Goal: Information Seeking & Learning: Learn about a topic

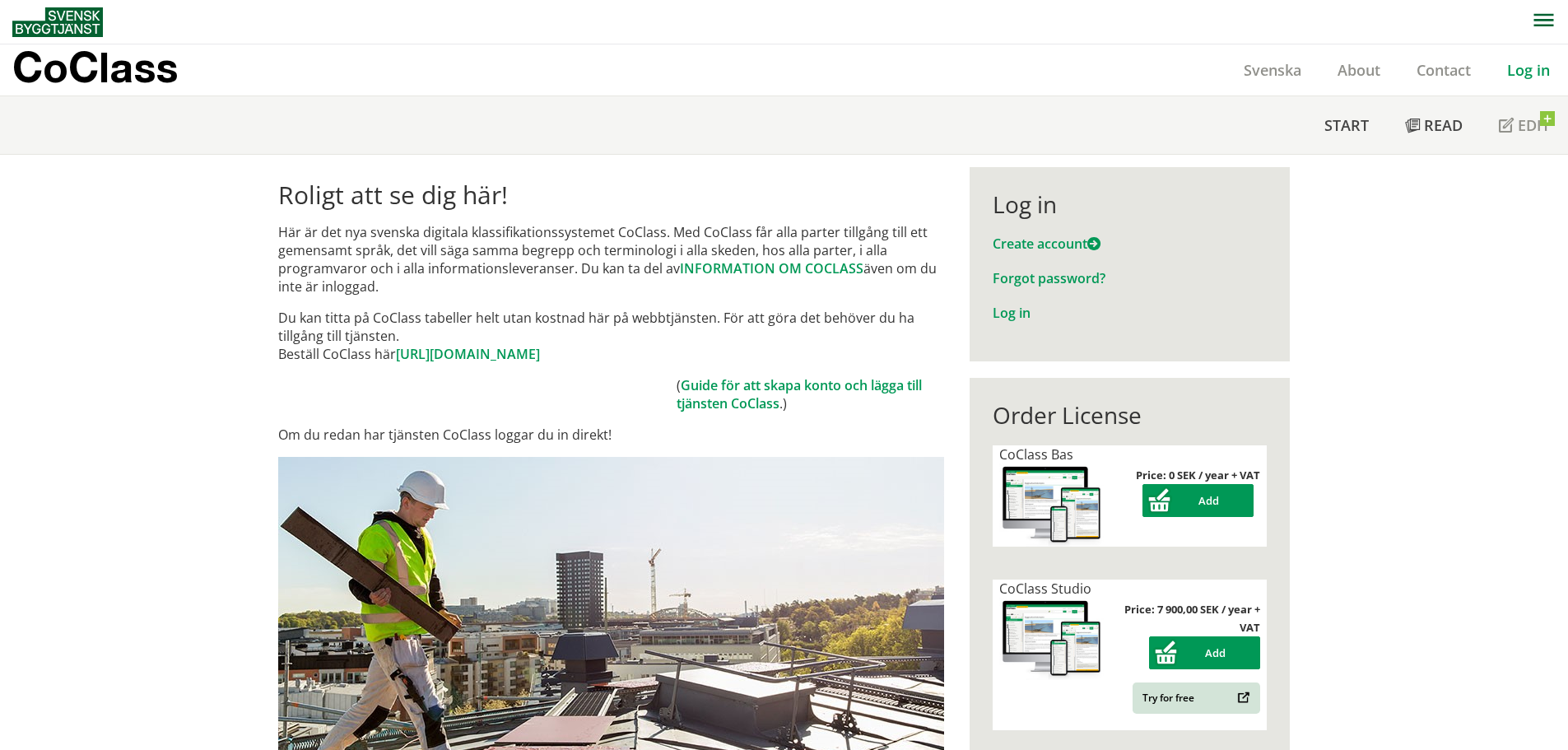
click at [1008, 201] on div "Log in" at bounding box center [1130, 204] width 274 height 28
click at [1002, 315] on link "Log in" at bounding box center [1012, 313] width 38 height 18
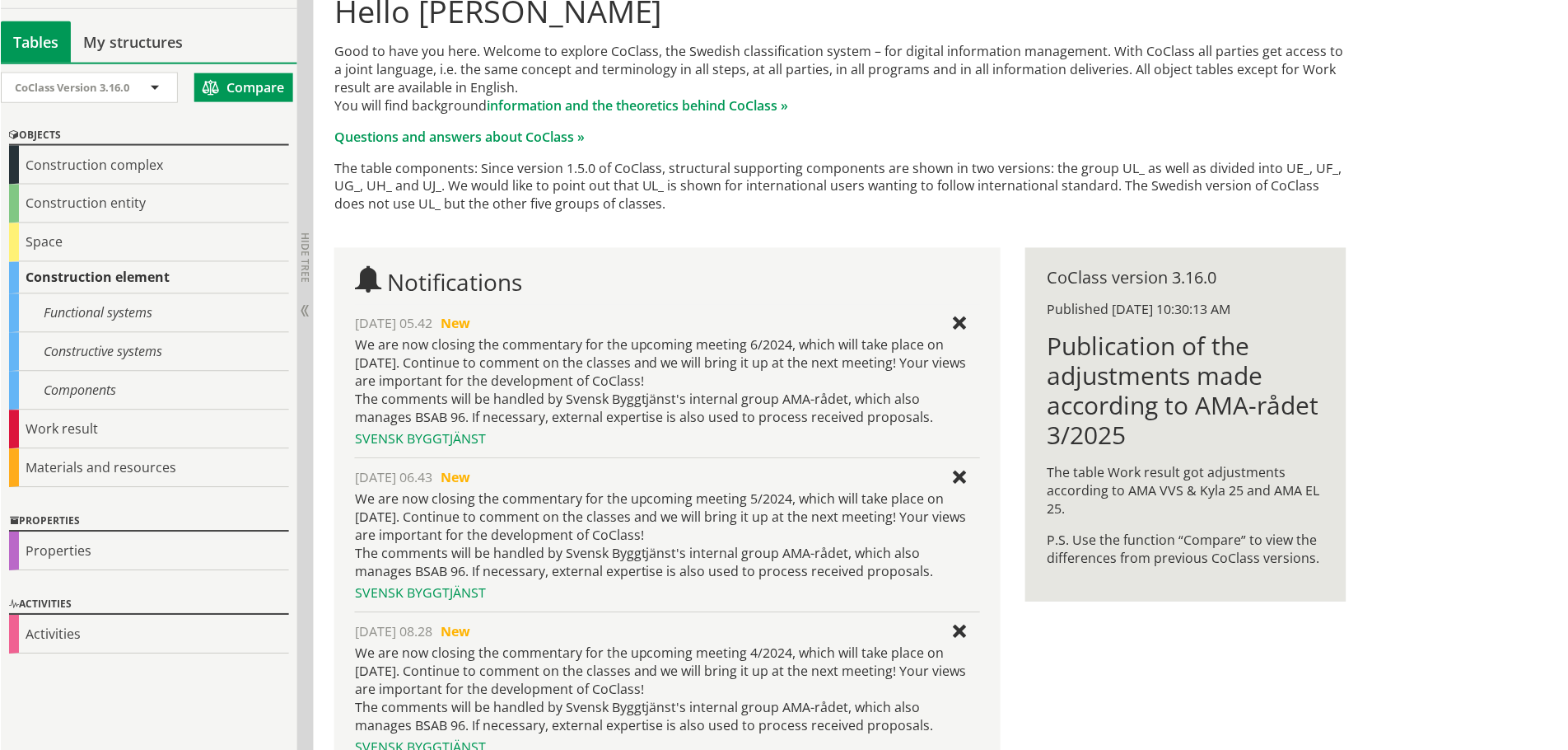
scroll to position [247, 0]
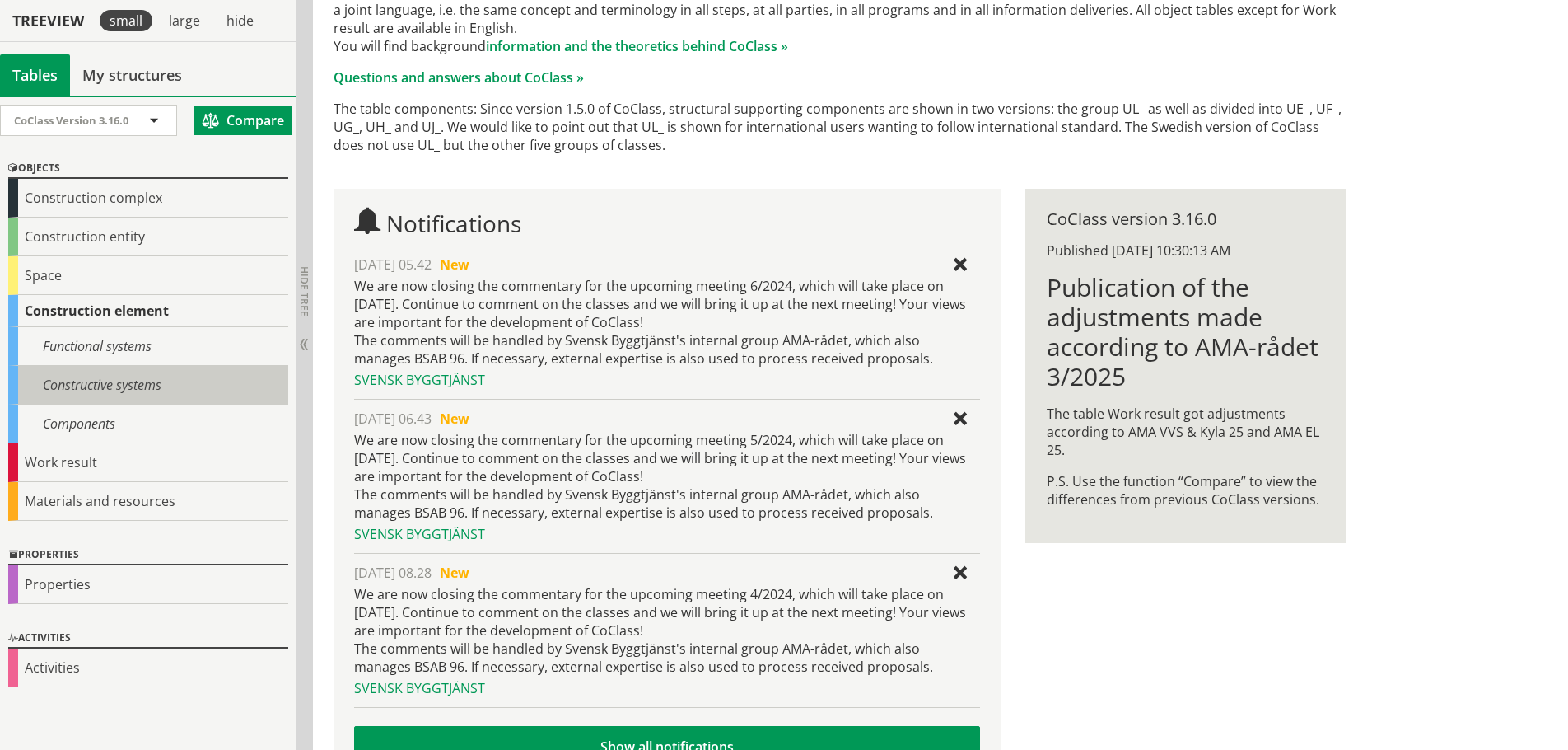
click at [75, 388] on div "Constructive systems" at bounding box center [148, 385] width 280 height 39
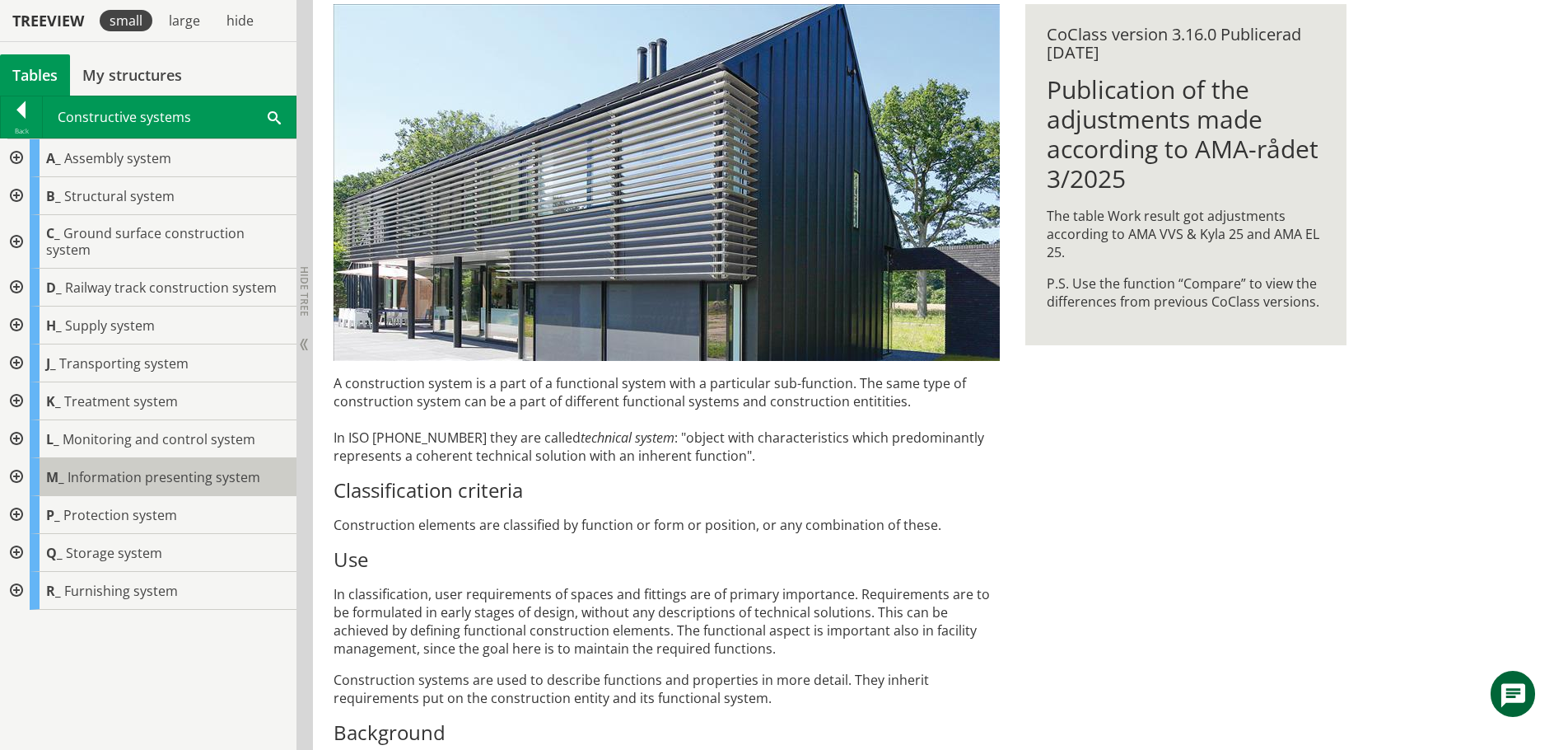
click at [127, 468] on span "Information presenting system" at bounding box center [164, 477] width 192 height 18
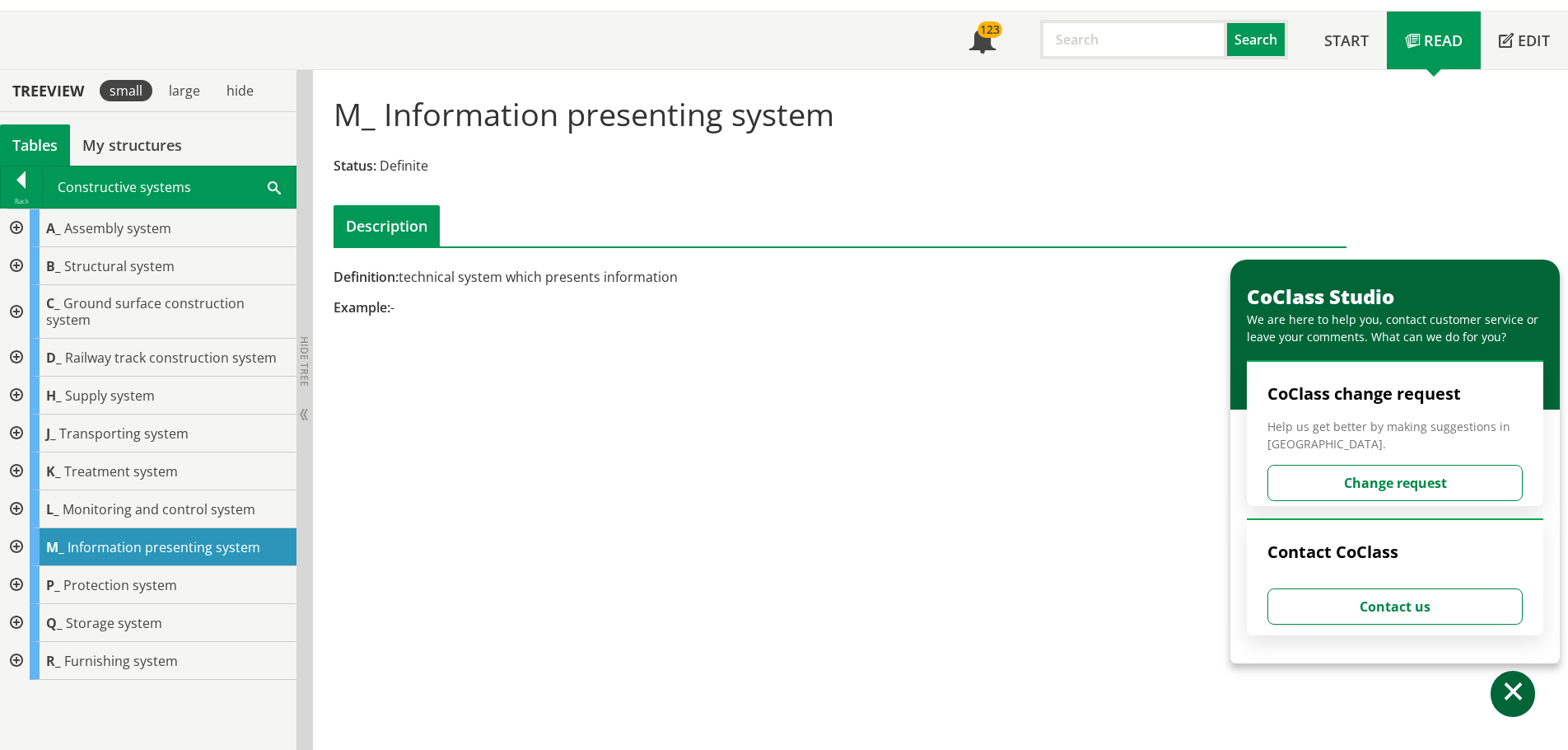
scroll to position [82, 0]
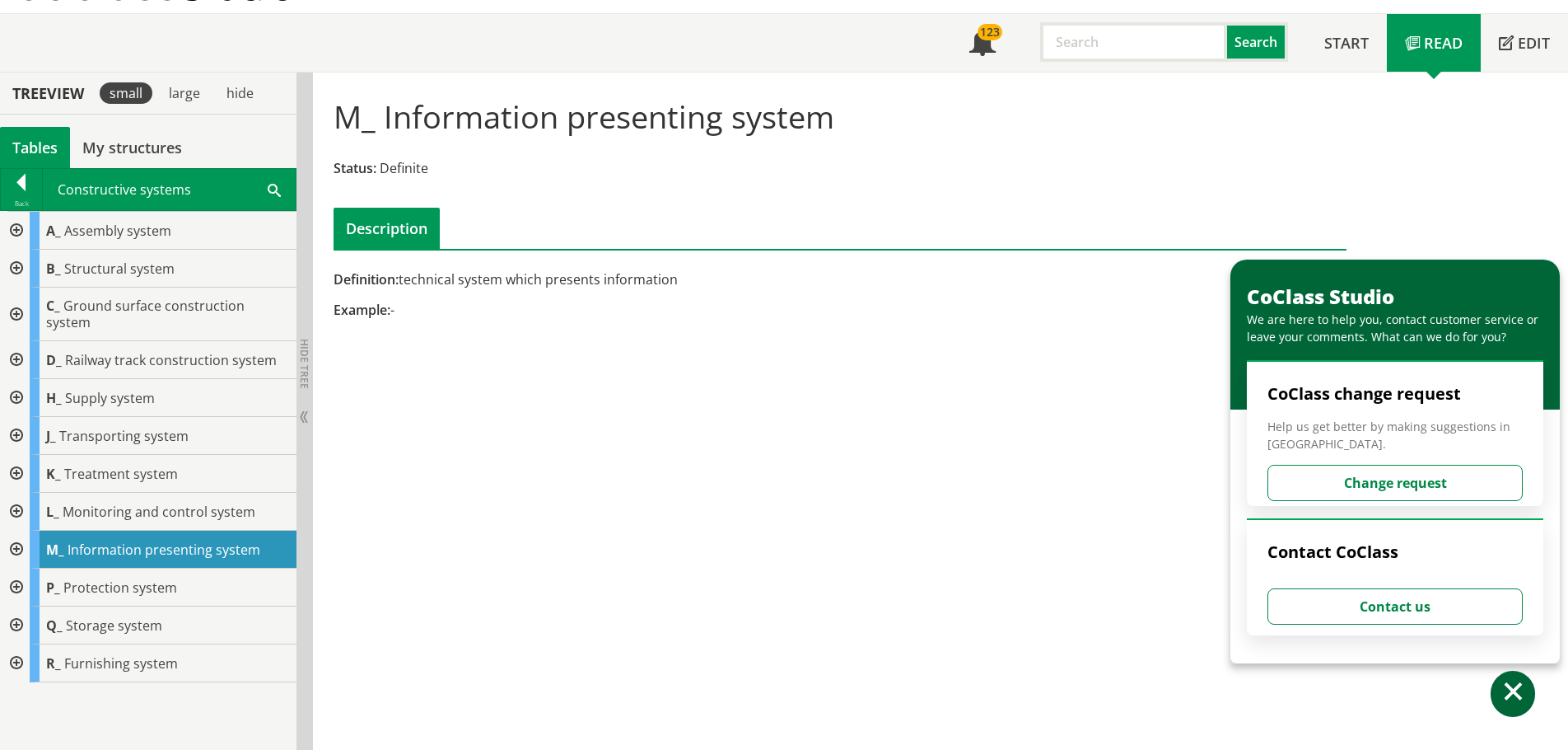
click at [19, 537] on div at bounding box center [15, 550] width 29 height 38
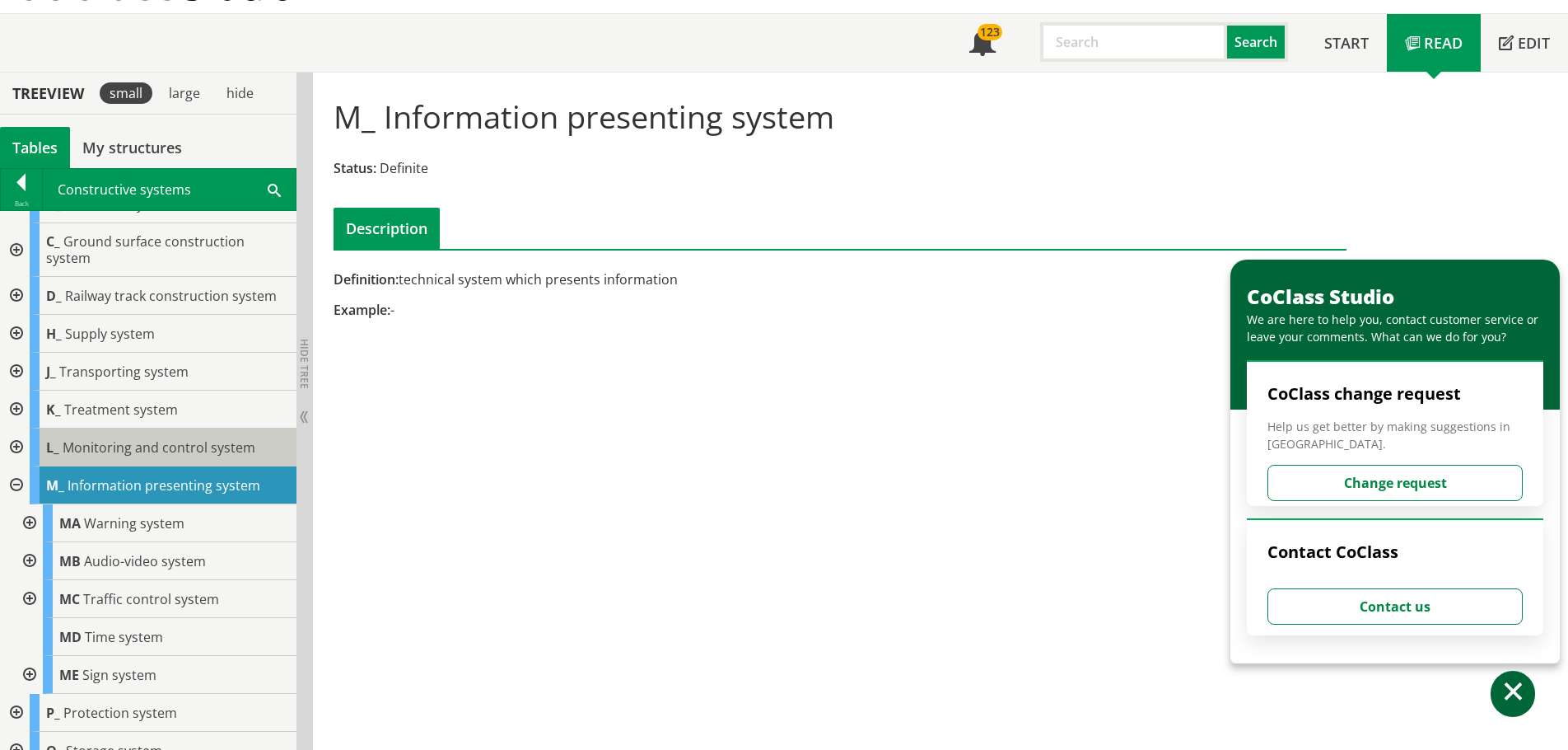
scroll to position [122, 0]
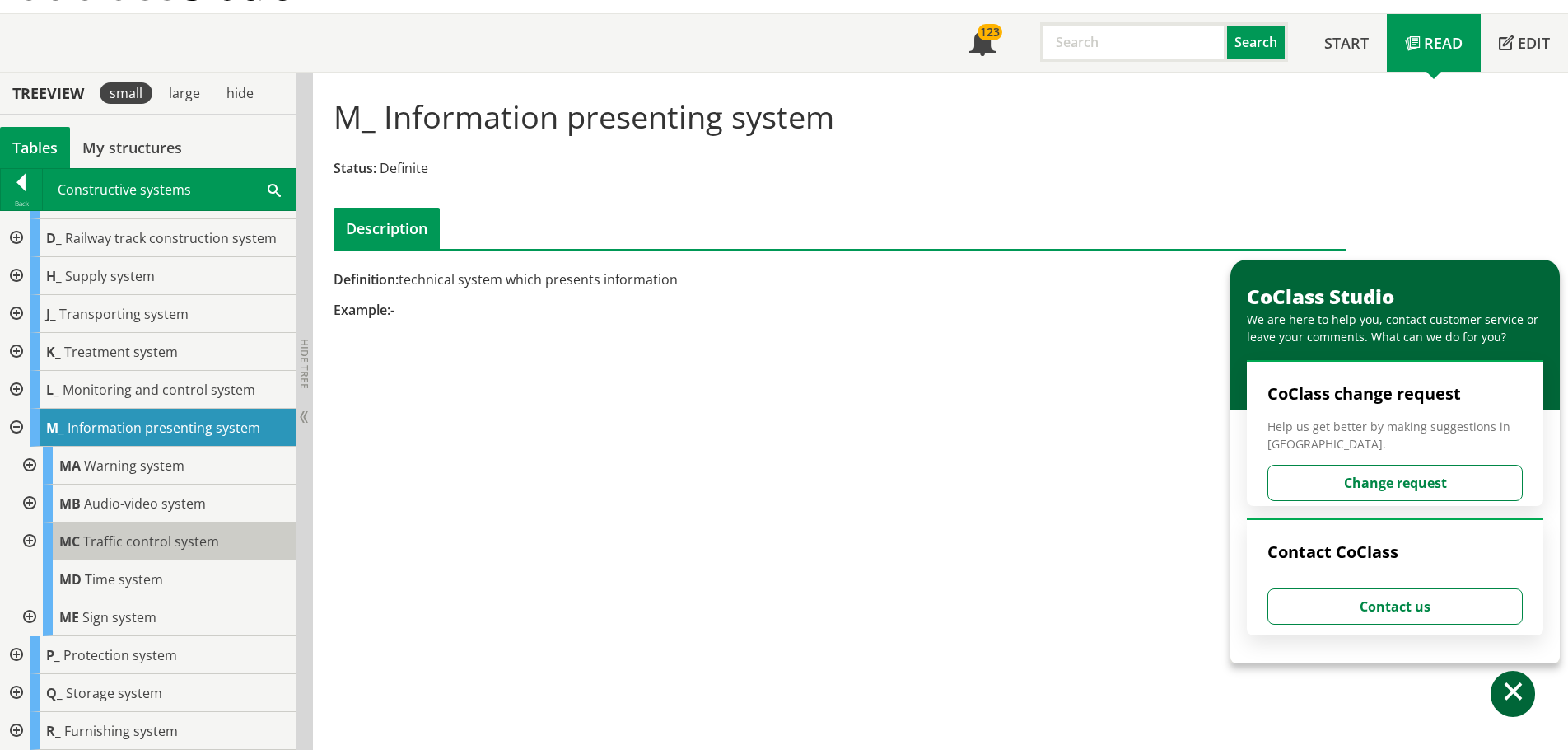
click at [118, 541] on span "Traffic control system" at bounding box center [151, 541] width 136 height 18
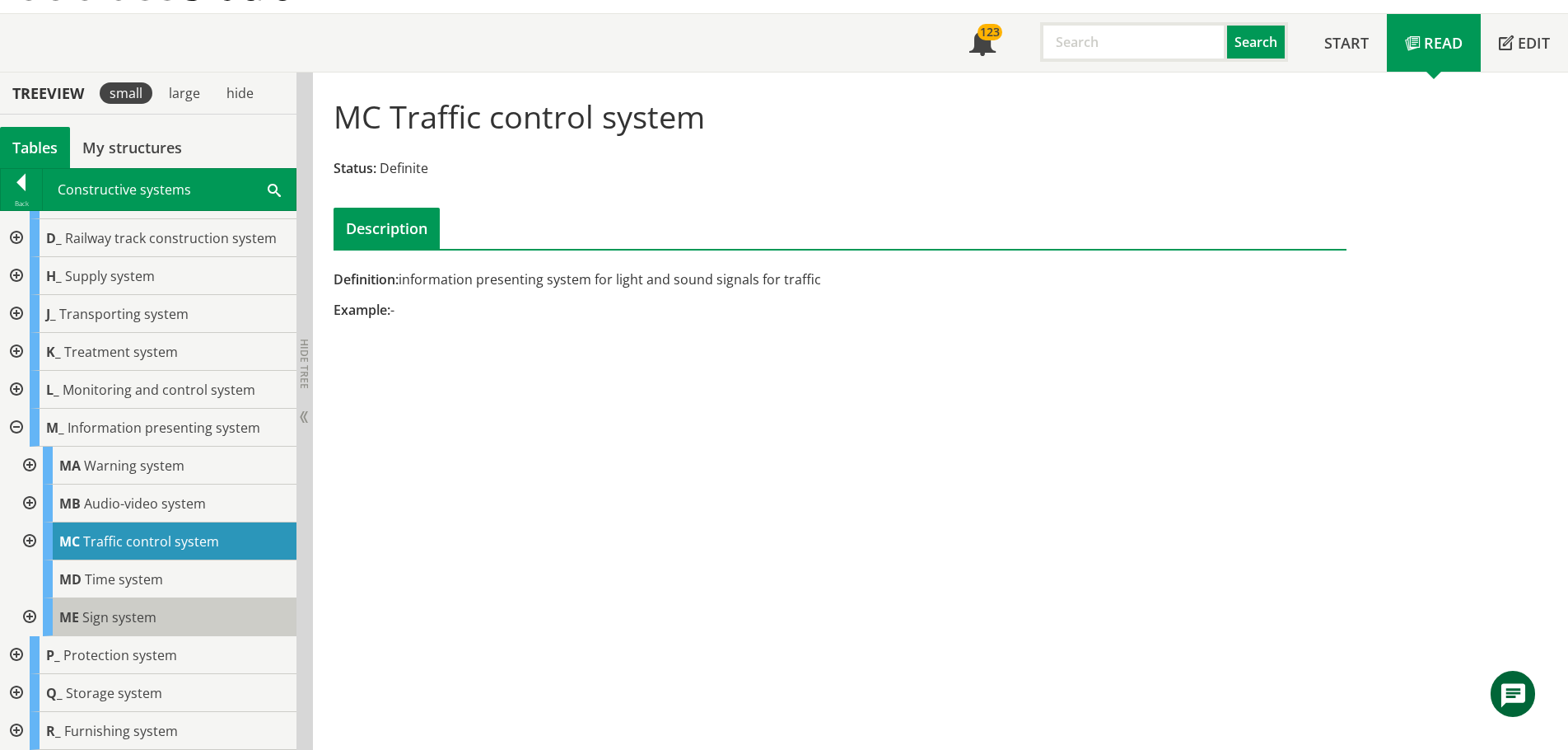
click at [124, 622] on span "Sign system" at bounding box center [120, 616] width 75 height 18
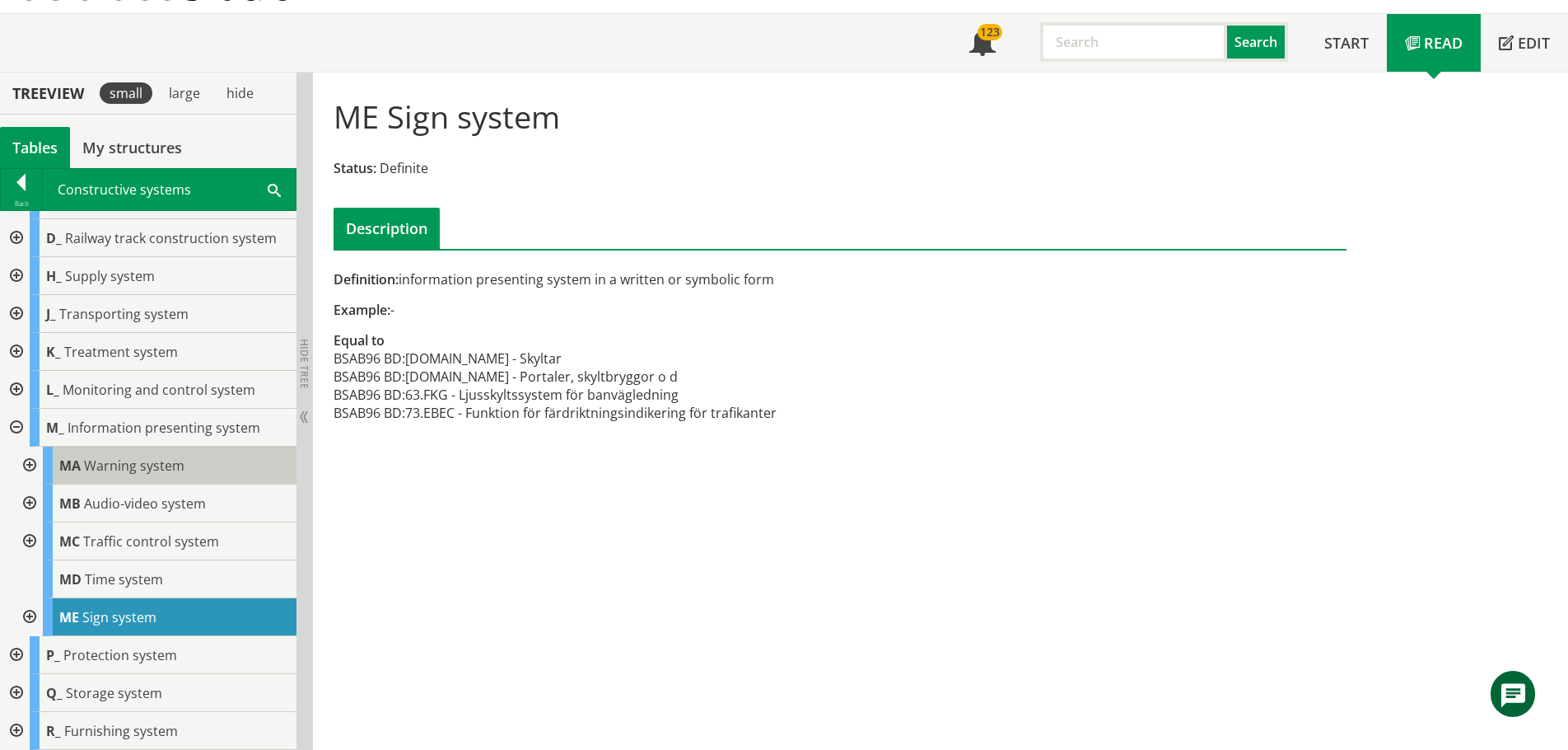
click at [114, 469] on span "Warning system" at bounding box center [134, 465] width 101 height 18
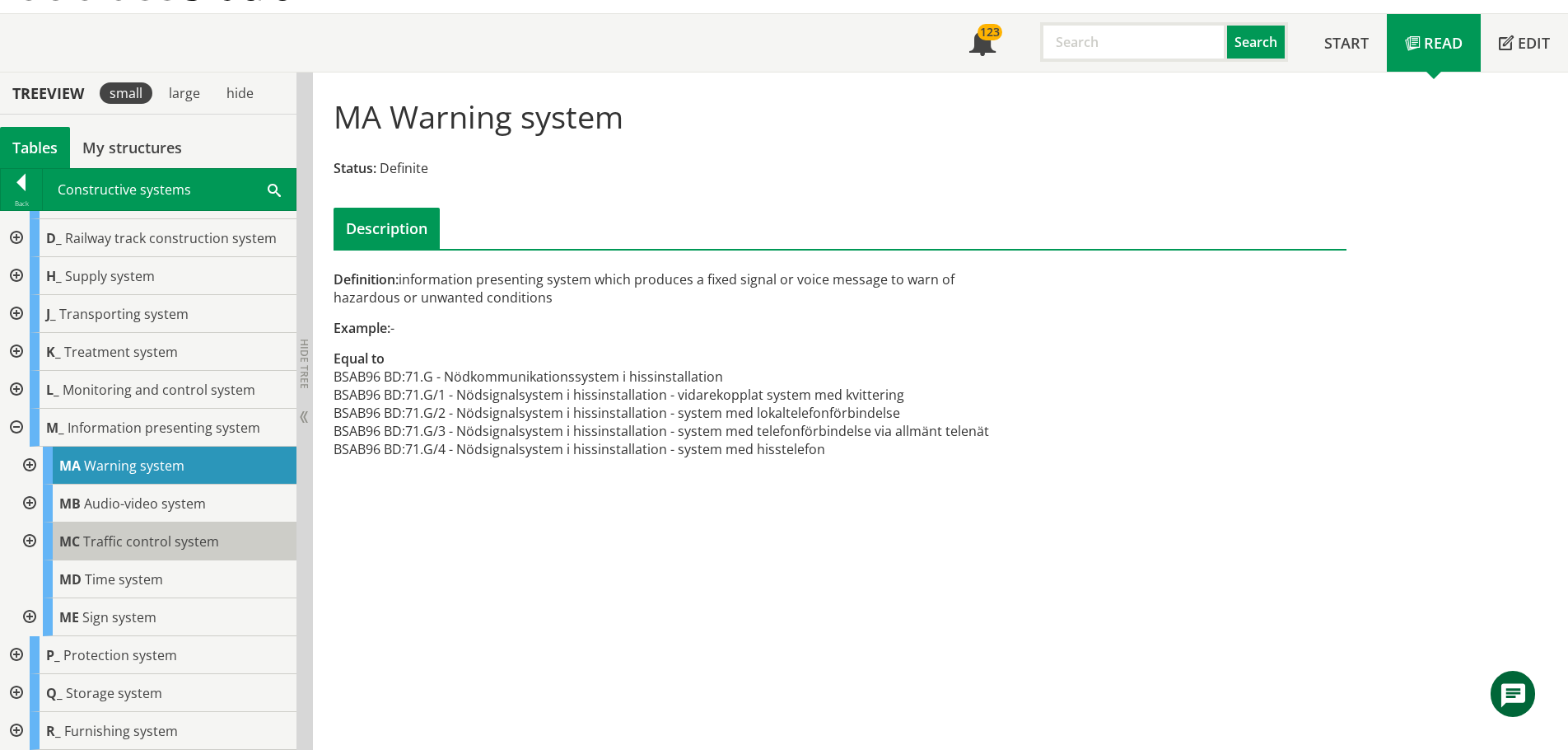
click at [115, 539] on span "Traffic control system" at bounding box center [151, 541] width 136 height 18
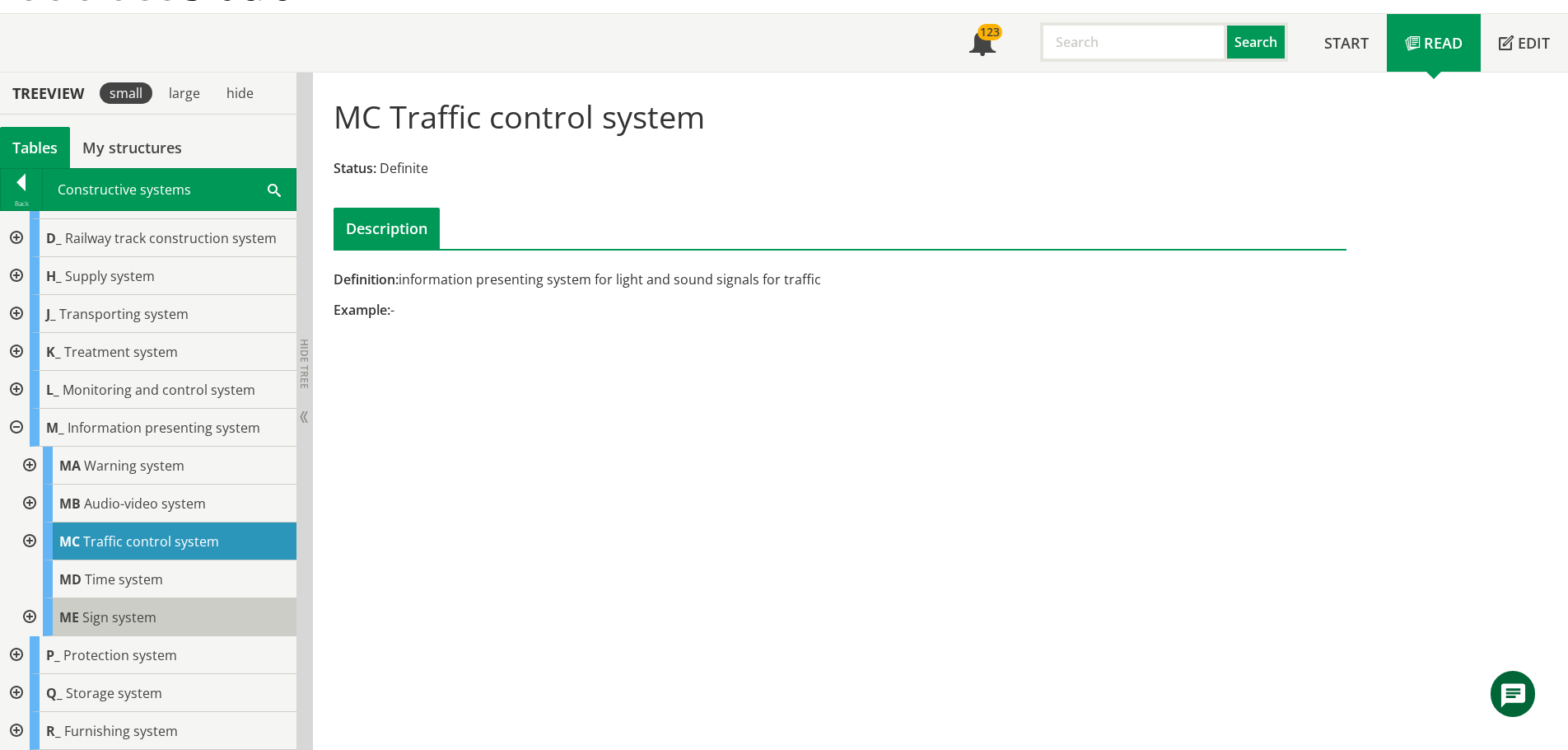
click at [92, 627] on div "ME Sign system" at bounding box center [169, 617] width 254 height 38
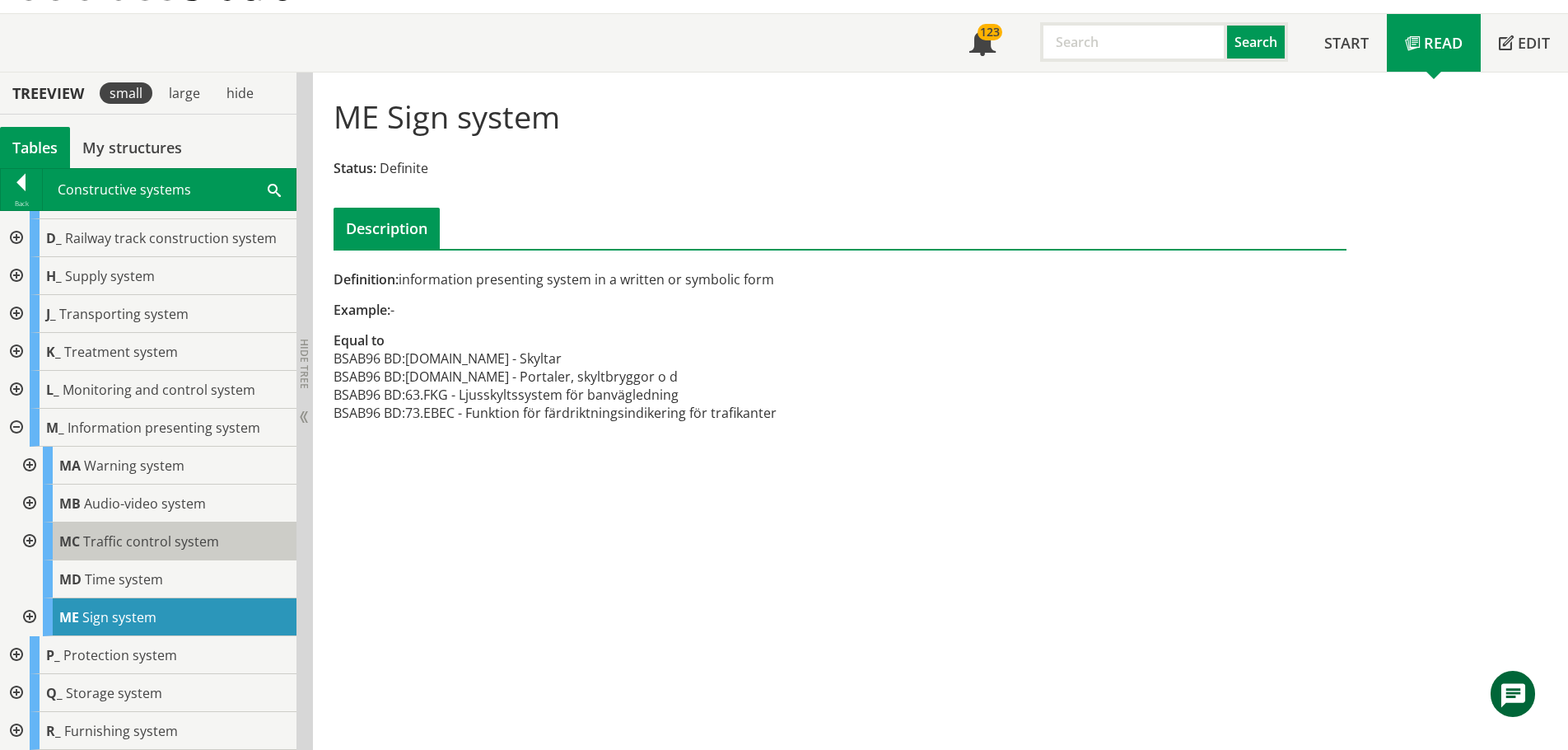
click at [123, 545] on span "Traffic control system" at bounding box center [151, 541] width 136 height 18
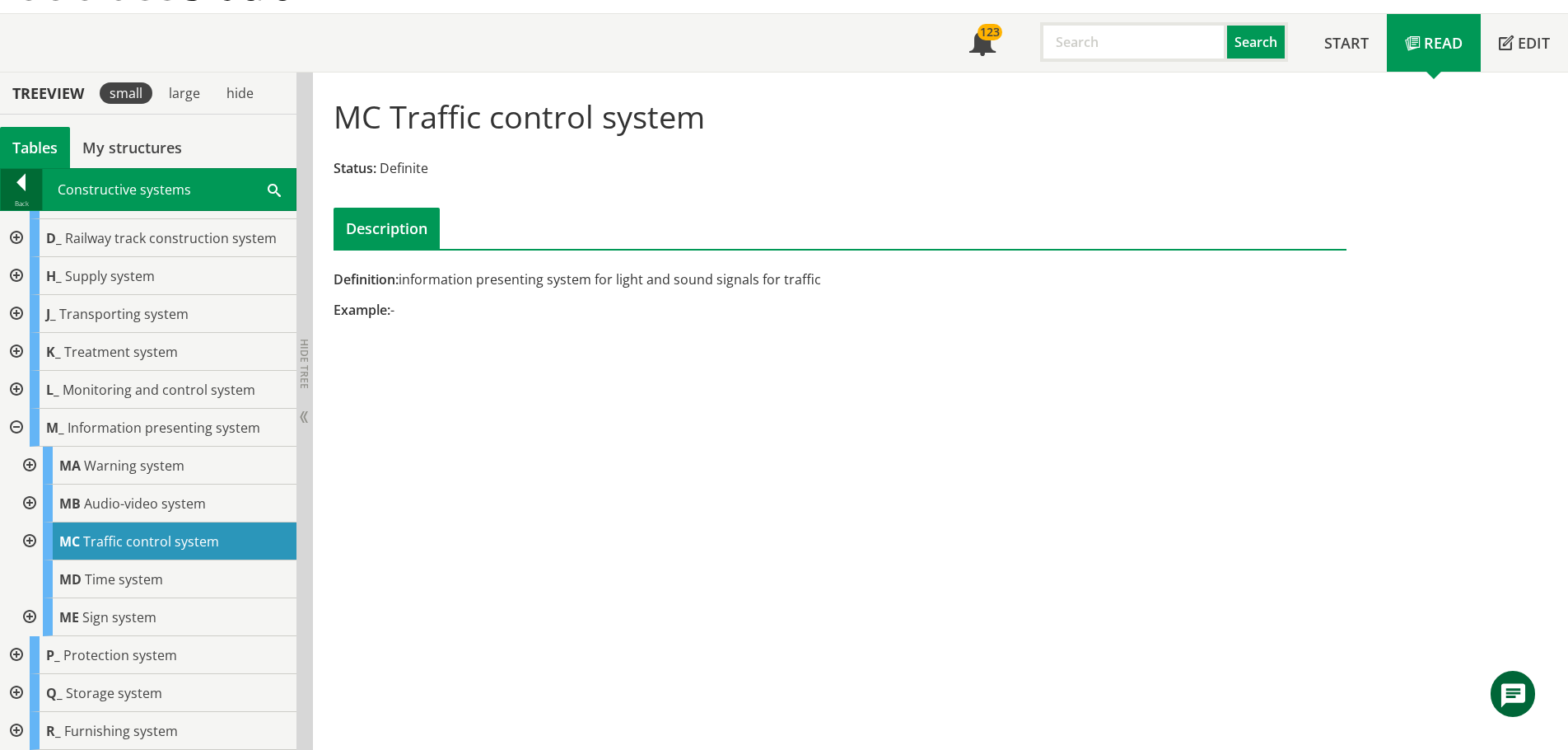
click at [9, 186] on div at bounding box center [22, 185] width 42 height 23
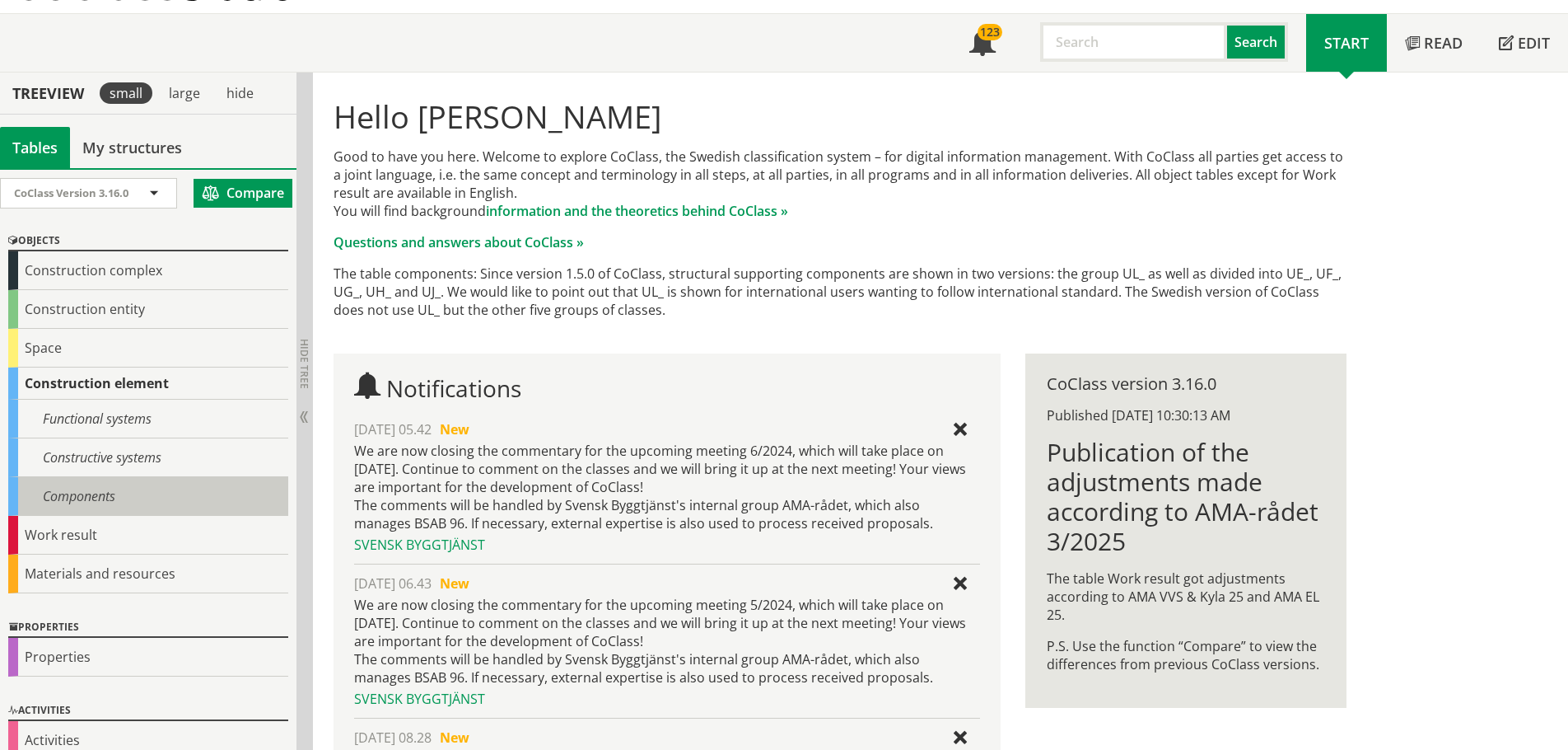
click at [37, 504] on div "Components" at bounding box center [148, 496] width 280 height 39
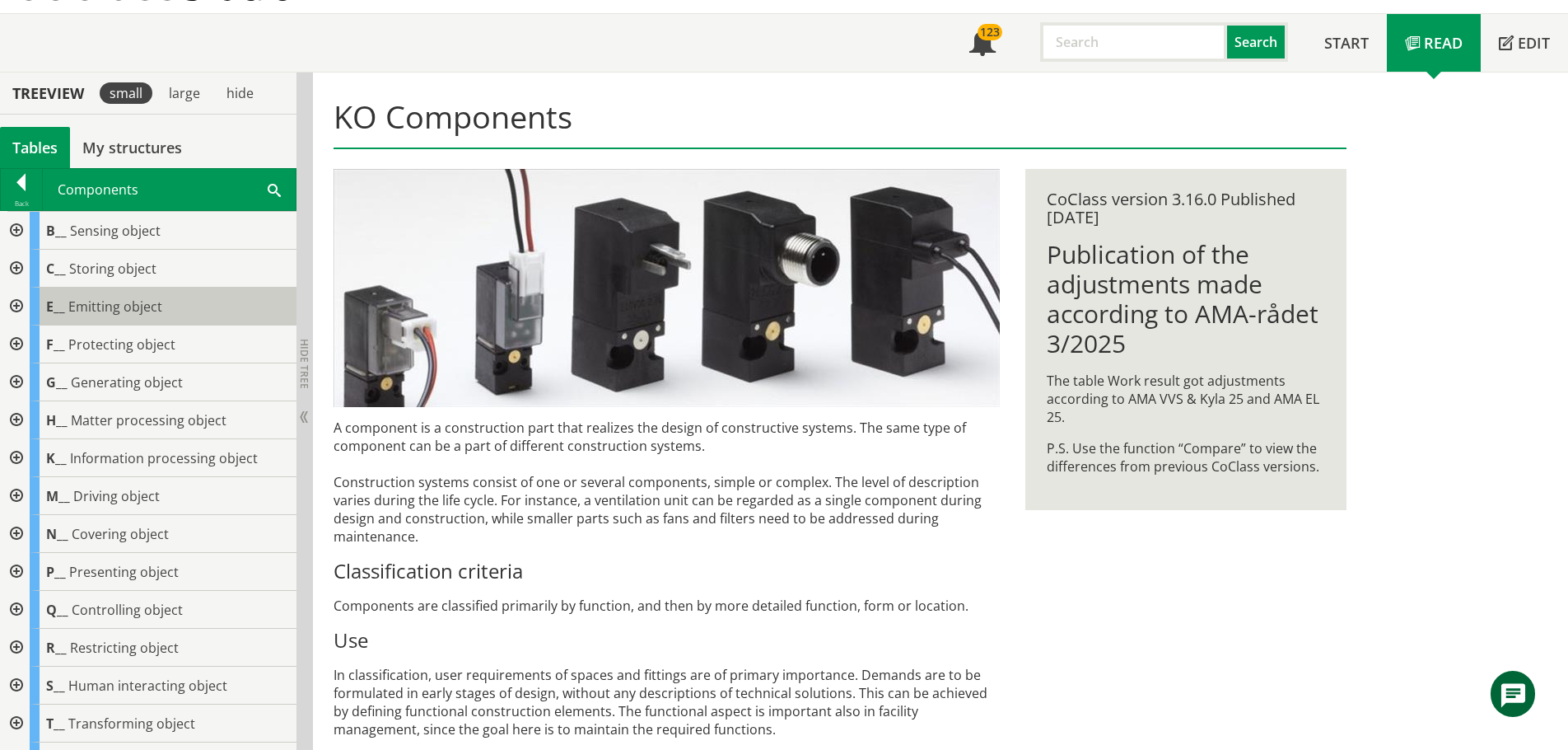
click at [71, 304] on span "Emitting object" at bounding box center [115, 306] width 94 height 18
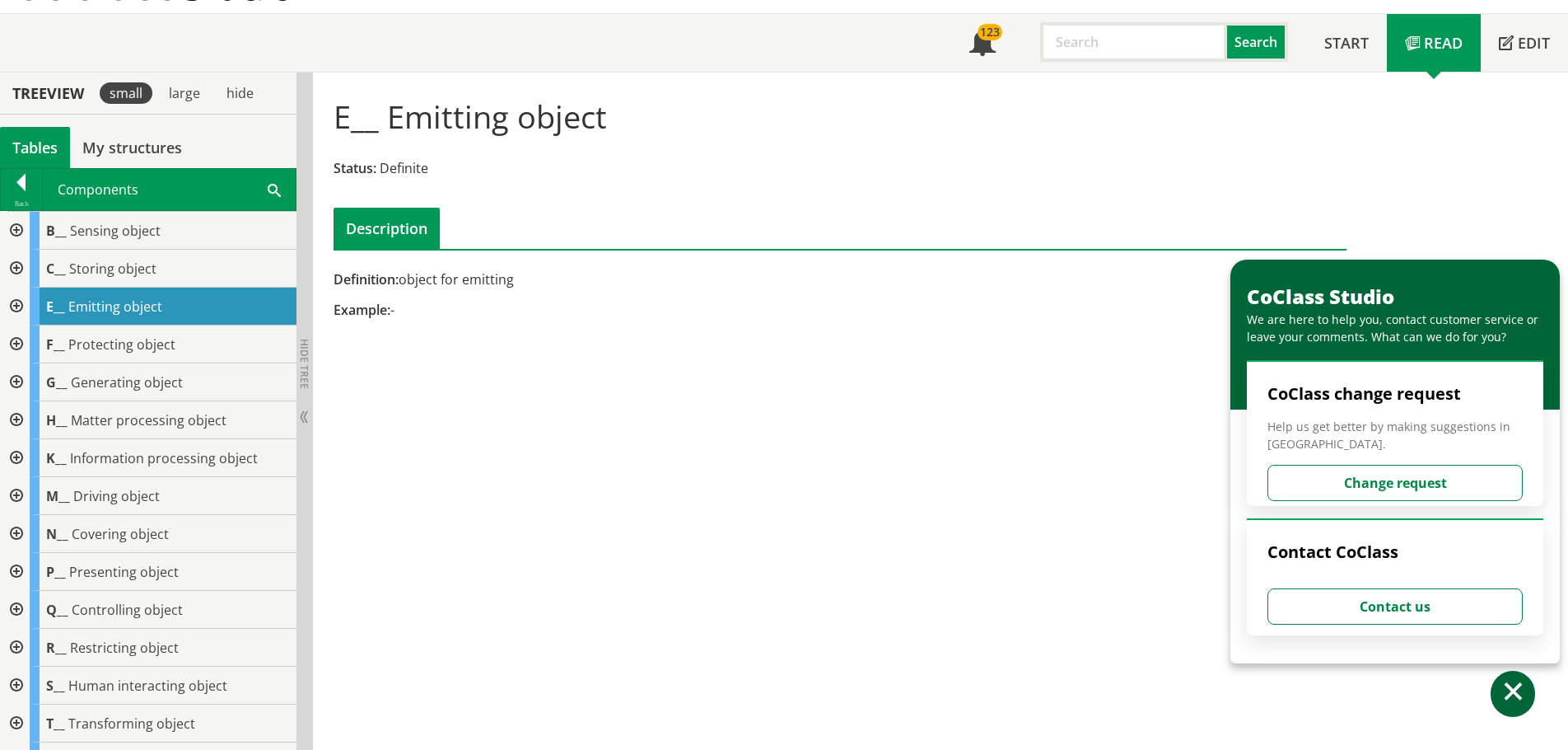
click at [16, 303] on div at bounding box center [15, 307] width 29 height 38
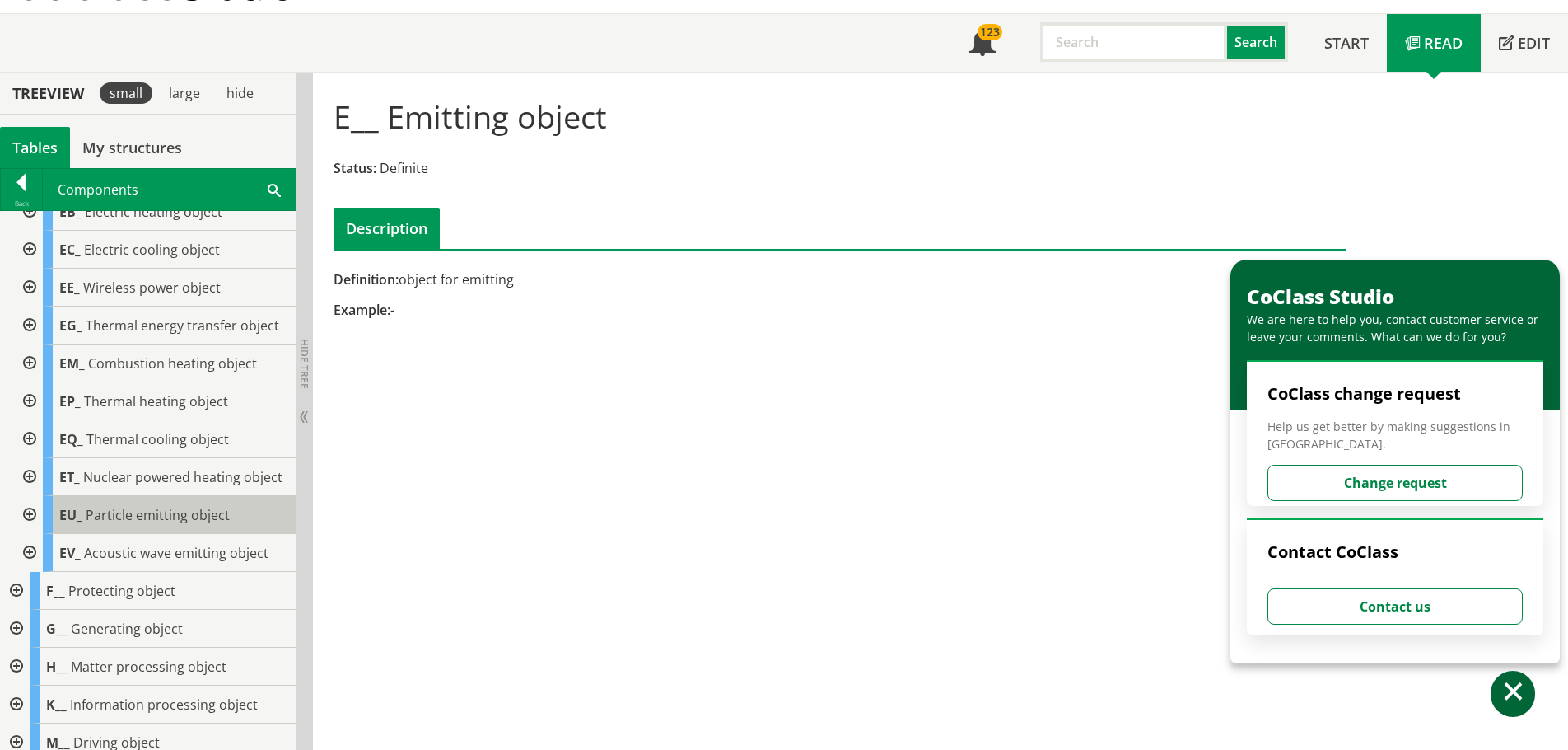
scroll to position [165, 0]
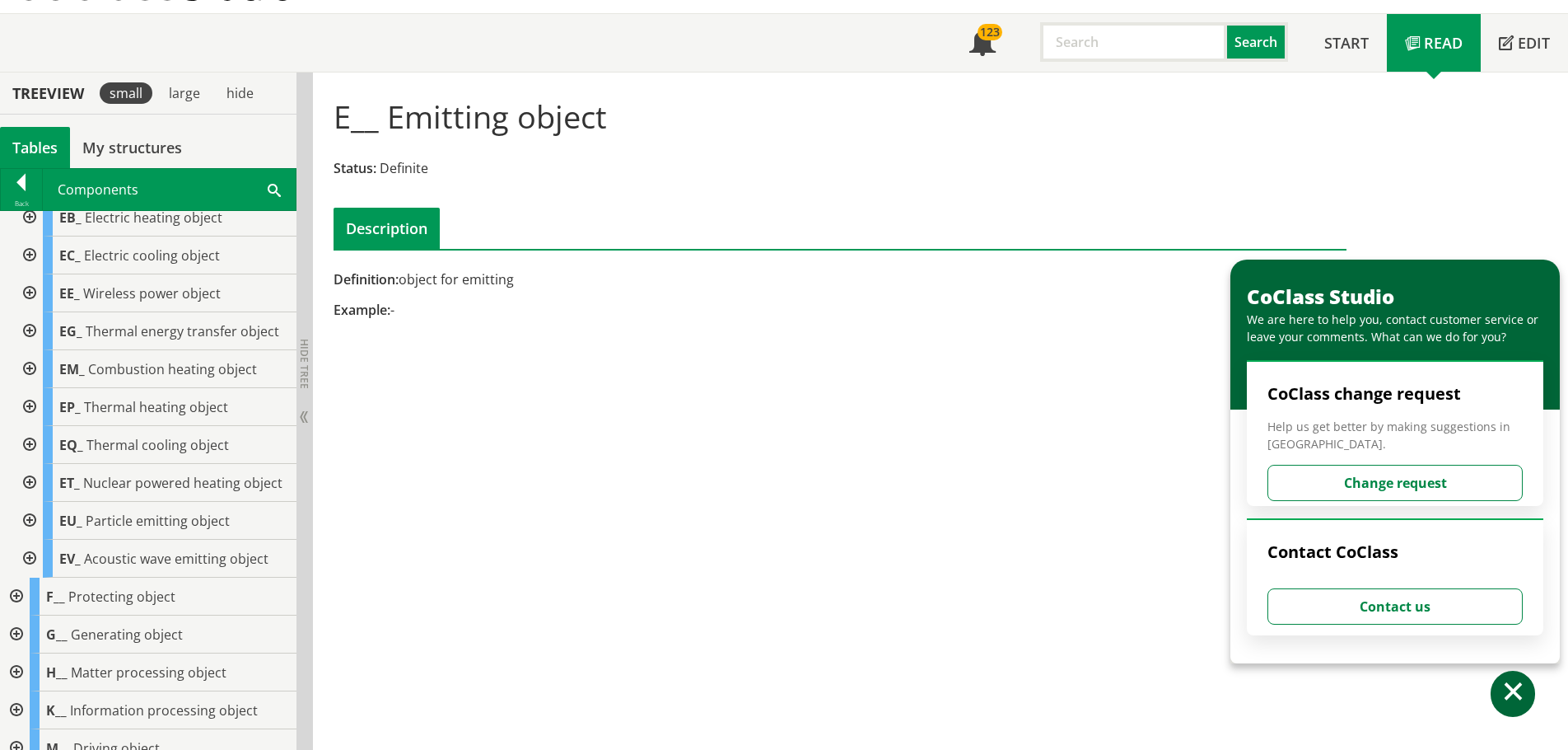
click at [31, 331] on div at bounding box center [28, 331] width 29 height 38
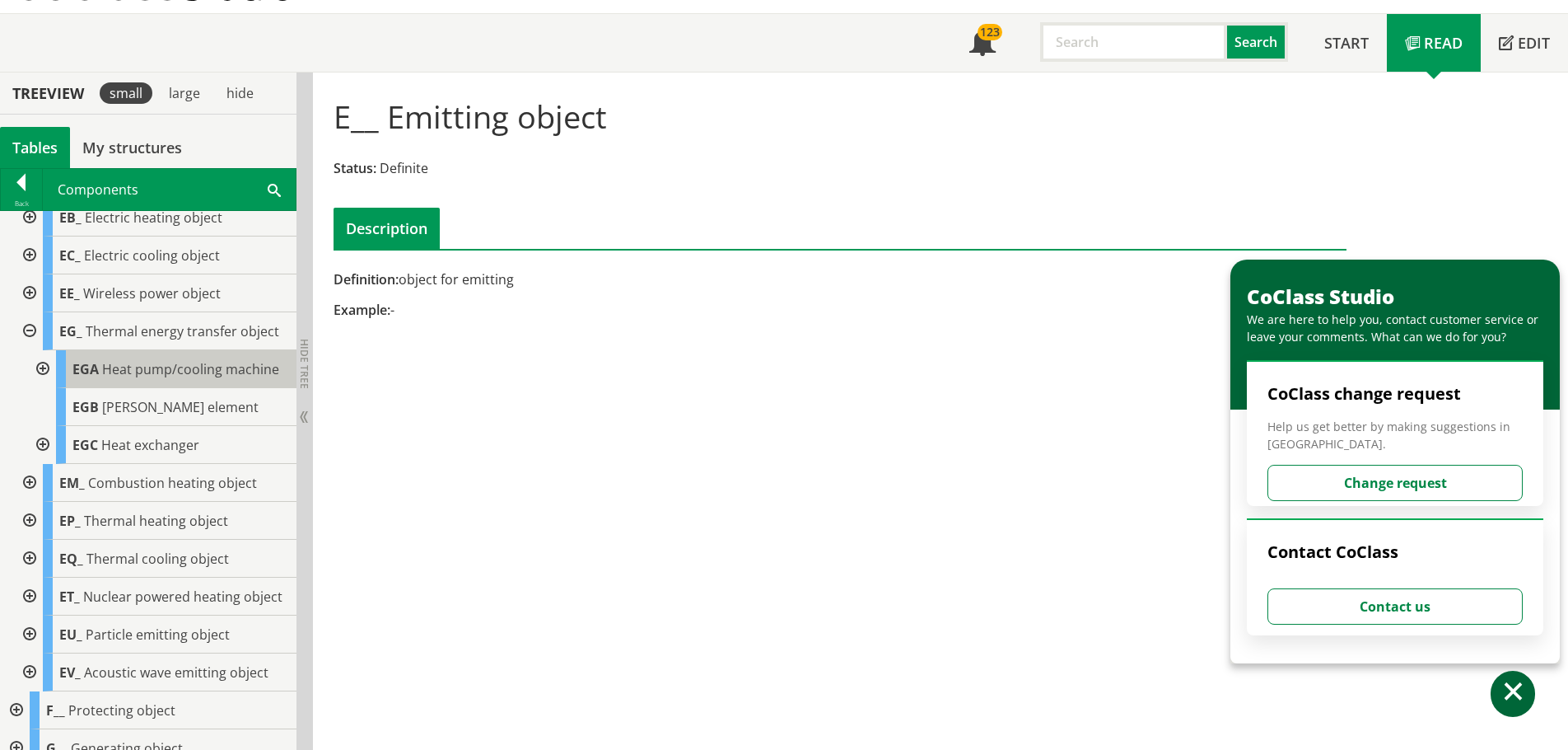
click at [108, 367] on span "Heat pump/cooling machine" at bounding box center [191, 368] width 177 height 18
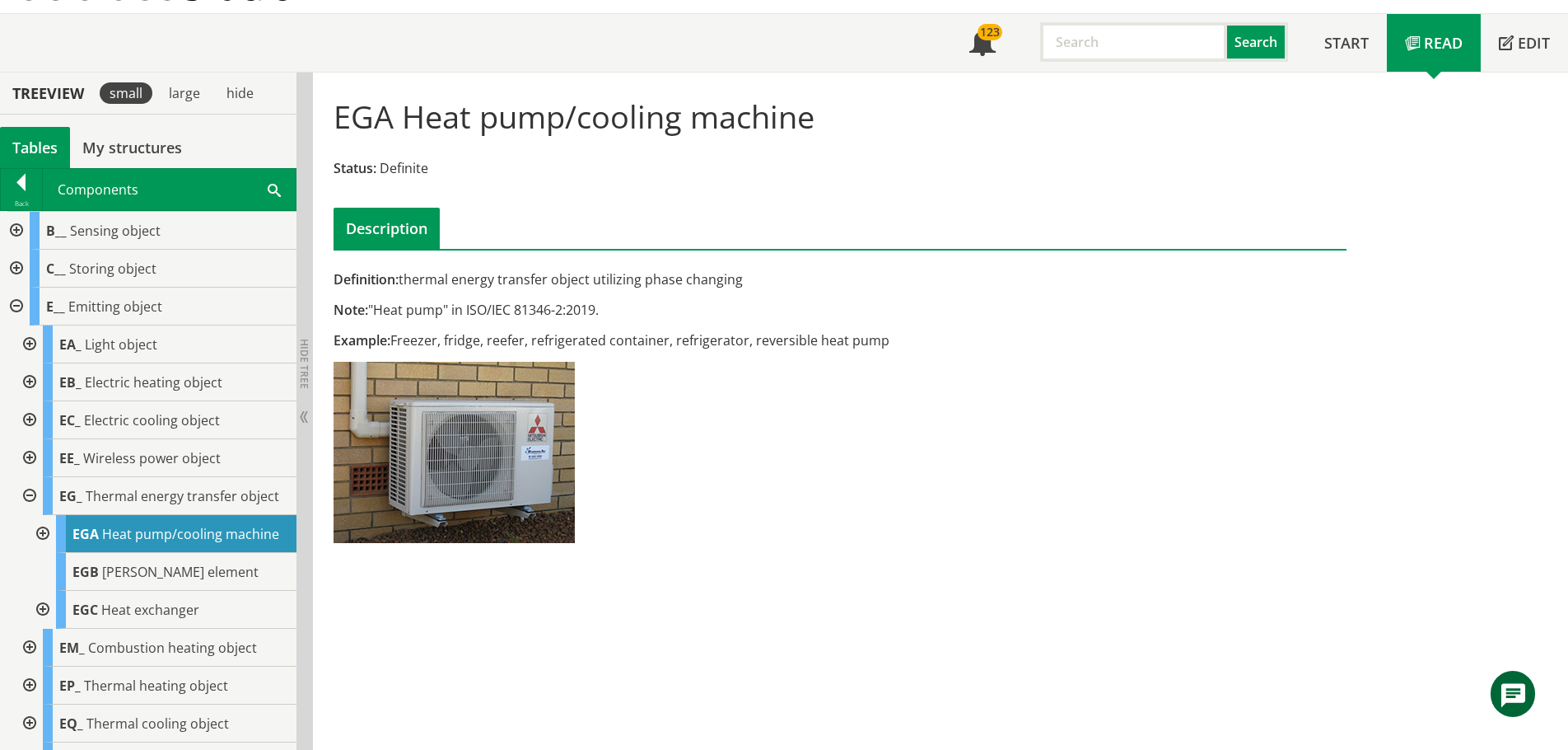
click at [30, 419] on div at bounding box center [28, 421] width 29 height 38
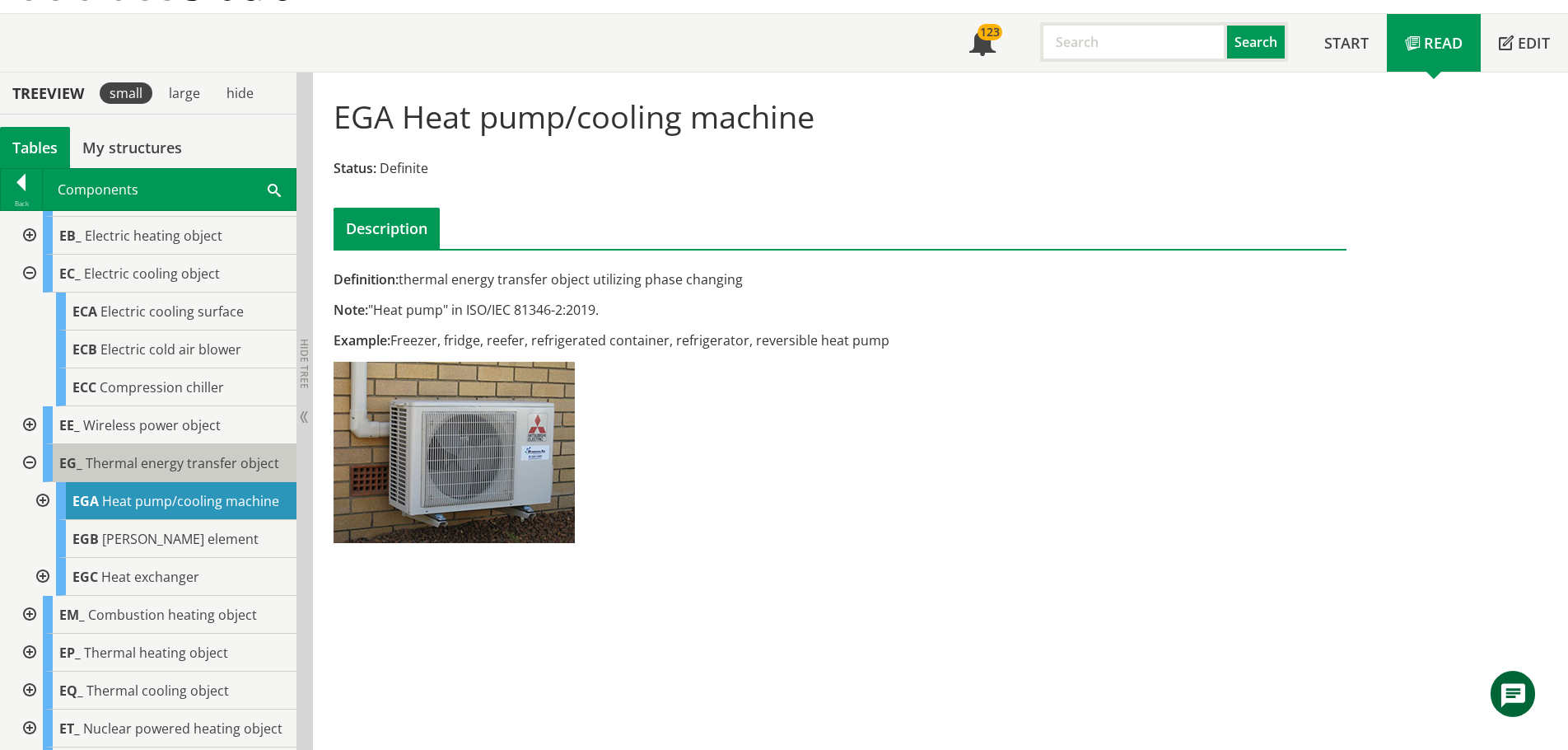
scroll to position [165, 0]
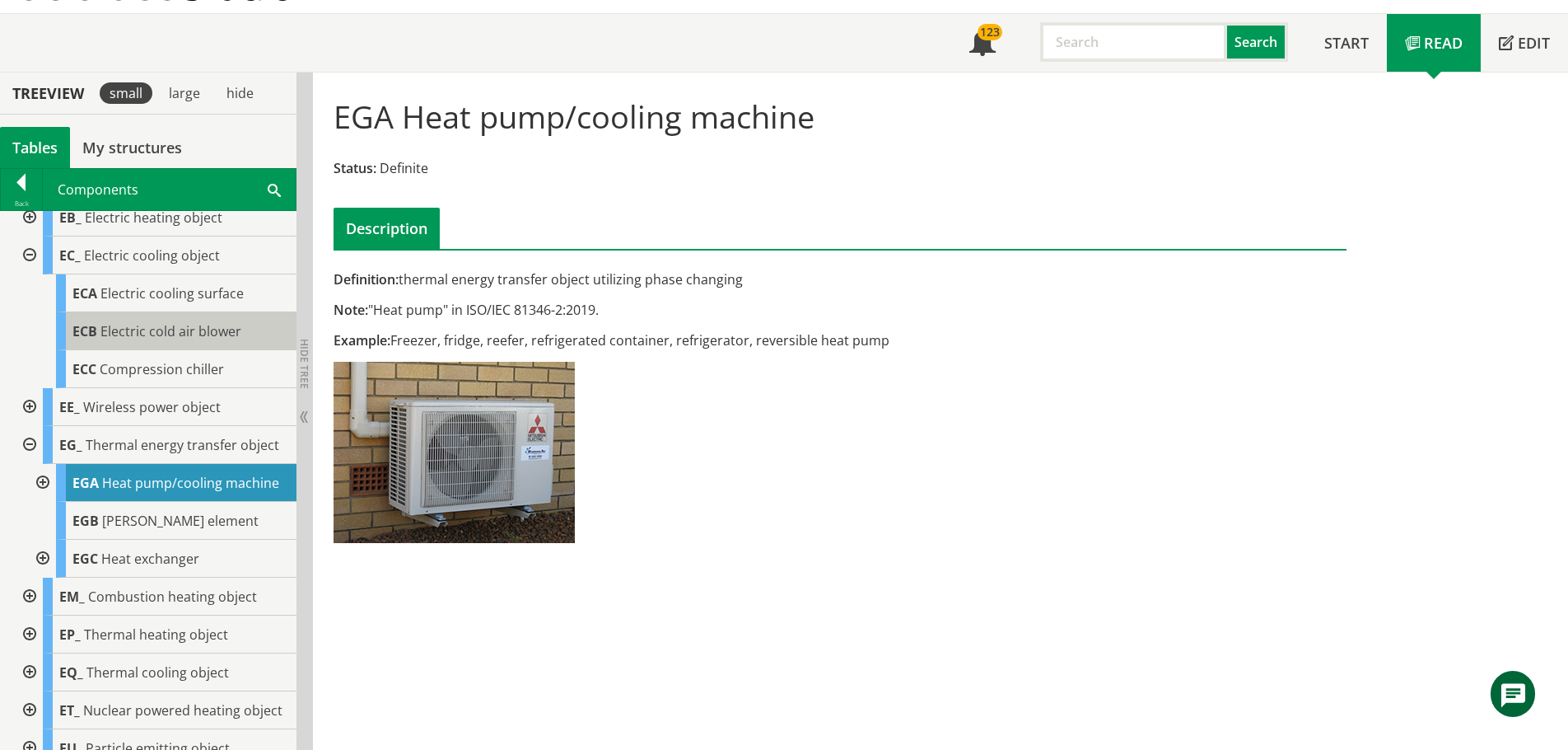
click at [123, 333] on span "Electric cold air blower" at bounding box center [171, 330] width 140 height 18
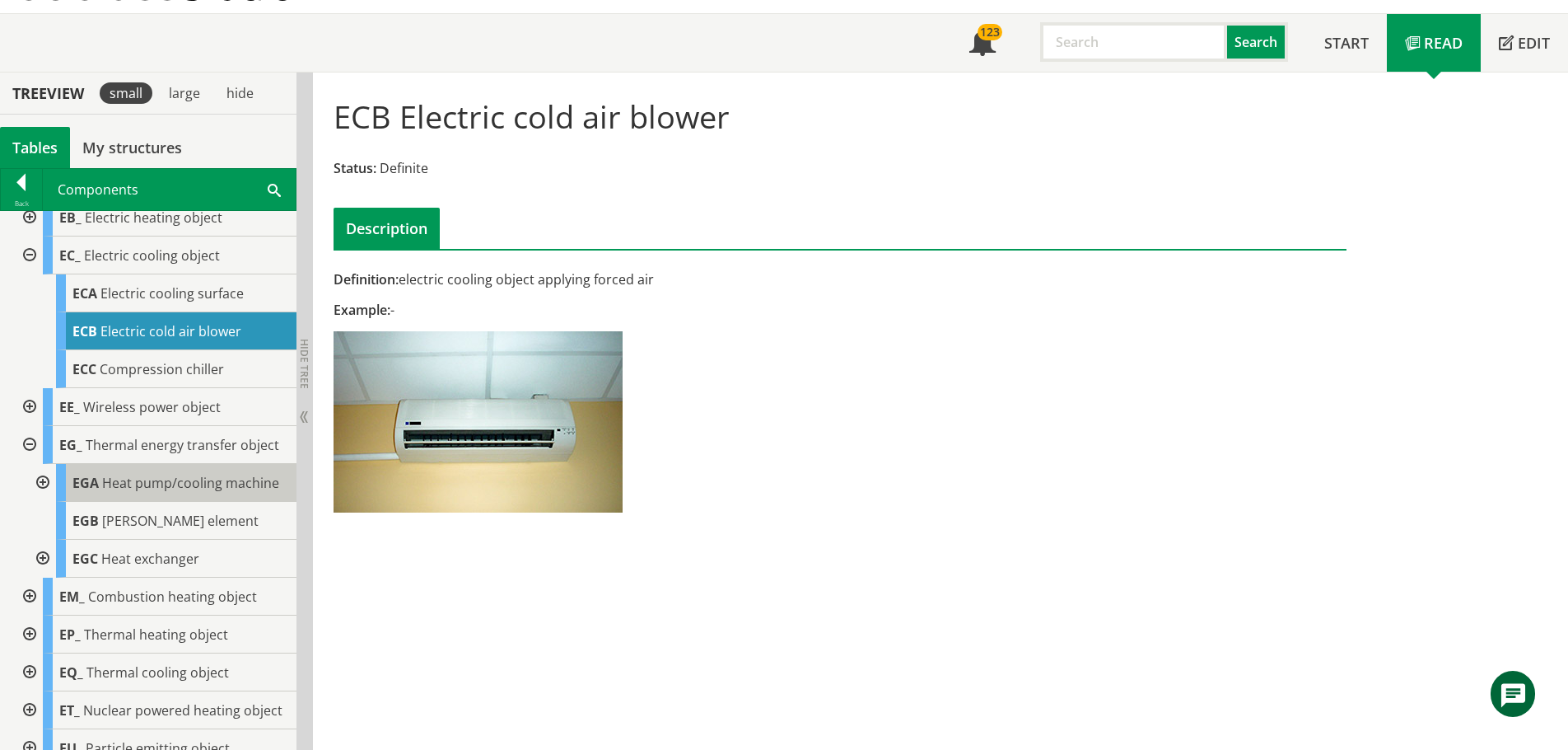
click at [136, 477] on span "Heat pump/cooling machine" at bounding box center [191, 482] width 177 height 18
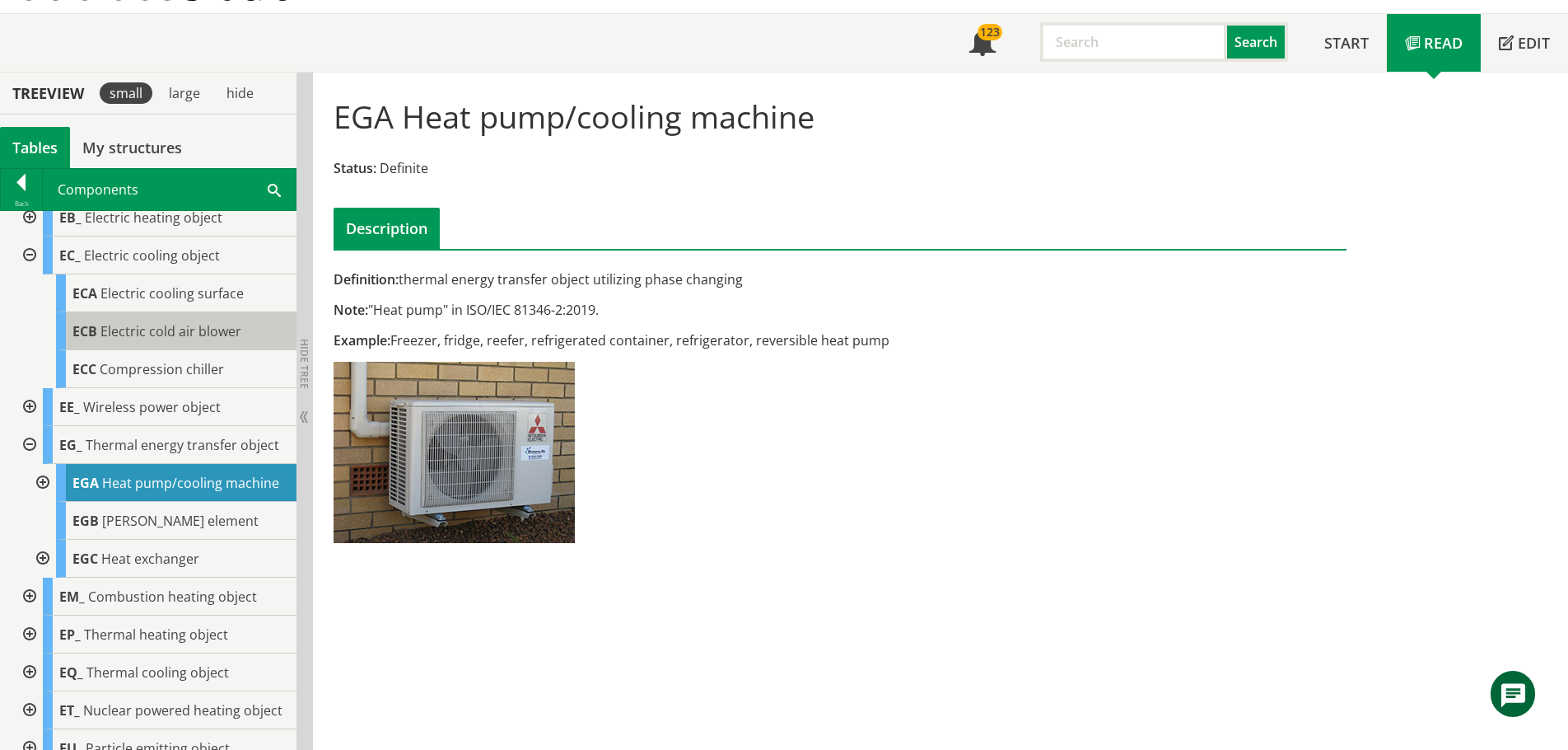
click at [152, 336] on span "Electric cold air blower" at bounding box center [171, 330] width 140 height 18
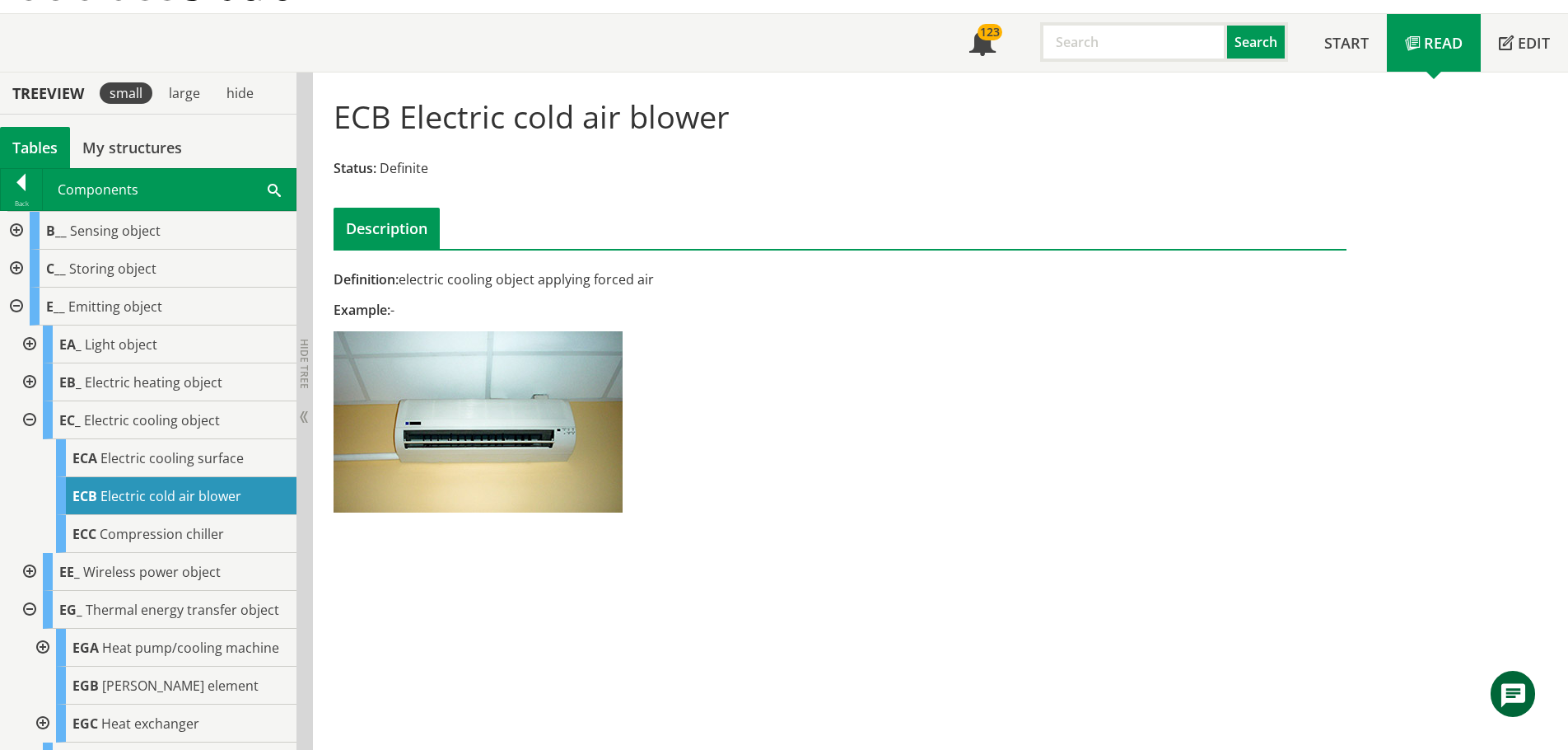
click at [12, 227] on div at bounding box center [15, 231] width 29 height 38
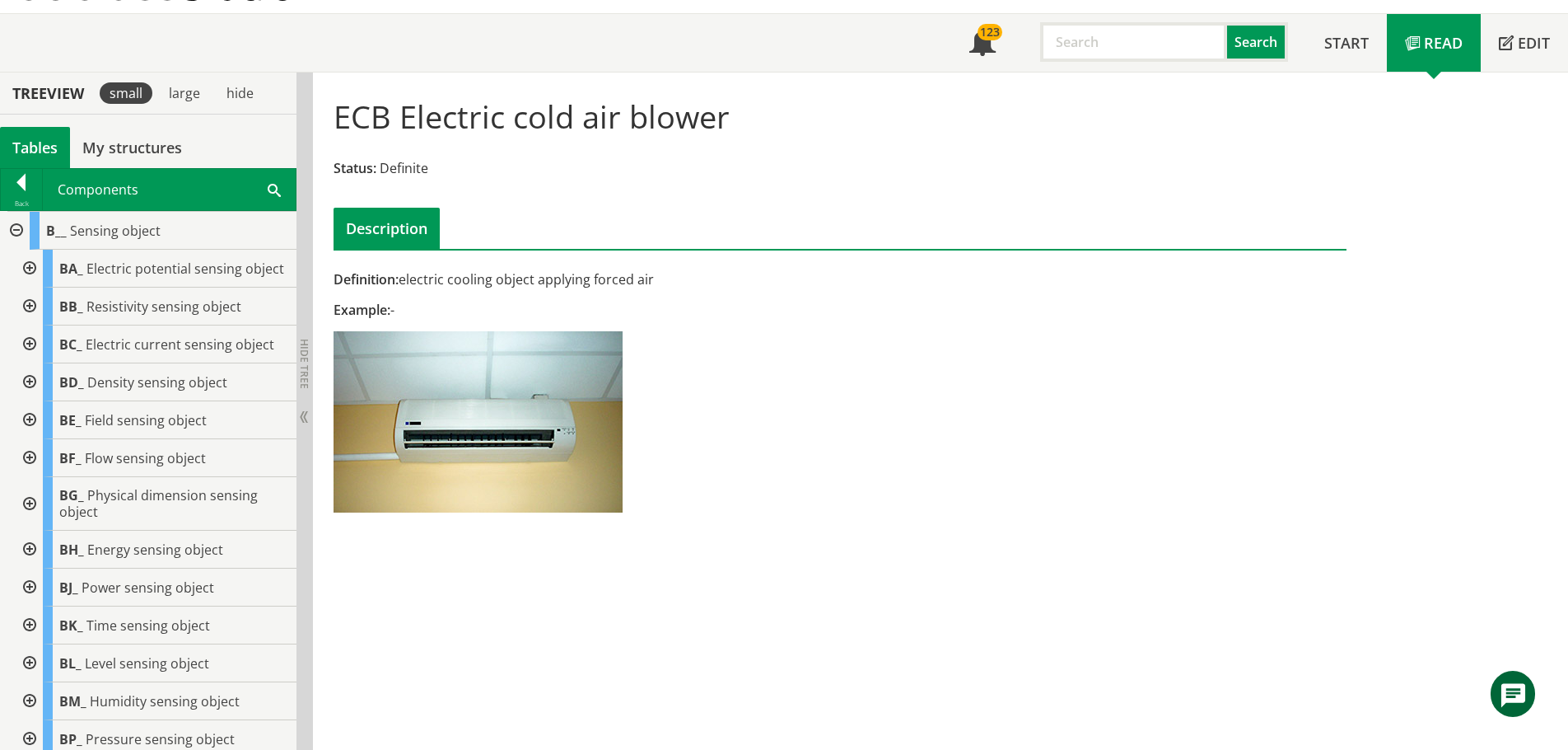
click at [25, 274] on div at bounding box center [28, 269] width 29 height 38
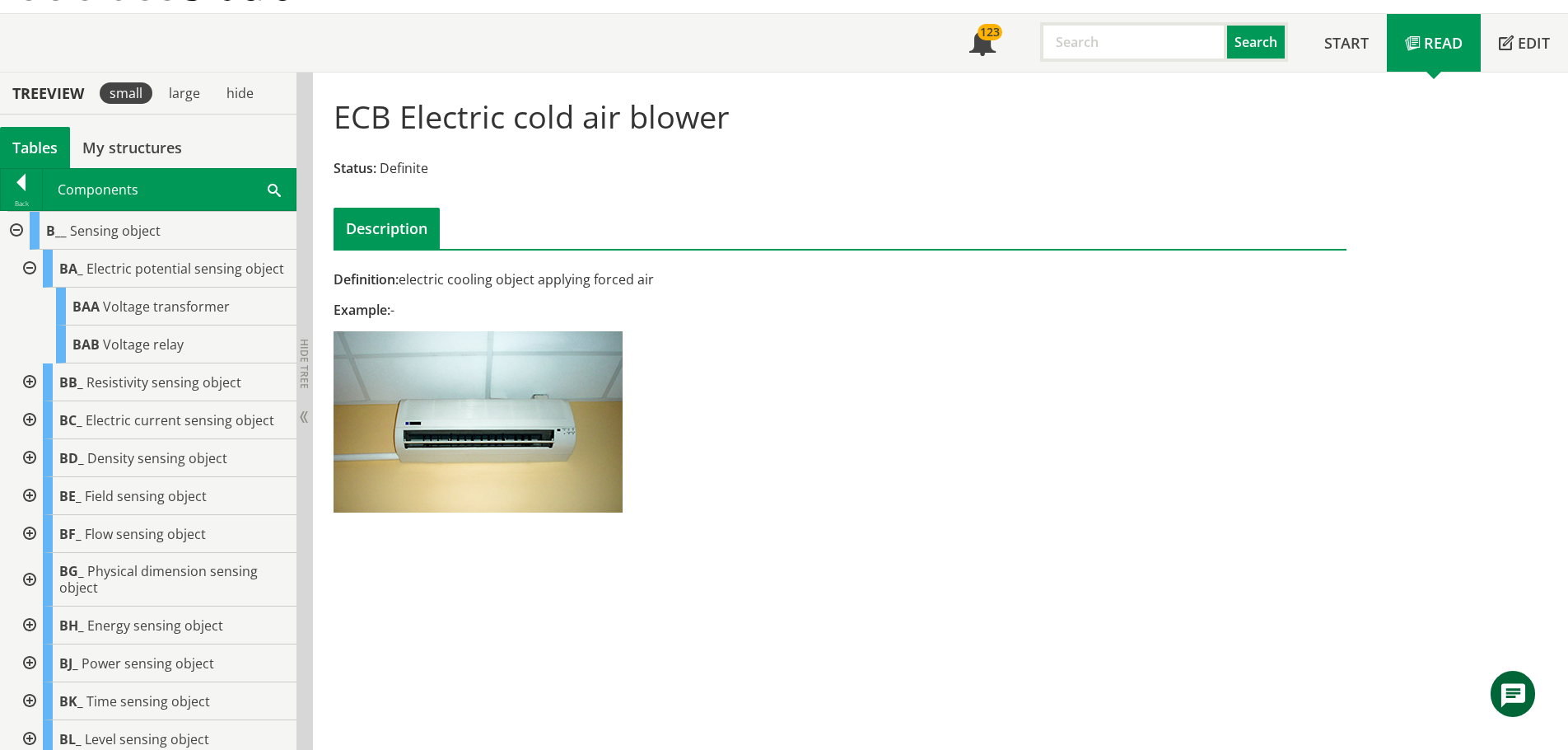
click at [33, 395] on div at bounding box center [28, 382] width 29 height 38
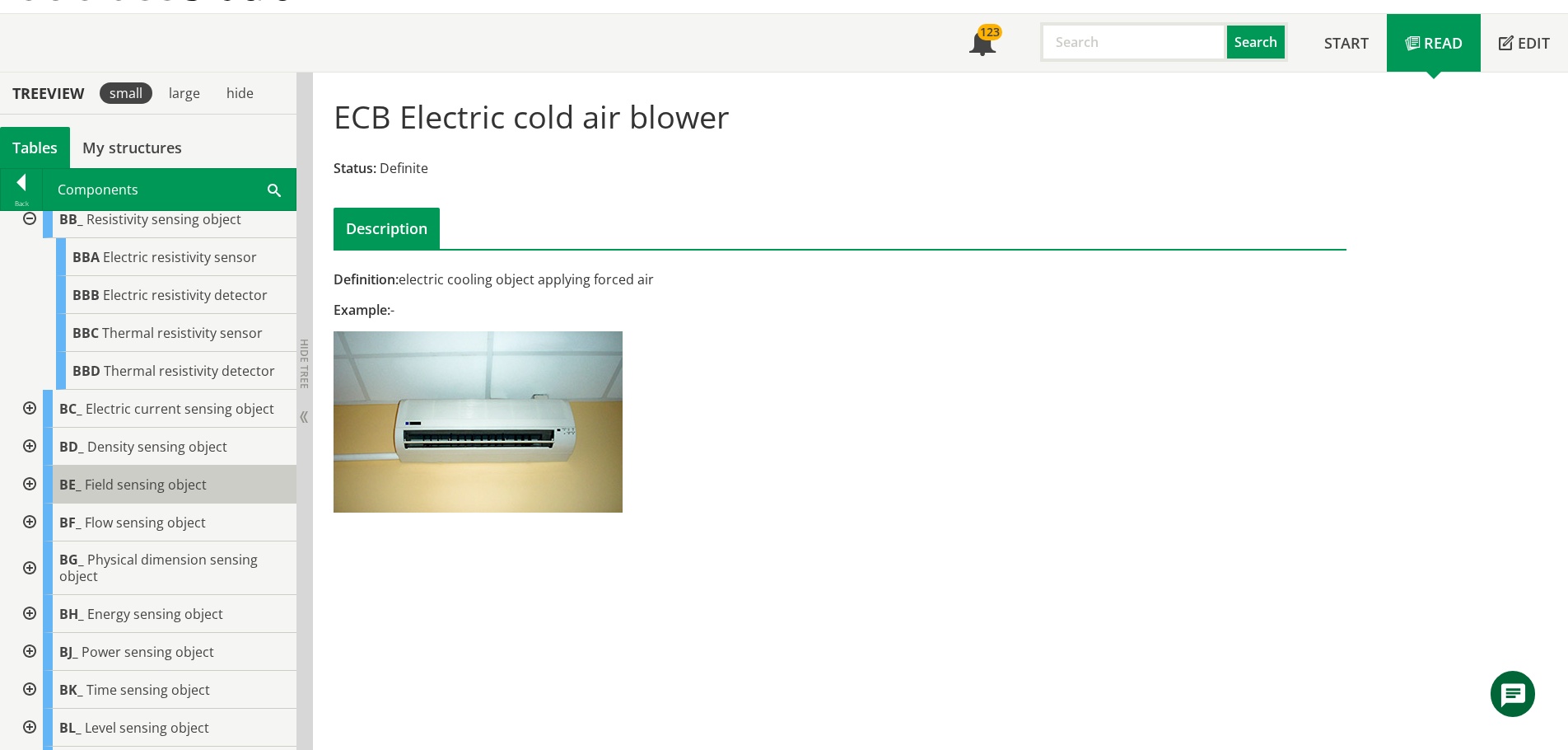
scroll to position [165, 0]
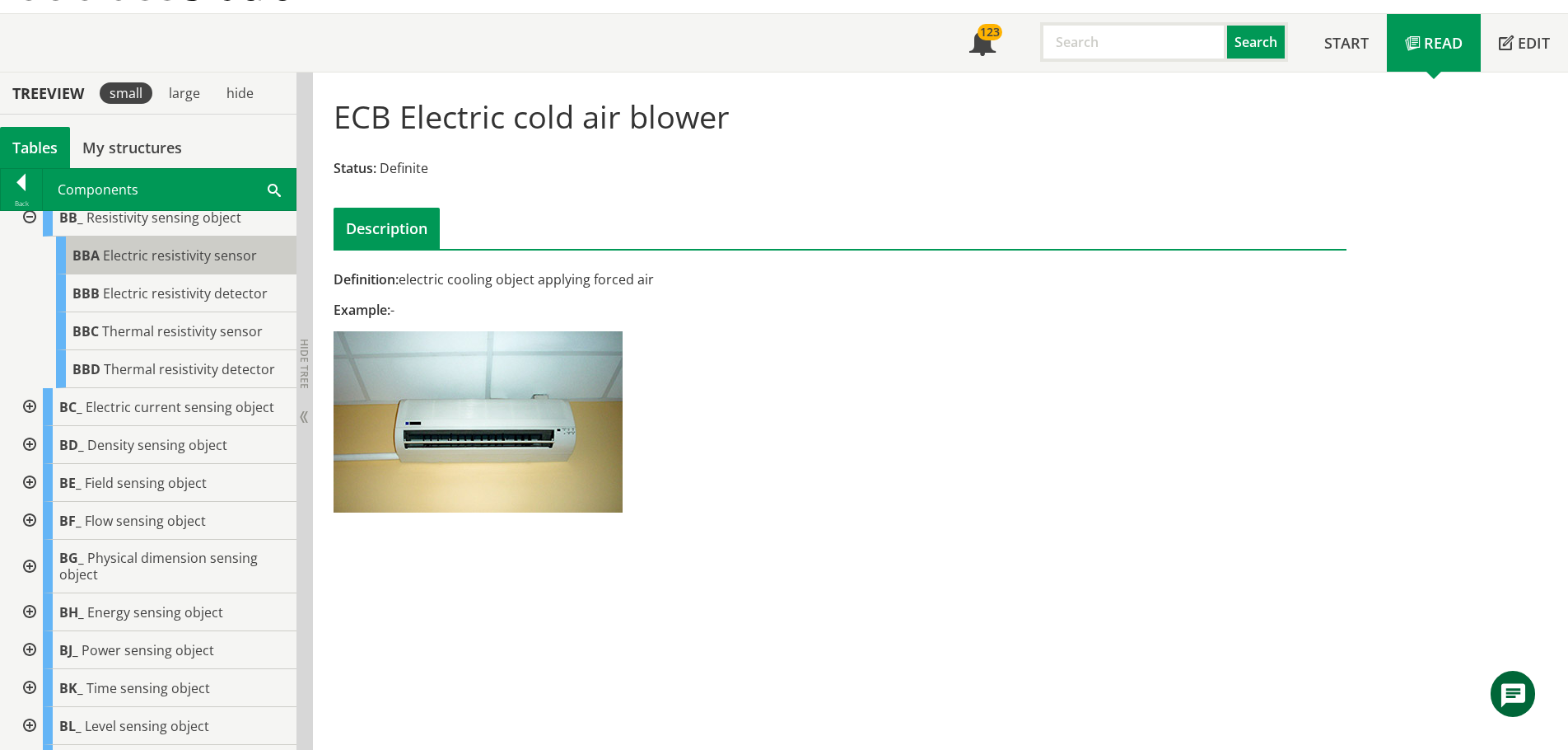
click at [140, 264] on span "Electric resistivity sensor" at bounding box center [180, 255] width 154 height 18
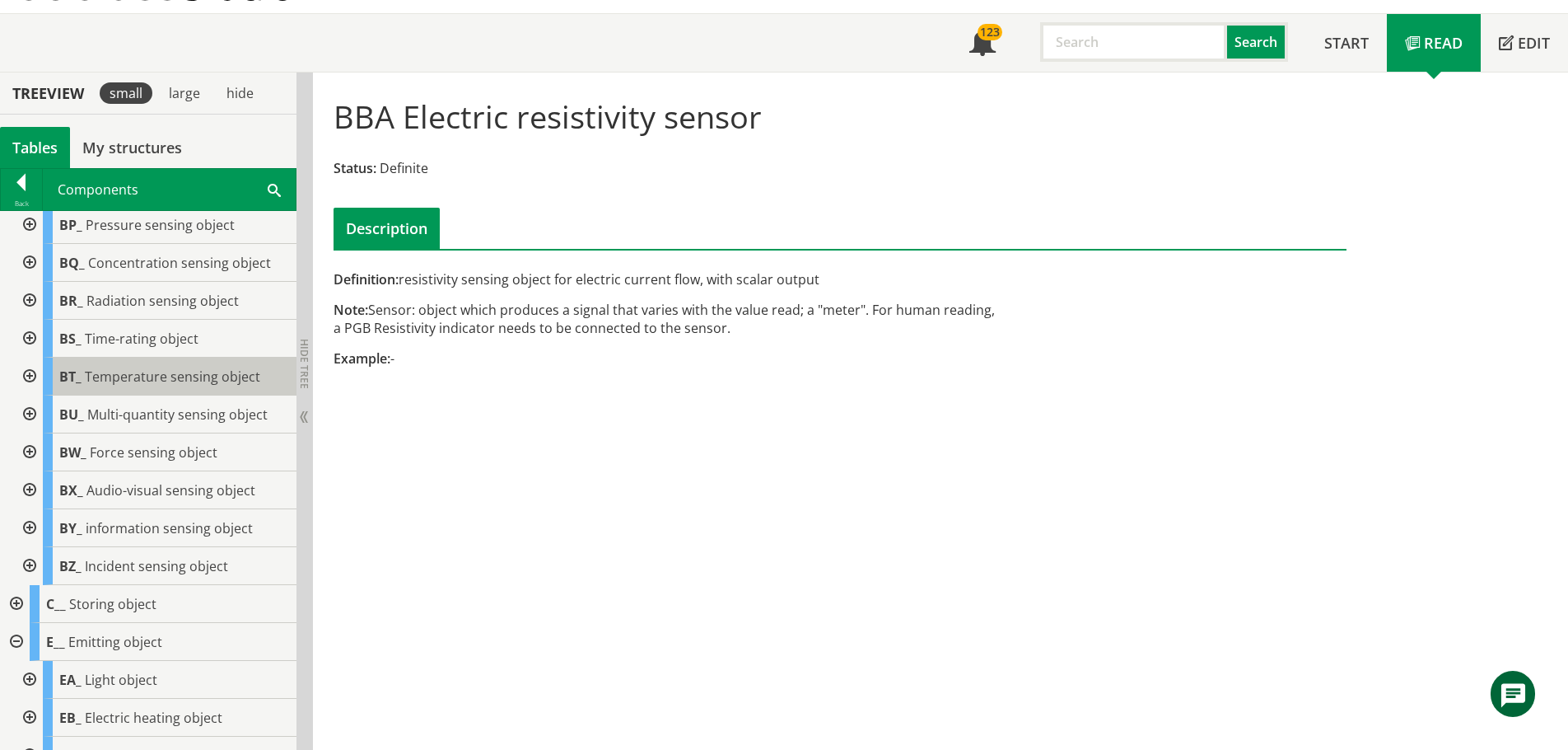
scroll to position [659, 0]
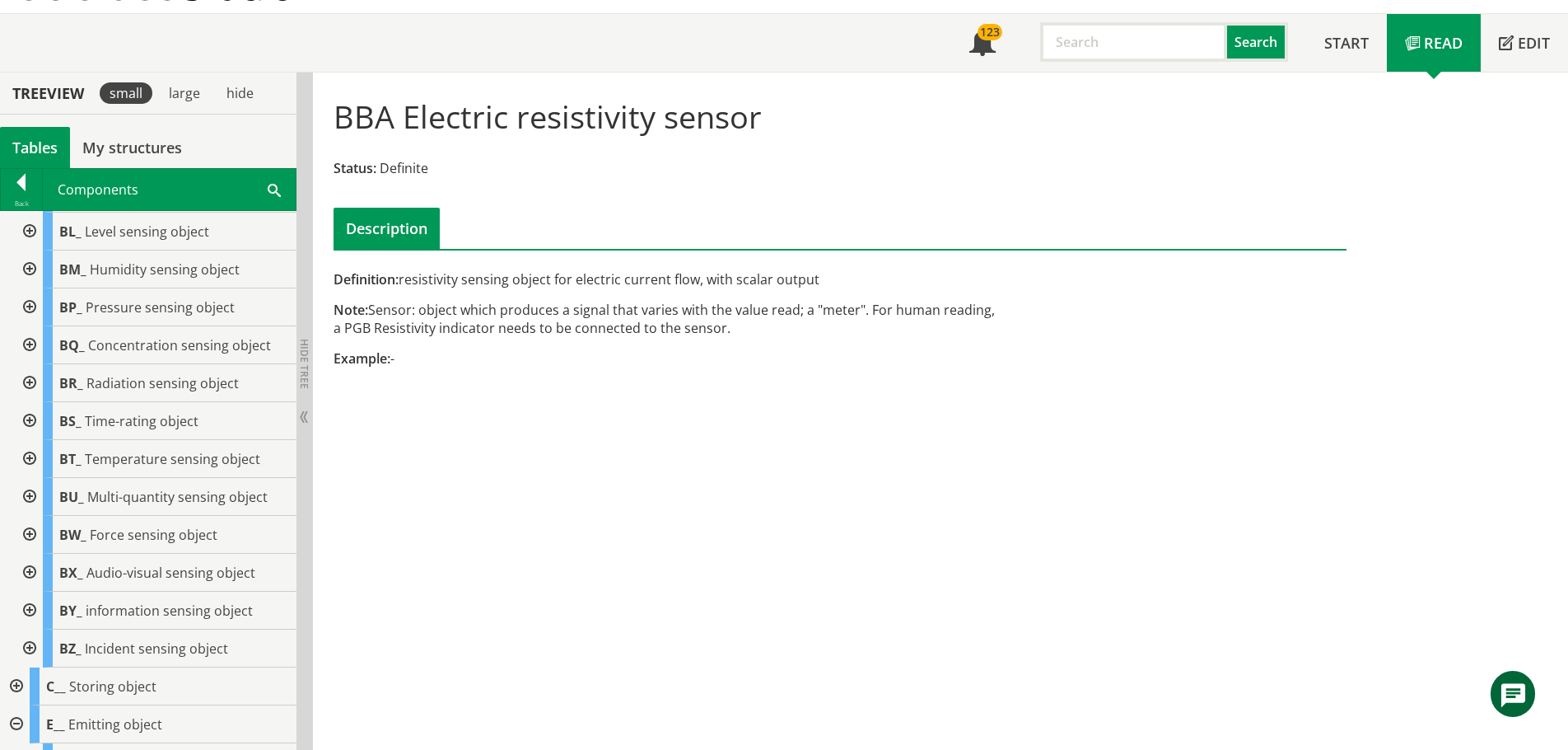
click at [29, 317] on div at bounding box center [28, 308] width 29 height 38
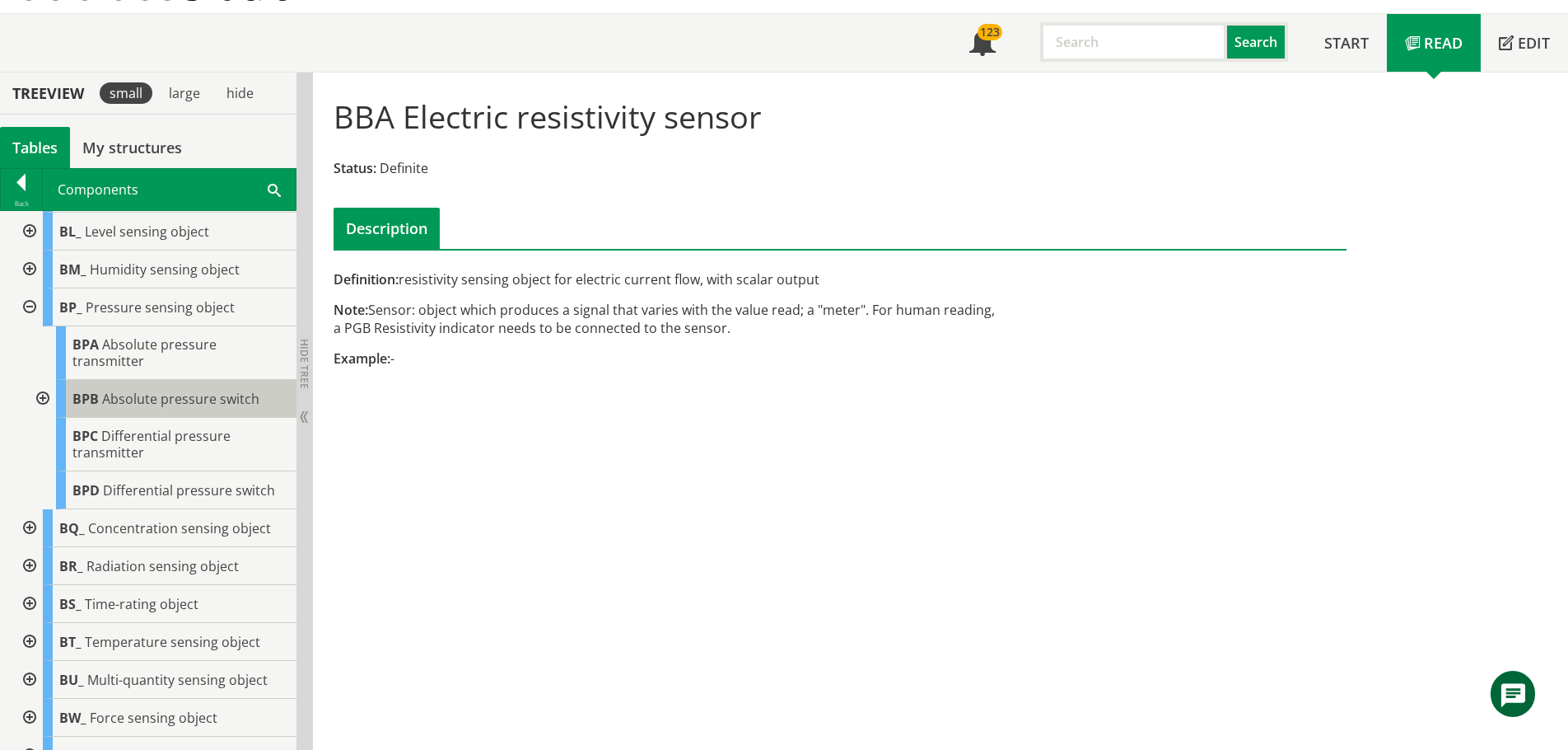
click at [160, 408] on span "Absolute pressure switch" at bounding box center [180, 398] width 157 height 18
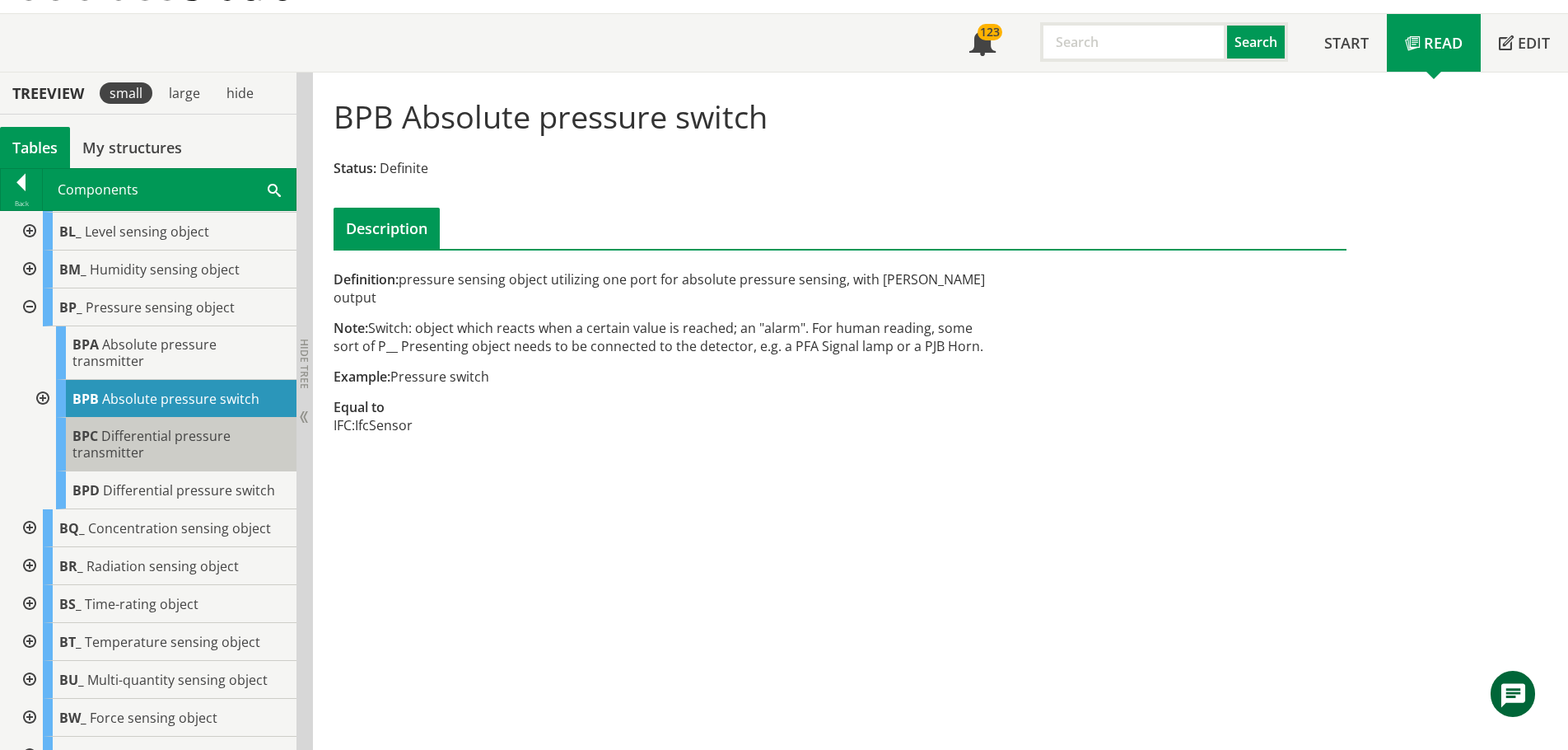
click at [139, 461] on span "Differential pressure transmitter" at bounding box center [152, 444] width 158 height 35
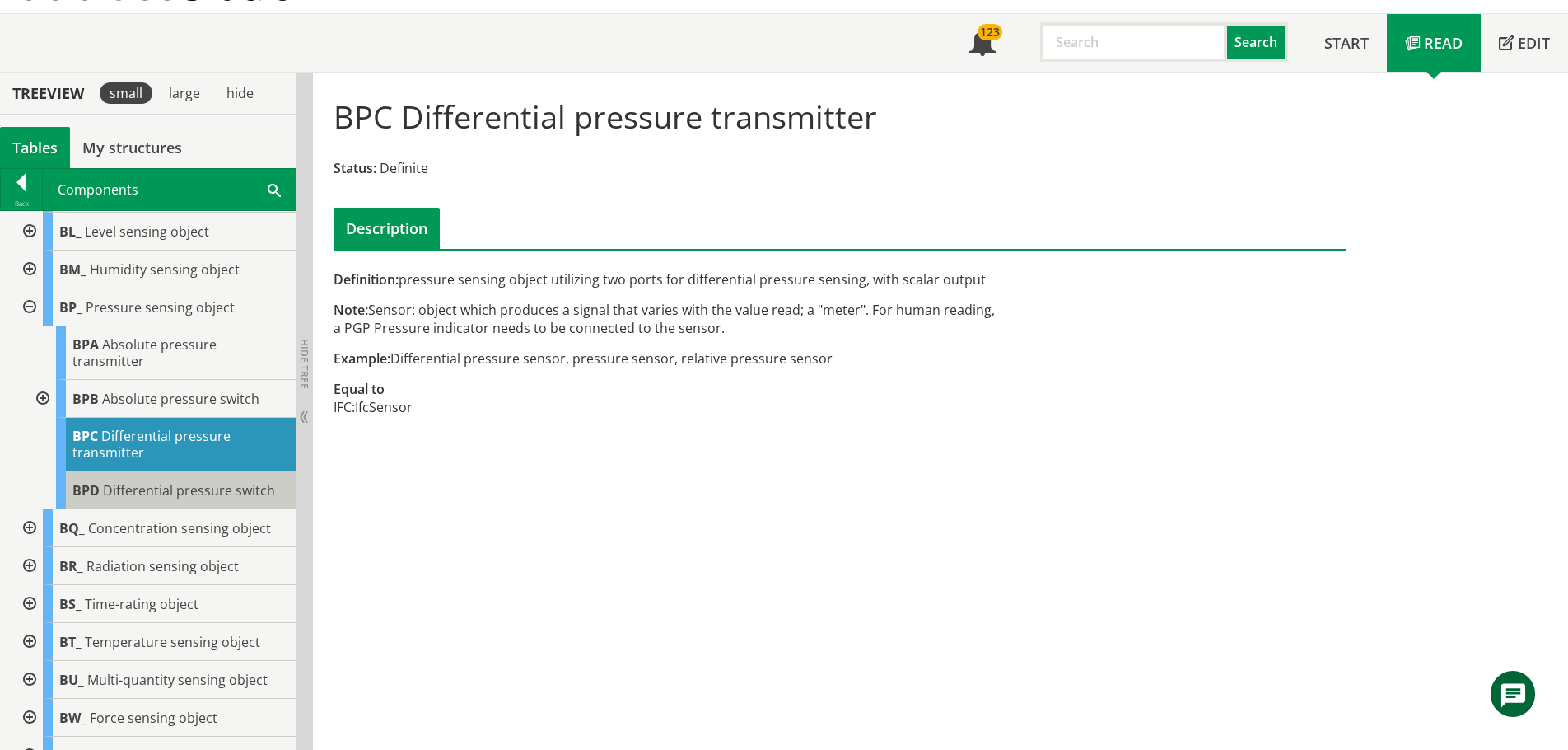
click at [140, 499] on span "Differential pressure switch" at bounding box center [189, 490] width 172 height 18
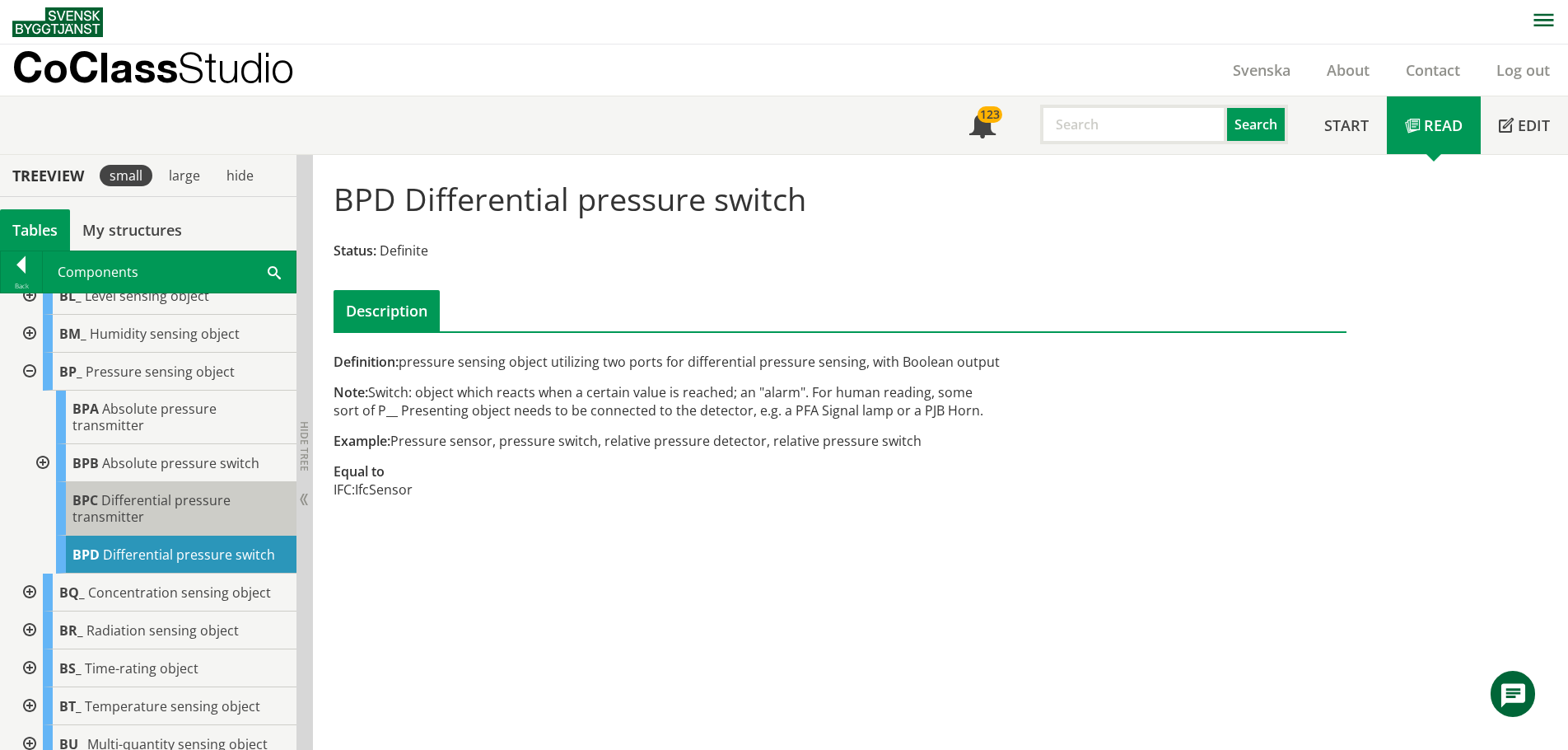
scroll to position [650, 0]
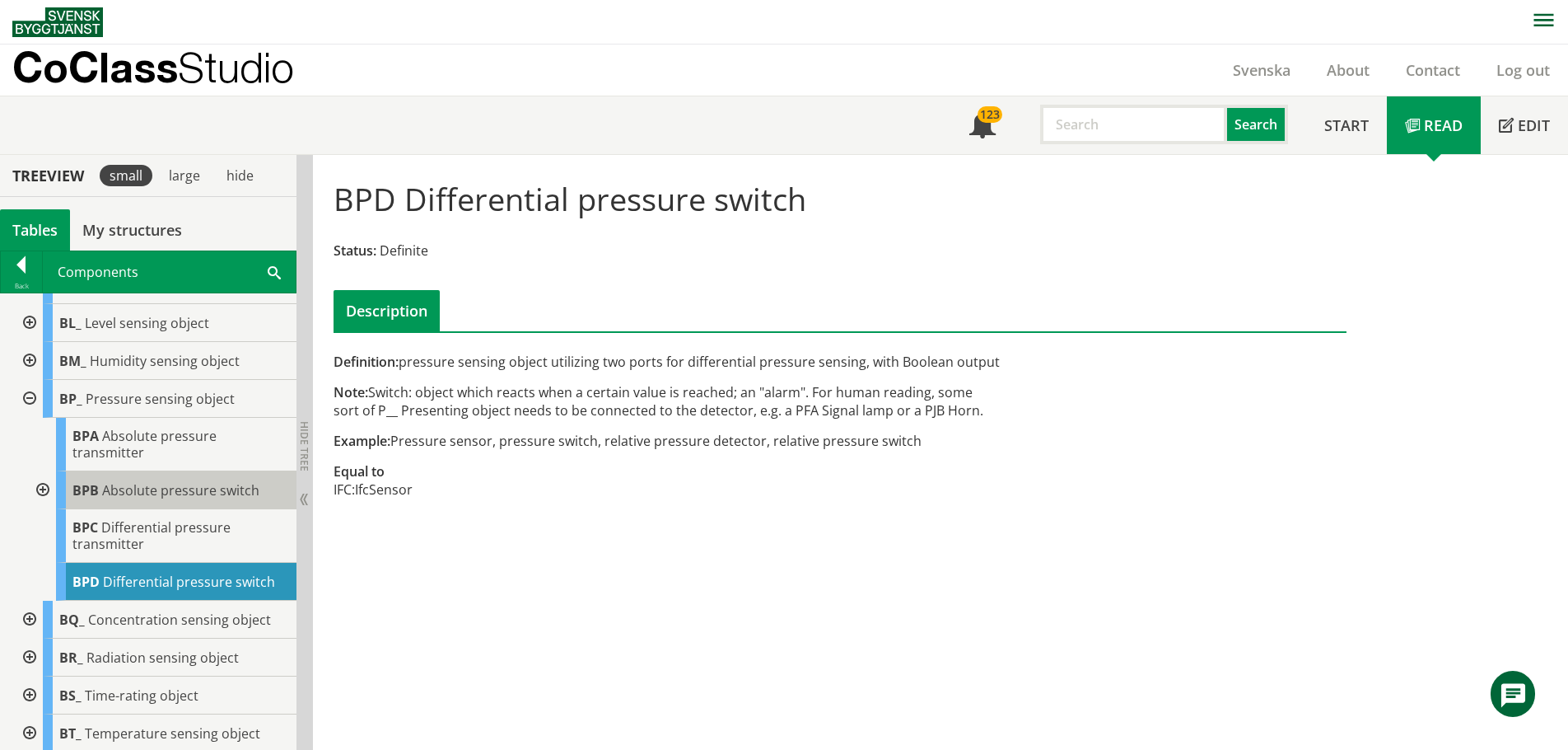
click at [108, 499] on span "Absolute pressure switch" at bounding box center [180, 490] width 157 height 18
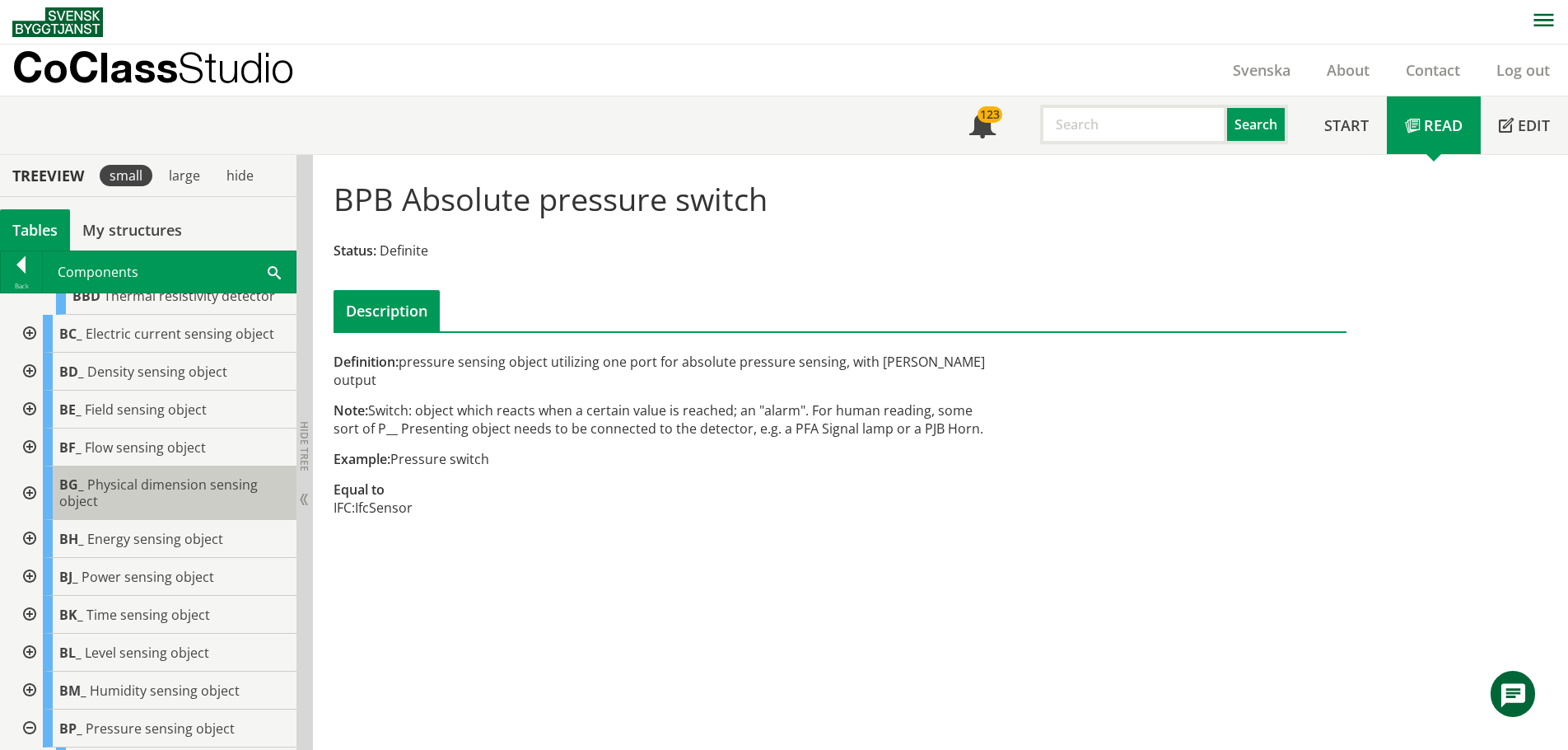
scroll to position [238, 0]
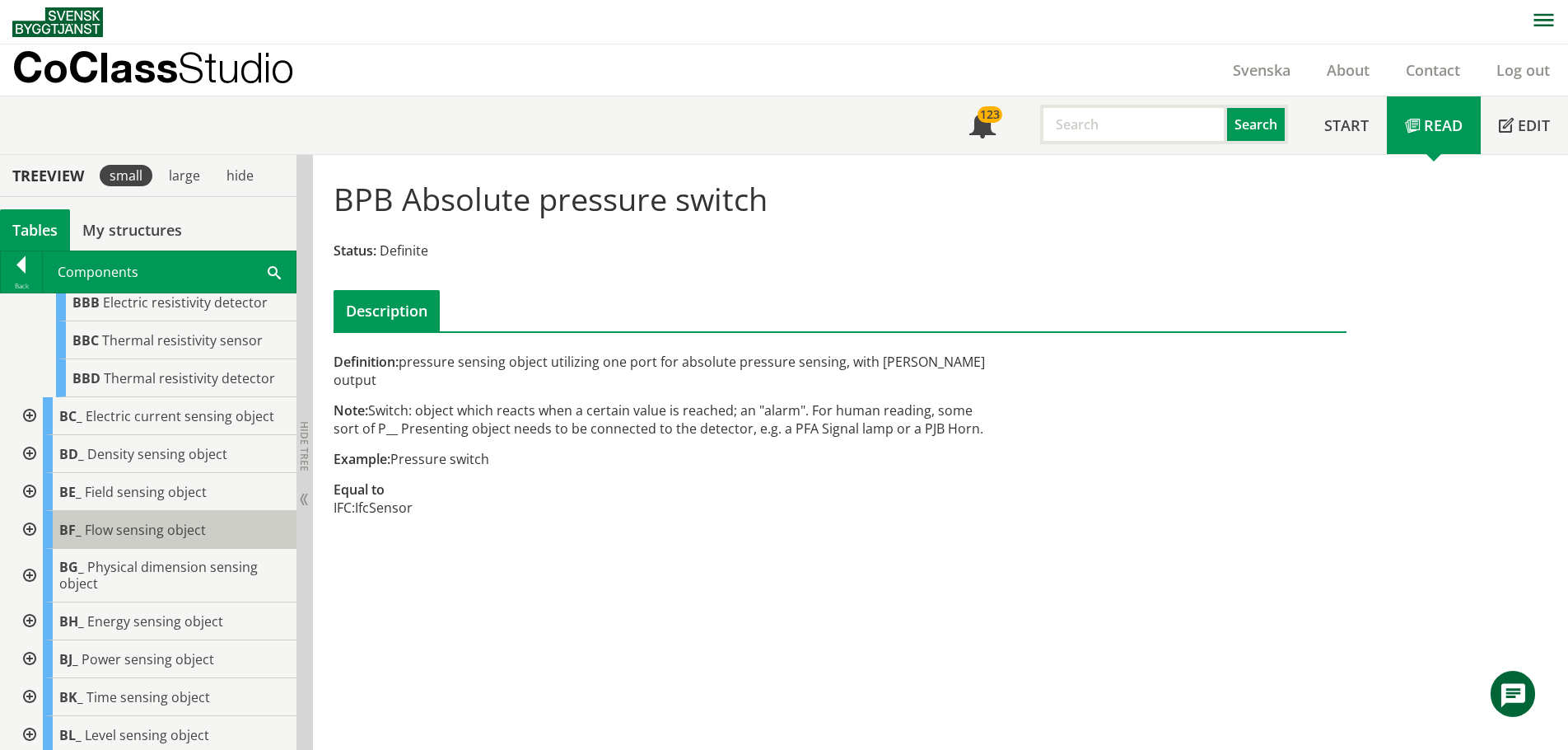
click at [119, 538] on span "Flow sensing object" at bounding box center [146, 529] width 121 height 18
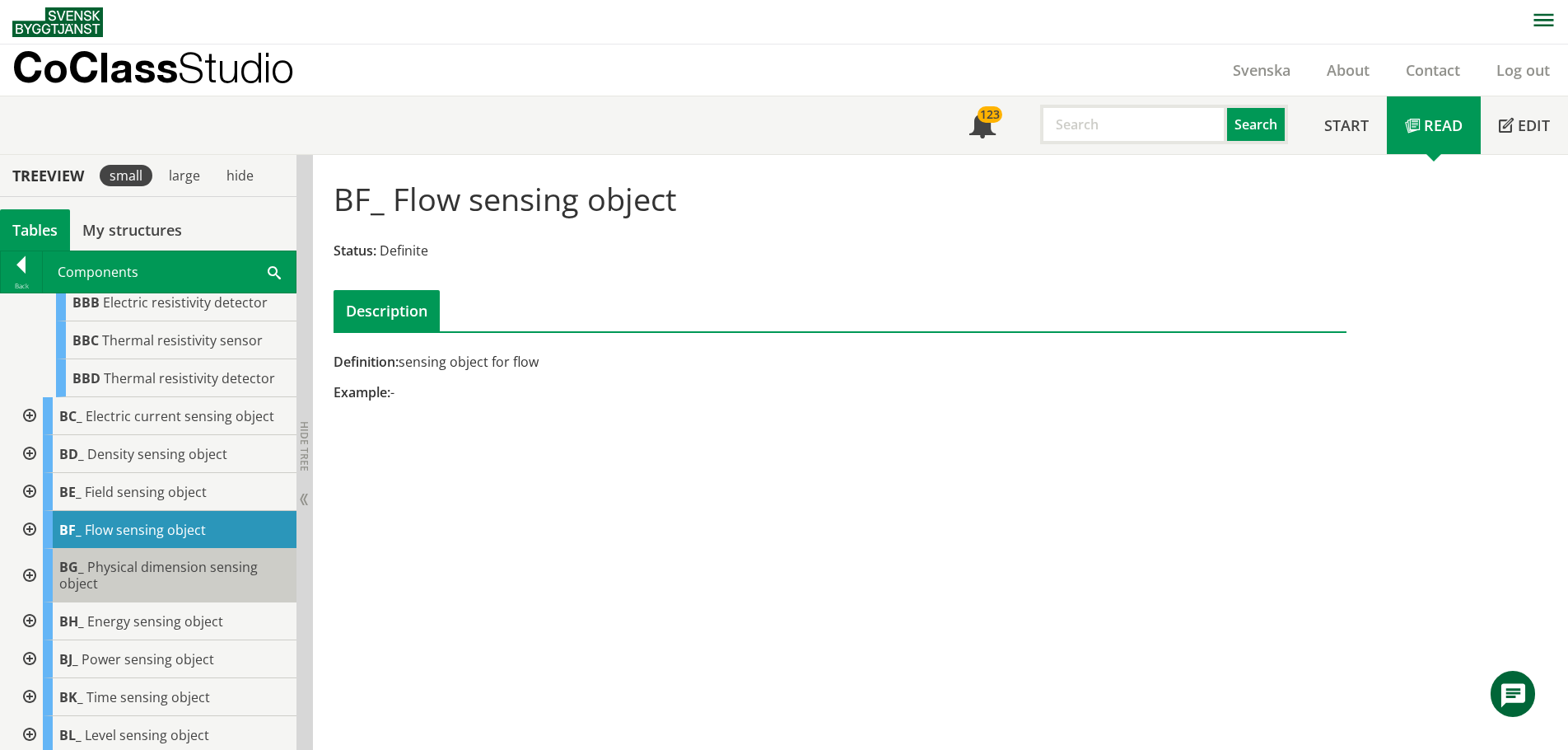
click at [131, 587] on span "Physical dimension sensing object" at bounding box center [158, 575] width 198 height 35
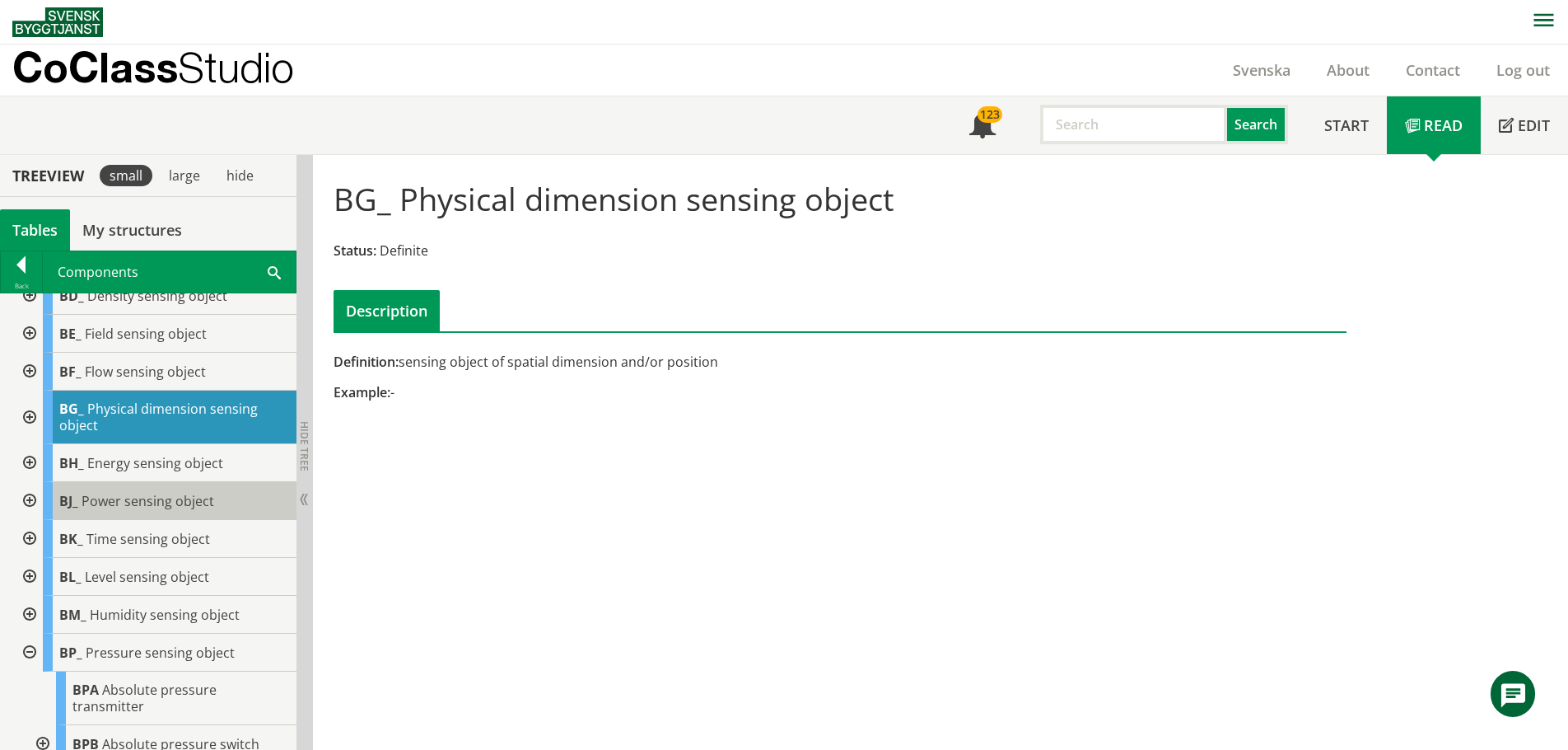
scroll to position [403, 0]
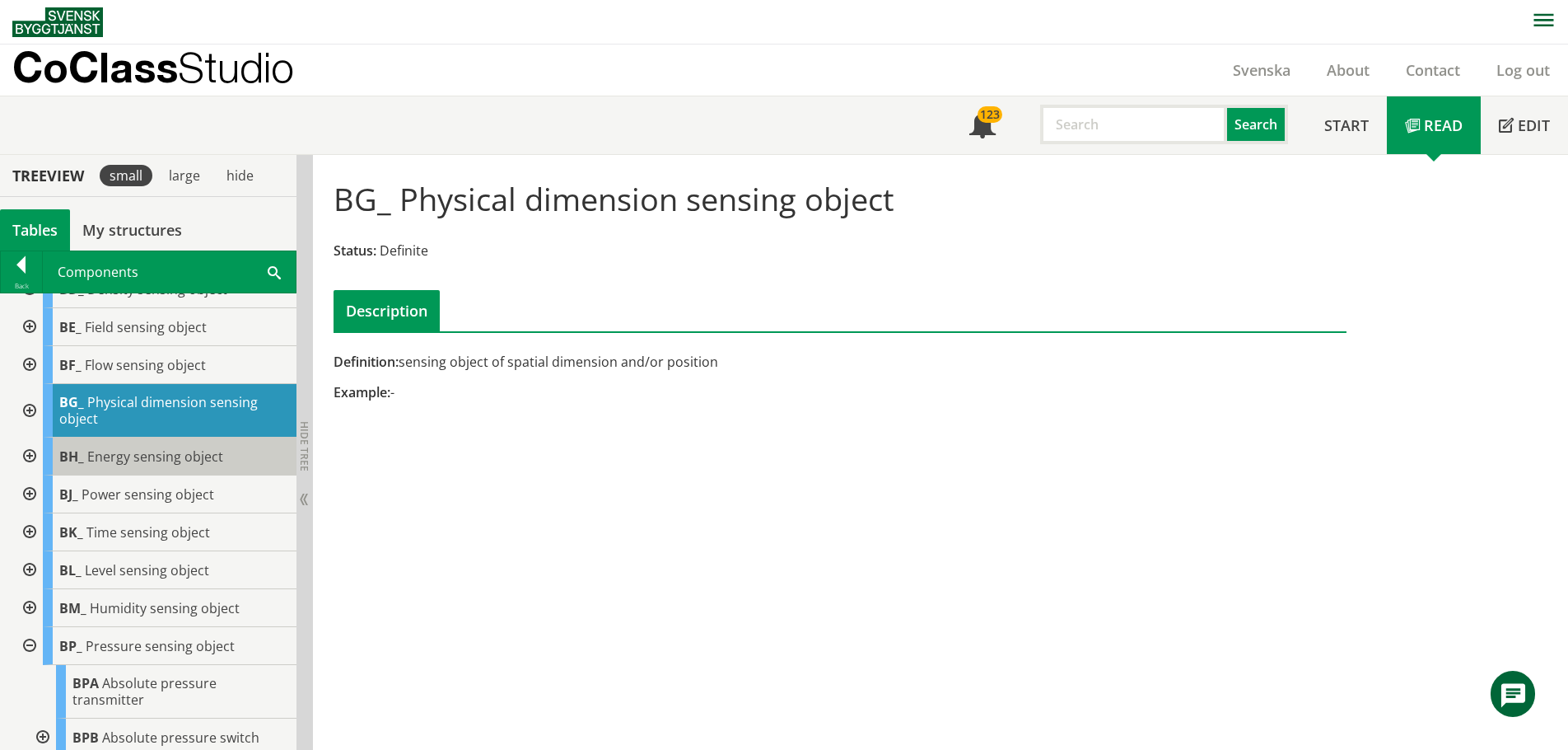
click at [146, 466] on span "Energy sensing object" at bounding box center [155, 456] width 136 height 18
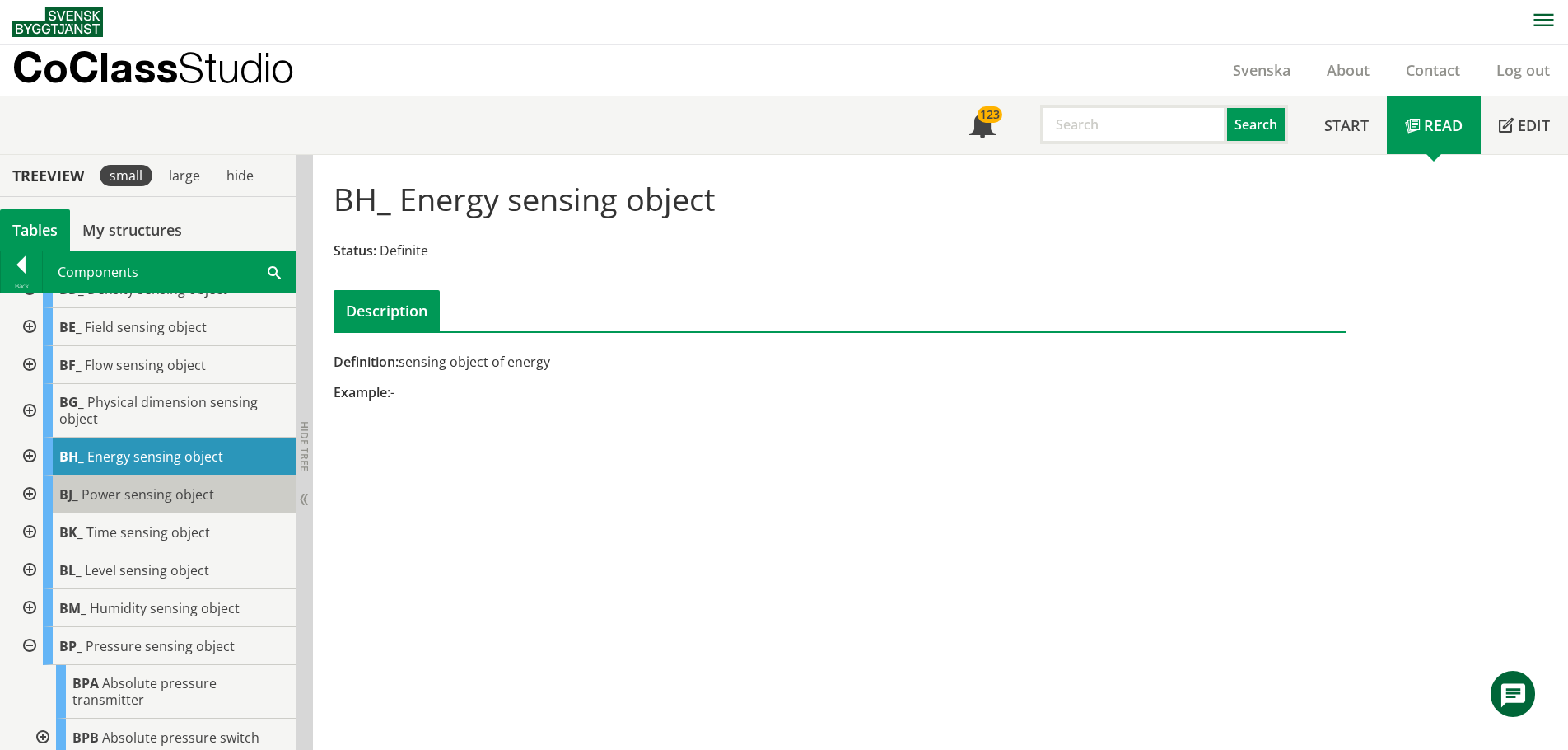
click at [138, 503] on span "Power sensing object" at bounding box center [147, 494] width 133 height 18
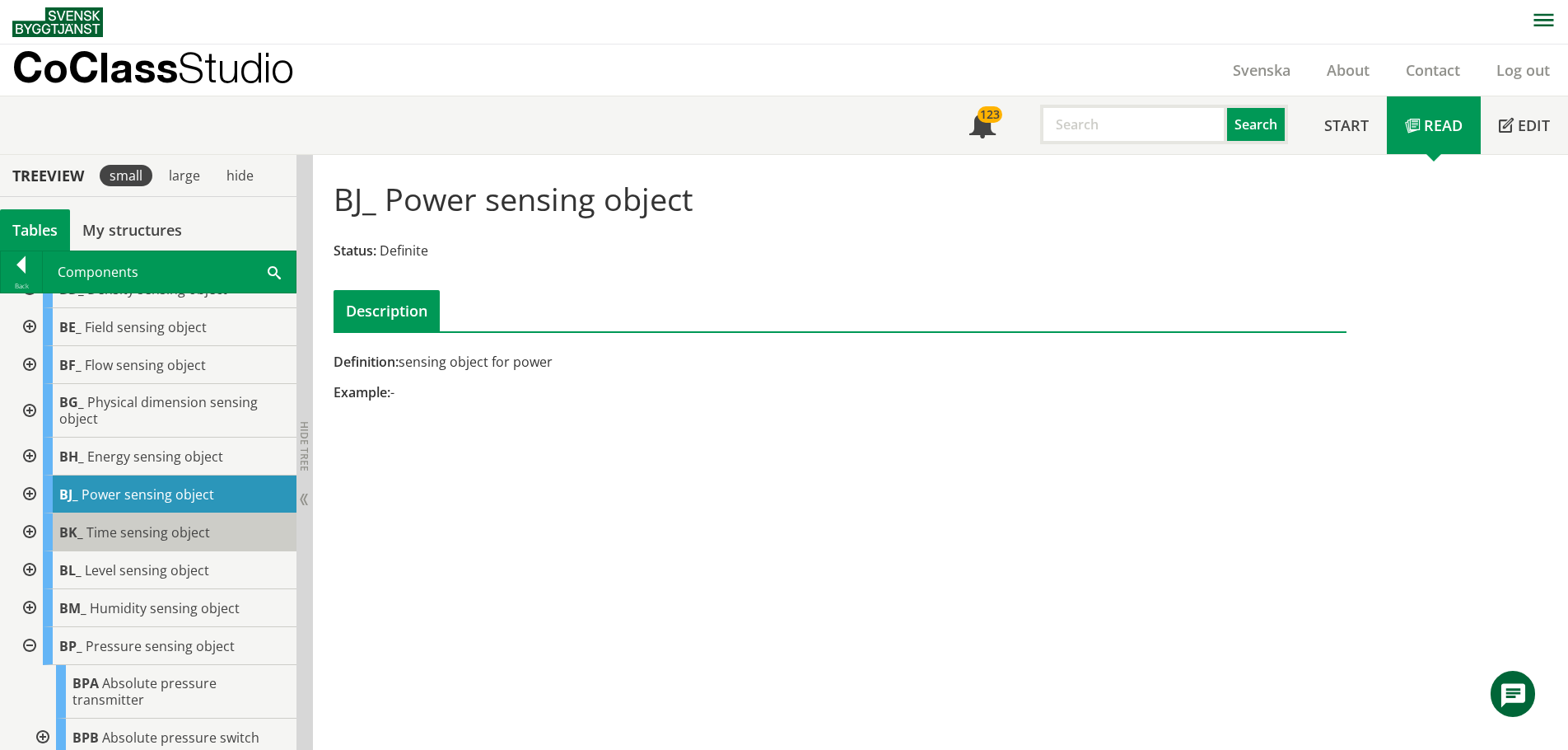
click at [138, 541] on span "Time sensing object" at bounding box center [148, 532] width 124 height 18
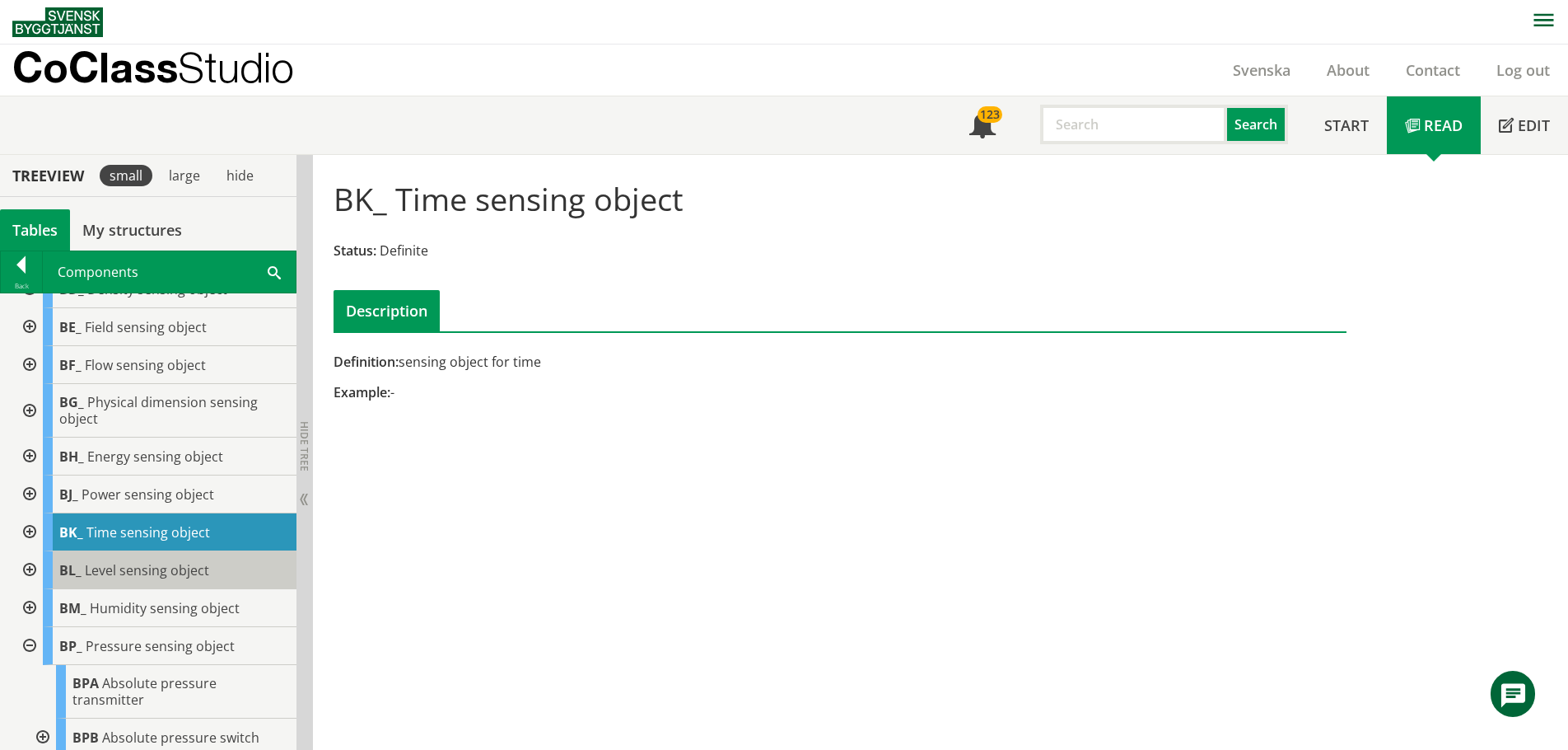
click at [134, 579] on span "Level sensing object" at bounding box center [146, 570] width 124 height 18
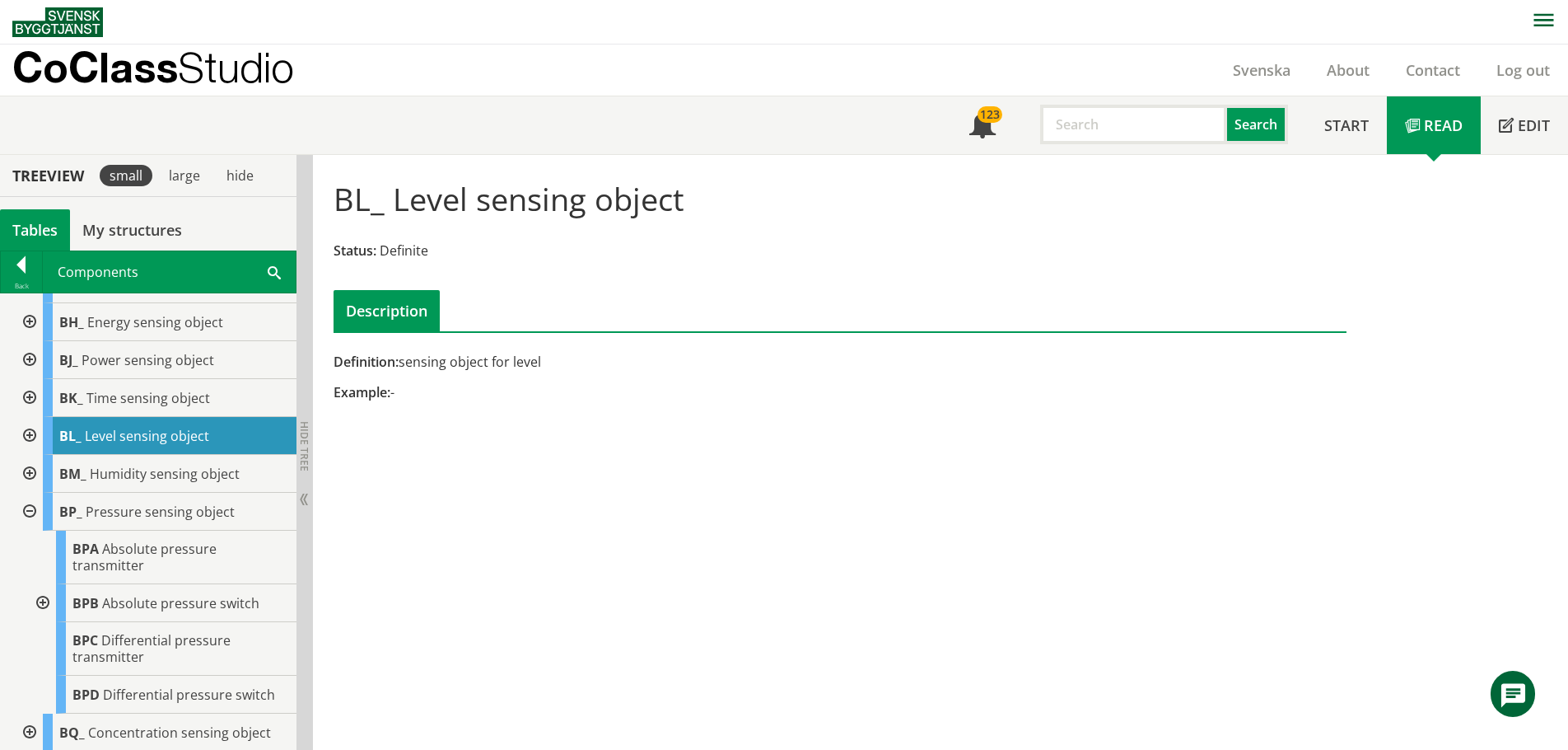
scroll to position [568, 0]
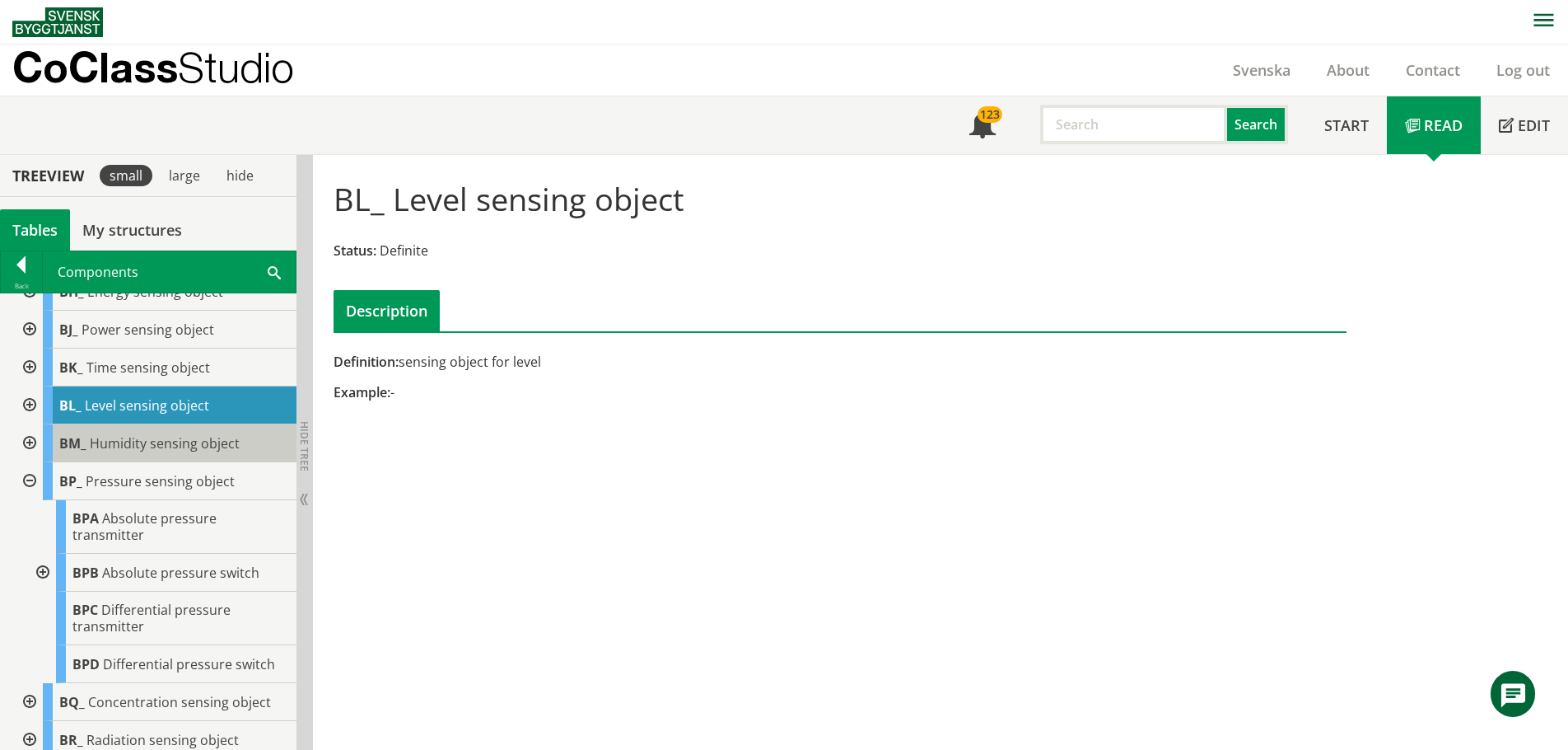
click at [149, 453] on span "Humidity sensing object" at bounding box center [165, 443] width 150 height 18
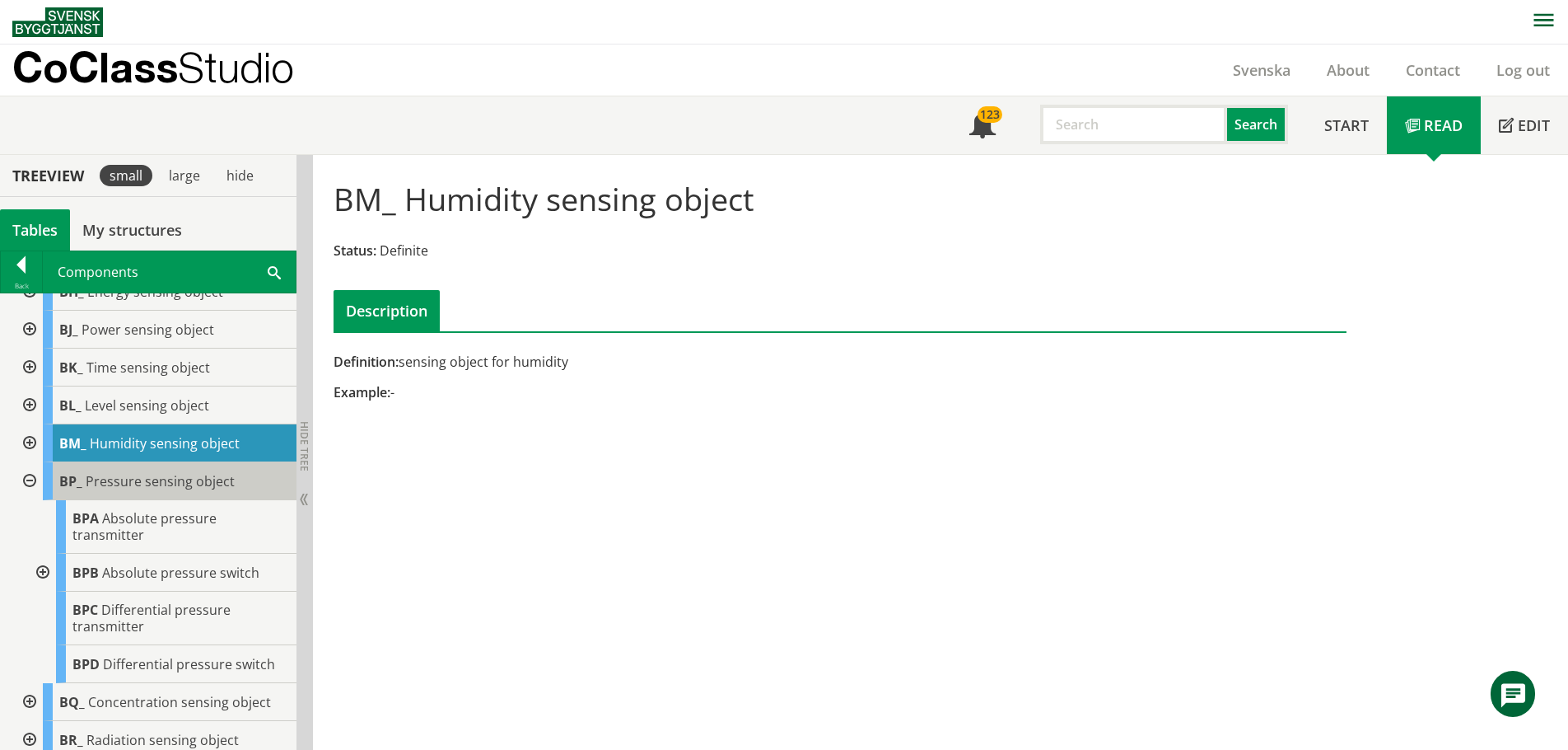
click at [166, 490] on span "Pressure sensing object" at bounding box center [160, 480] width 149 height 18
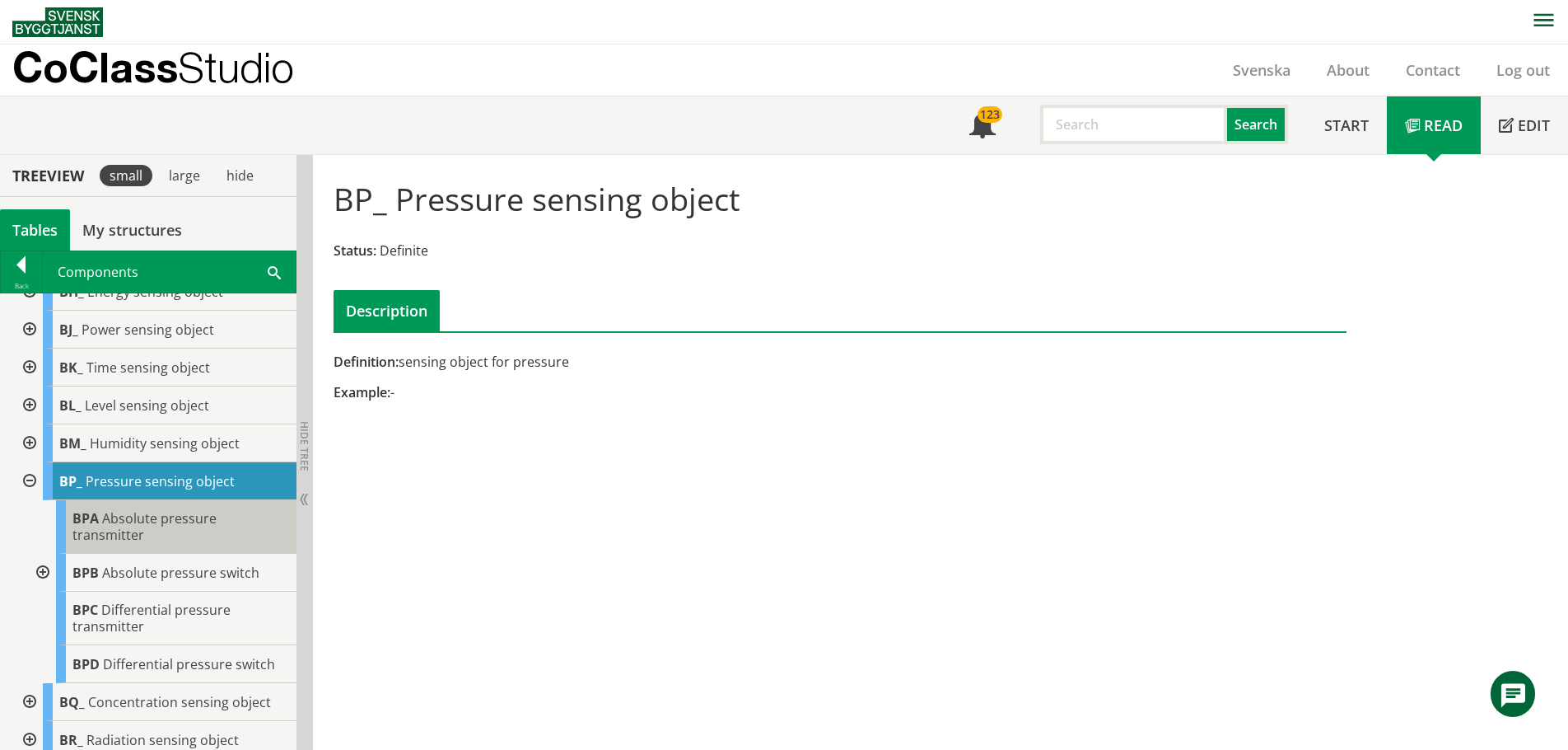
click at [178, 535] on span "Absolute pressure transmitter" at bounding box center [145, 526] width 144 height 35
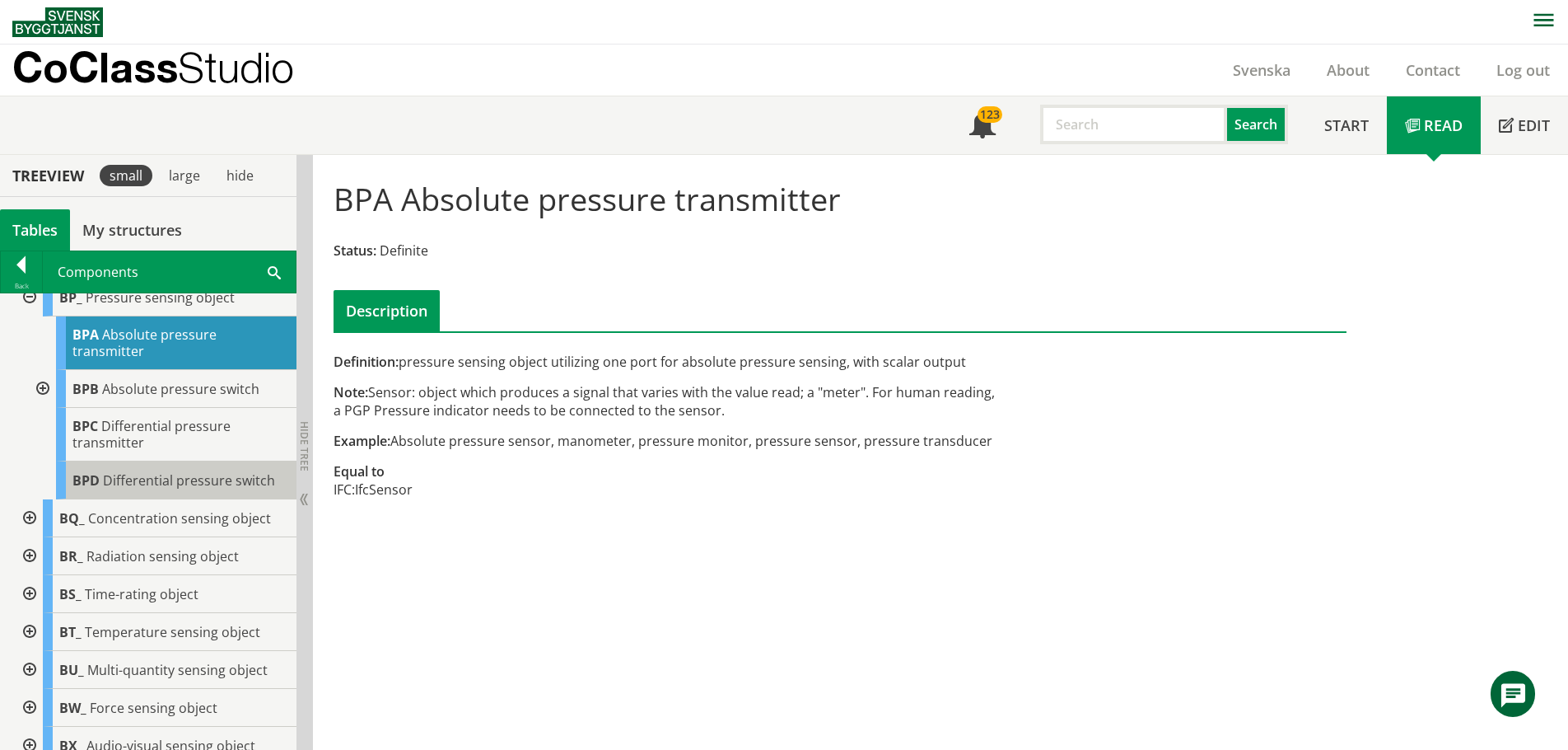
scroll to position [650, 0]
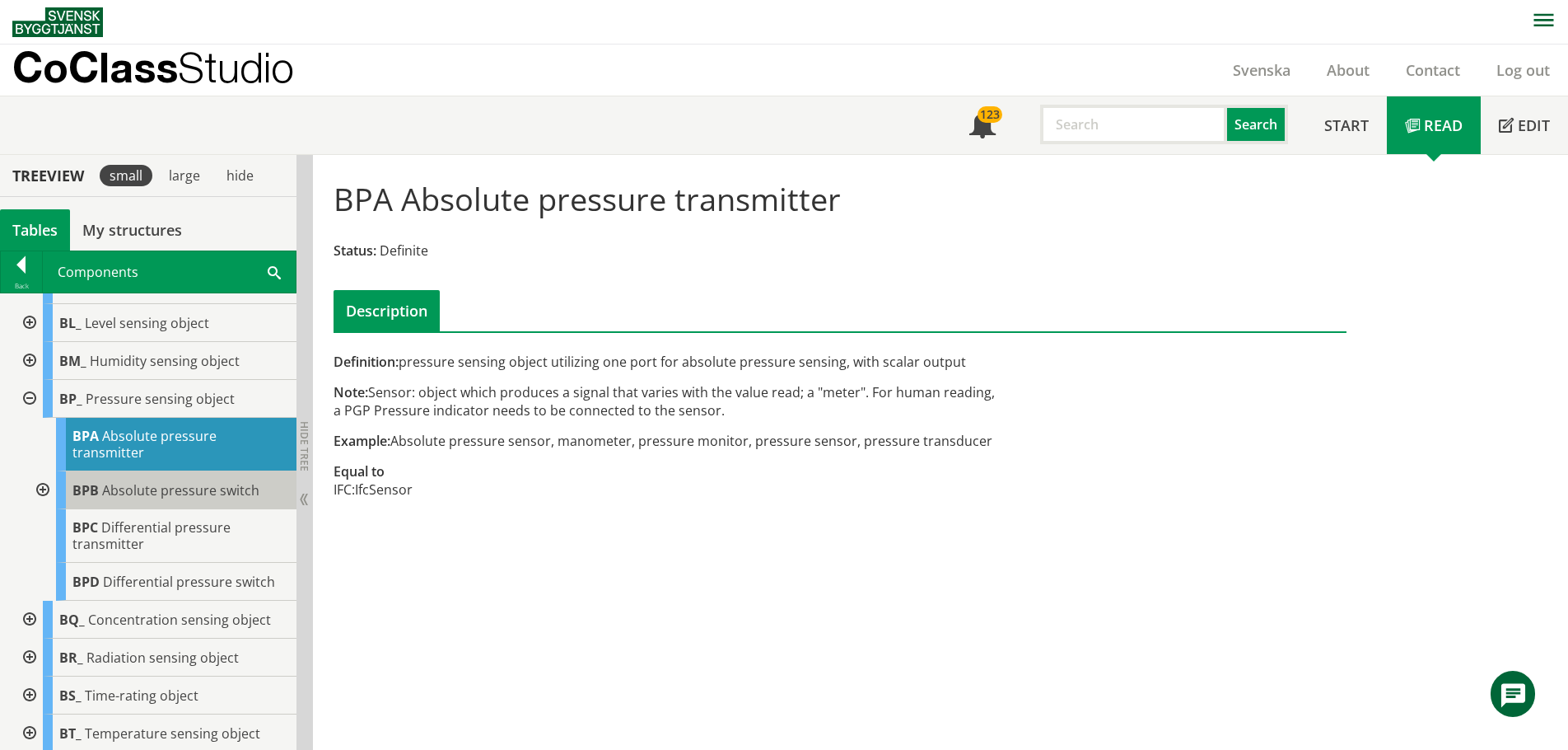
click at [161, 499] on span "Absolute pressure switch" at bounding box center [180, 490] width 157 height 18
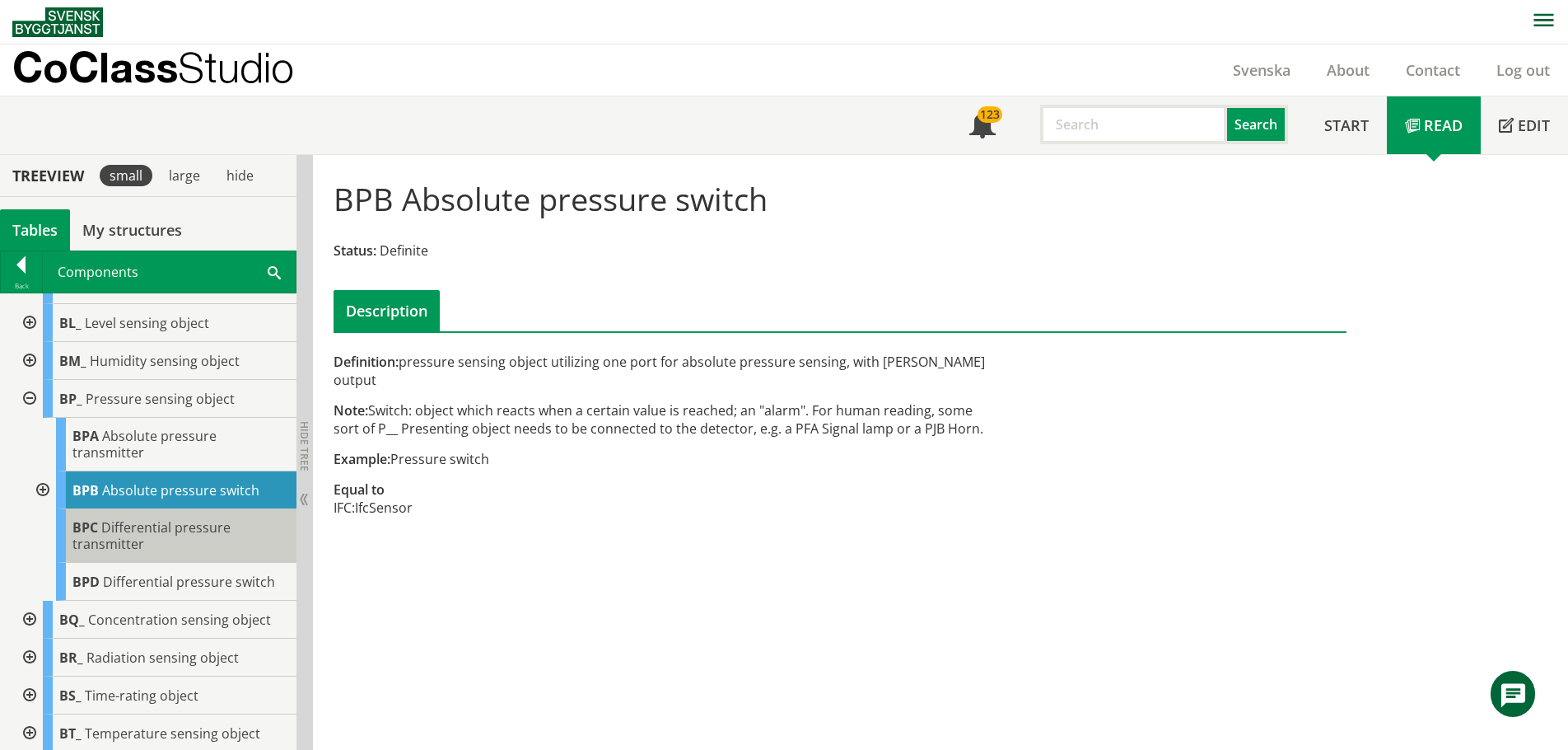
click at [169, 538] on span "Differential pressure transmitter" at bounding box center [152, 536] width 158 height 35
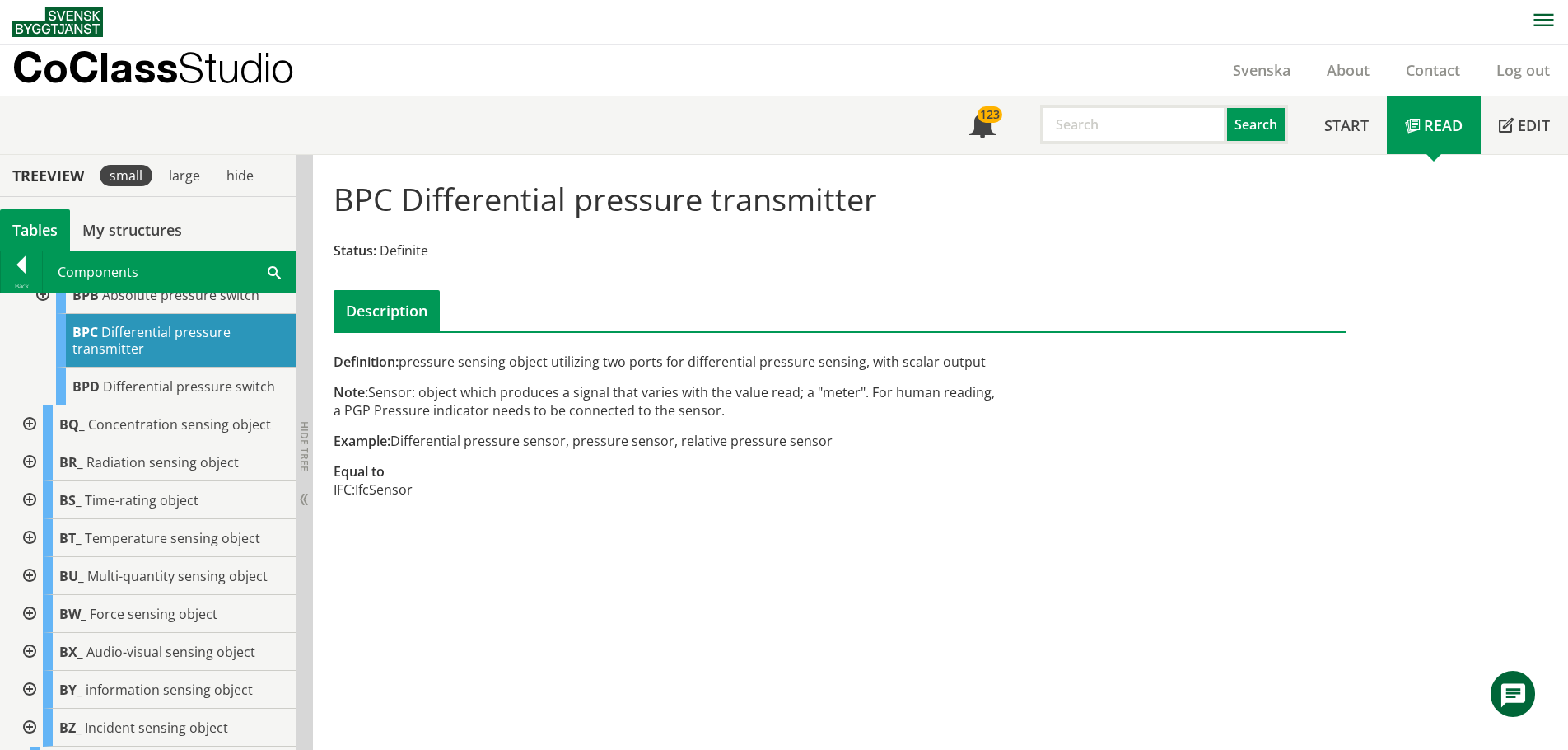
scroll to position [897, 0]
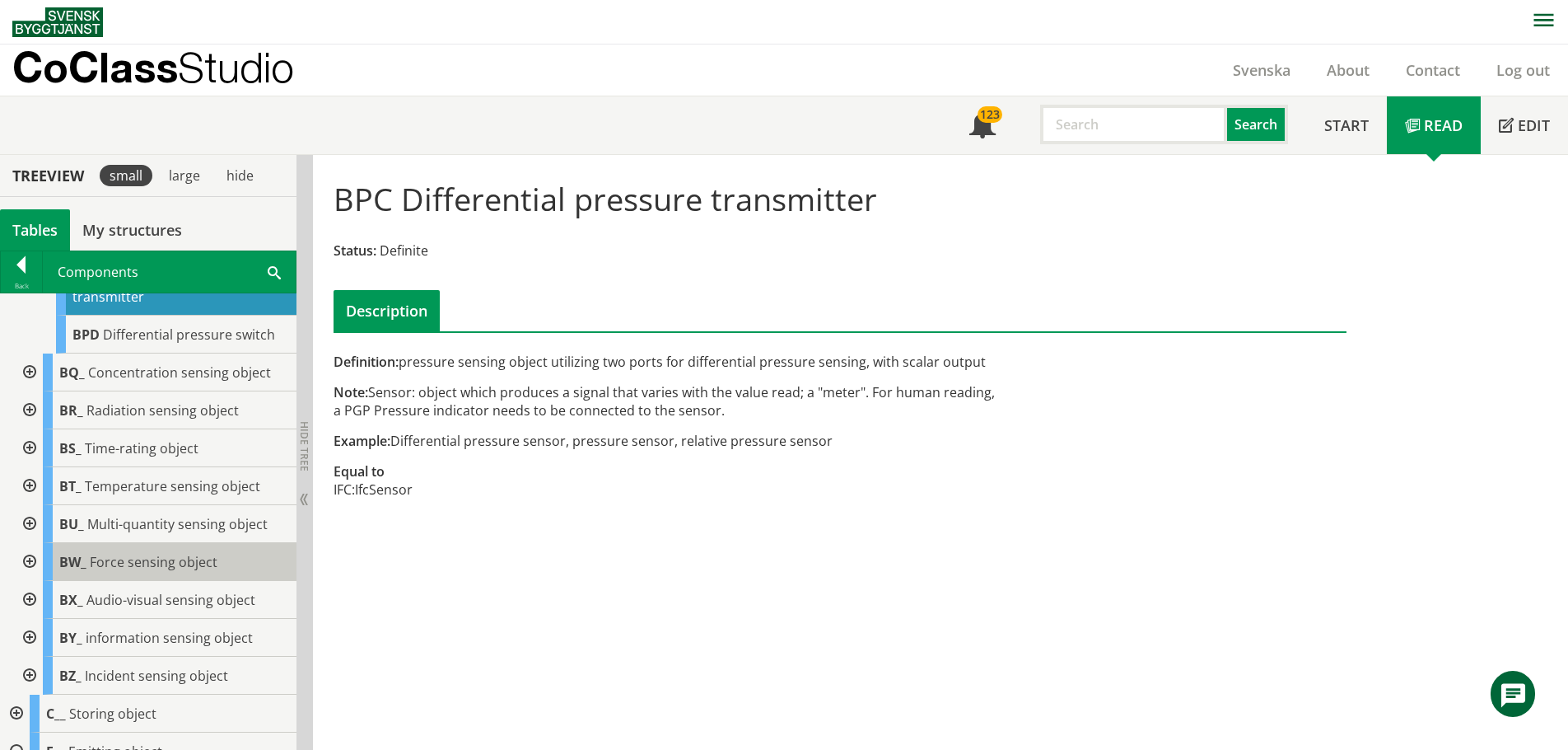
click at [152, 571] on span "Force sensing object" at bounding box center [153, 562] width 127 height 18
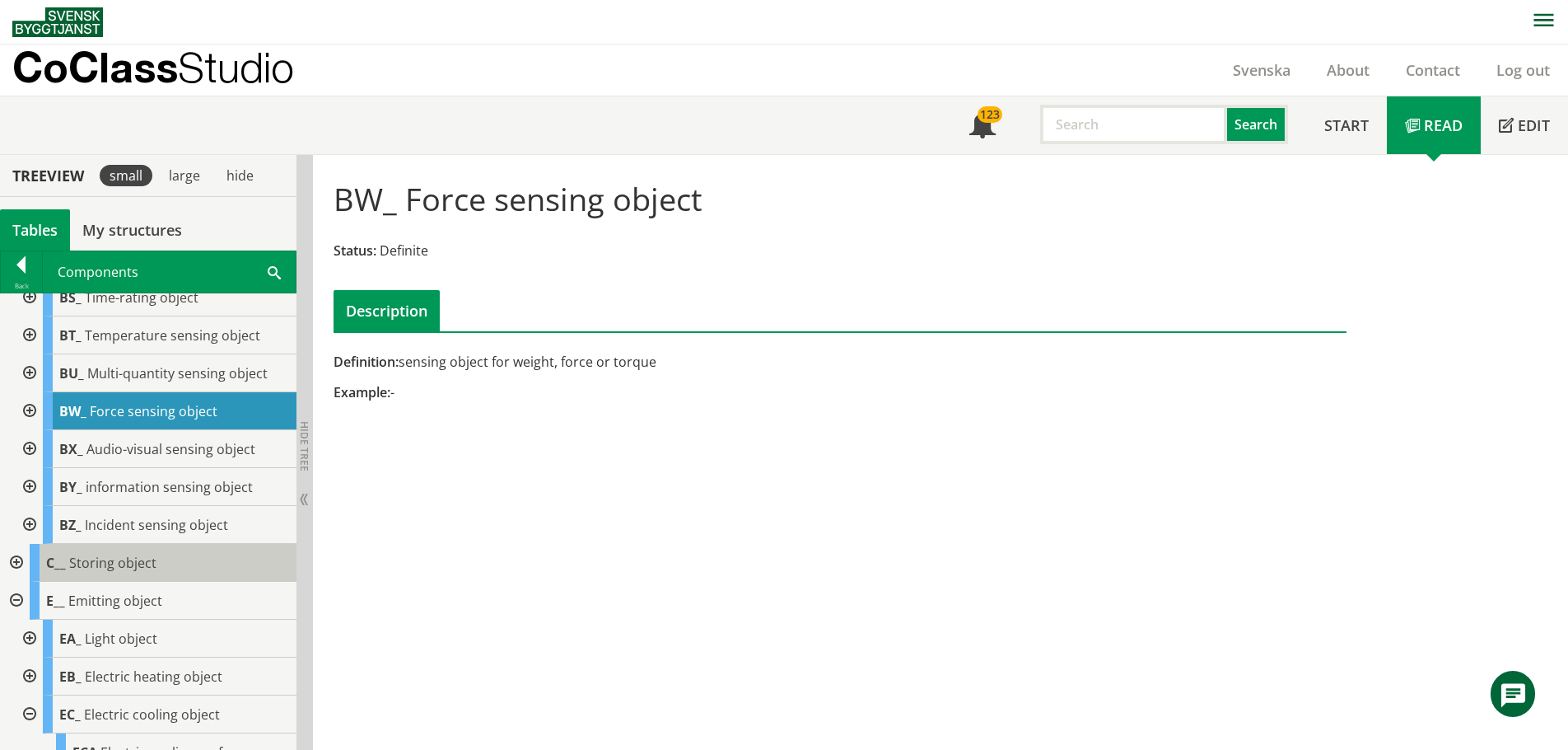
scroll to position [1062, 0]
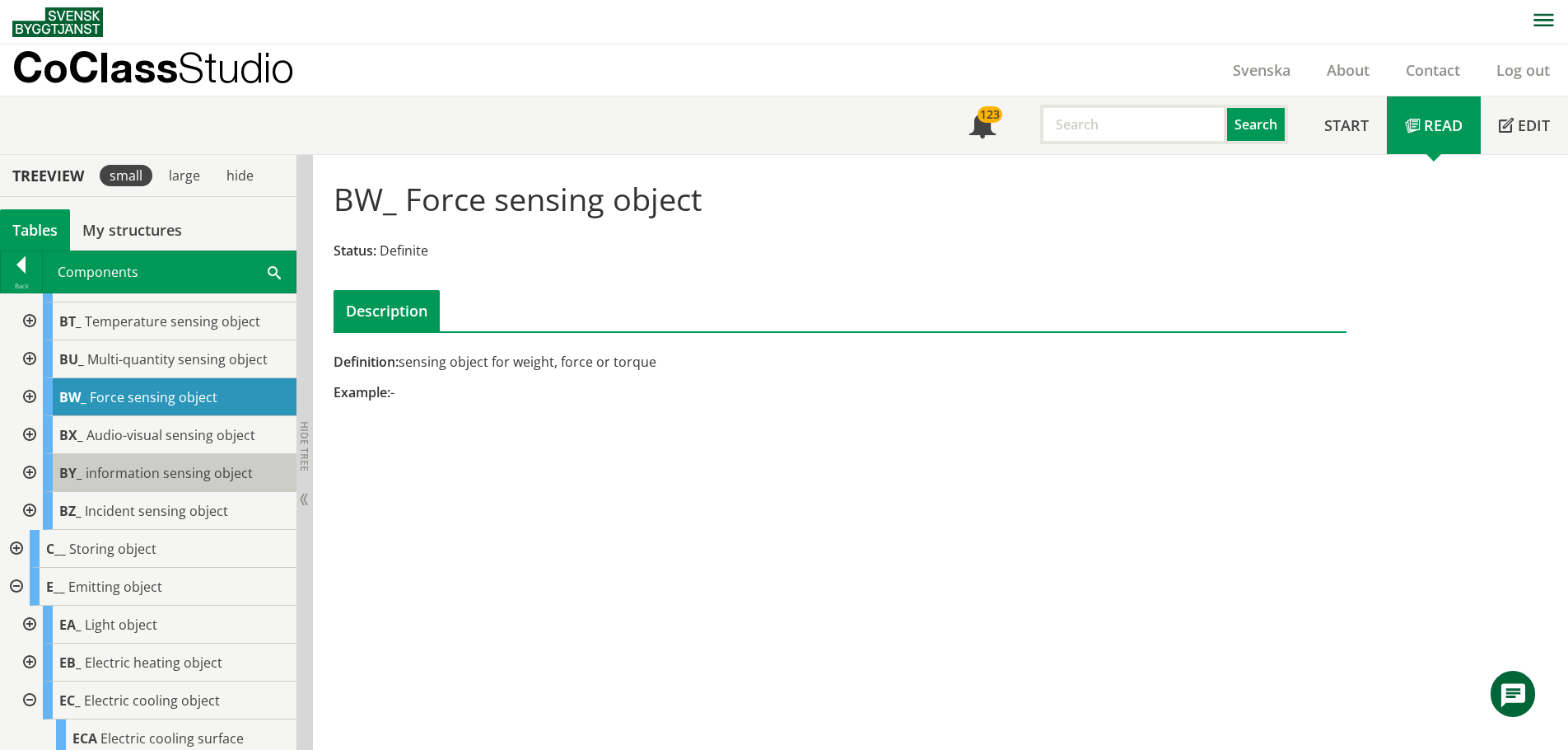
click at [148, 482] on span "information sensing object" at bounding box center [169, 473] width 167 height 18
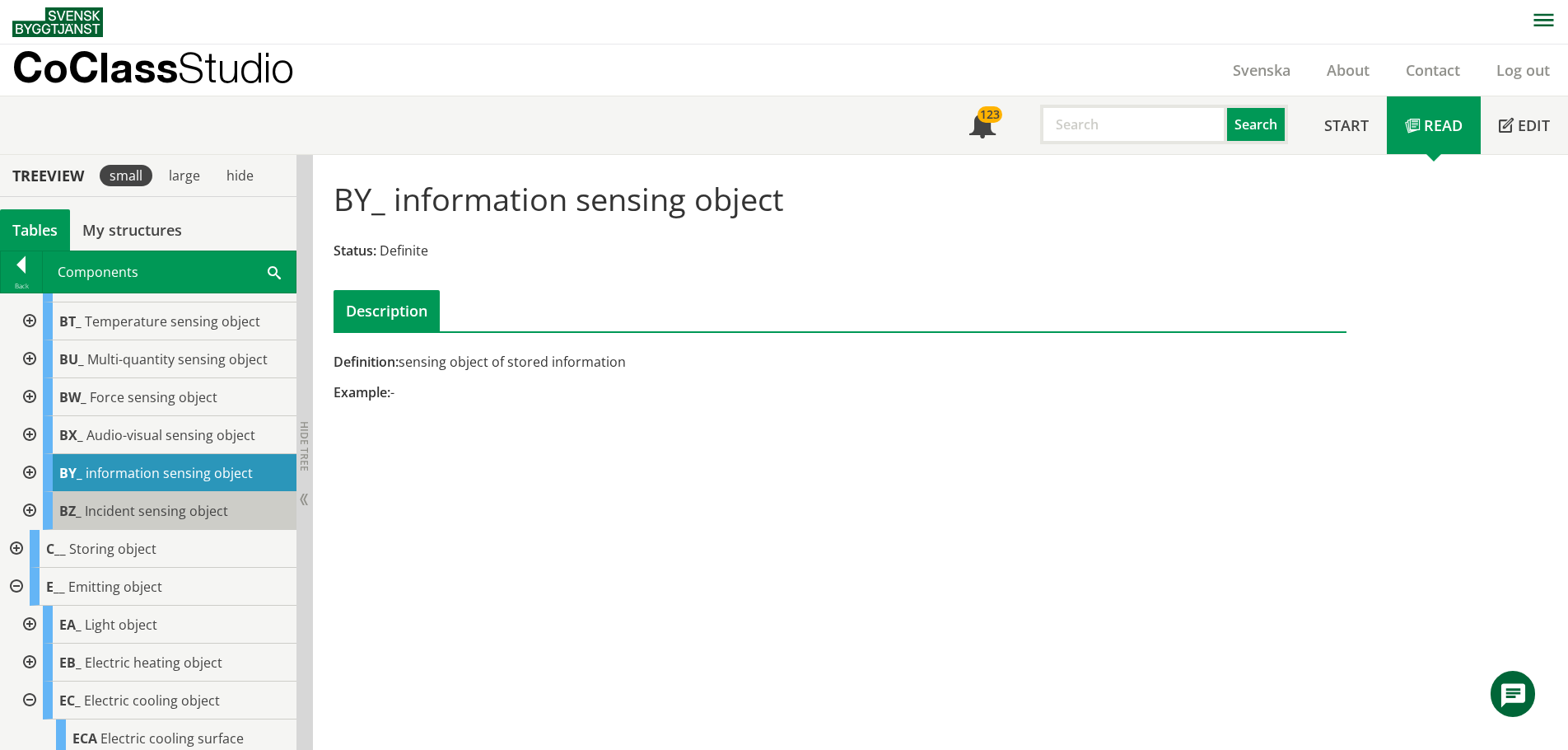
click at [130, 520] on span "Incident sensing object" at bounding box center [156, 511] width 143 height 18
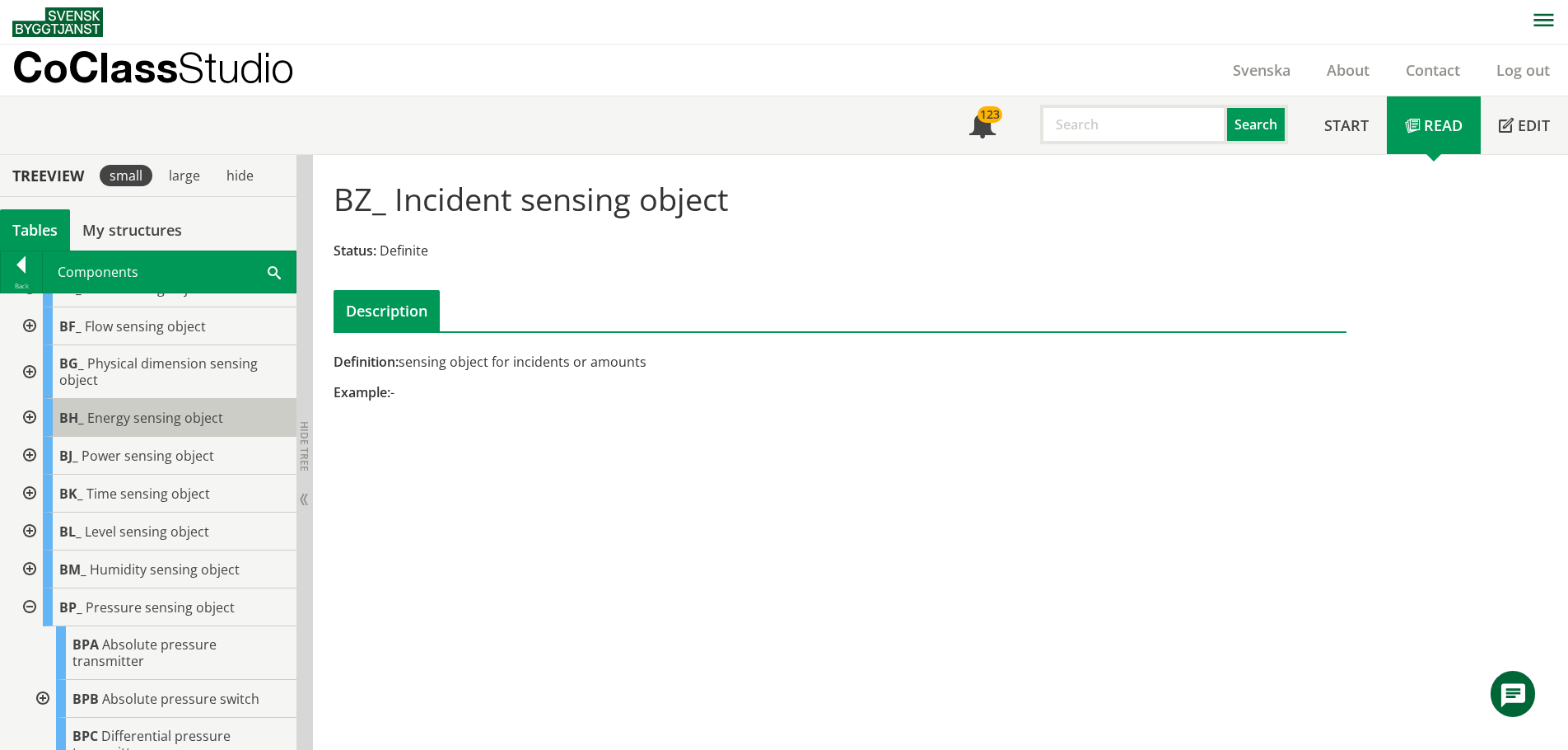
scroll to position [403, 0]
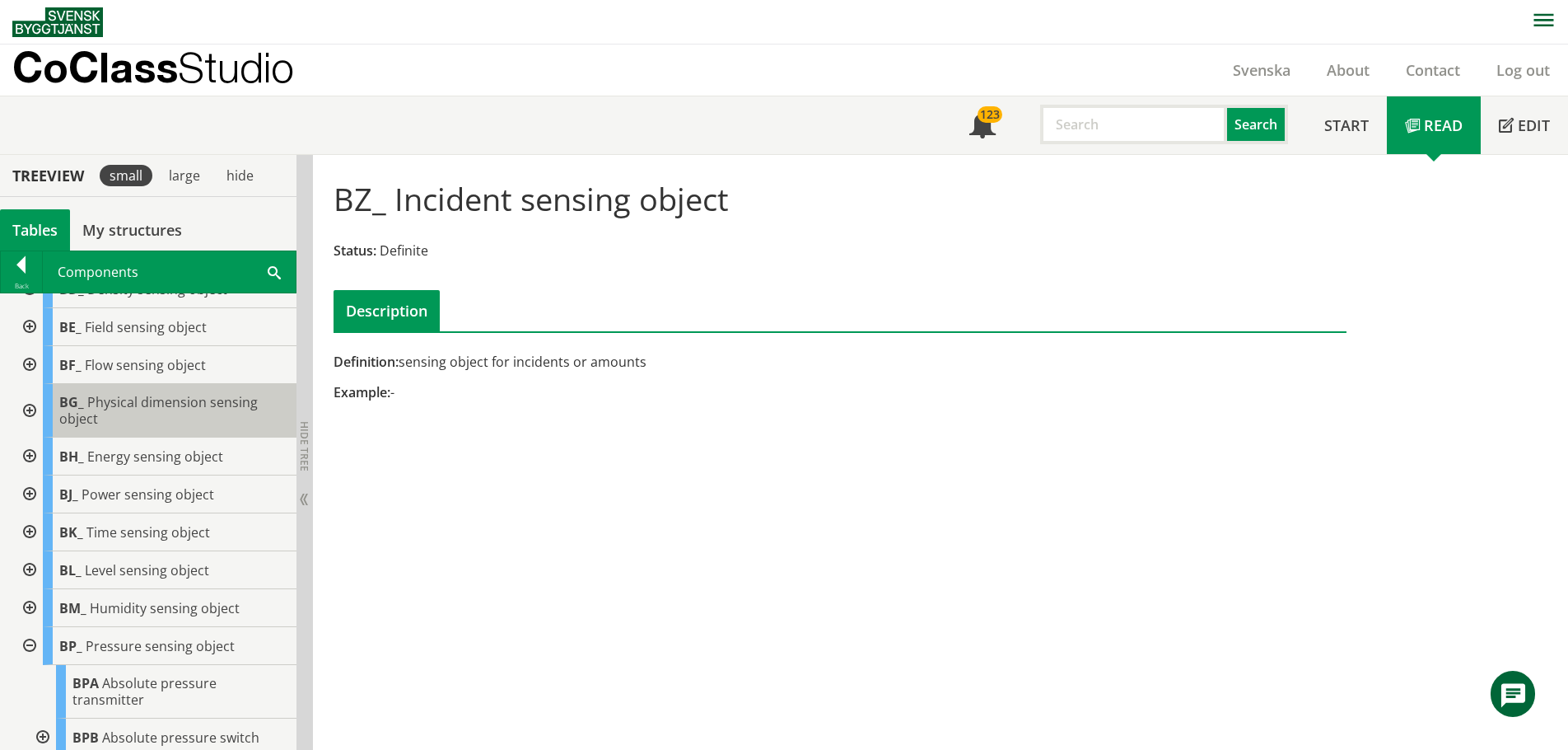
click at [157, 415] on span "Physical dimension sensing object" at bounding box center [158, 410] width 198 height 35
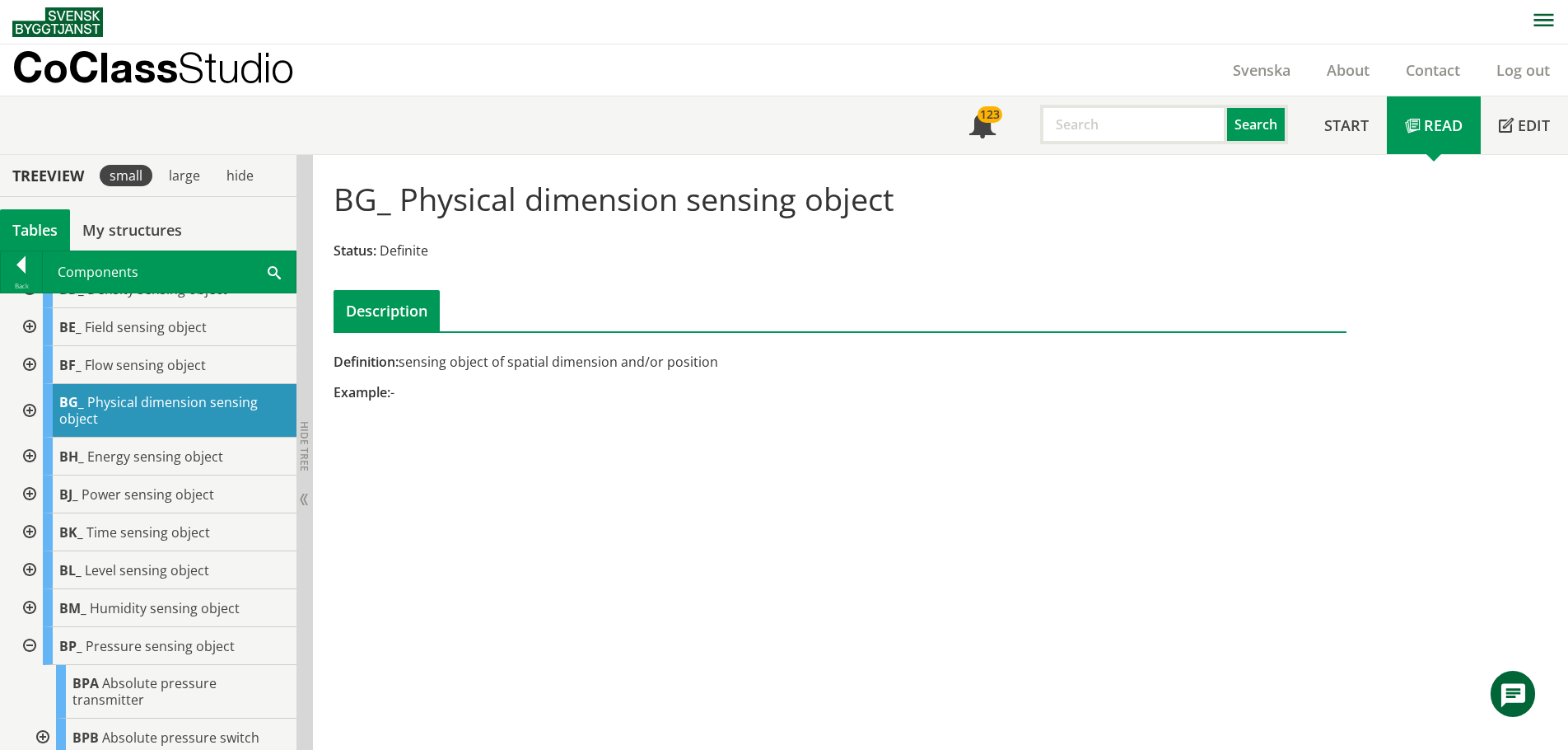
click at [31, 426] on div at bounding box center [28, 411] width 29 height 54
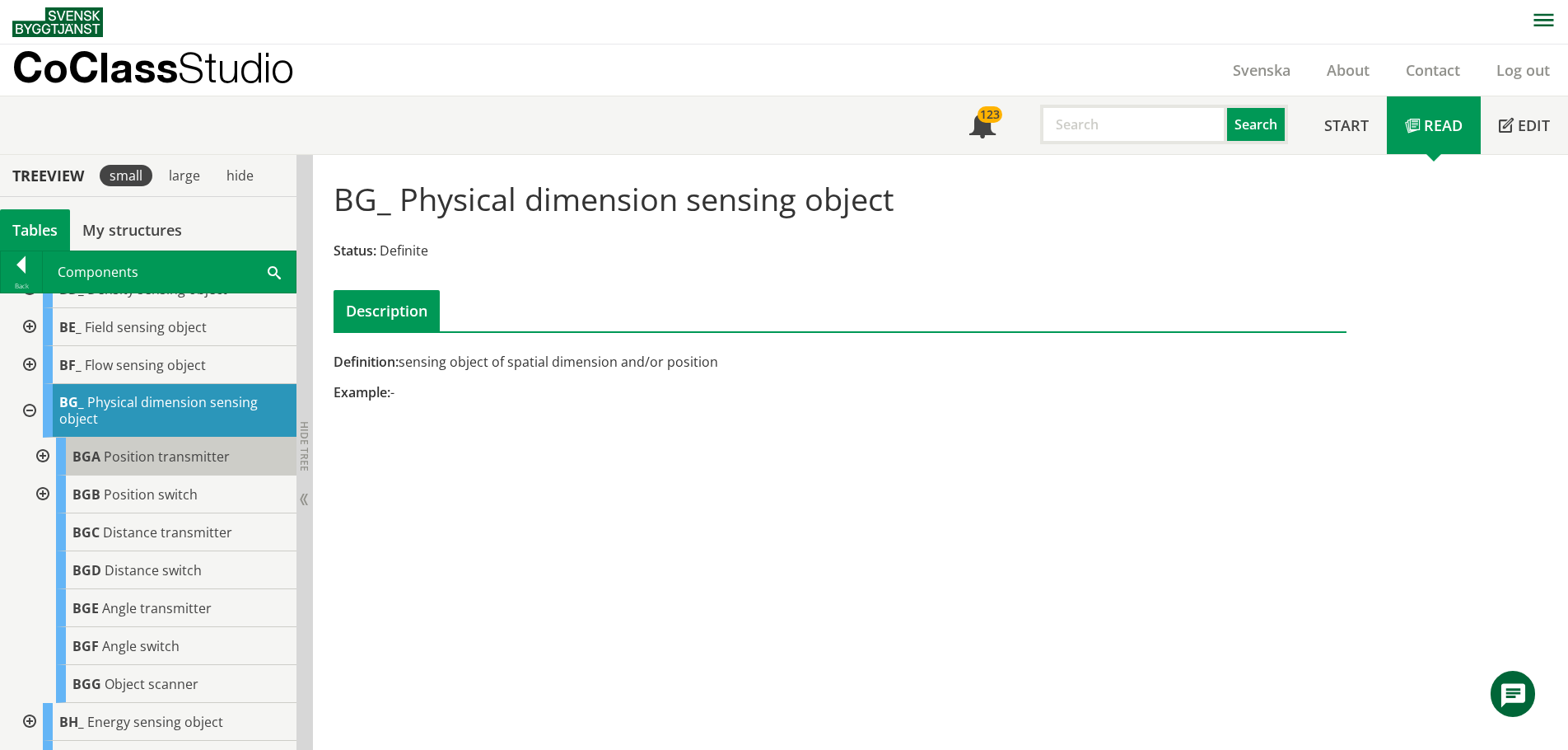
click at [157, 466] on span "Position transmitter" at bounding box center [166, 456] width 126 height 18
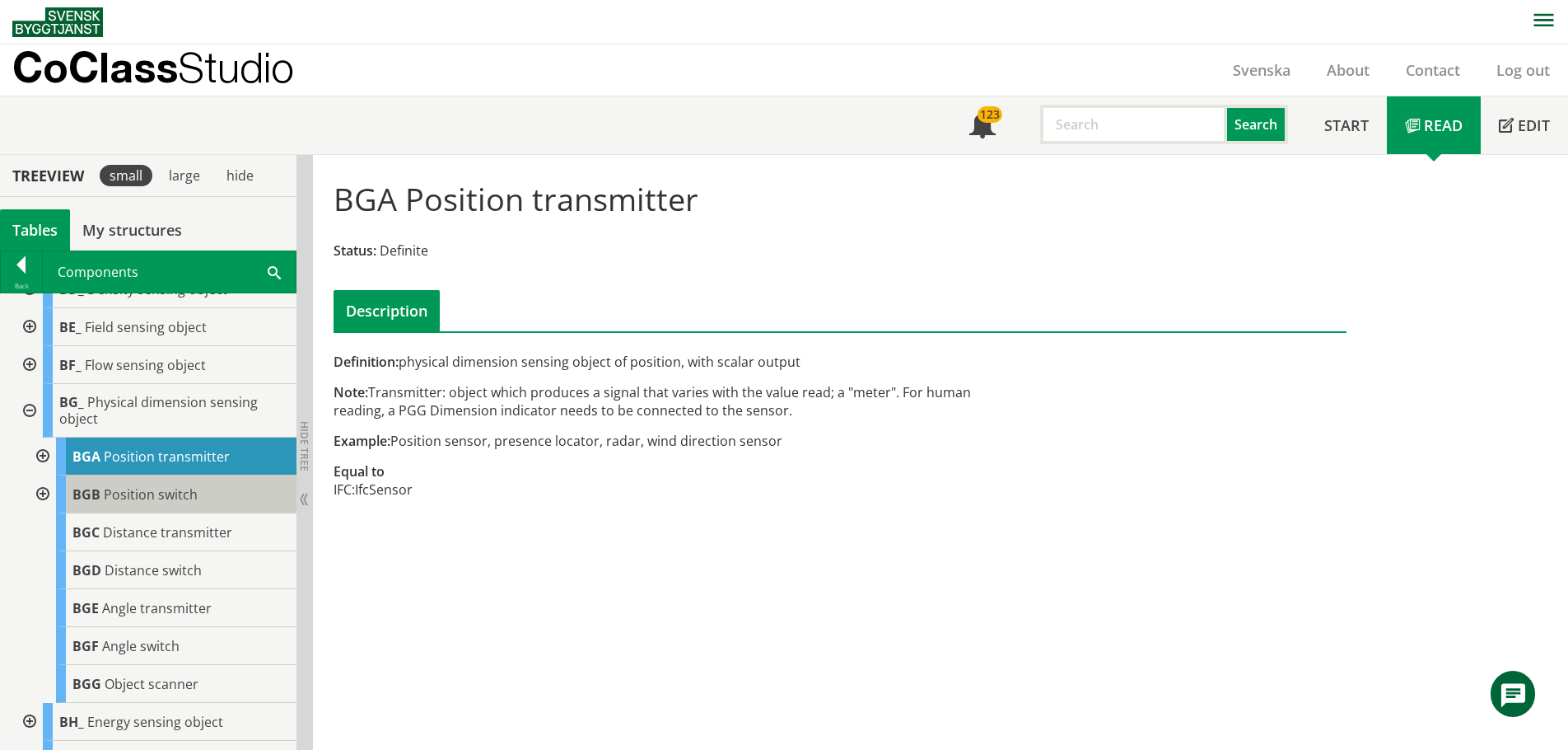
click at [179, 501] on span "Position switch" at bounding box center [151, 494] width 94 height 18
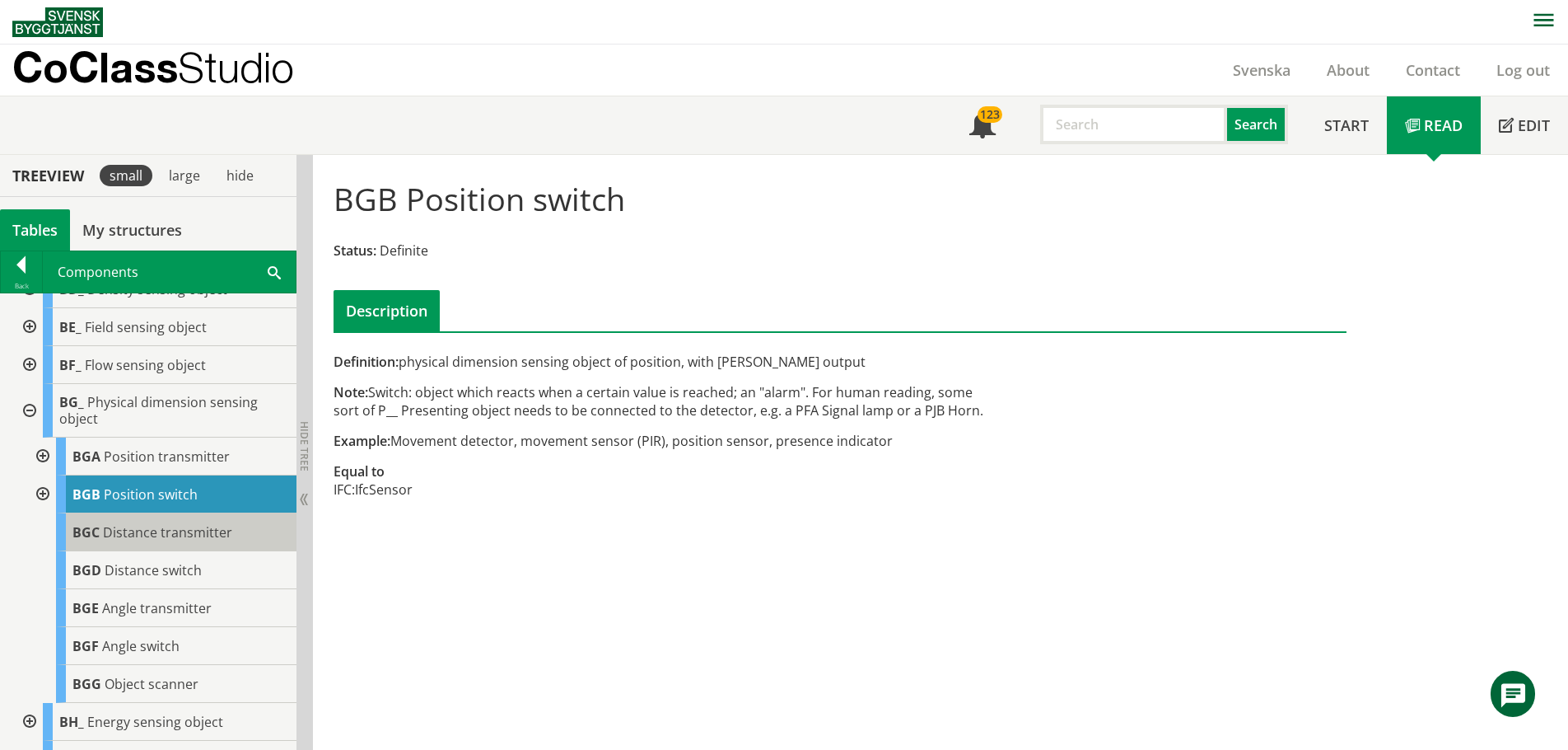
click at [146, 541] on span "Distance transmitter" at bounding box center [167, 532] width 129 height 18
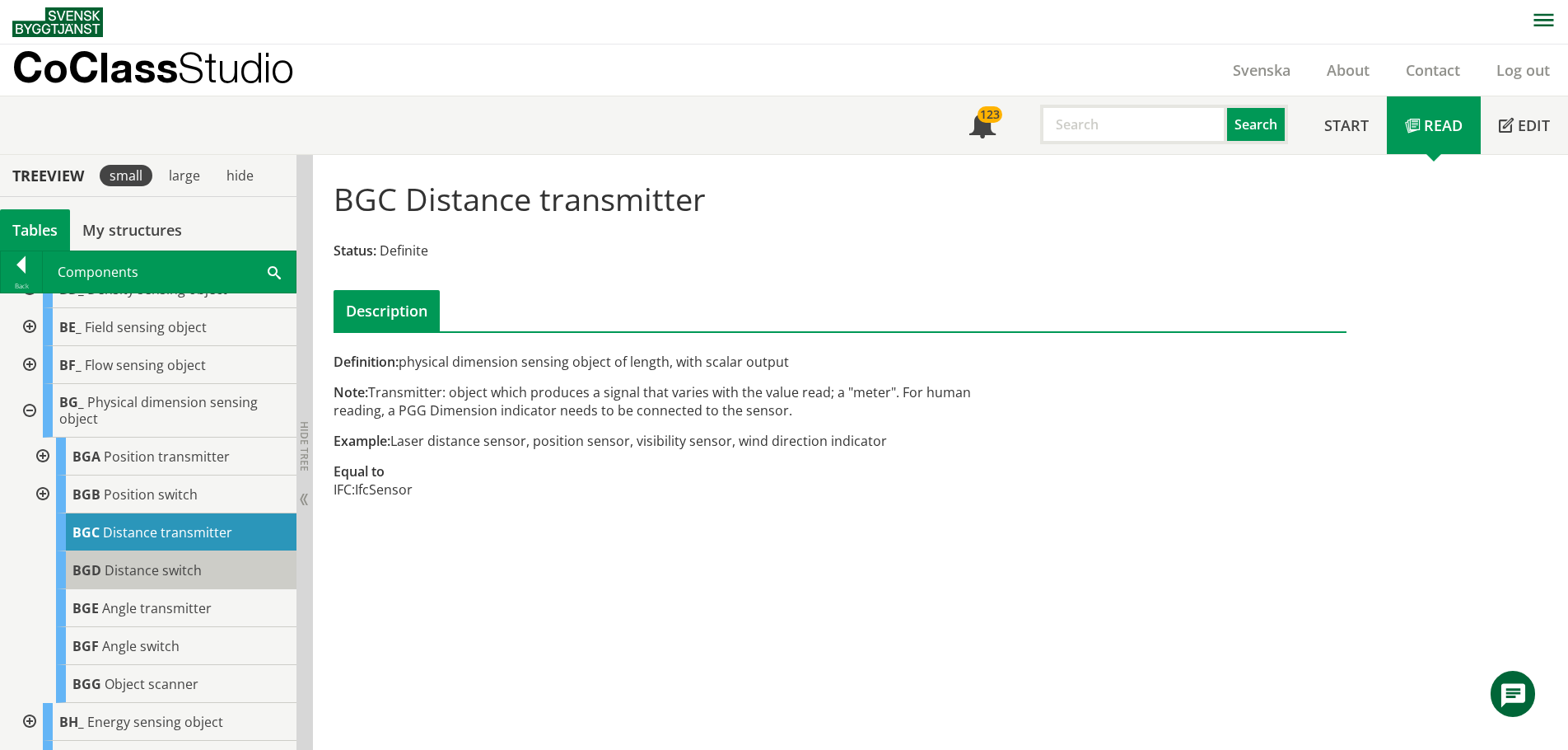
click at [157, 579] on span "Distance switch" at bounding box center [153, 570] width 97 height 18
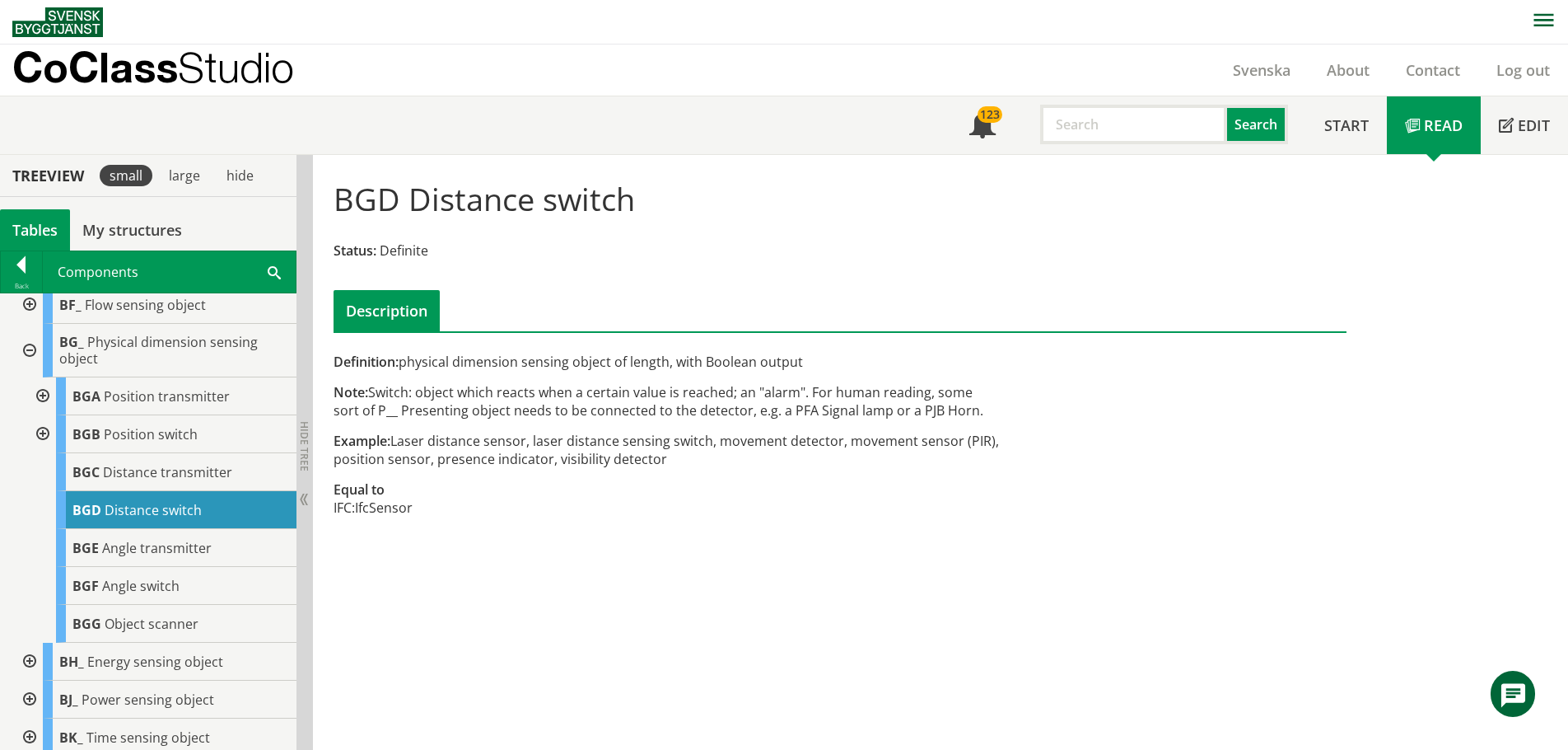
scroll to position [568, 0]
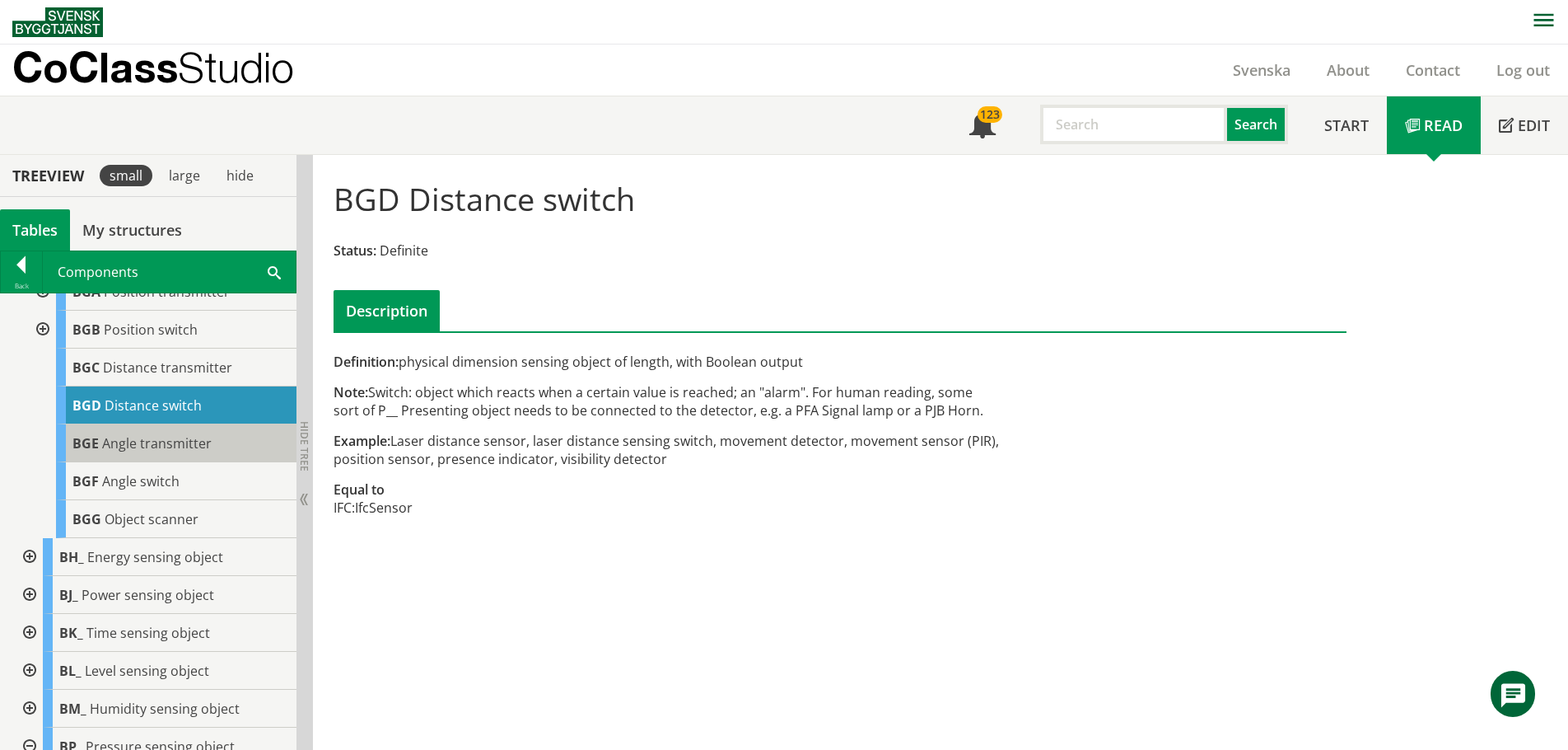
click at [156, 453] on span "Angle transmitter" at bounding box center [157, 443] width 109 height 18
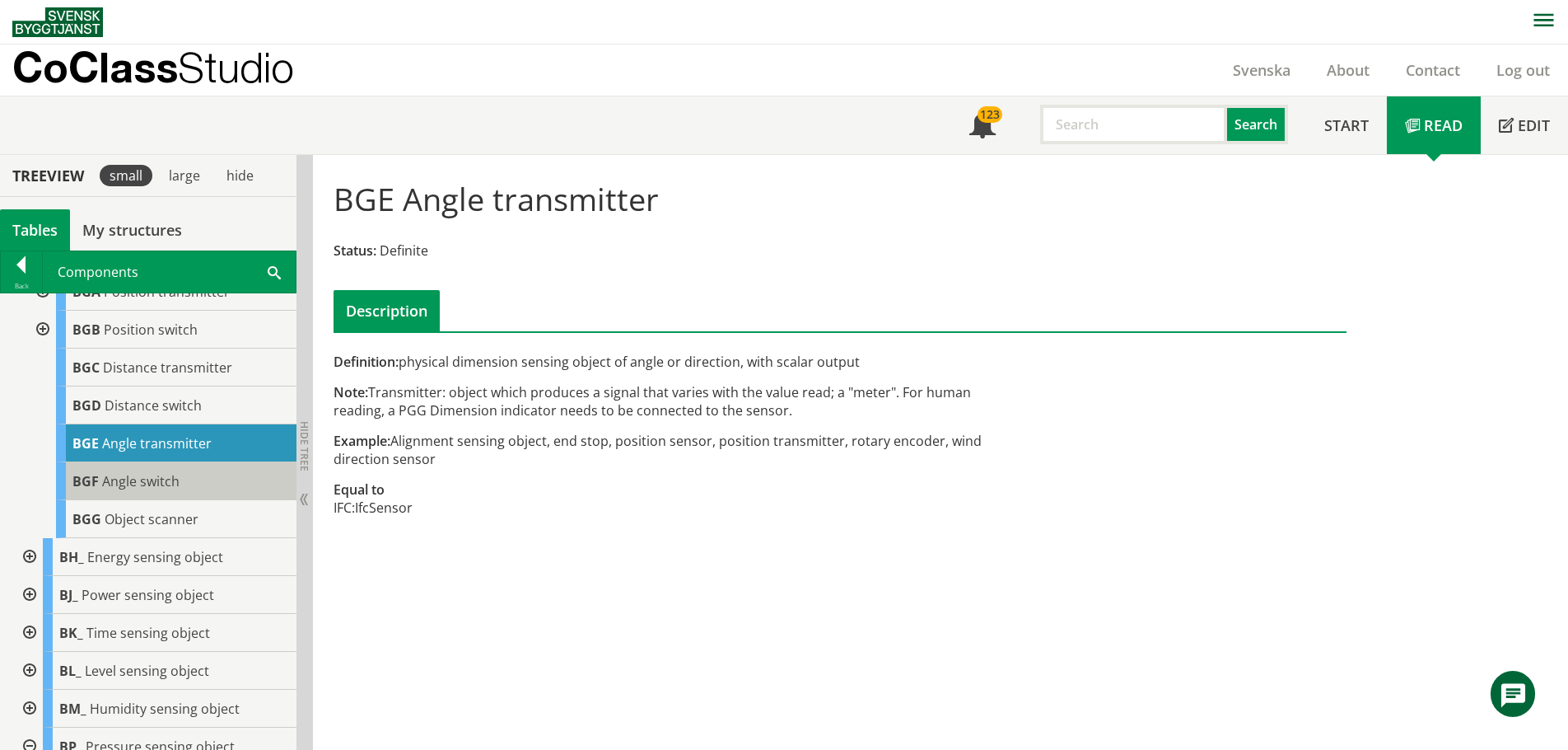
click at [142, 490] on span "Angle switch" at bounding box center [140, 480] width 77 height 18
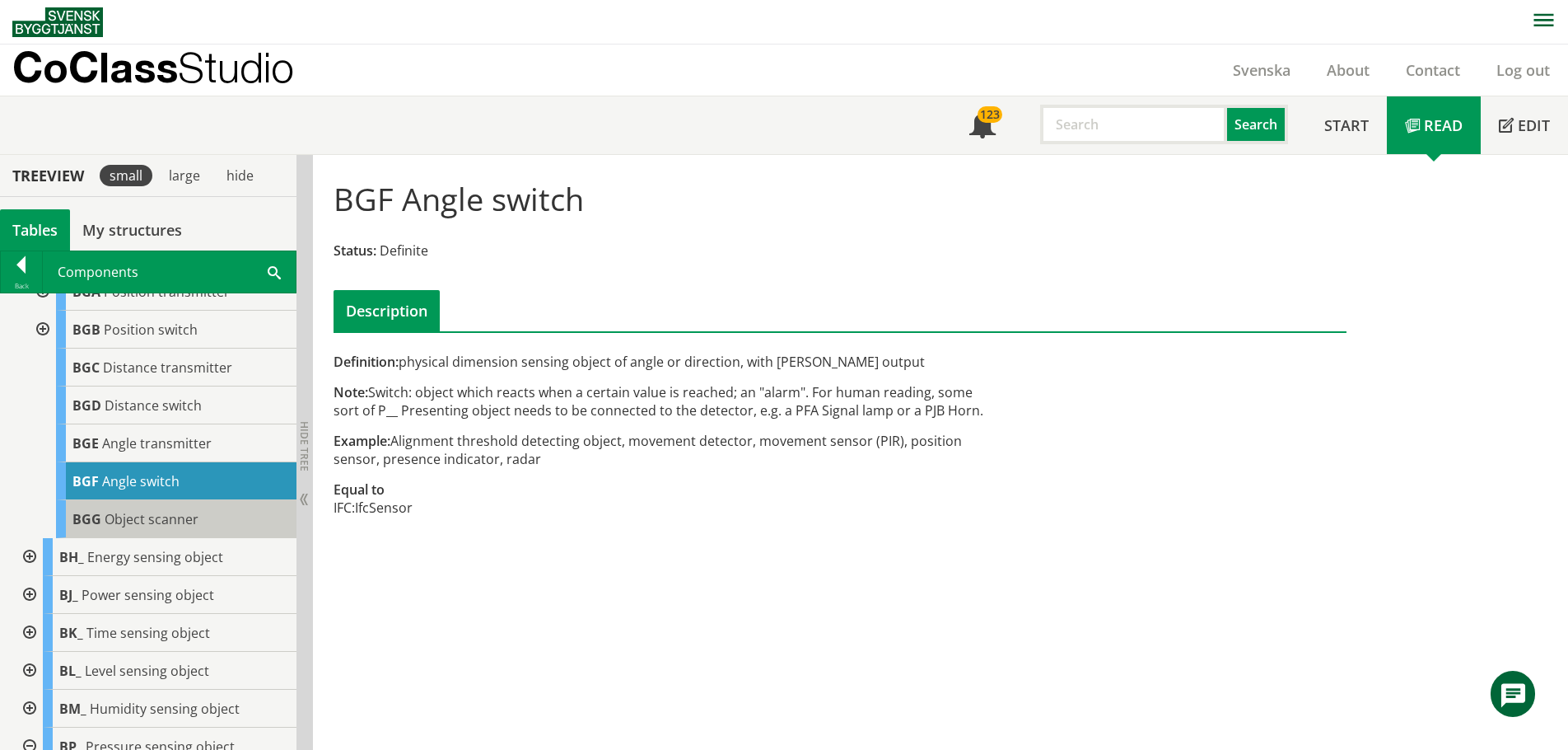
click at [146, 528] on span "Object scanner" at bounding box center [152, 518] width 94 height 18
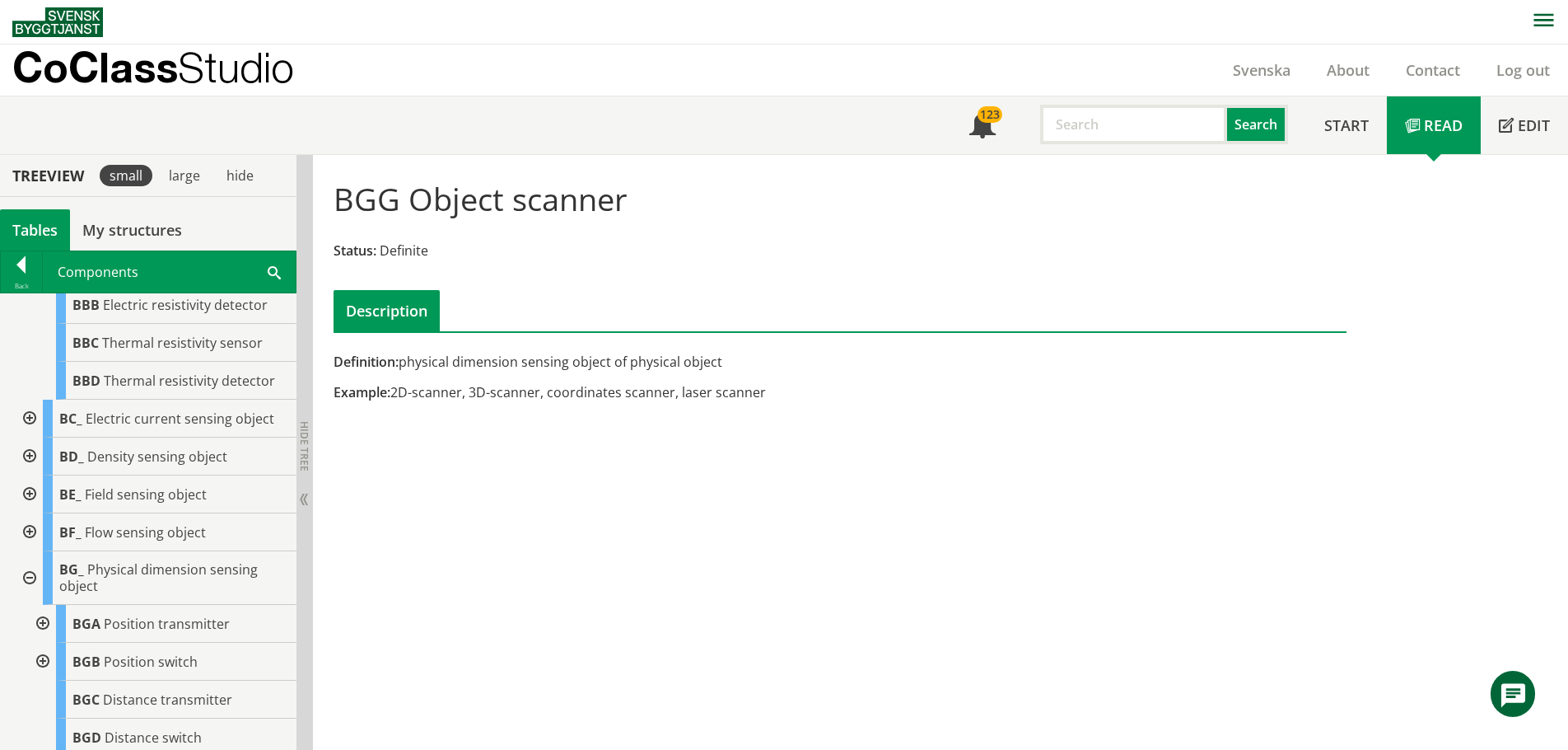
scroll to position [247, 0]
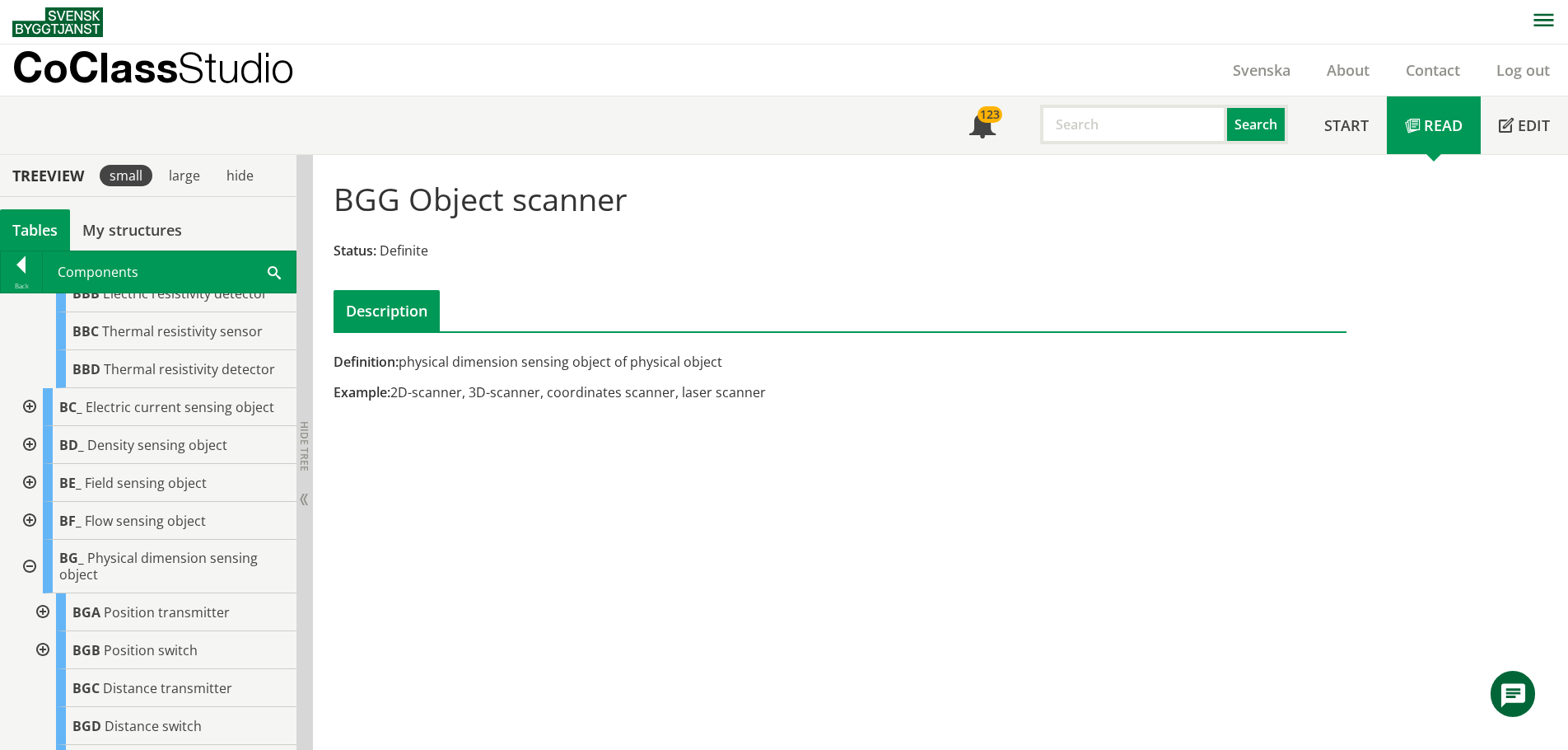
click at [25, 495] on div at bounding box center [28, 483] width 29 height 38
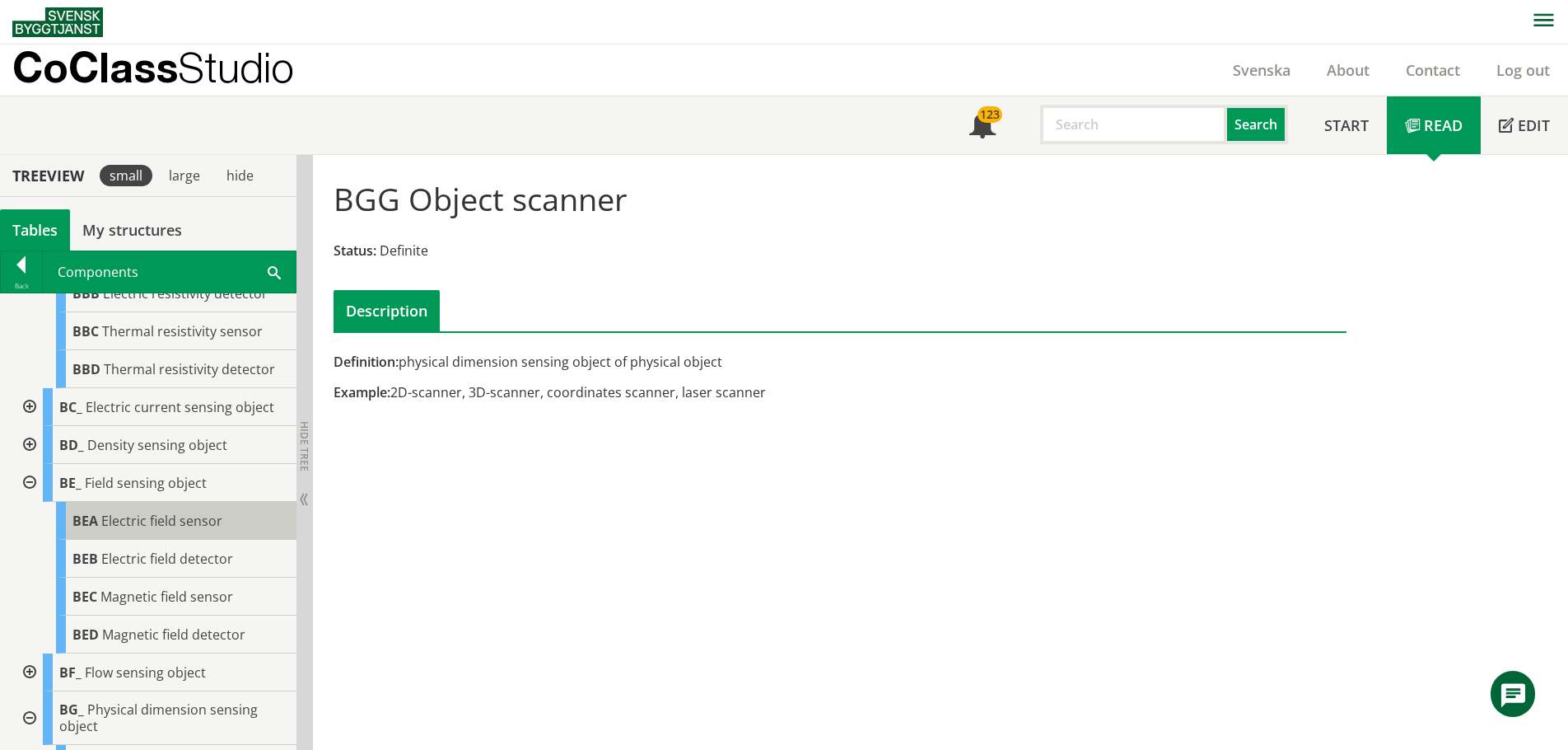
click at [139, 530] on span "Electric field sensor" at bounding box center [162, 520] width 121 height 18
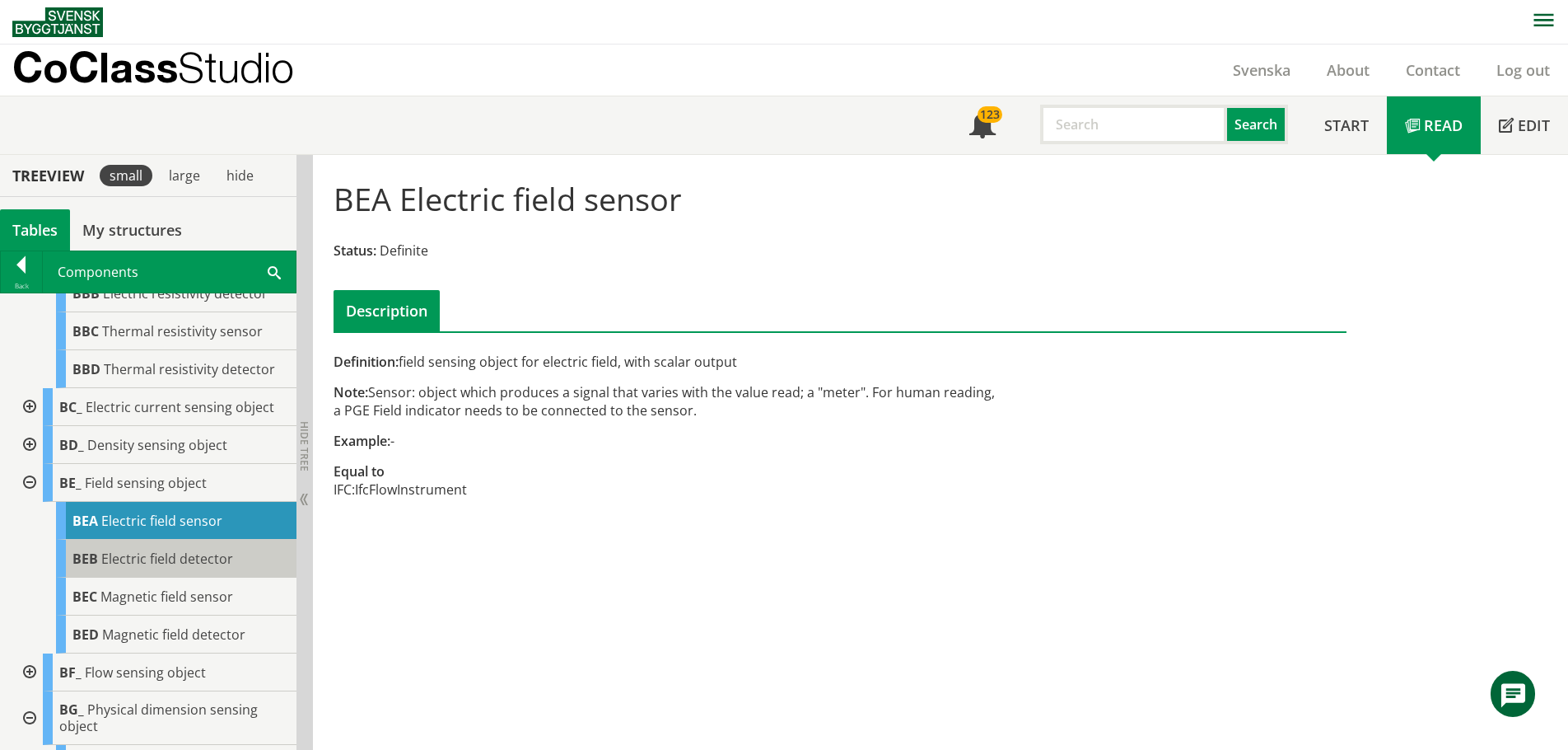
click at [166, 568] on span "Electric field detector" at bounding box center [167, 558] width 132 height 18
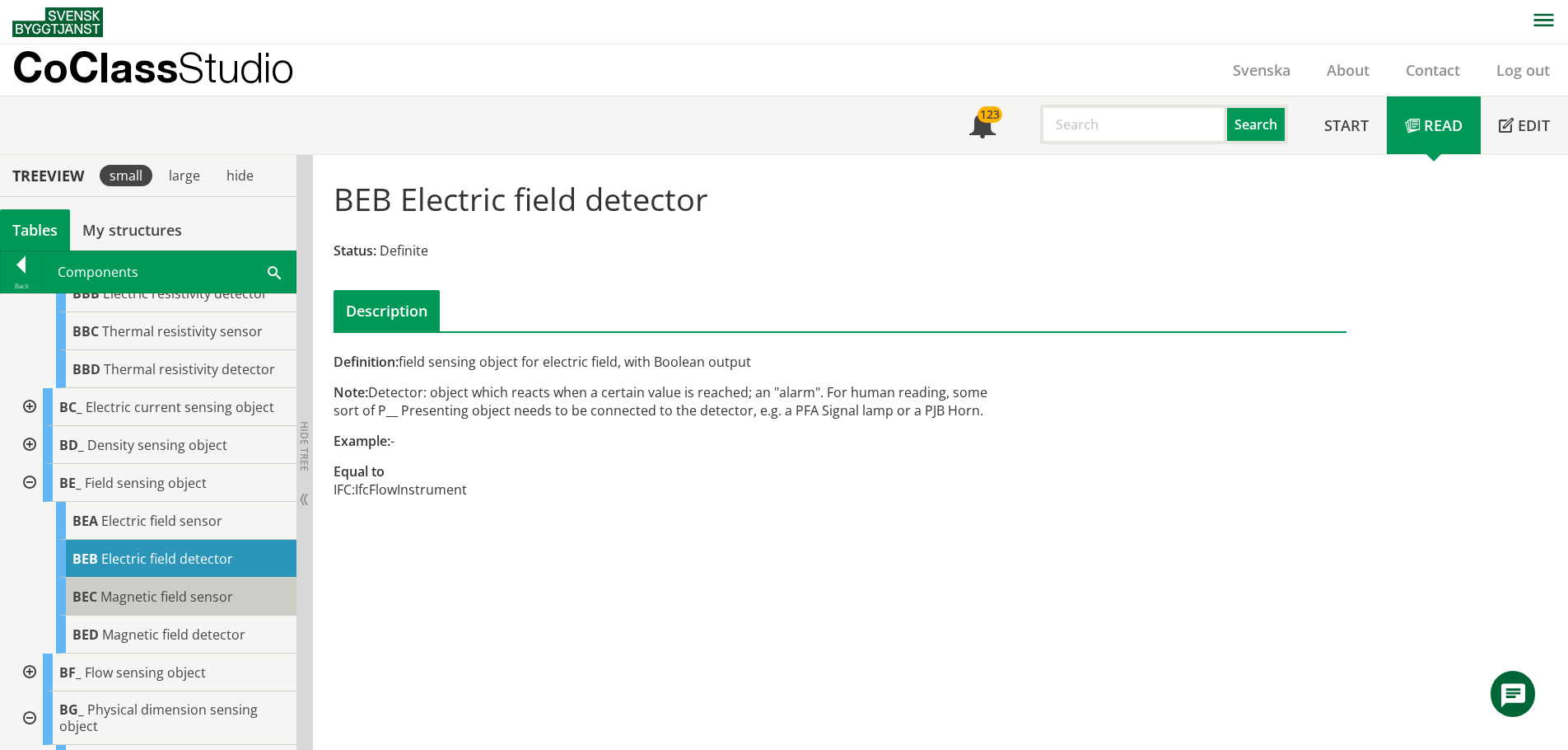
click at [172, 605] on span "Magnetic field sensor" at bounding box center [166, 596] width 133 height 18
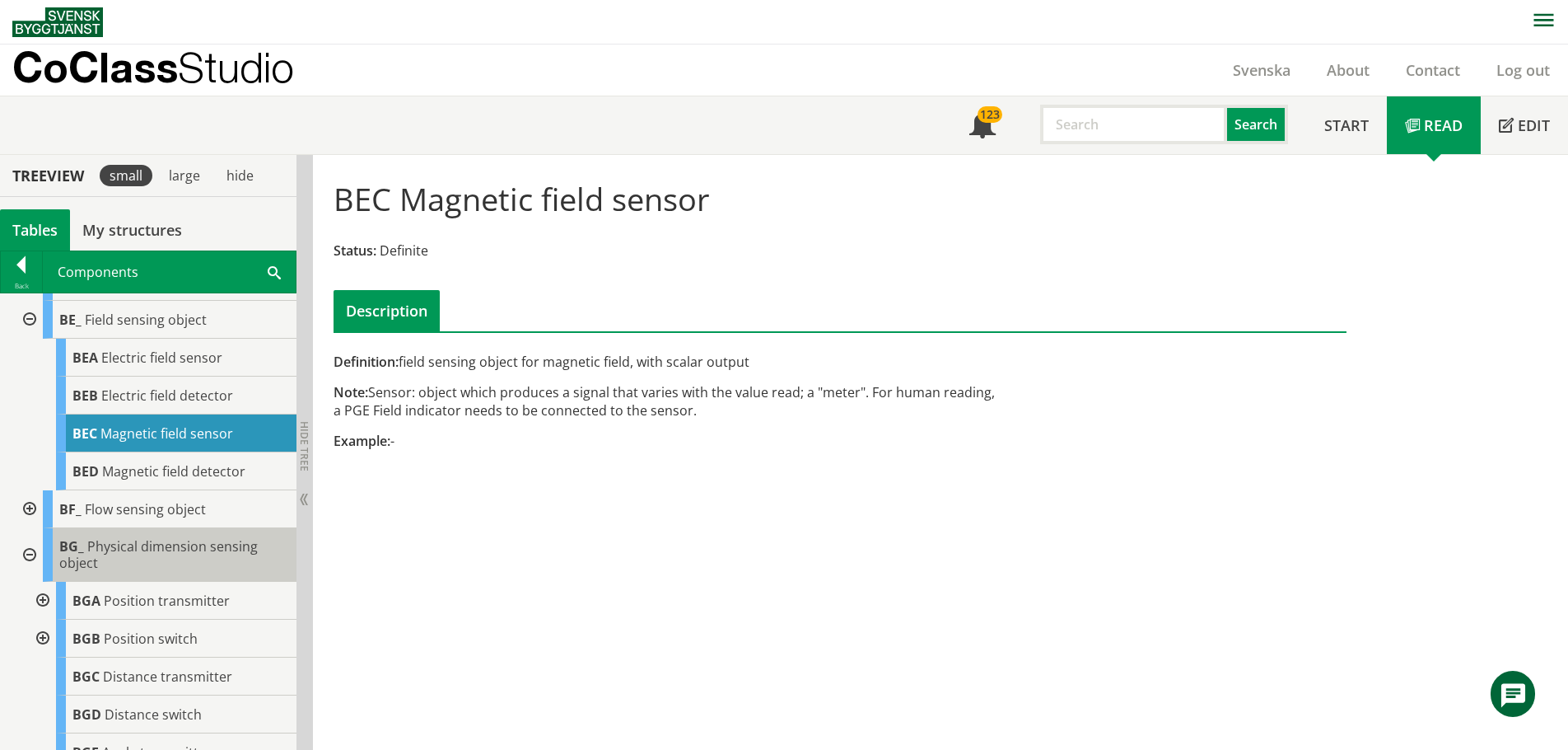
scroll to position [412, 0]
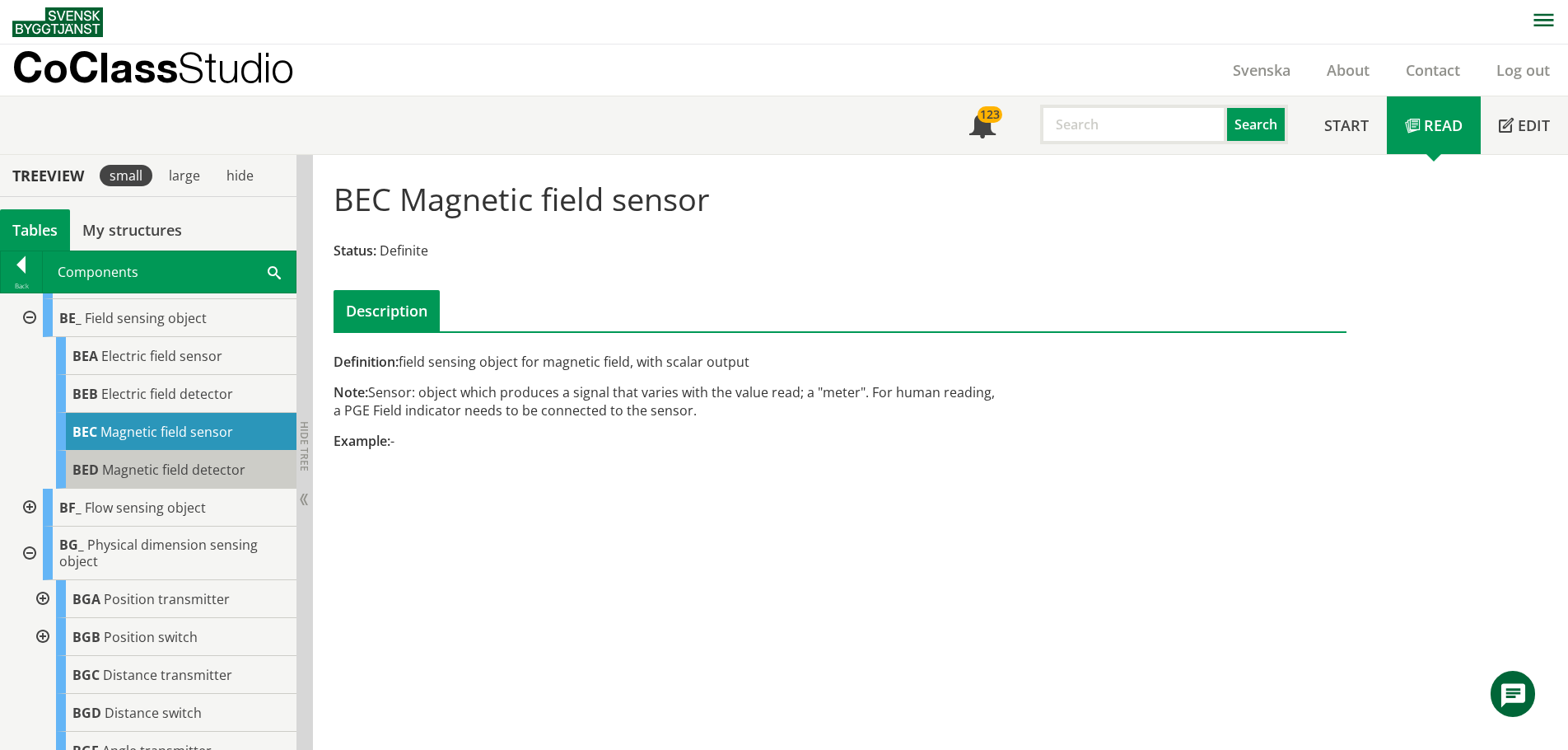
click at [179, 479] on span "Magnetic field detector" at bounding box center [173, 469] width 143 height 18
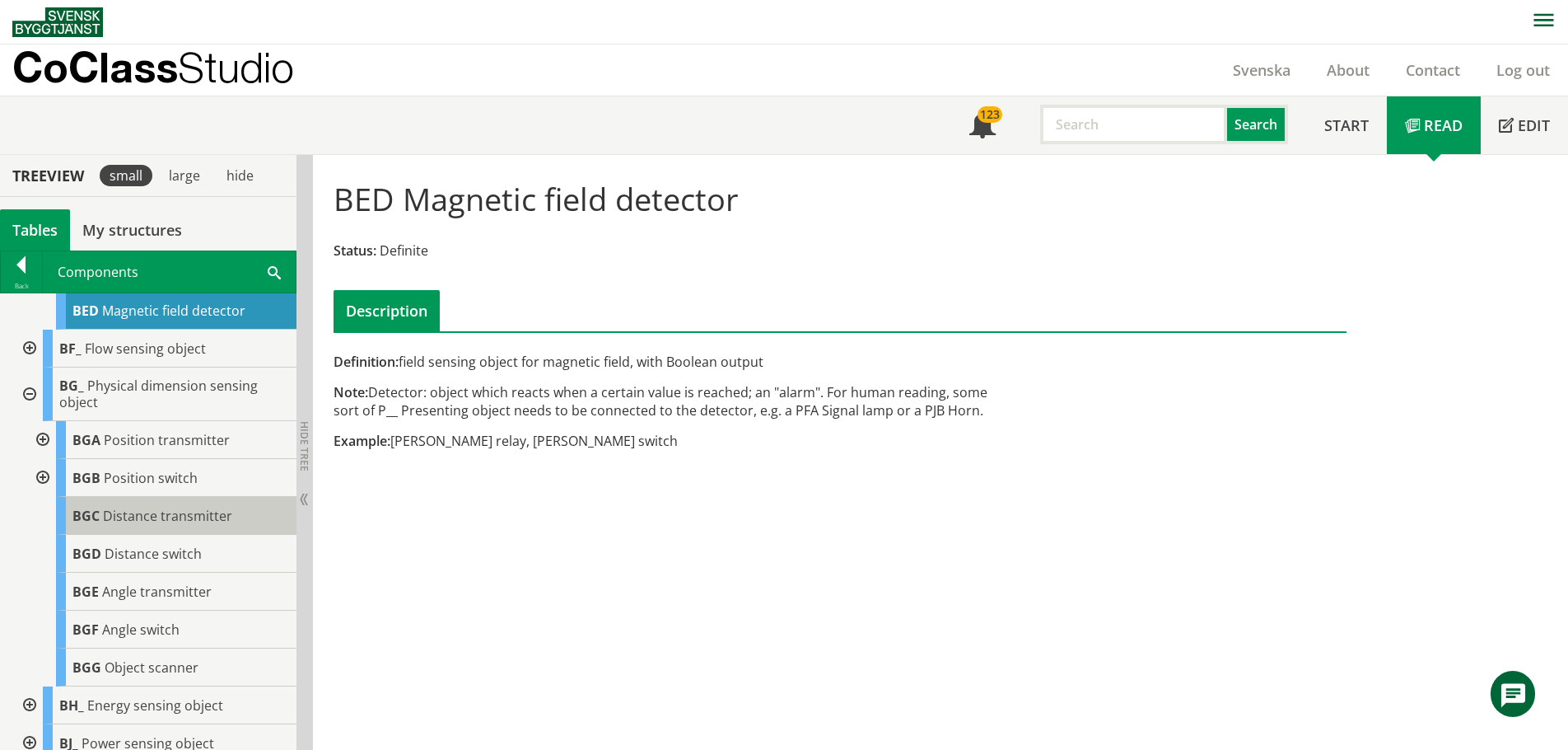
scroll to position [577, 0]
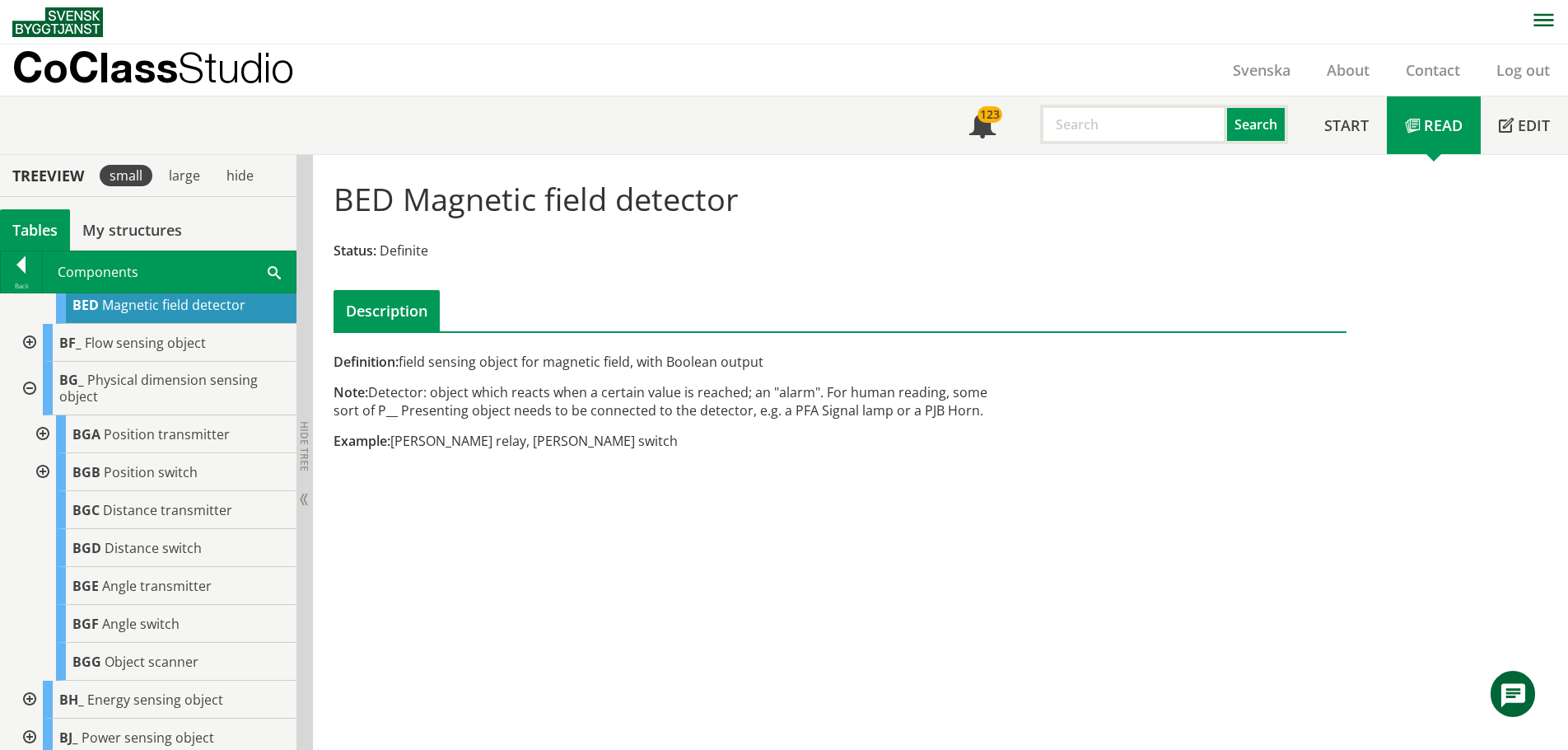
click at [44, 446] on div at bounding box center [41, 434] width 29 height 38
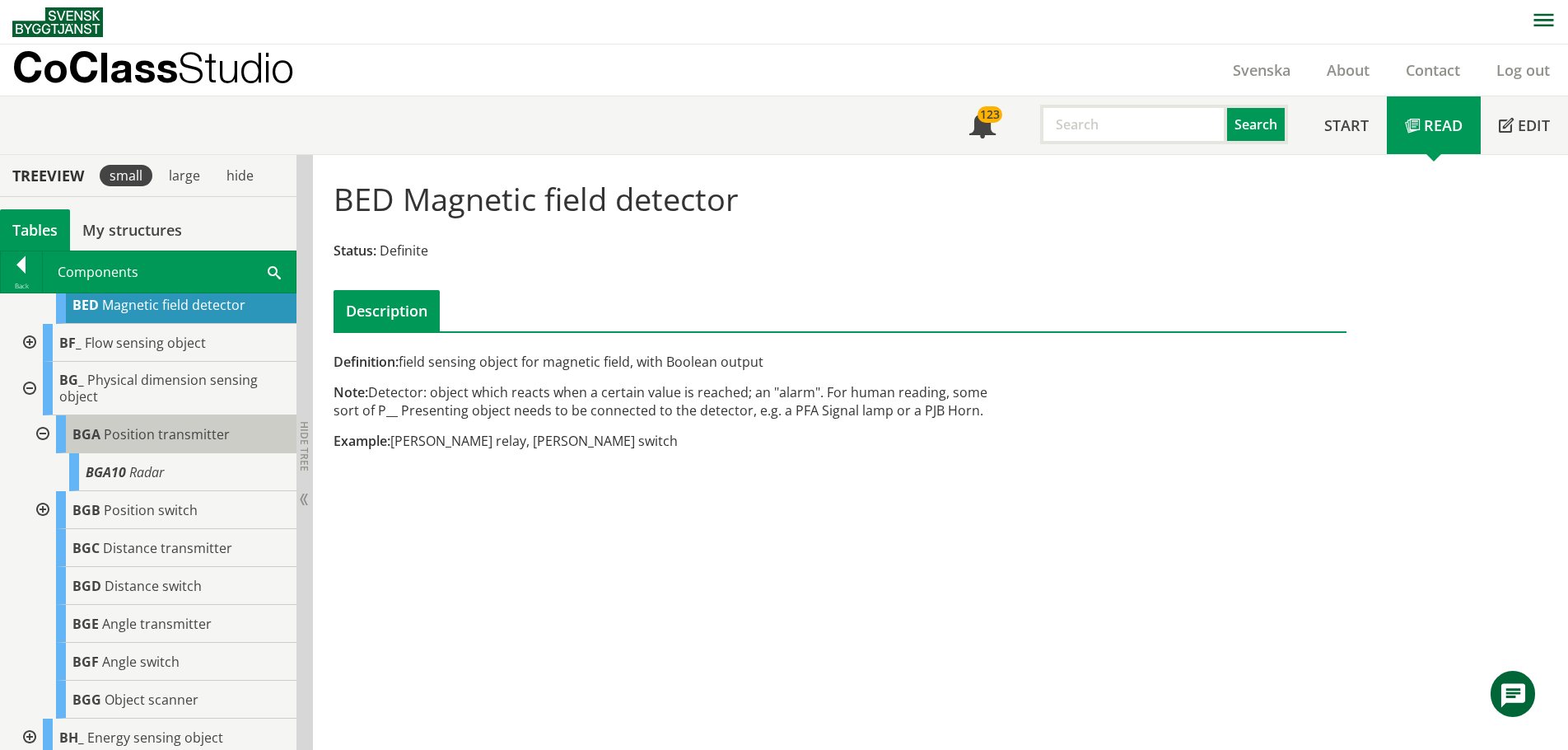
click at [141, 440] on span "Position transmitter" at bounding box center [166, 434] width 126 height 18
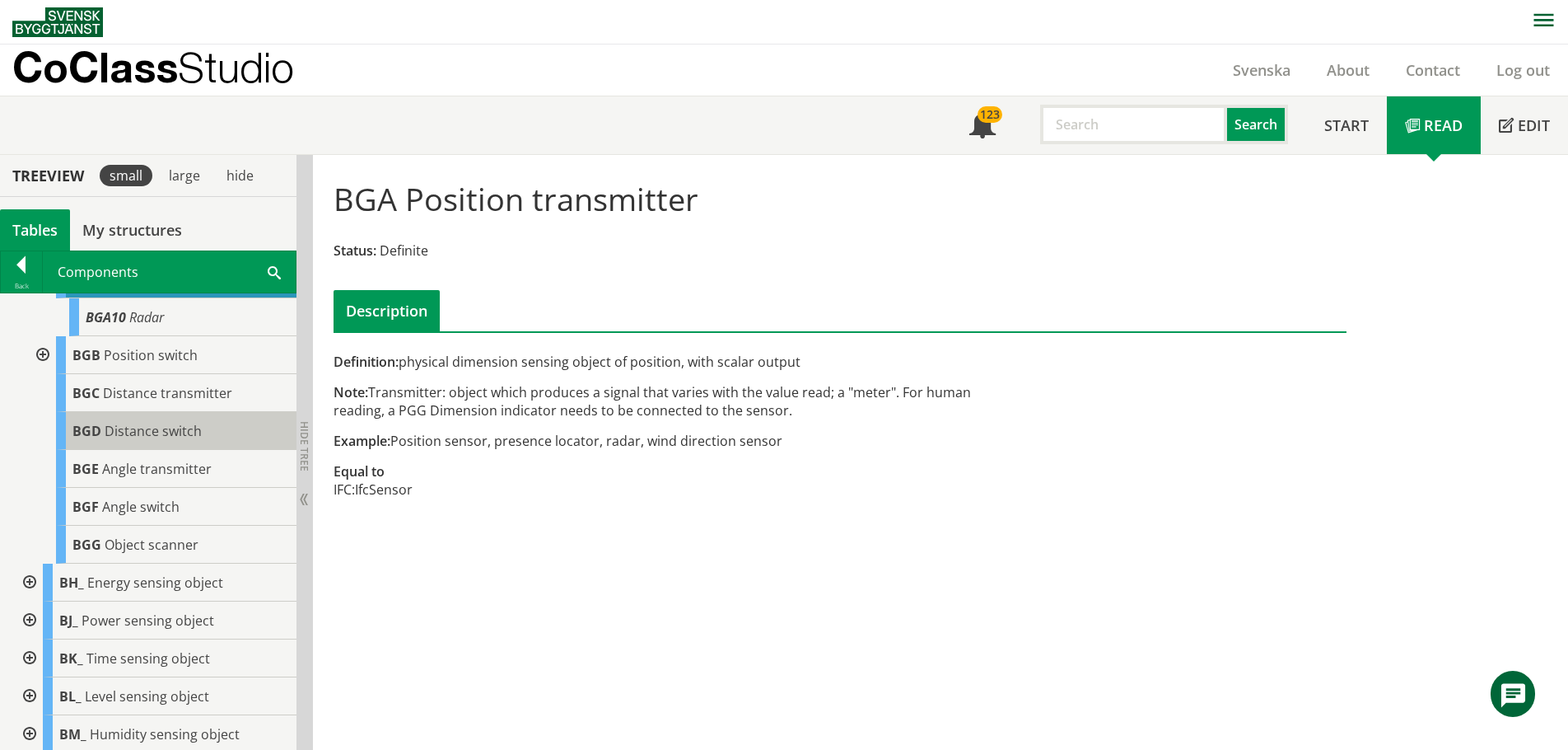
scroll to position [741, 0]
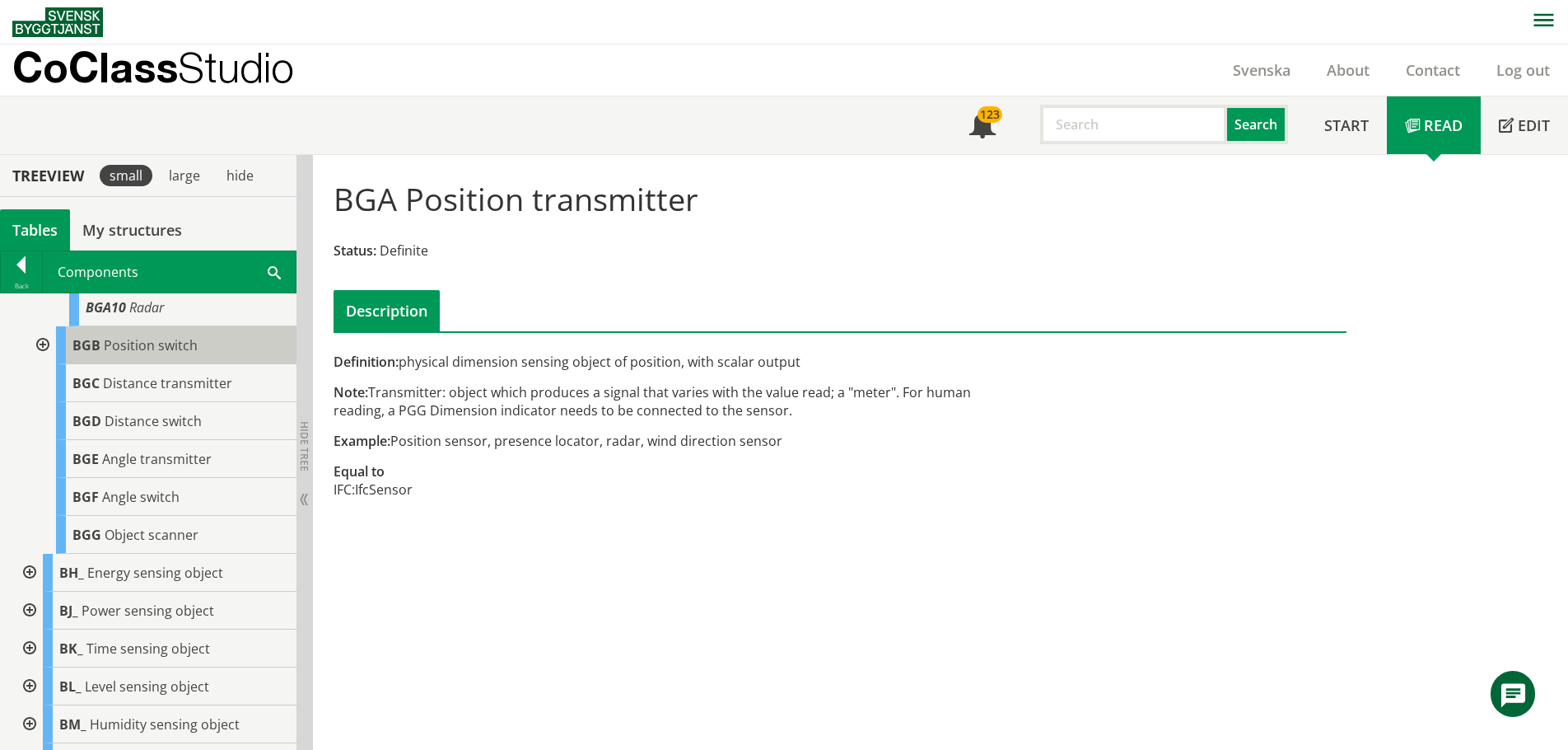
click at [164, 355] on span "Position switch" at bounding box center [151, 345] width 94 height 18
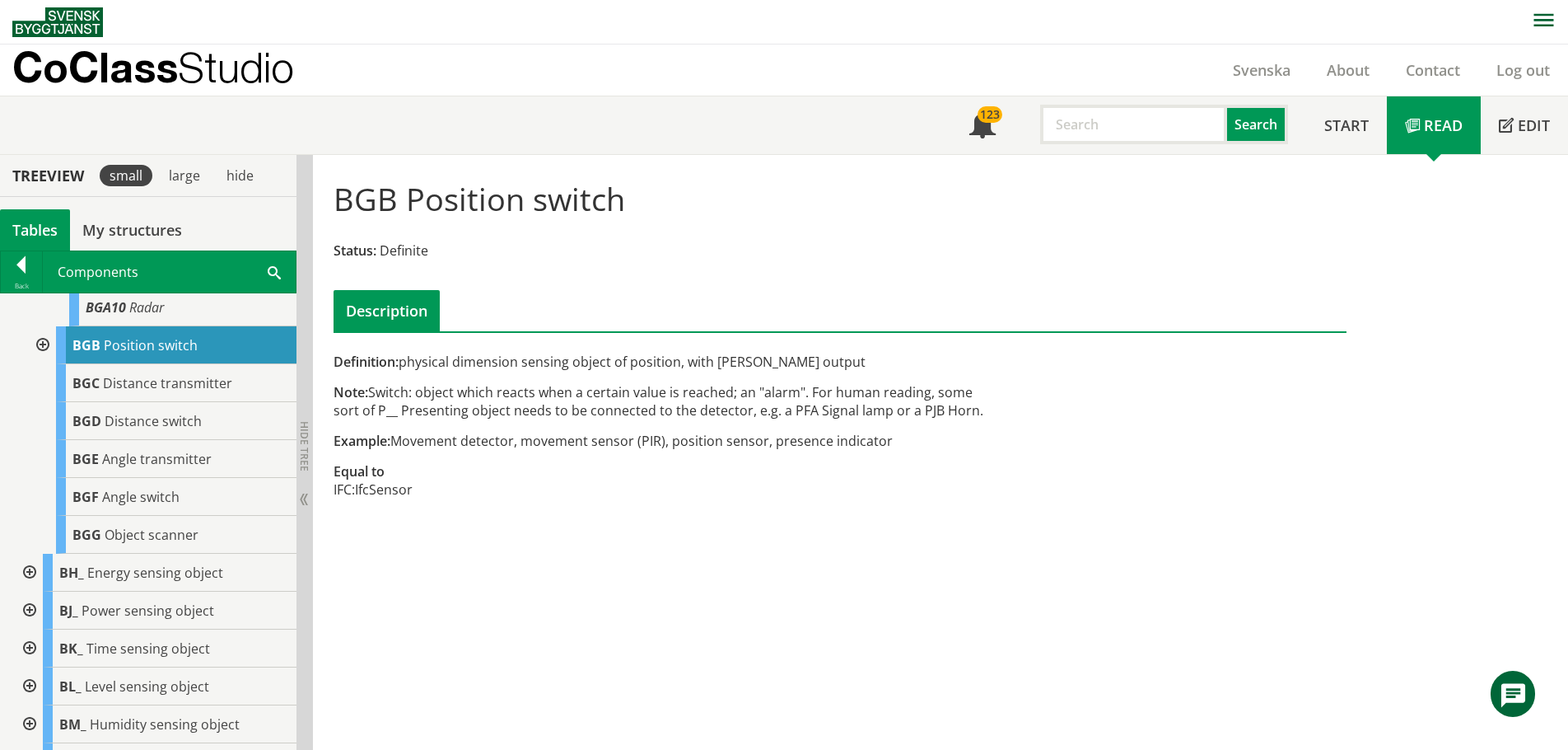
click at [36, 357] on div at bounding box center [41, 345] width 29 height 38
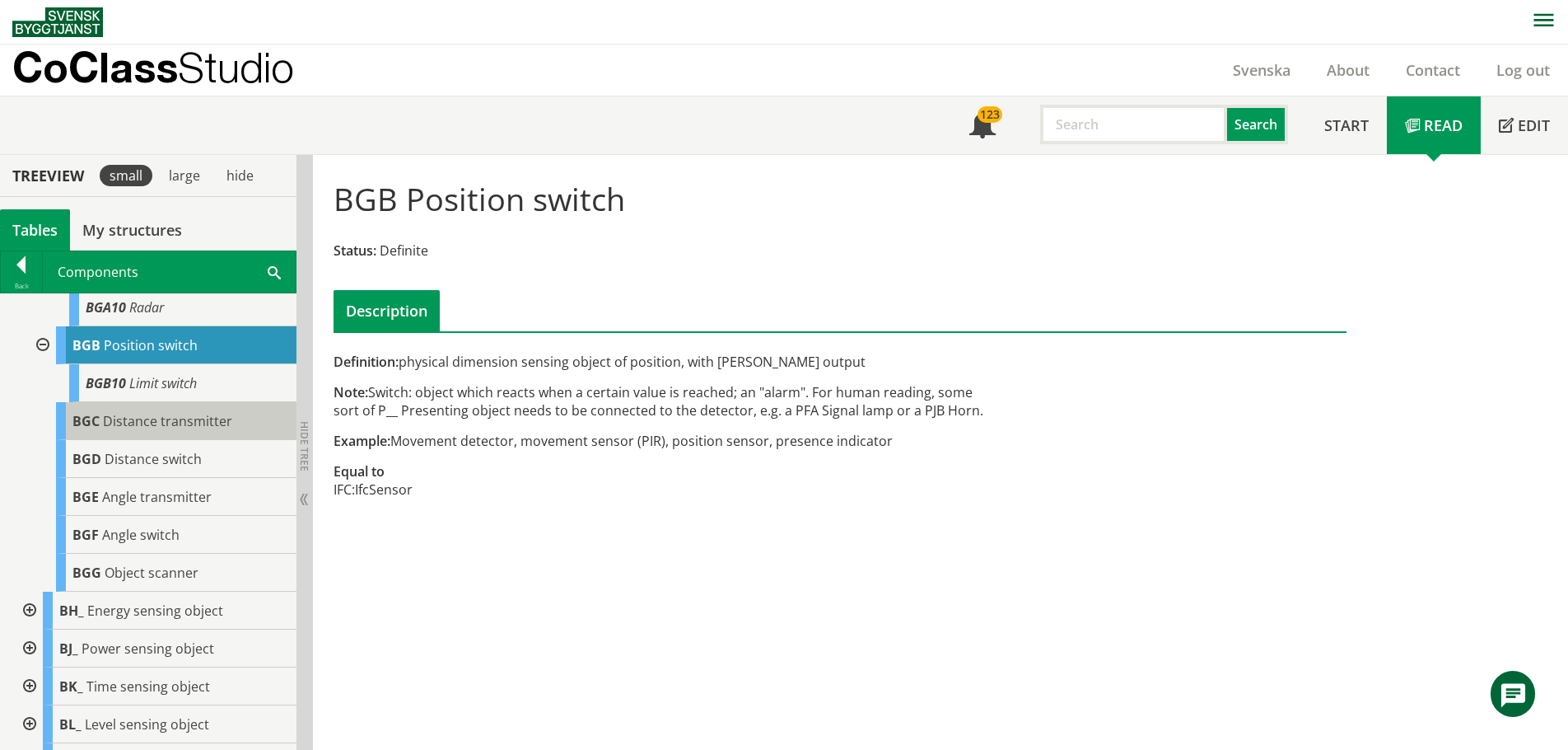
click at [148, 430] on span "Distance transmitter" at bounding box center [167, 421] width 129 height 18
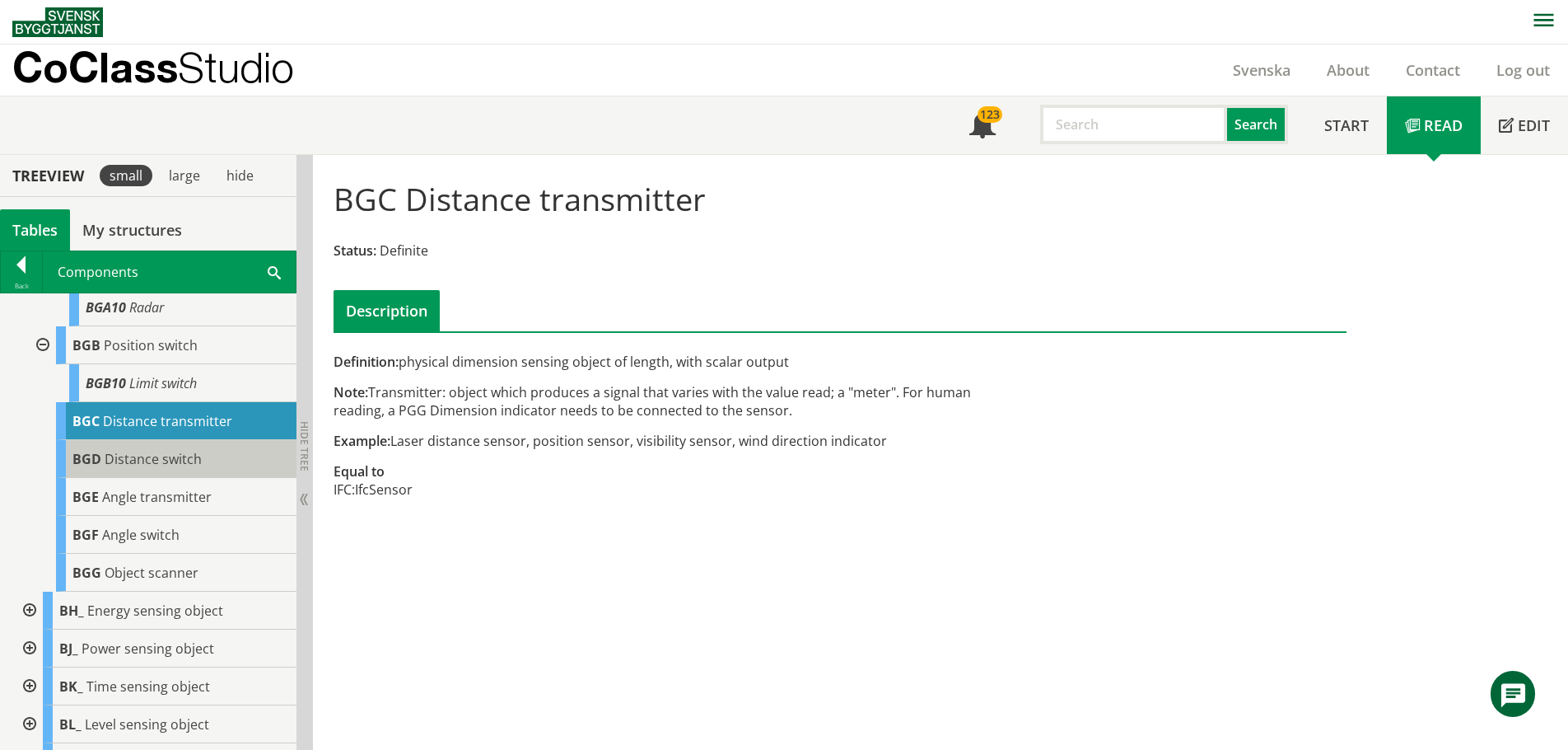
click at [154, 468] on span "Distance switch" at bounding box center [153, 459] width 97 height 18
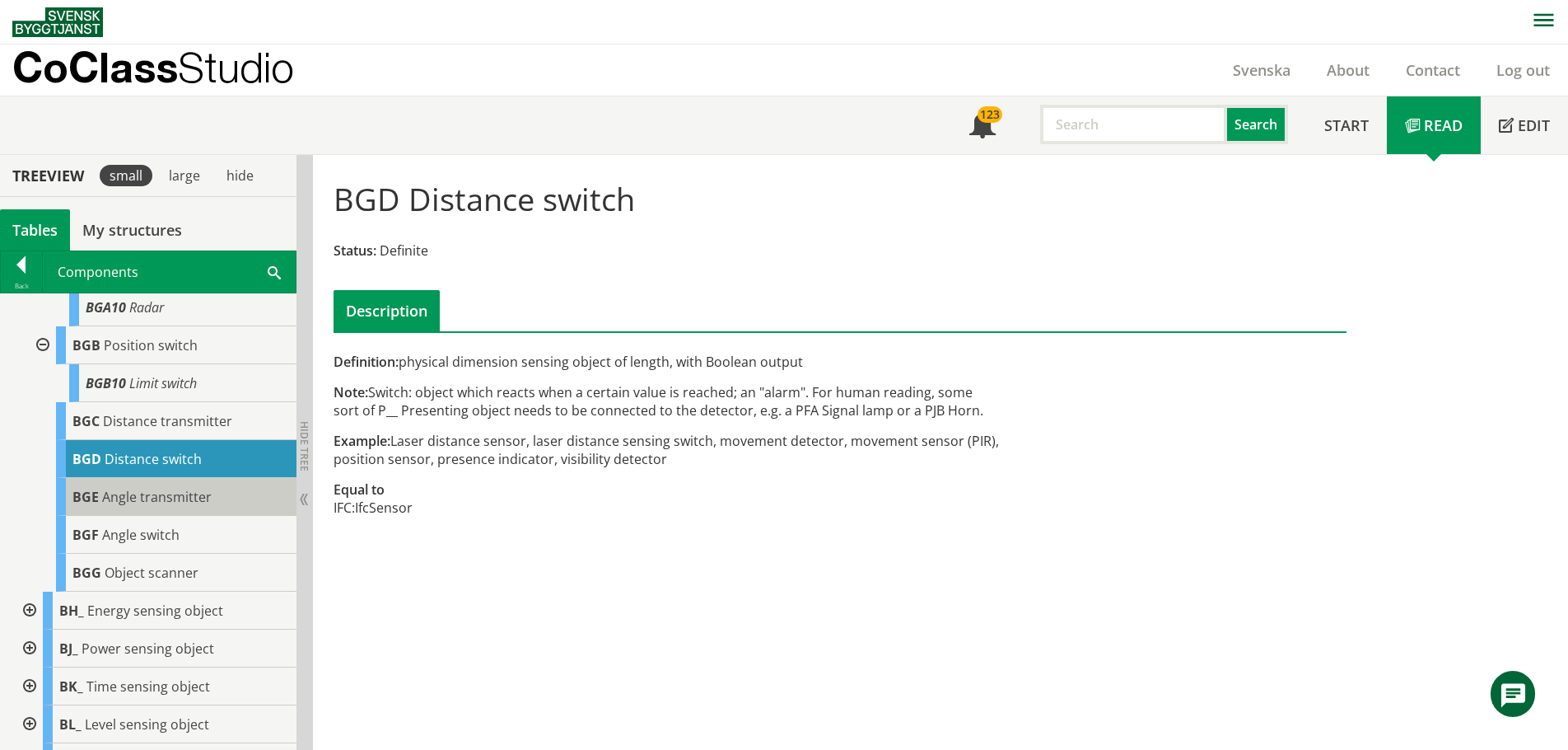
click at [159, 505] on span "Angle transmitter" at bounding box center [157, 496] width 109 height 18
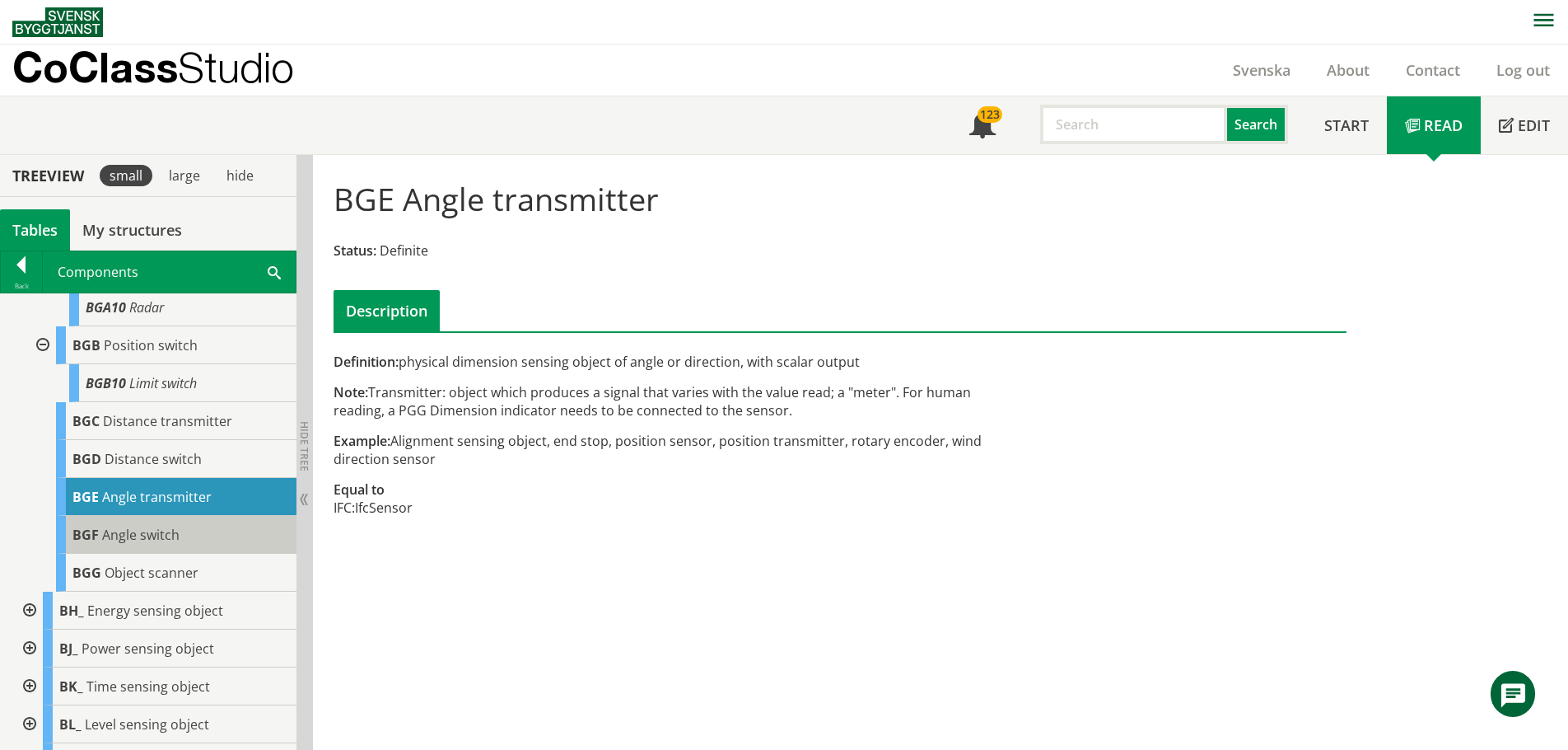
click at [158, 544] on span "Angle switch" at bounding box center [140, 534] width 77 height 18
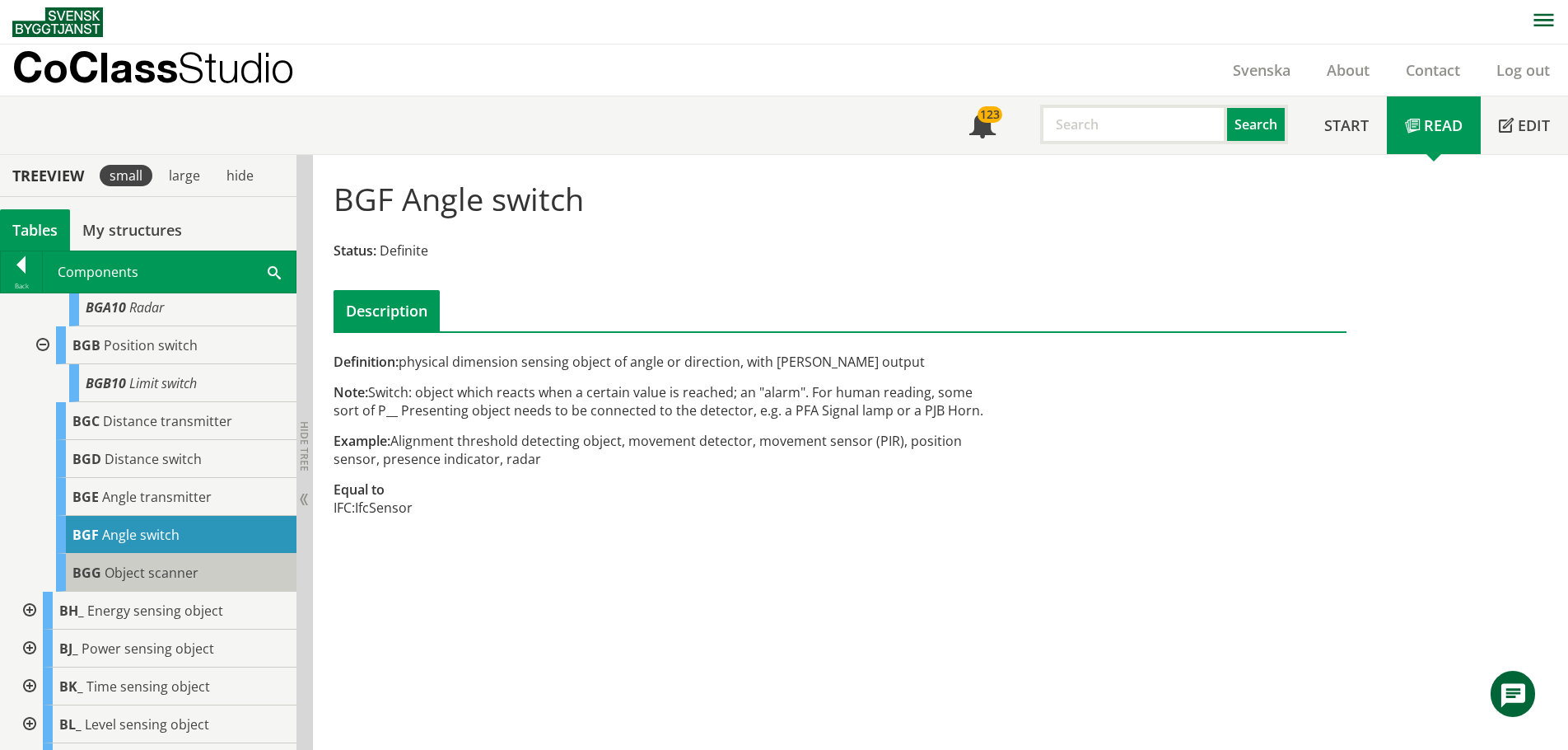
click at [148, 580] on span "Object scanner" at bounding box center [152, 572] width 94 height 18
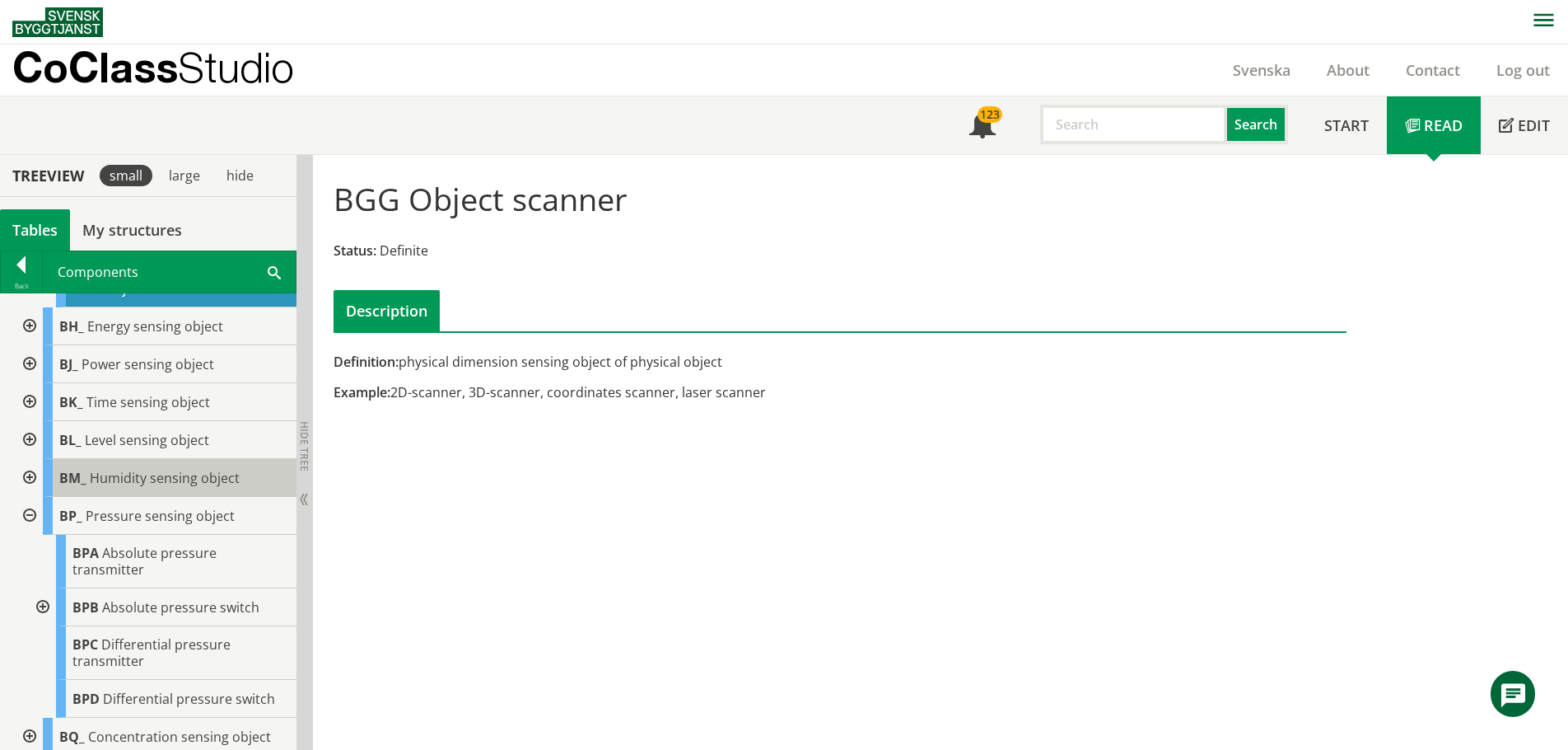
scroll to position [988, 0]
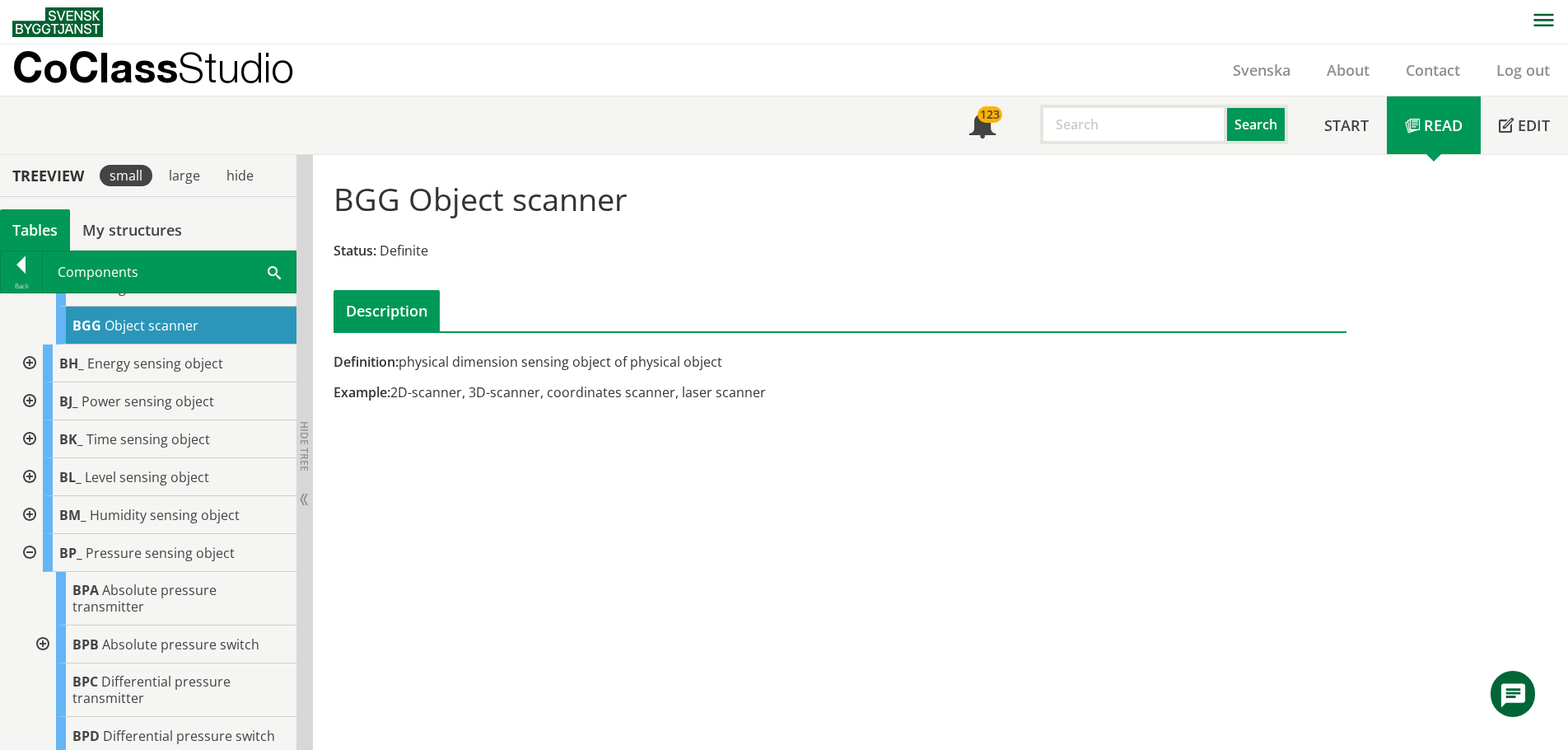
click at [28, 375] on div at bounding box center [28, 363] width 29 height 38
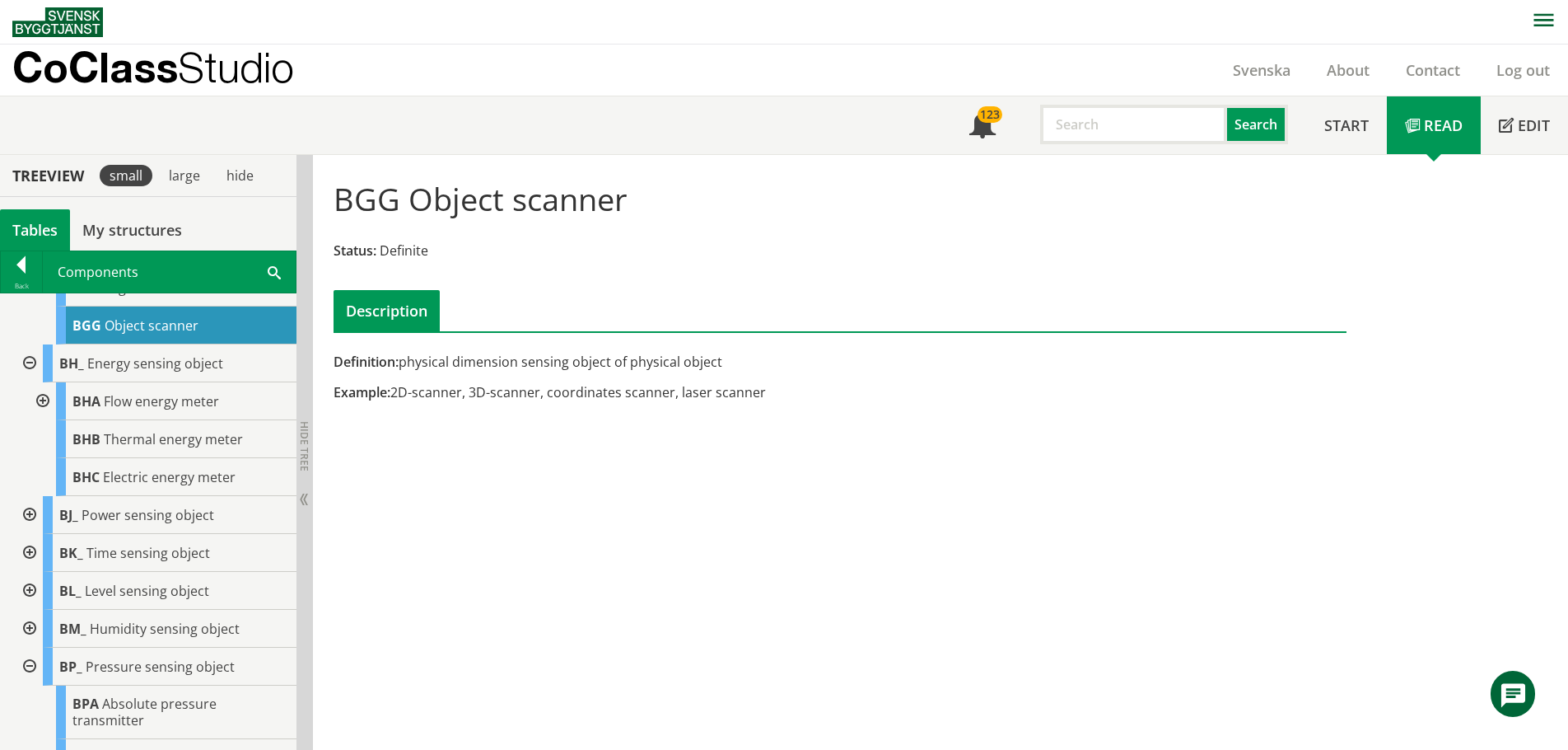
click at [28, 519] on div at bounding box center [28, 515] width 29 height 38
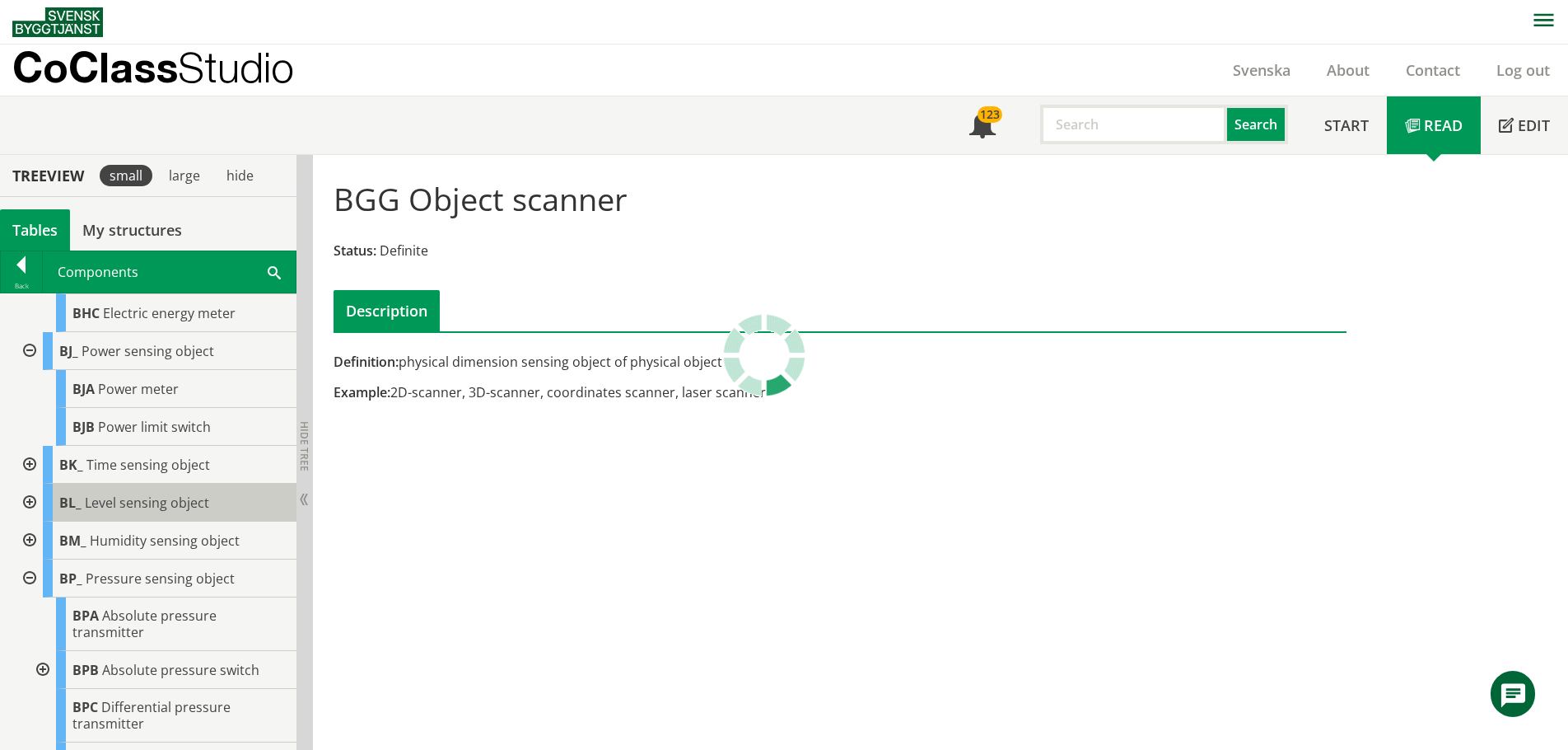
scroll to position [1153, 0]
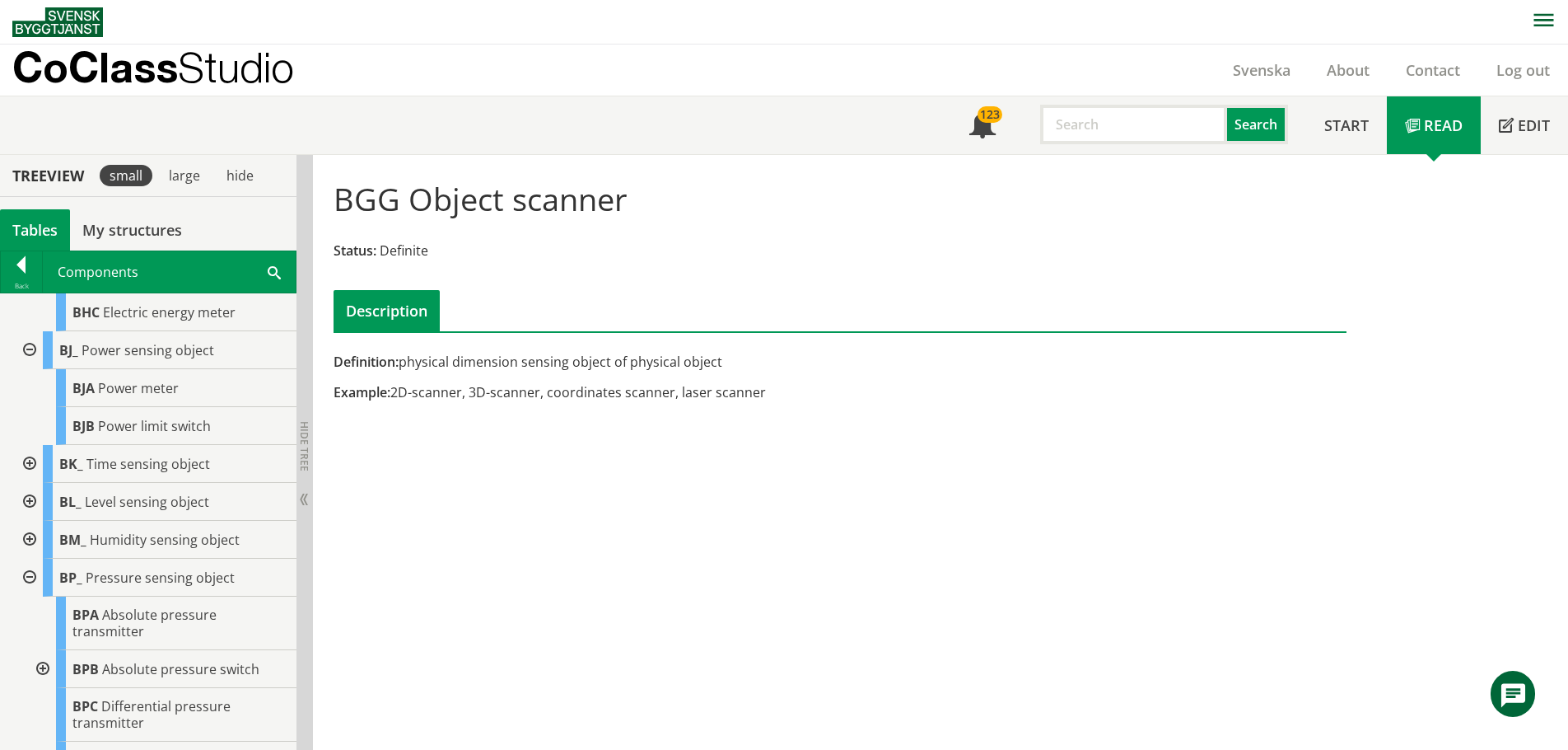
click at [26, 477] on div at bounding box center [28, 464] width 29 height 38
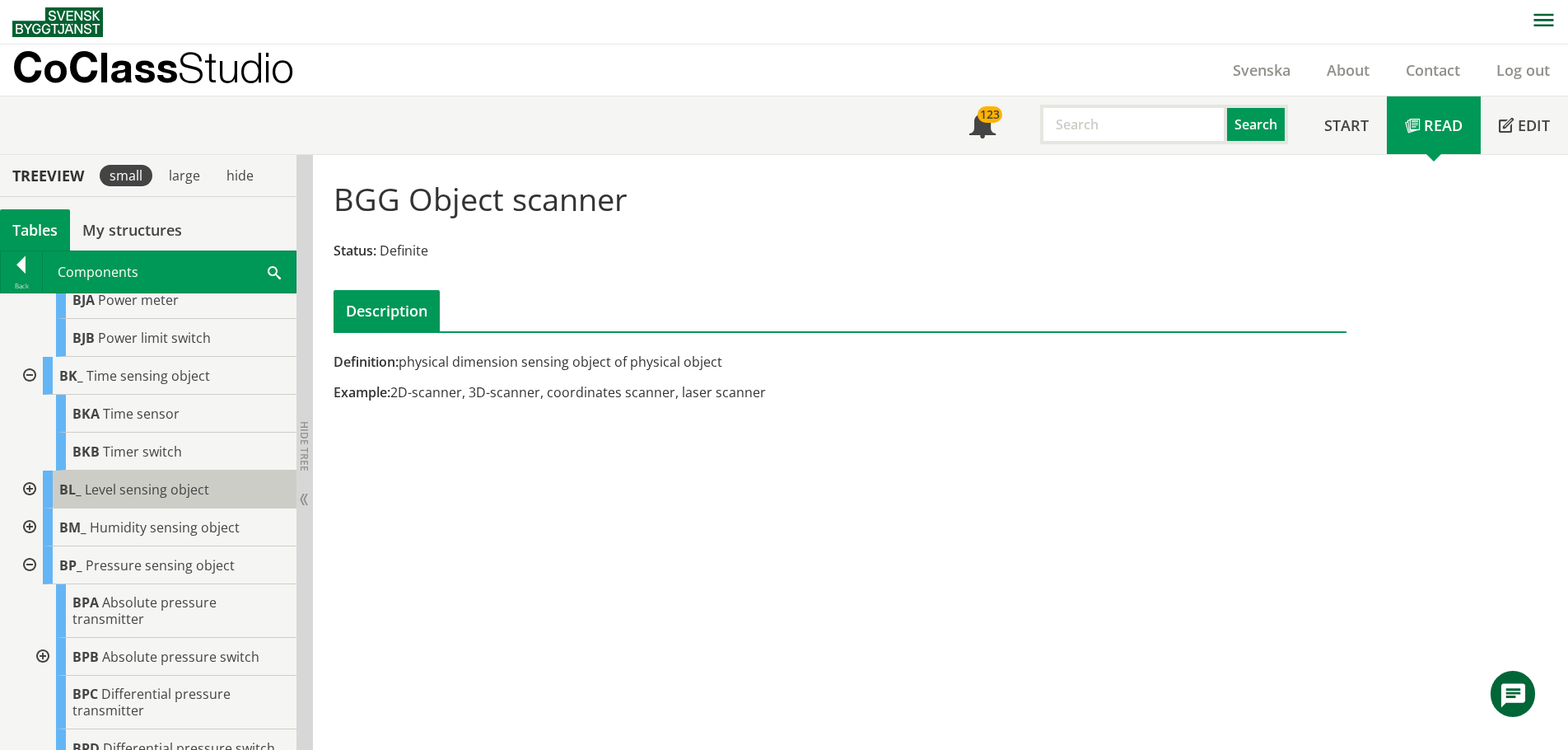
scroll to position [1400, 0]
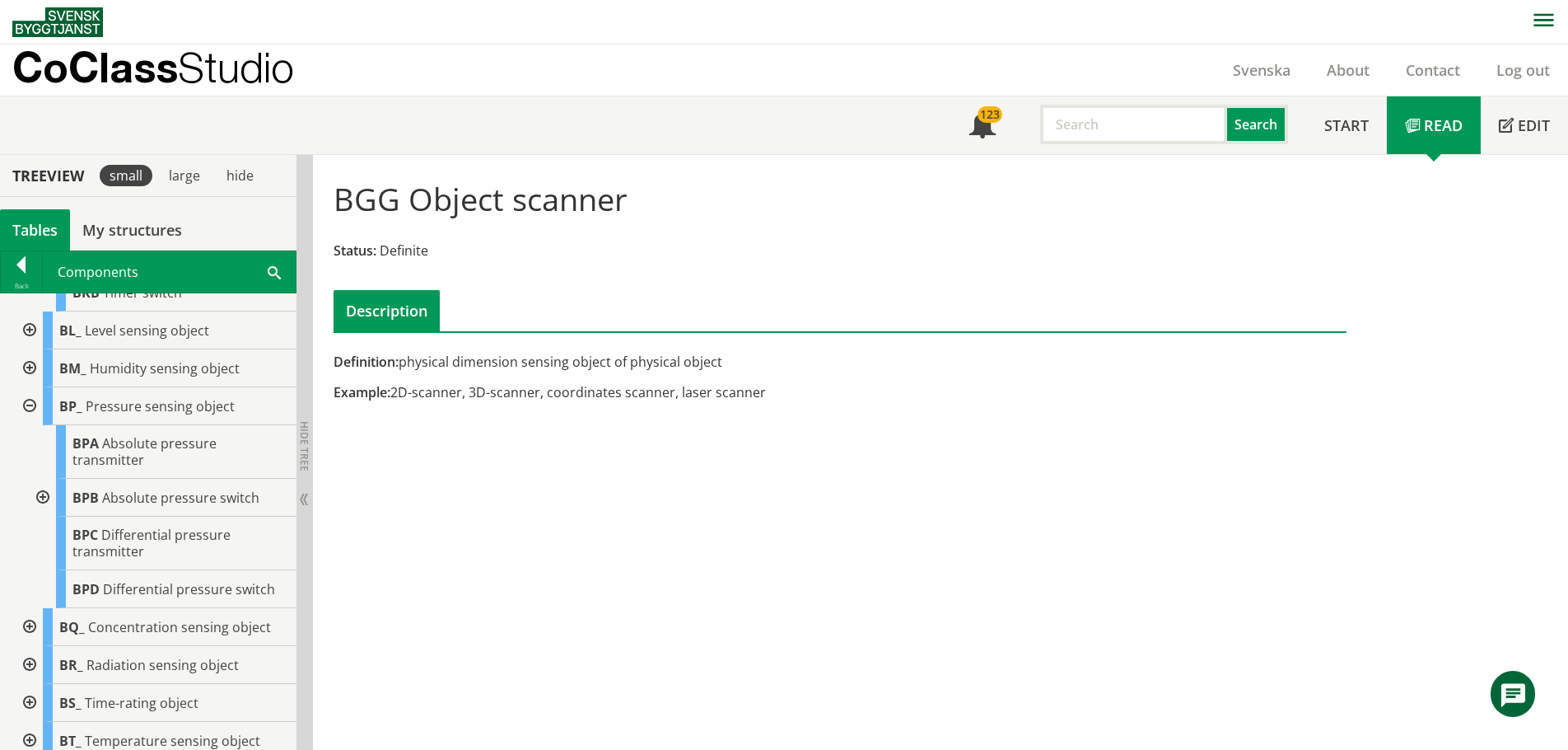
click at [27, 345] on div at bounding box center [28, 330] width 29 height 38
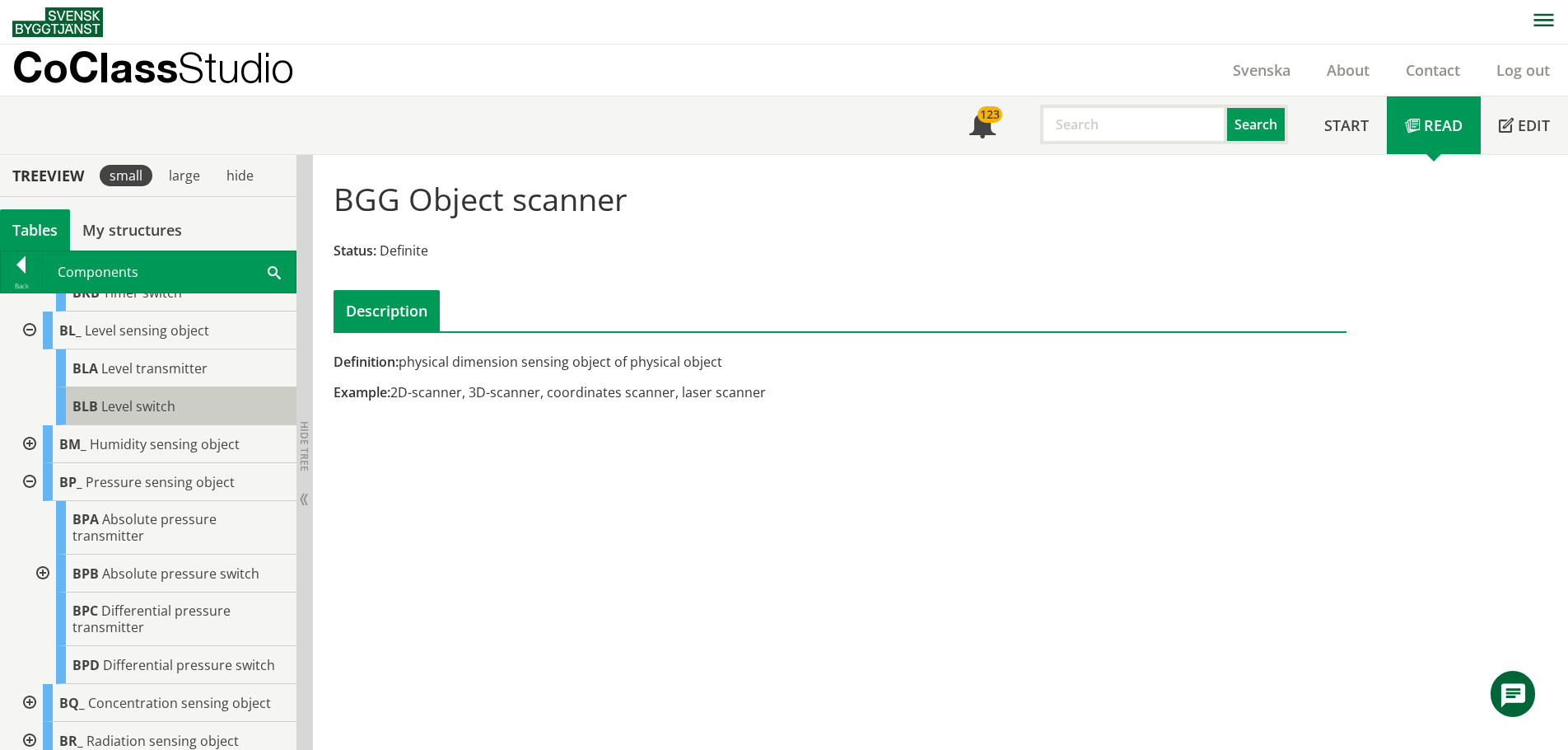
click at [127, 415] on span "Level switch" at bounding box center [139, 406] width 75 height 18
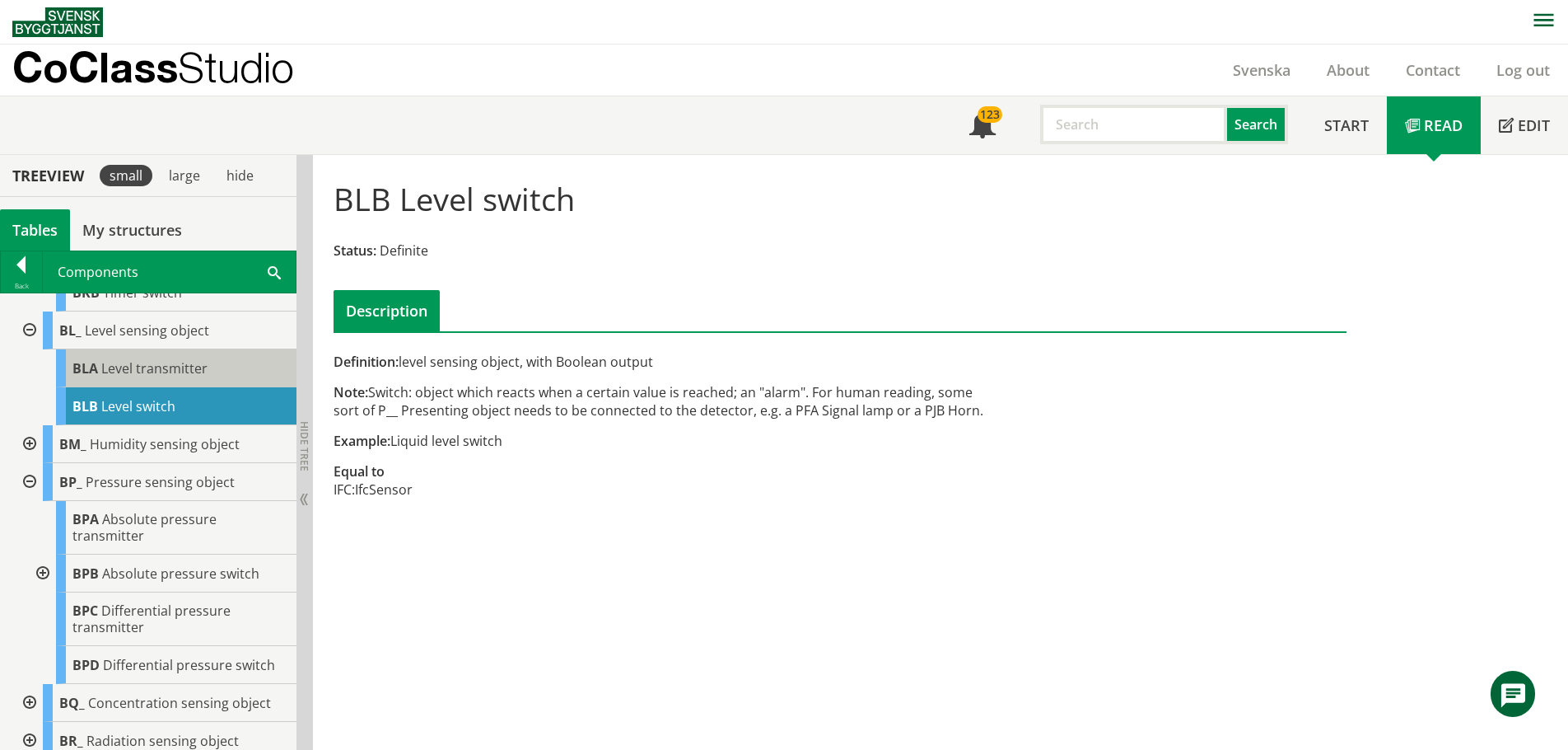
click at [133, 377] on span "Level transmitter" at bounding box center [154, 368] width 107 height 18
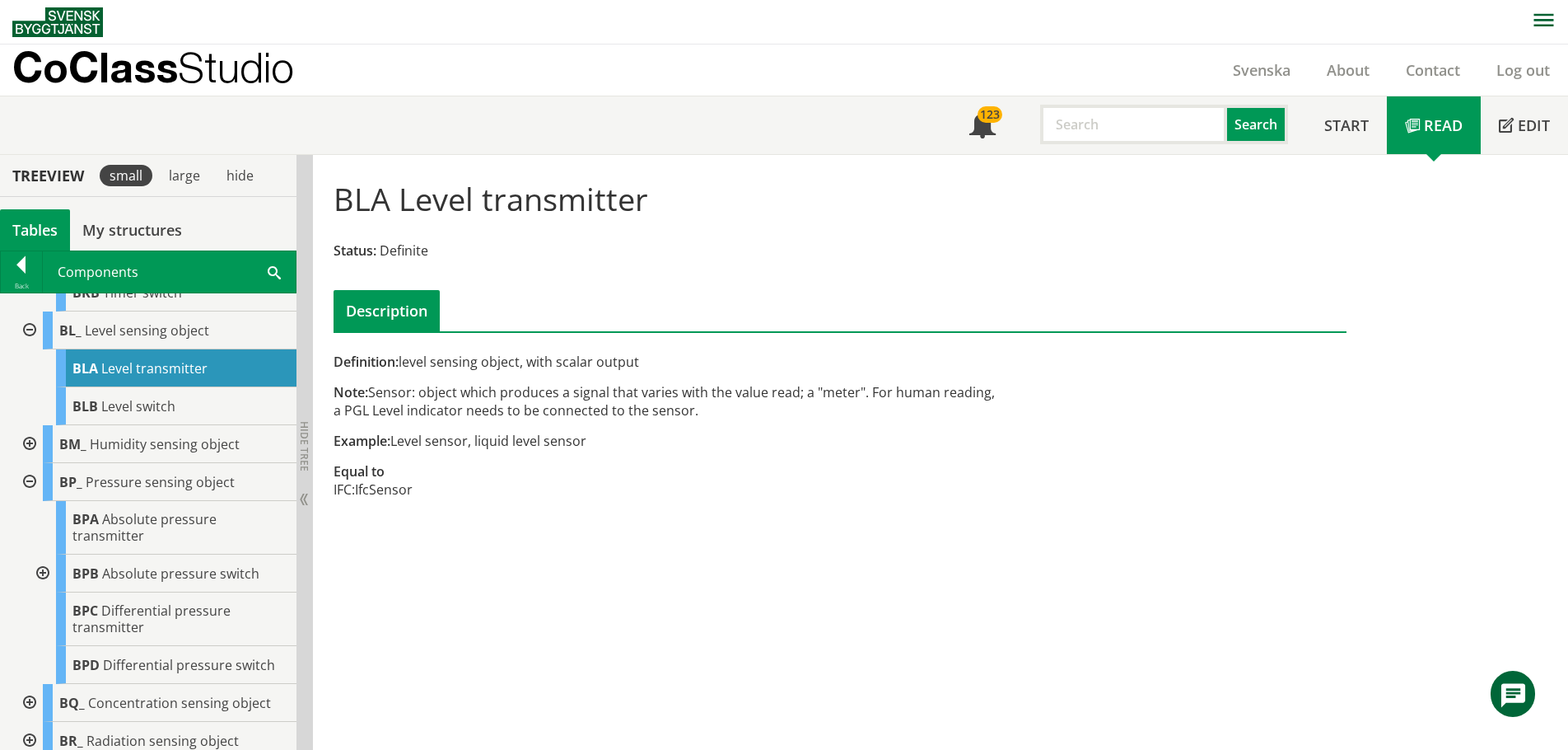
click at [28, 458] on div at bounding box center [28, 444] width 29 height 38
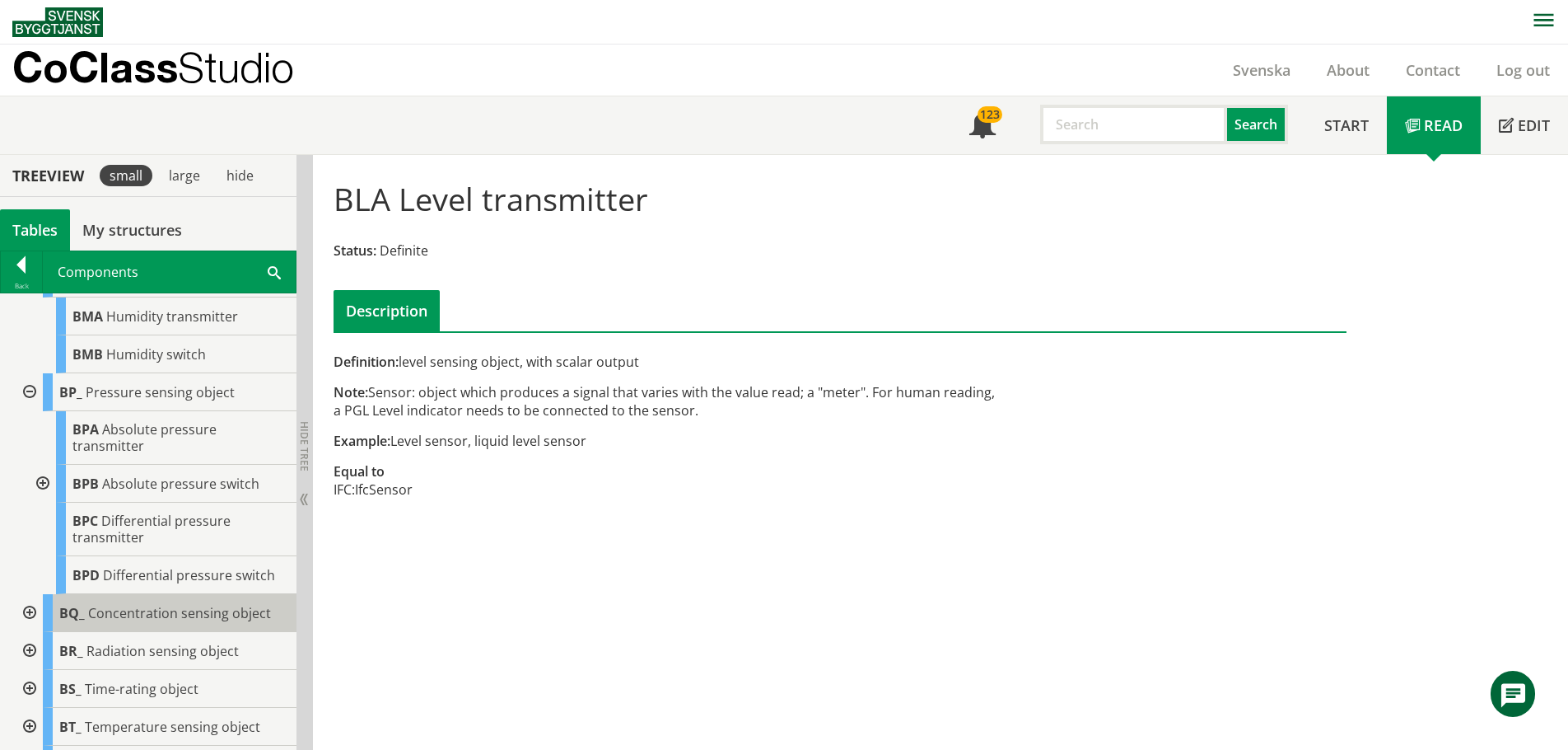
scroll to position [1565, 0]
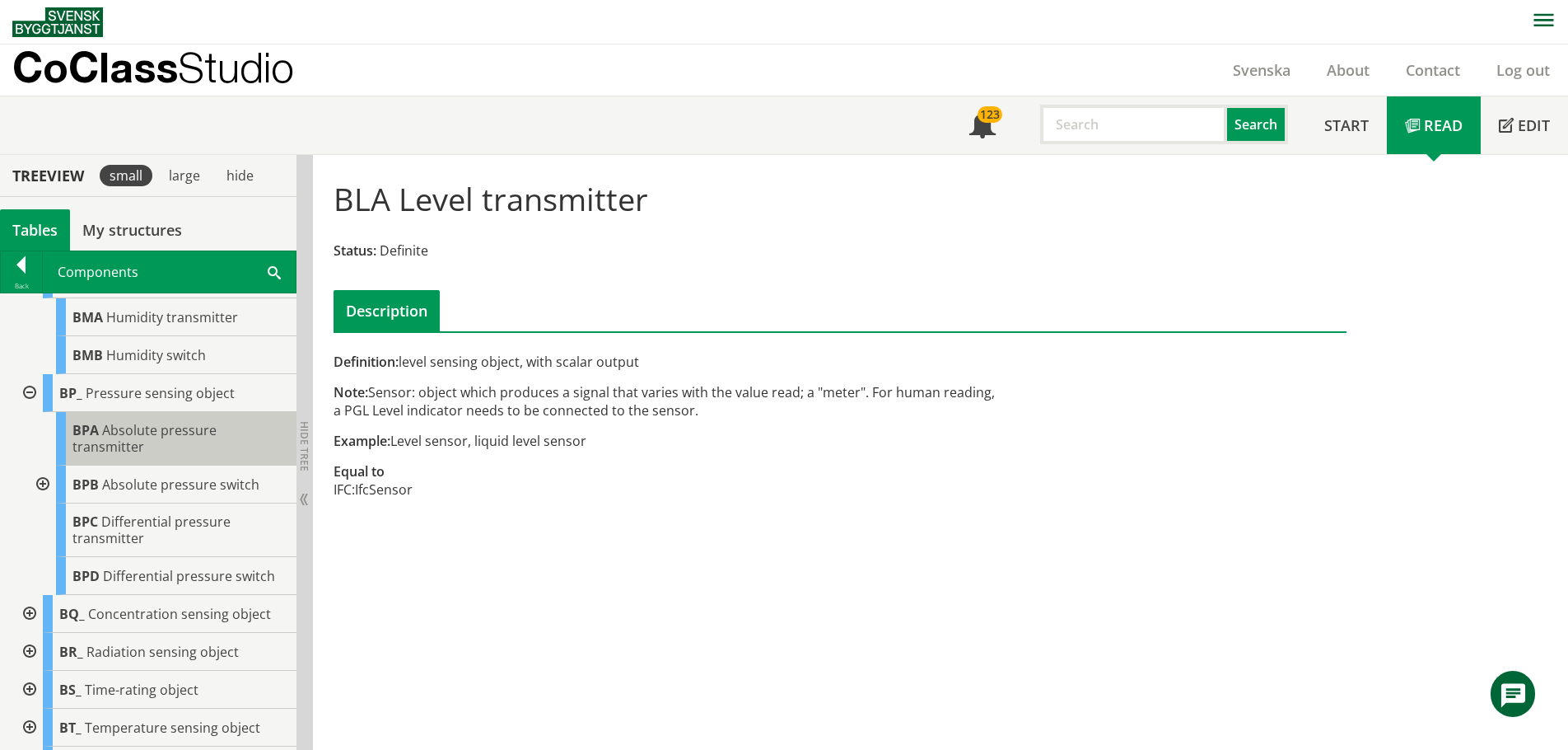
click at [147, 449] on span "Absolute pressure transmitter" at bounding box center [145, 438] width 144 height 35
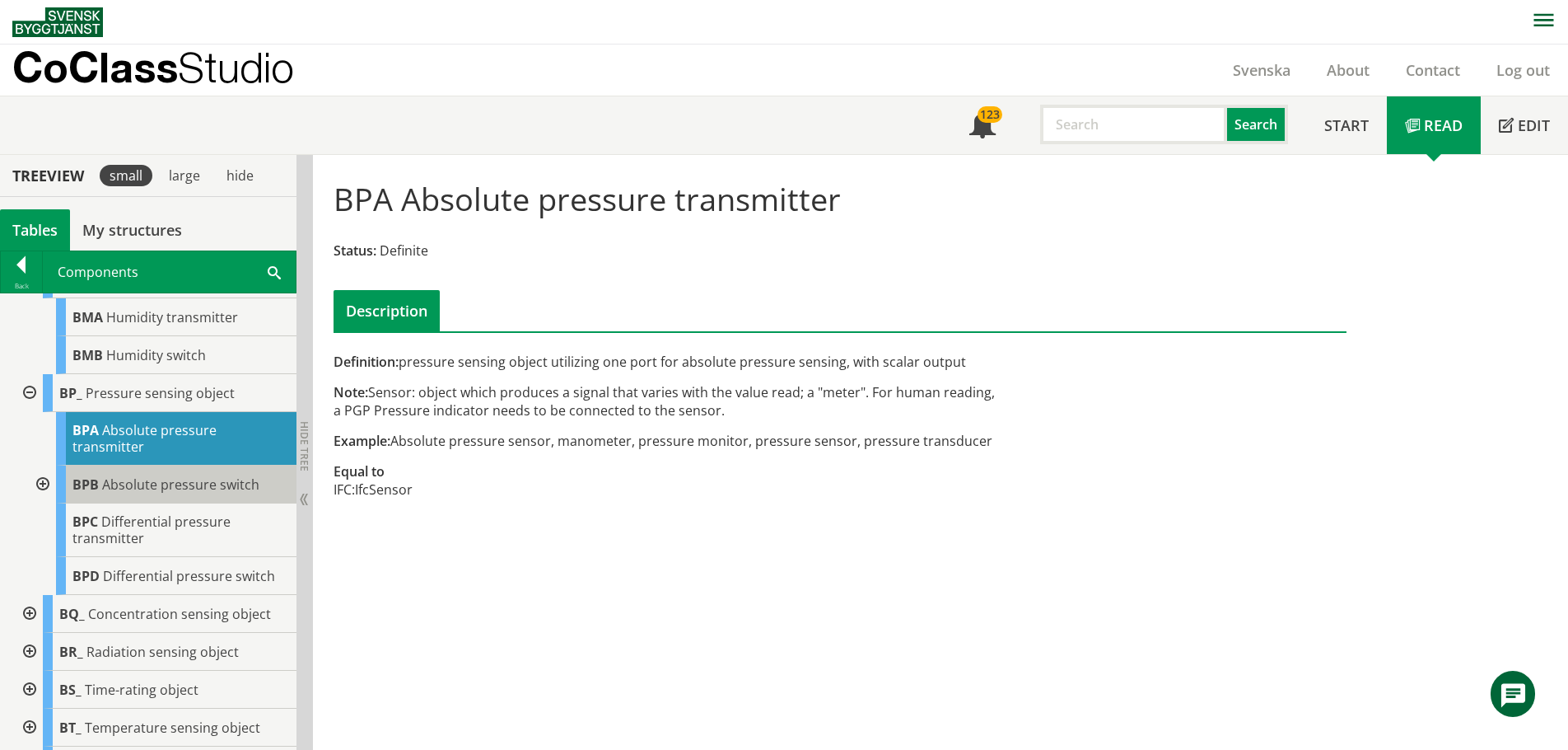
click at [109, 493] on span "Absolute pressure switch" at bounding box center [180, 484] width 157 height 18
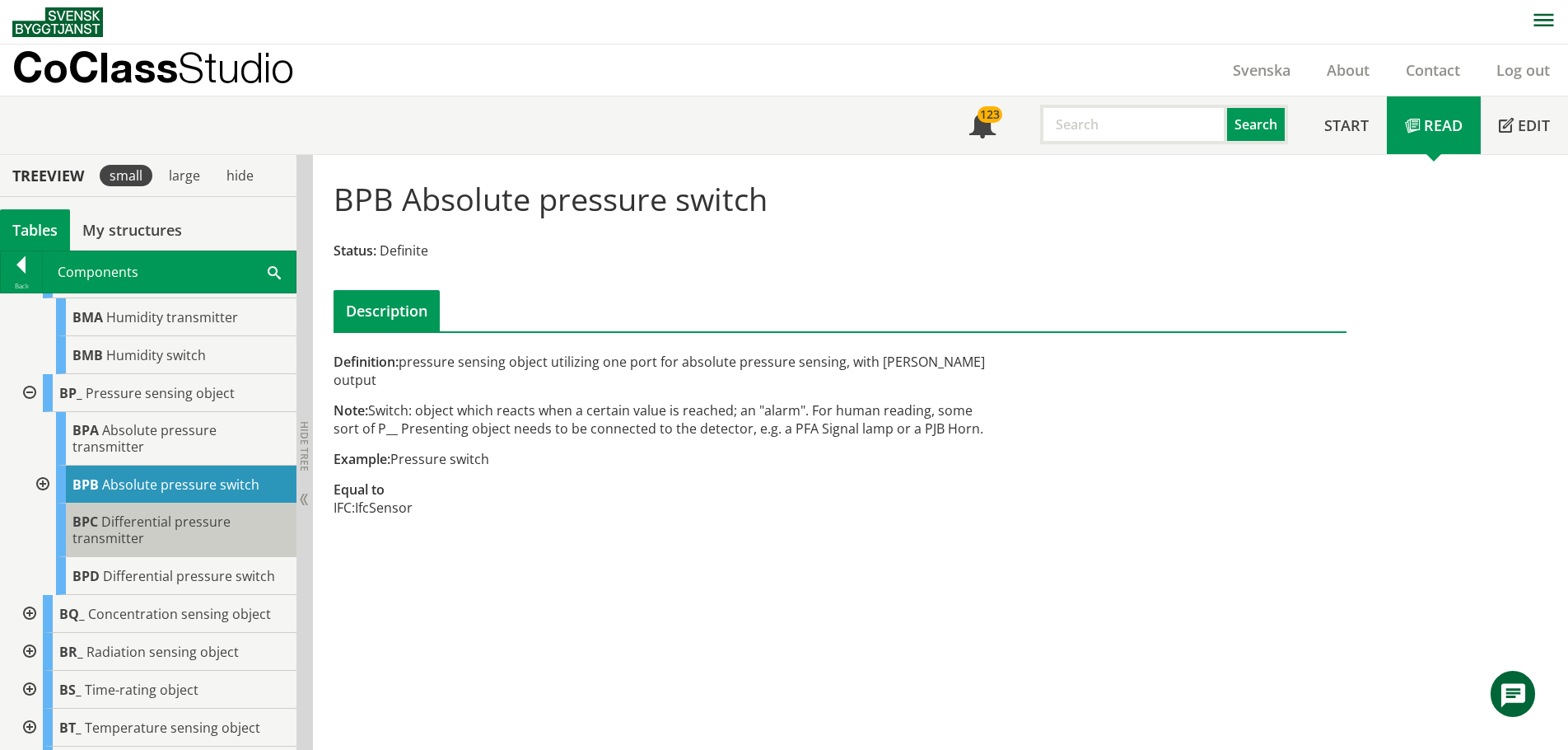
click at [153, 544] on span "Differential pressure transmitter" at bounding box center [152, 530] width 158 height 35
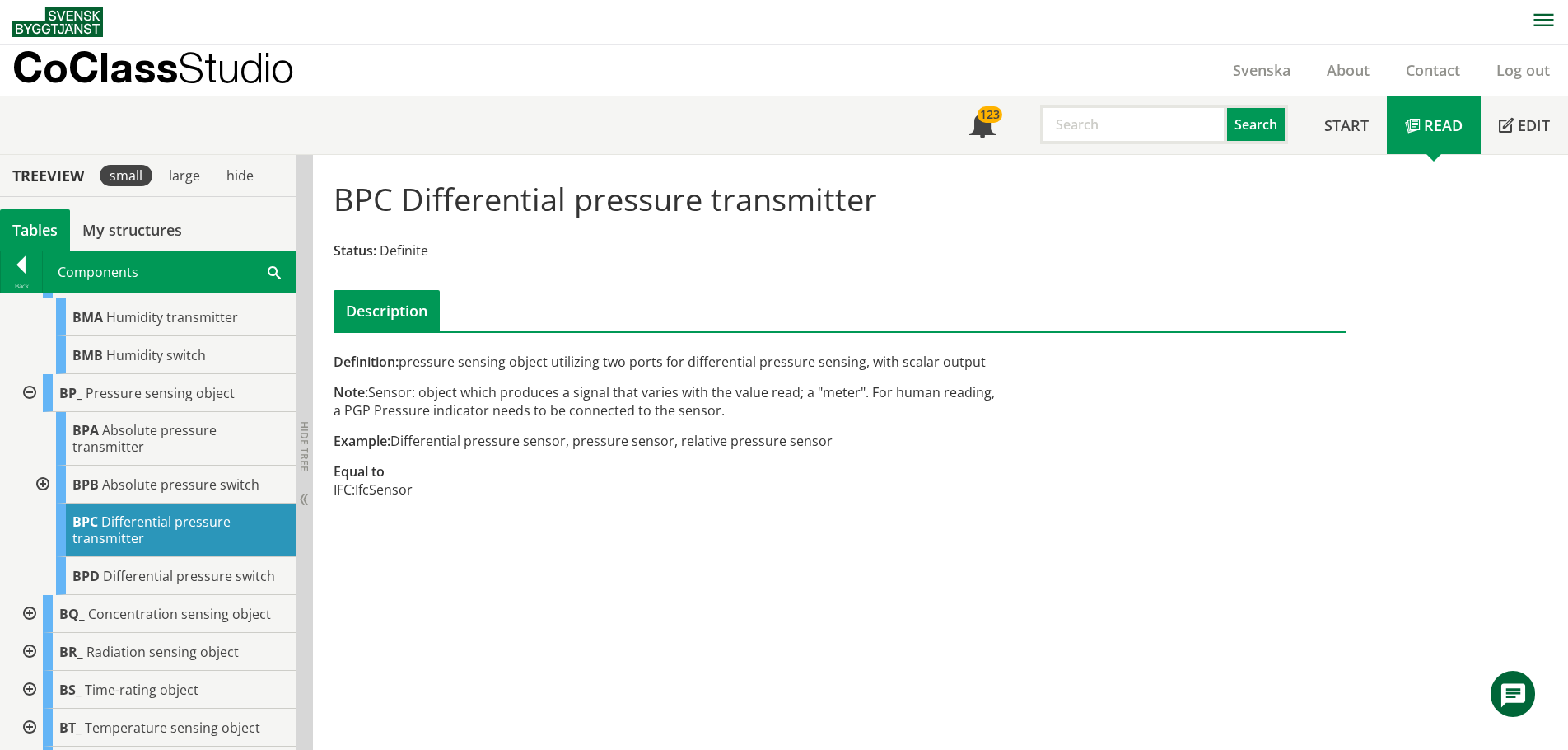
click at [153, 545] on span "Differential pressure transmitter" at bounding box center [152, 530] width 158 height 35
click at [154, 585] on span "Differential pressure switch" at bounding box center [189, 576] width 172 height 18
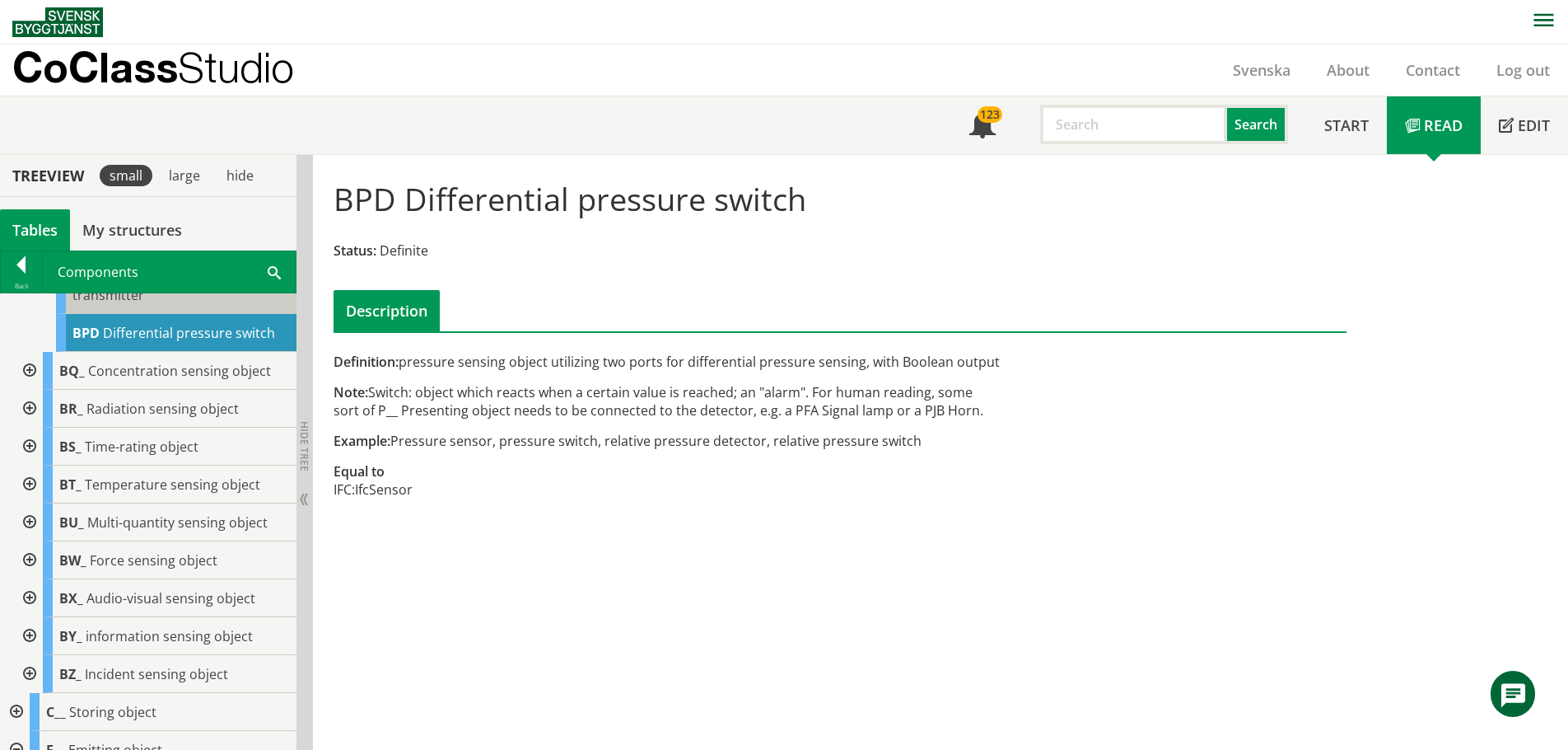
scroll to position [1812, 0]
click at [28, 377] on div at bounding box center [28, 367] width 29 height 38
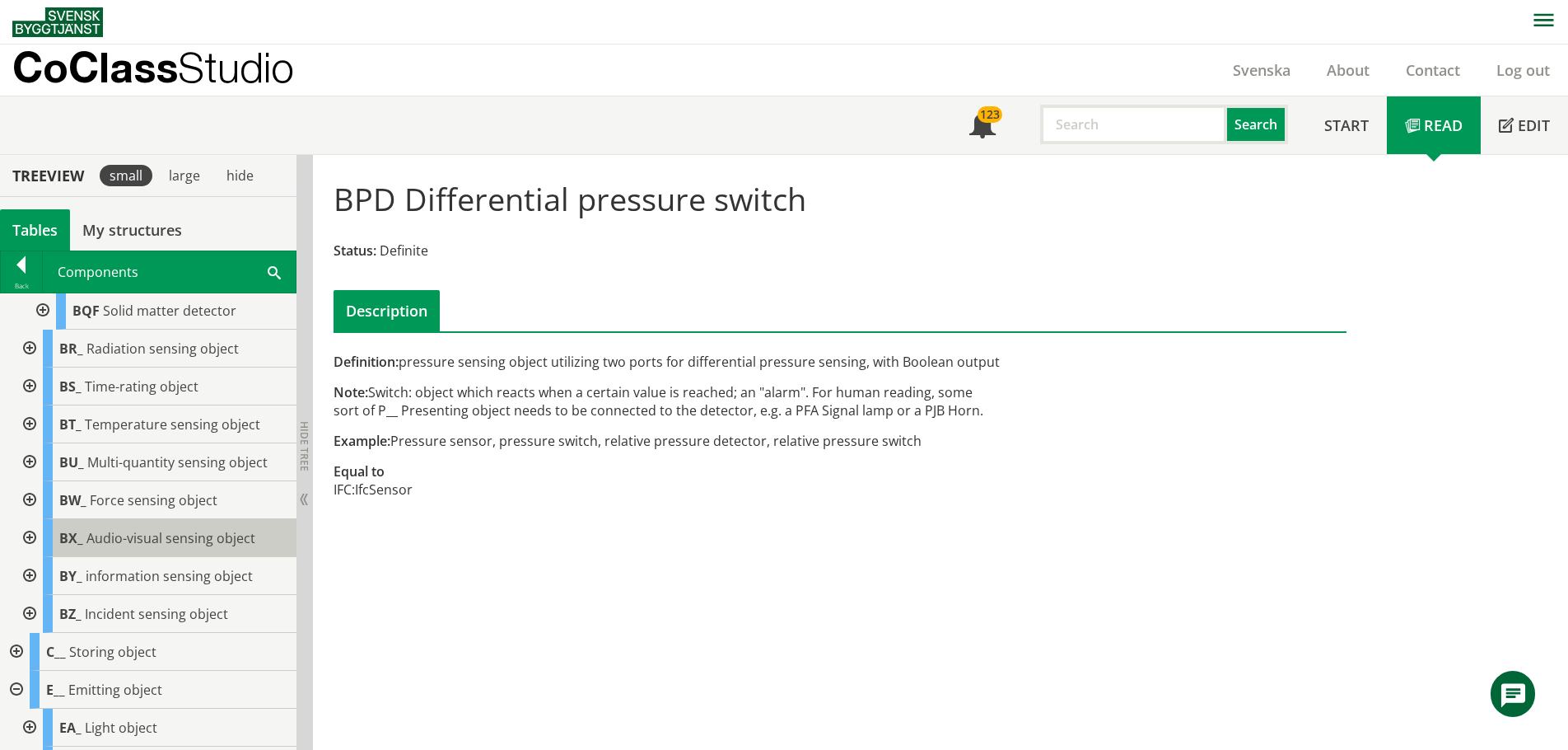
scroll to position [2059, 0]
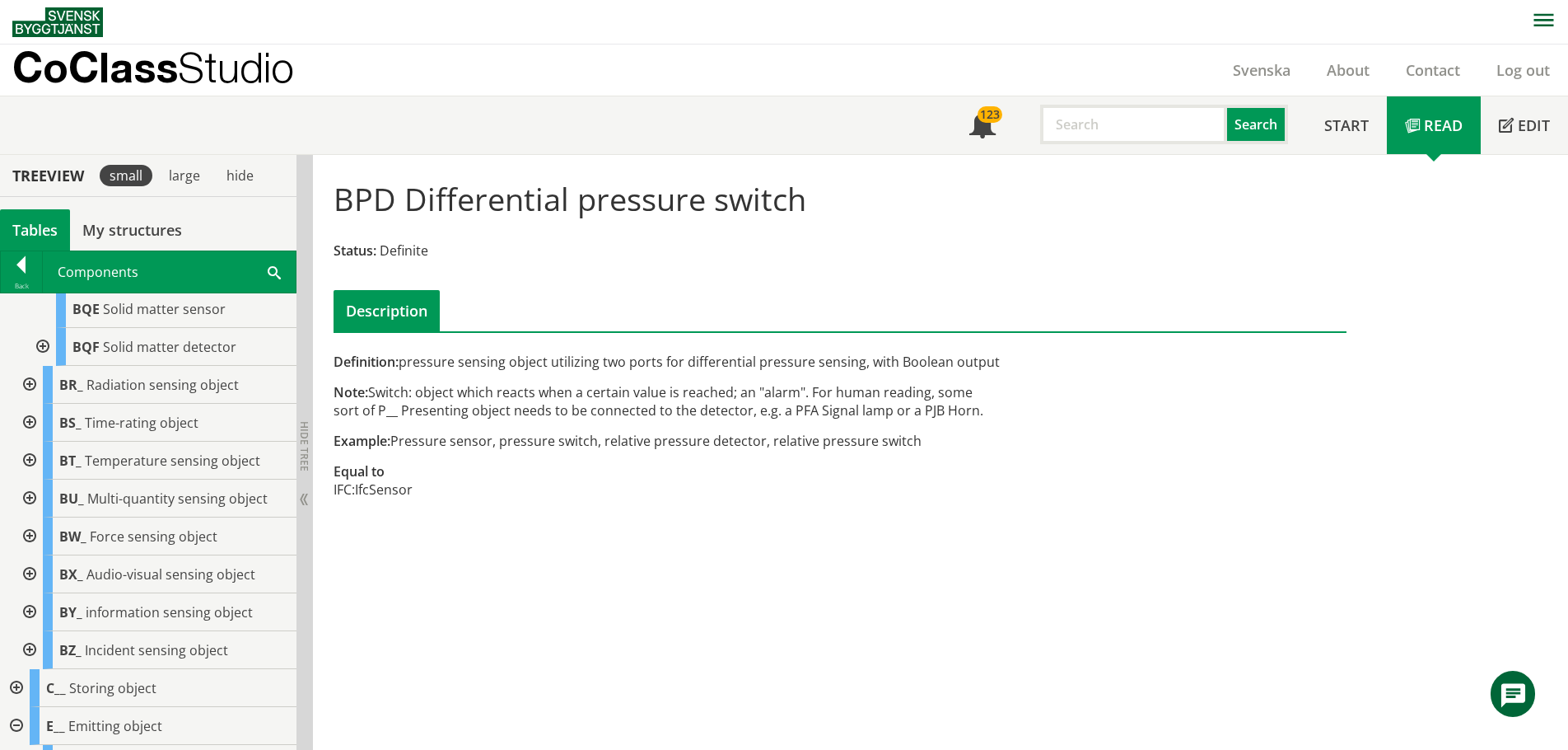
click at [29, 512] on div at bounding box center [28, 499] width 29 height 38
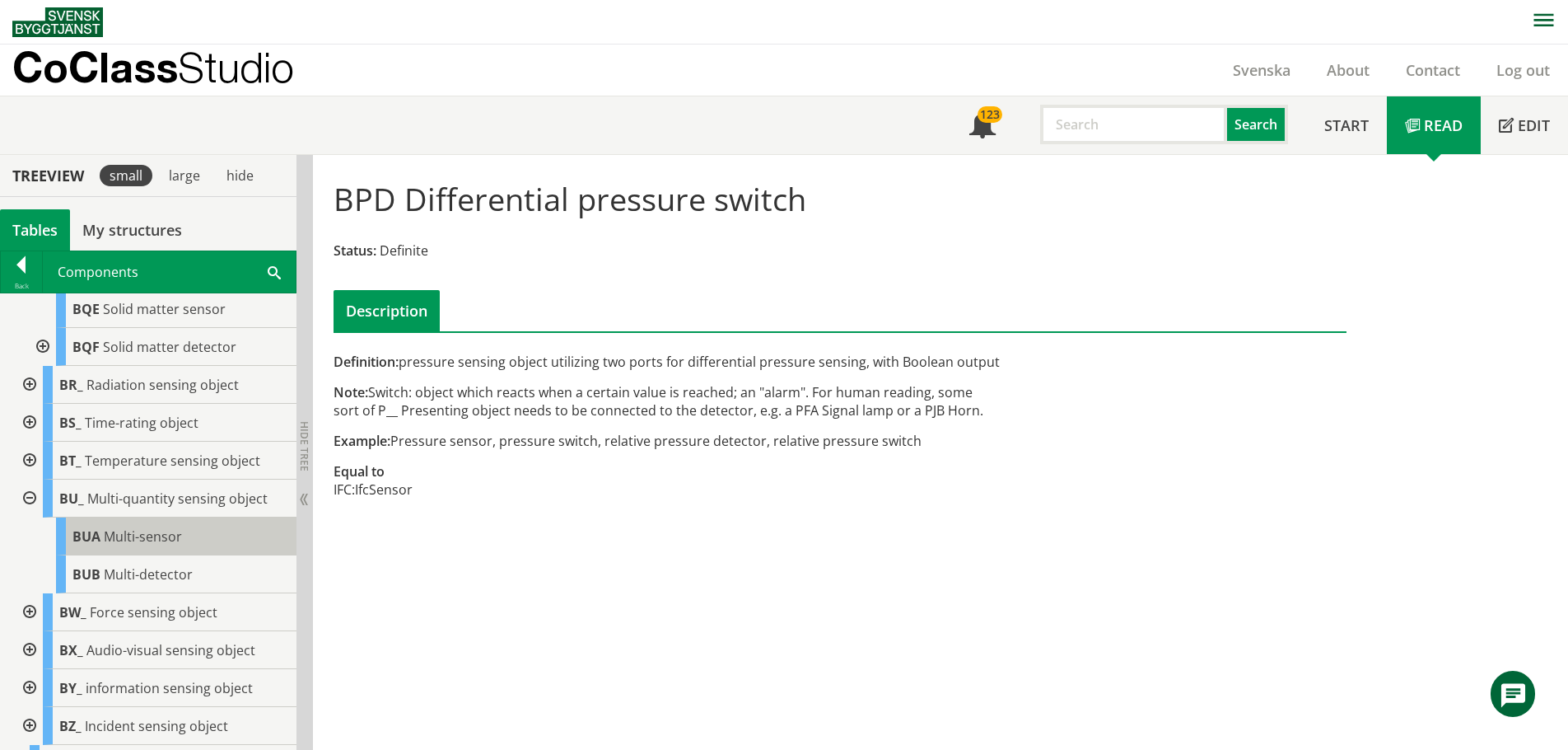
scroll to position [2142, 0]
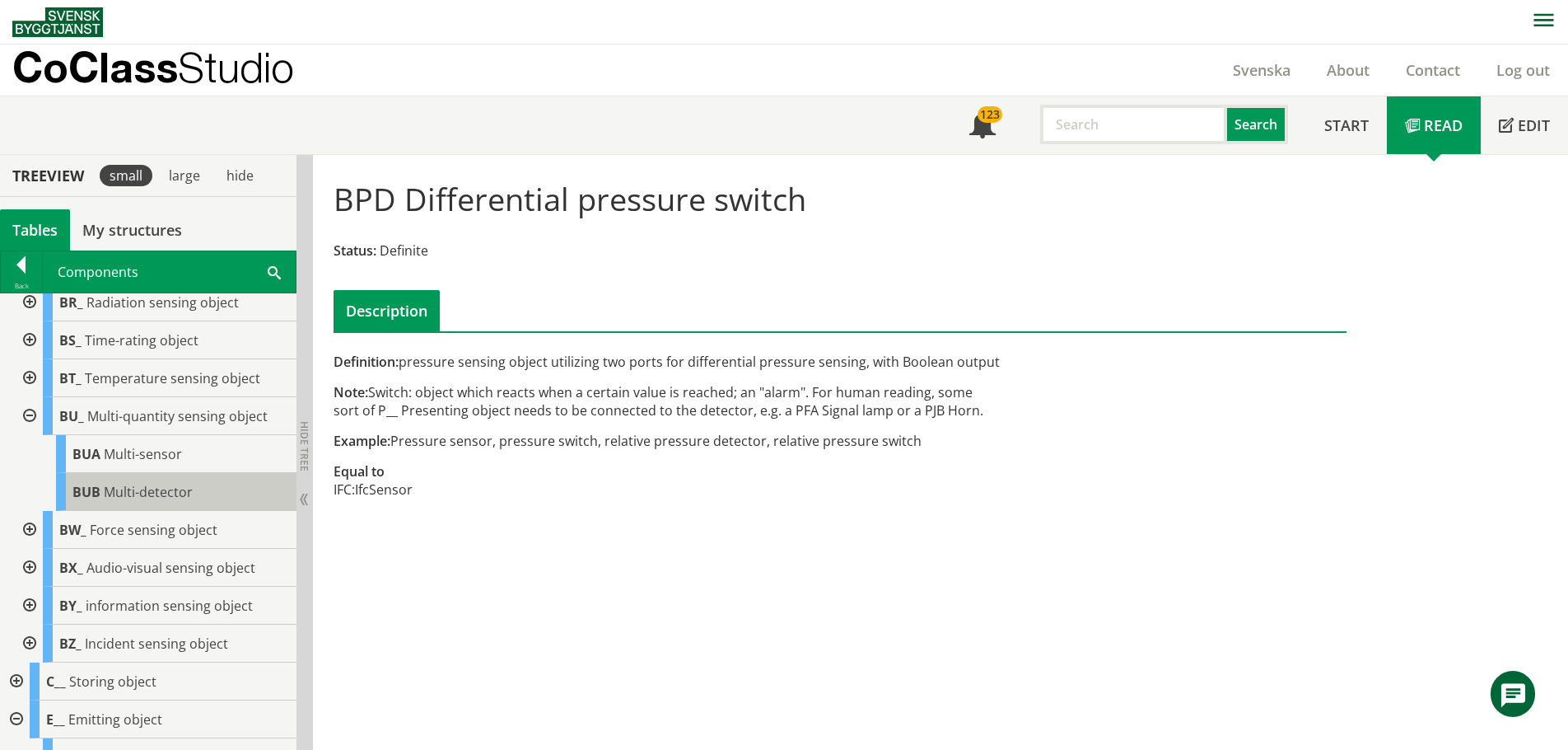
click at [140, 501] on span "Multi-detector" at bounding box center [148, 492] width 89 height 18
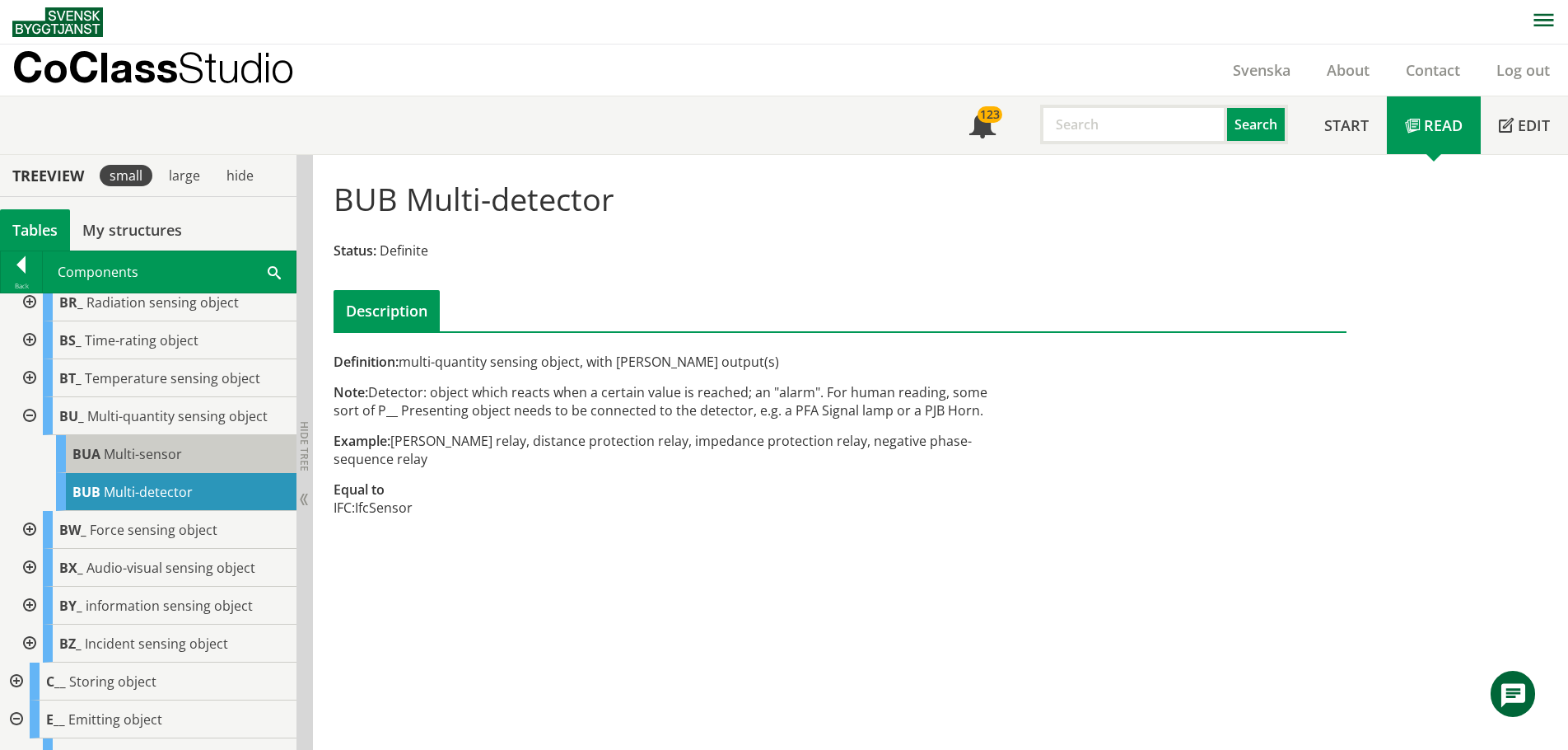
click at [122, 463] on span "Multi-sensor" at bounding box center [143, 453] width 78 height 18
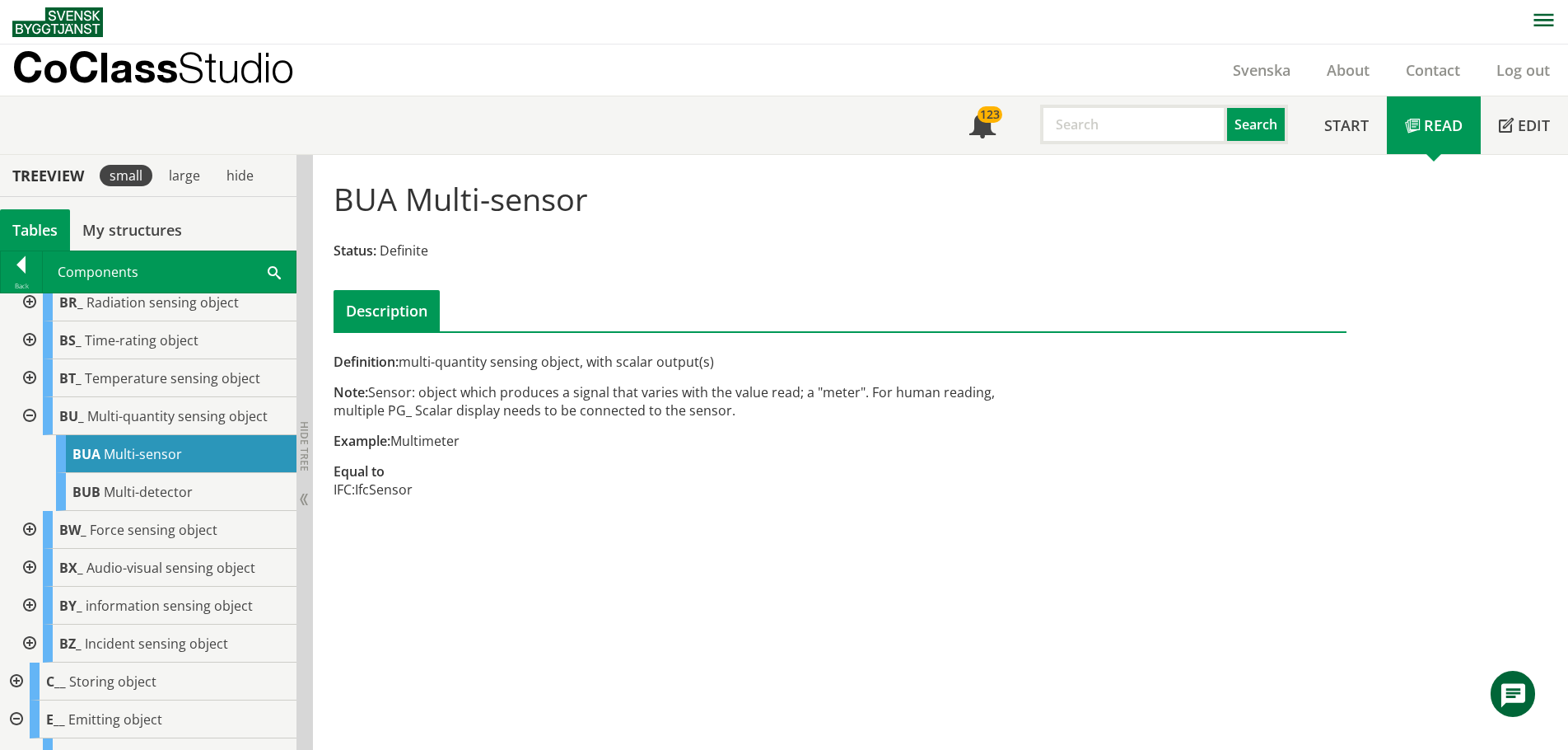
scroll to position [2224, 0]
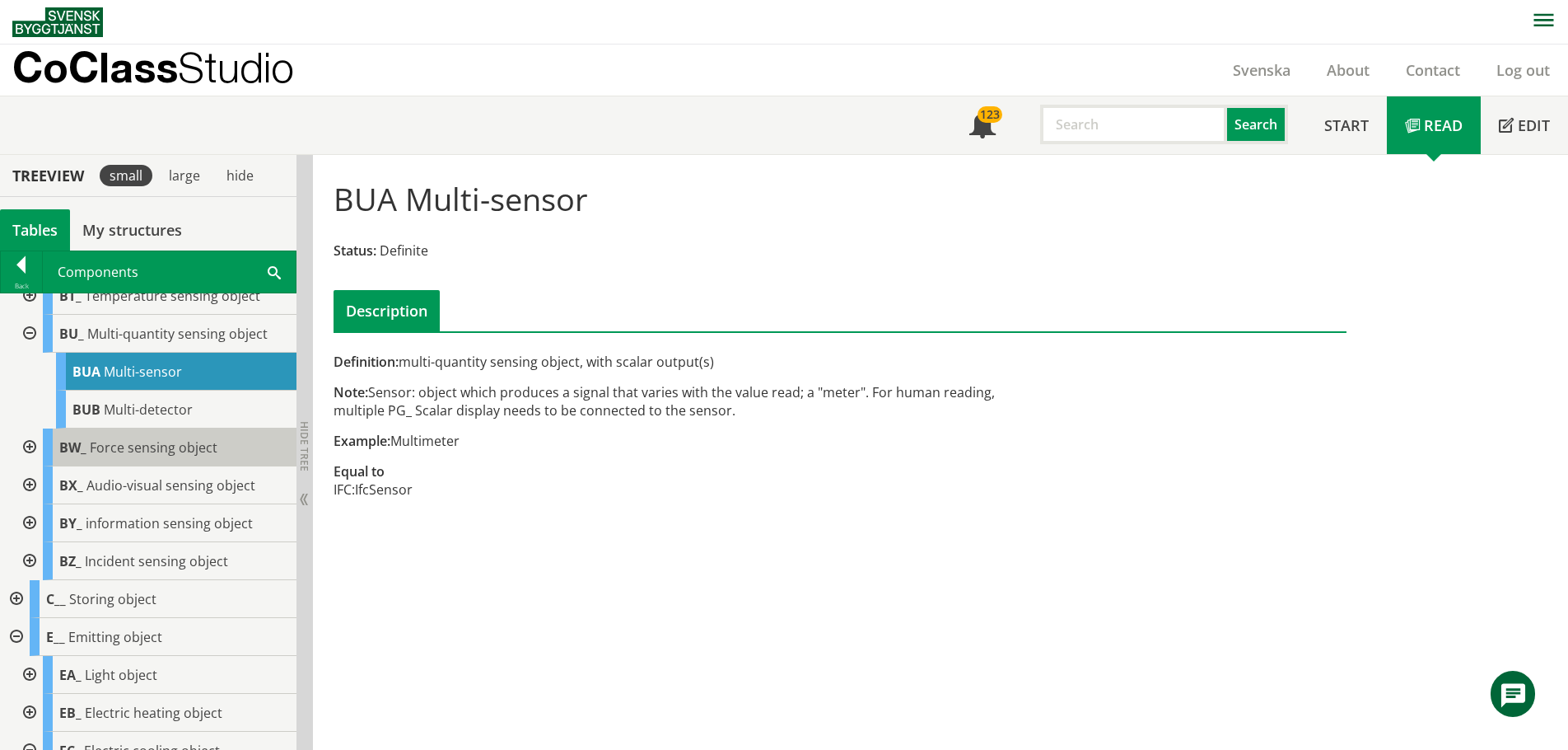
click at [134, 456] on span "Force sensing object" at bounding box center [153, 447] width 127 height 18
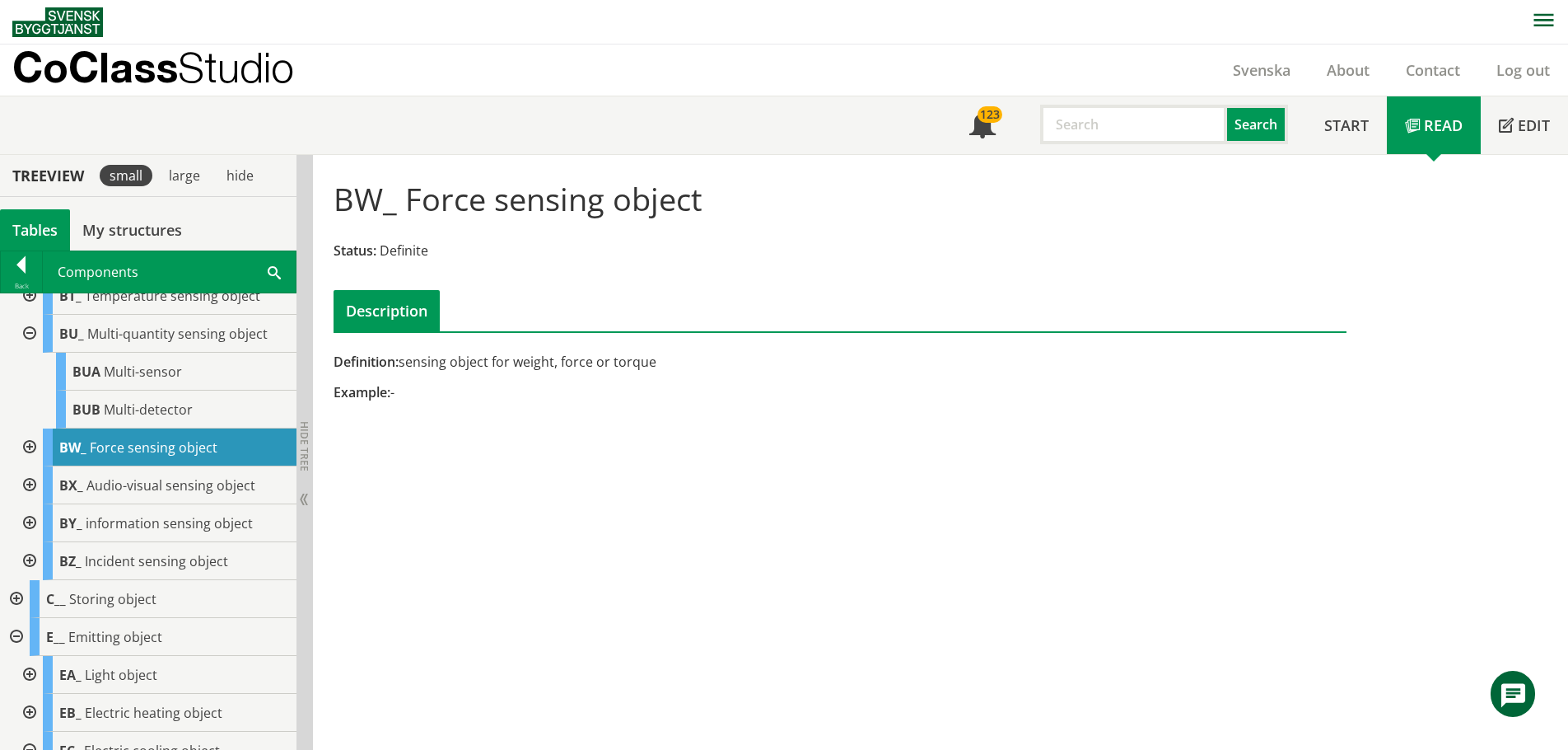
click at [33, 461] on div at bounding box center [28, 447] width 29 height 38
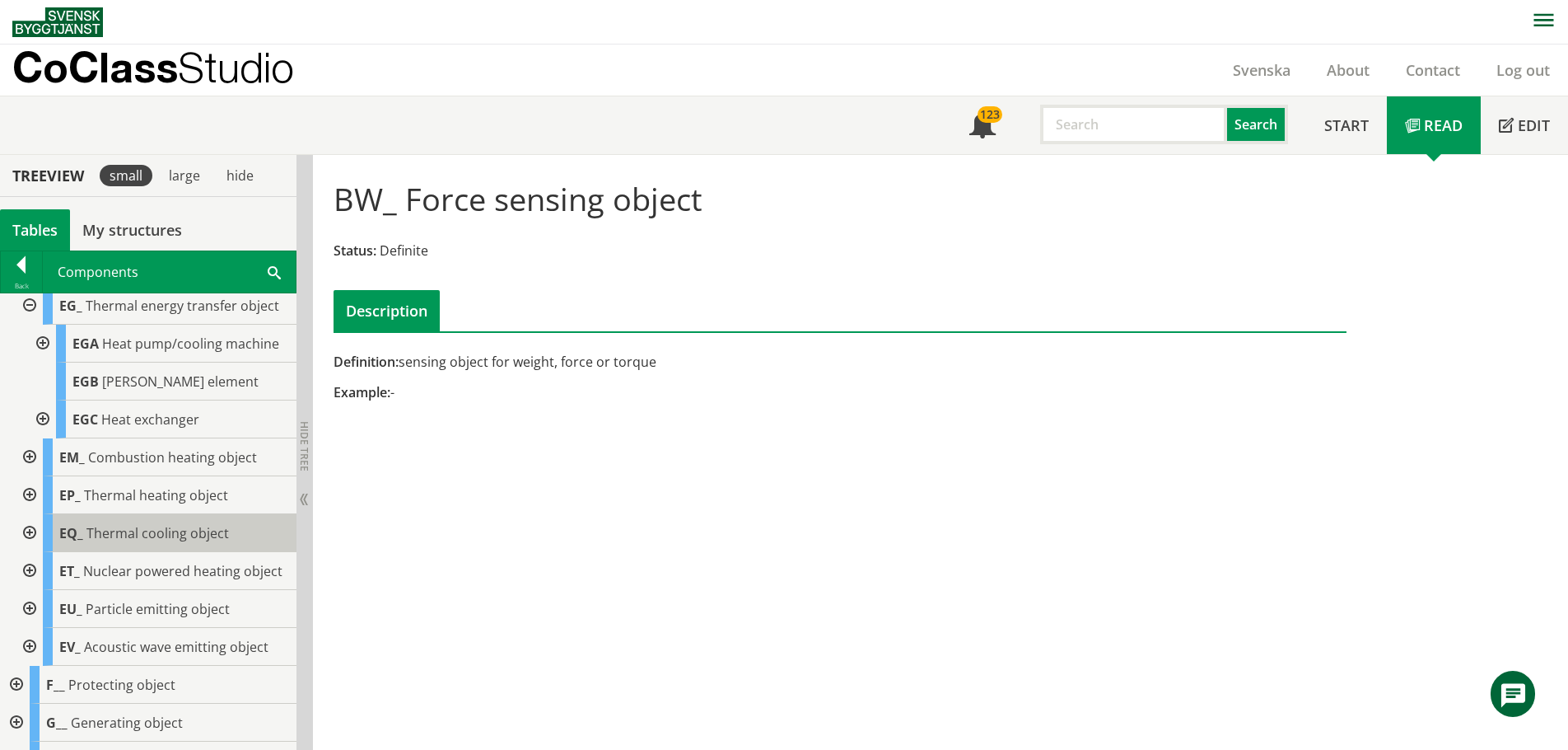
scroll to position [3048, 0]
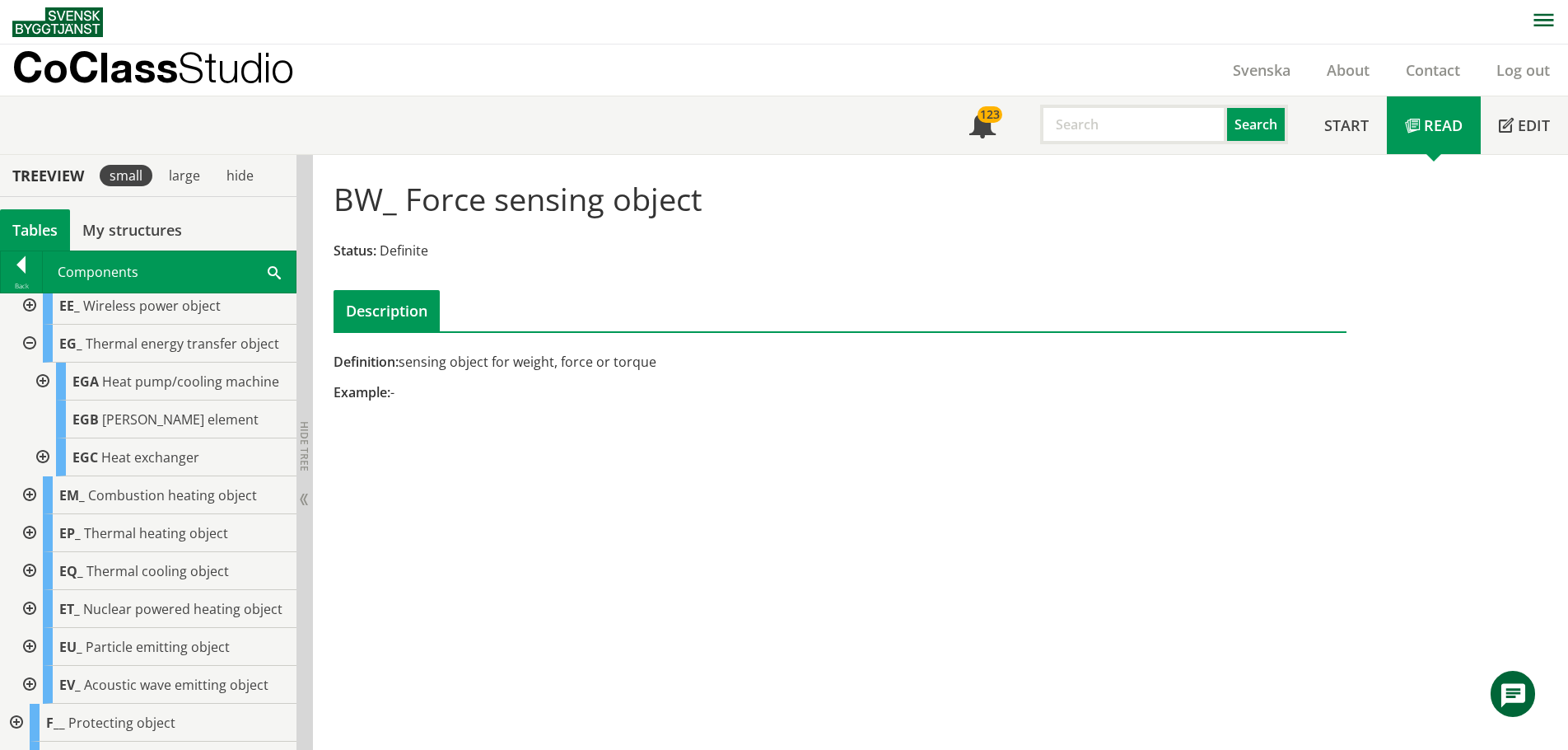
click at [38, 391] on div at bounding box center [41, 382] width 29 height 38
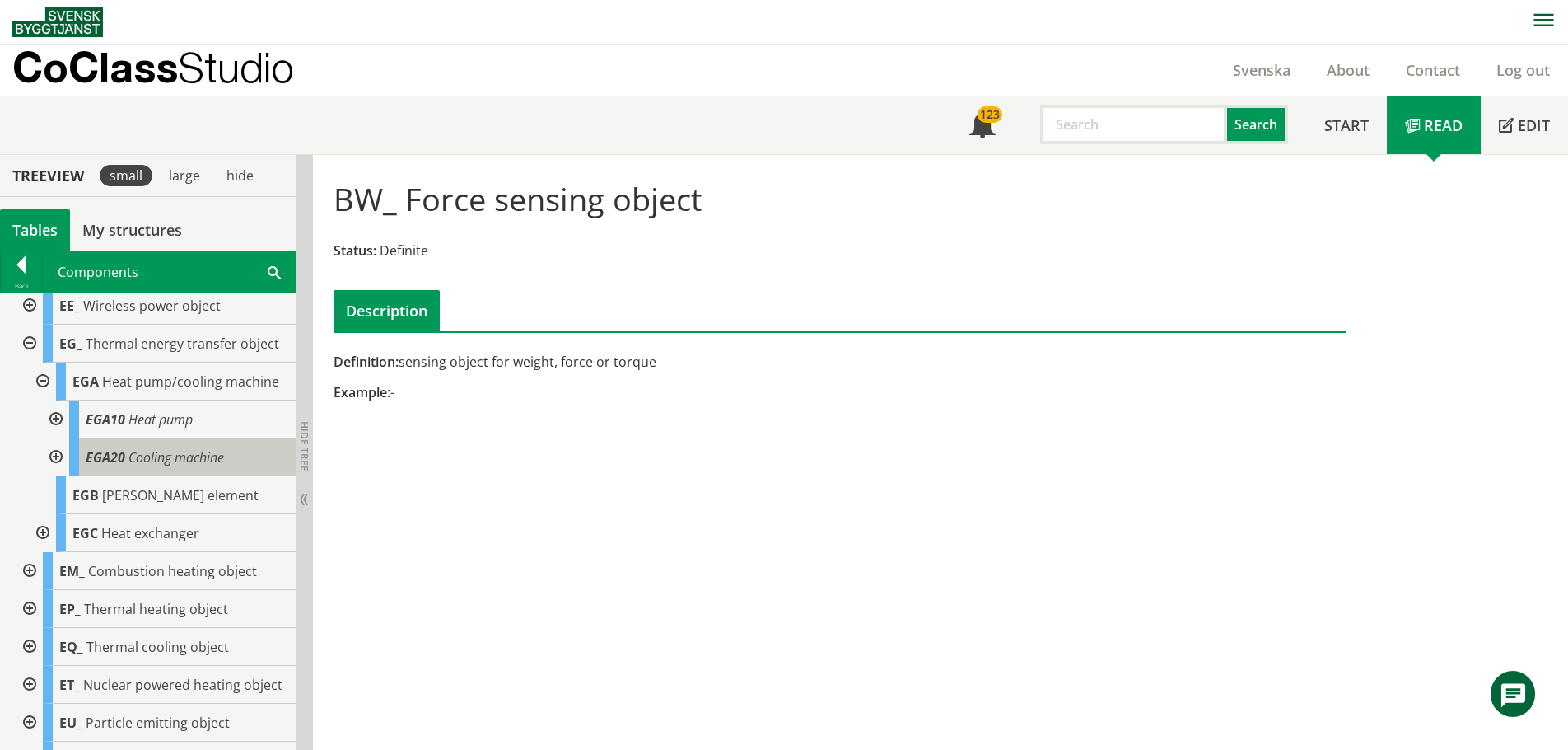
click at [141, 466] on span "Cooling machine" at bounding box center [176, 457] width 95 height 18
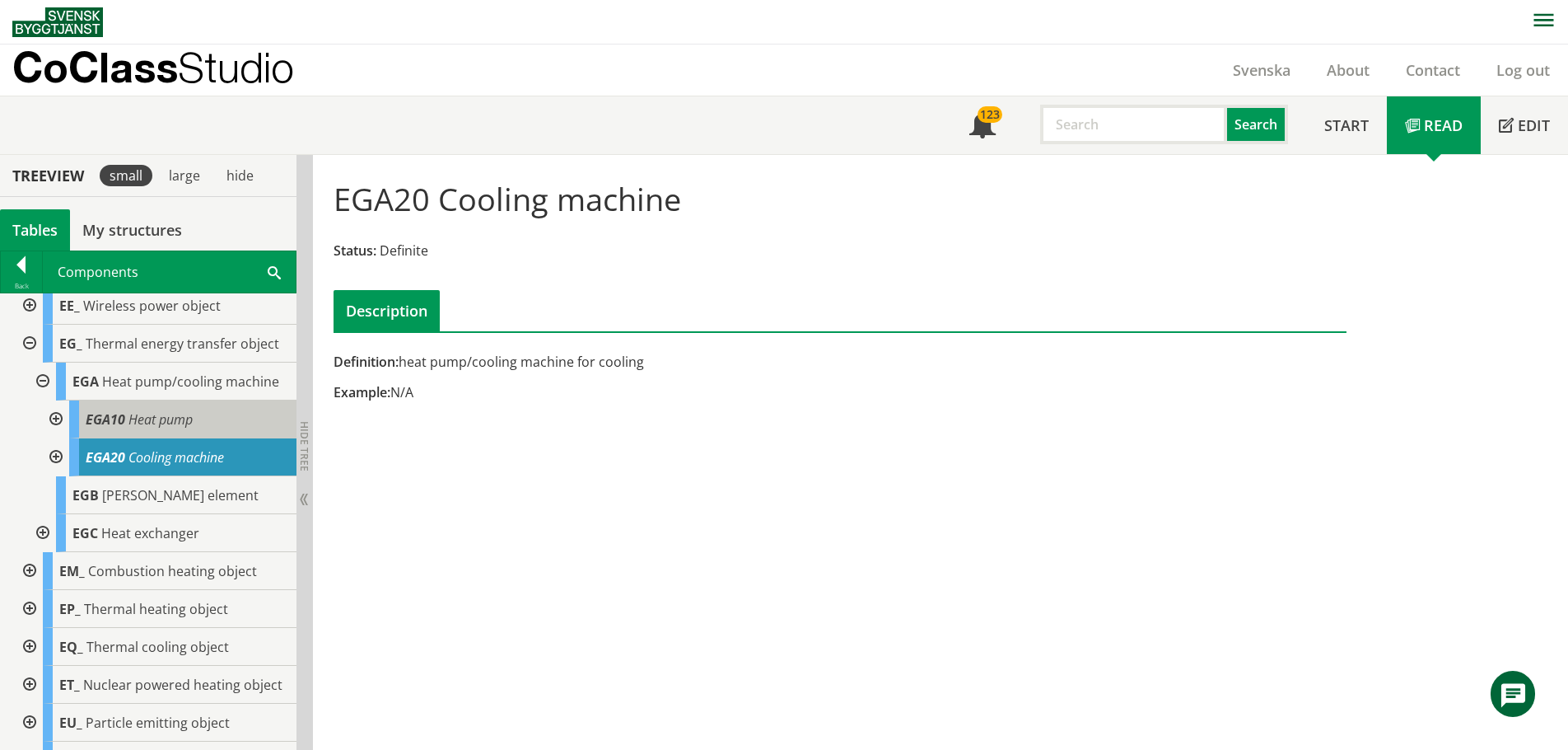
click at [161, 428] on span "Heat pump" at bounding box center [160, 419] width 64 height 18
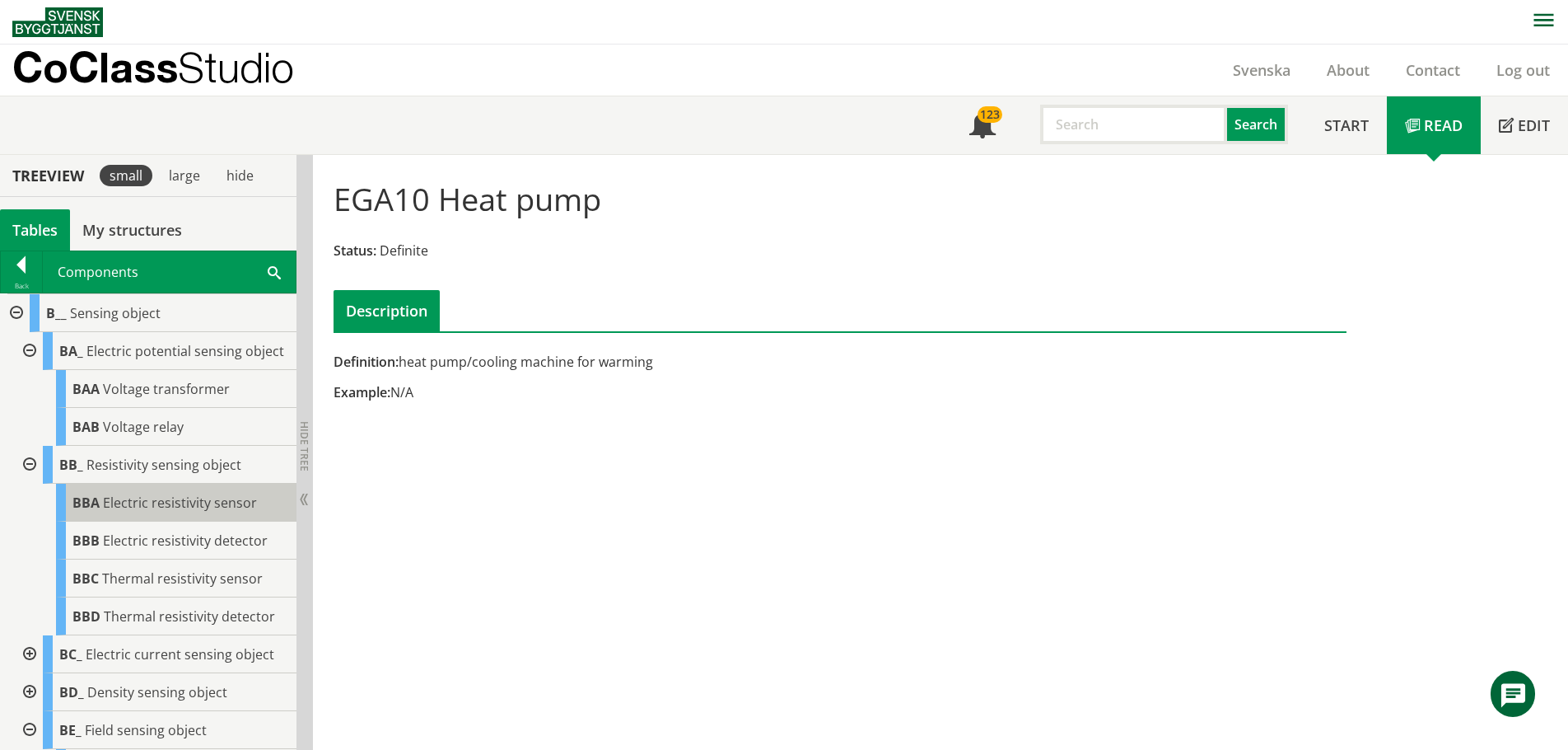
click at [120, 512] on span "Electric resistivity sensor" at bounding box center [180, 502] width 154 height 18
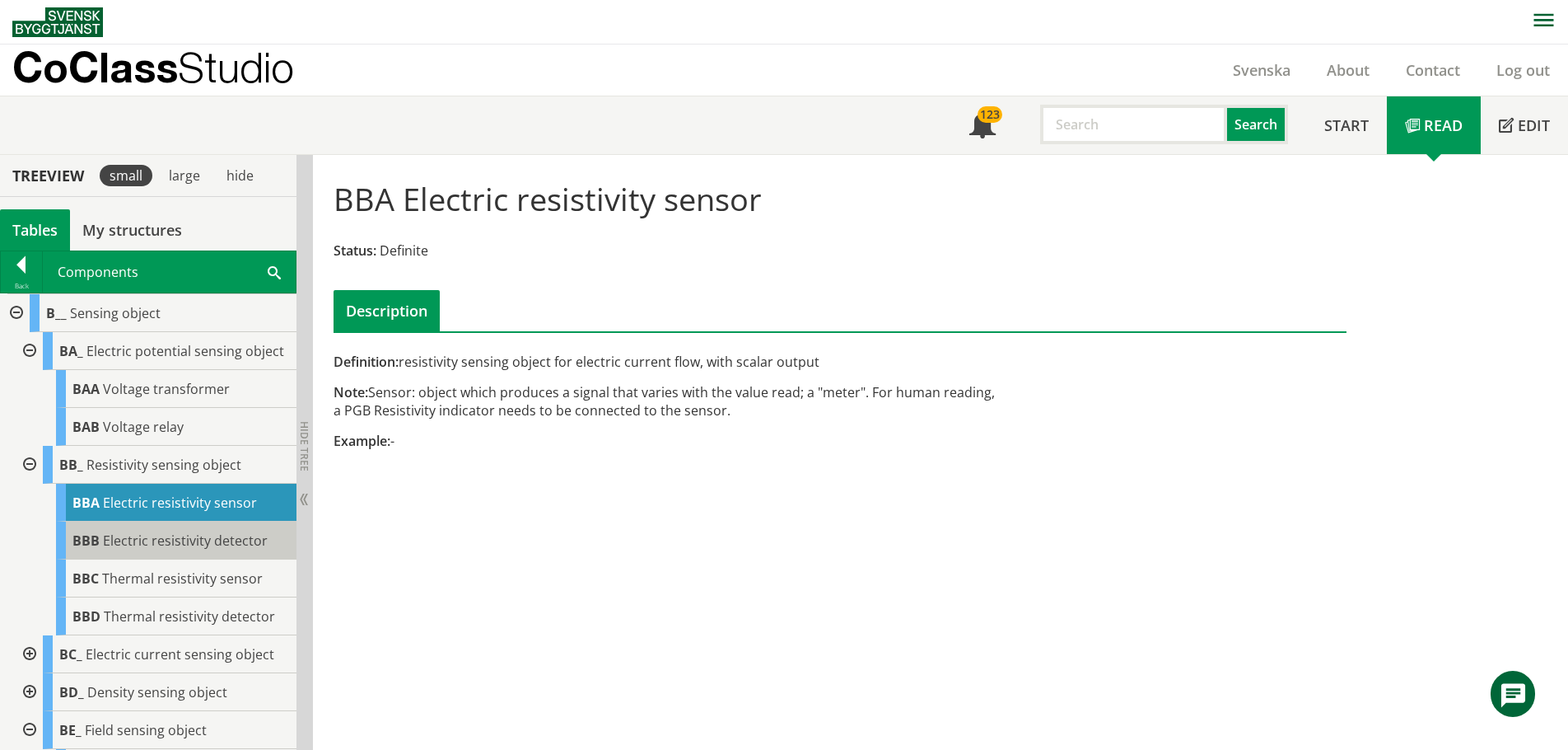
click at [155, 550] on span "Electric resistivity detector" at bounding box center [185, 540] width 165 height 18
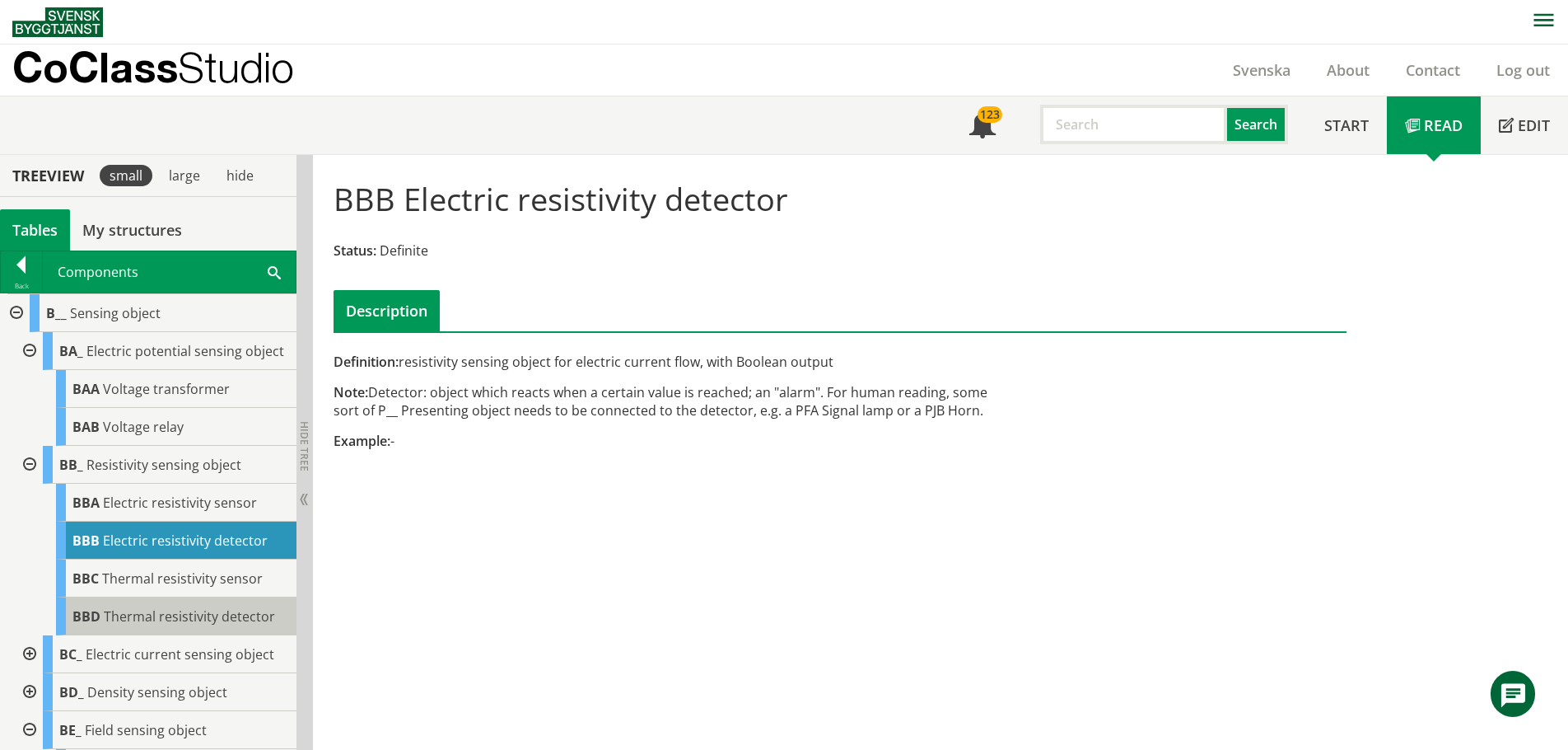
click at [200, 623] on span "Thermal resistivity detector" at bounding box center [190, 616] width 172 height 18
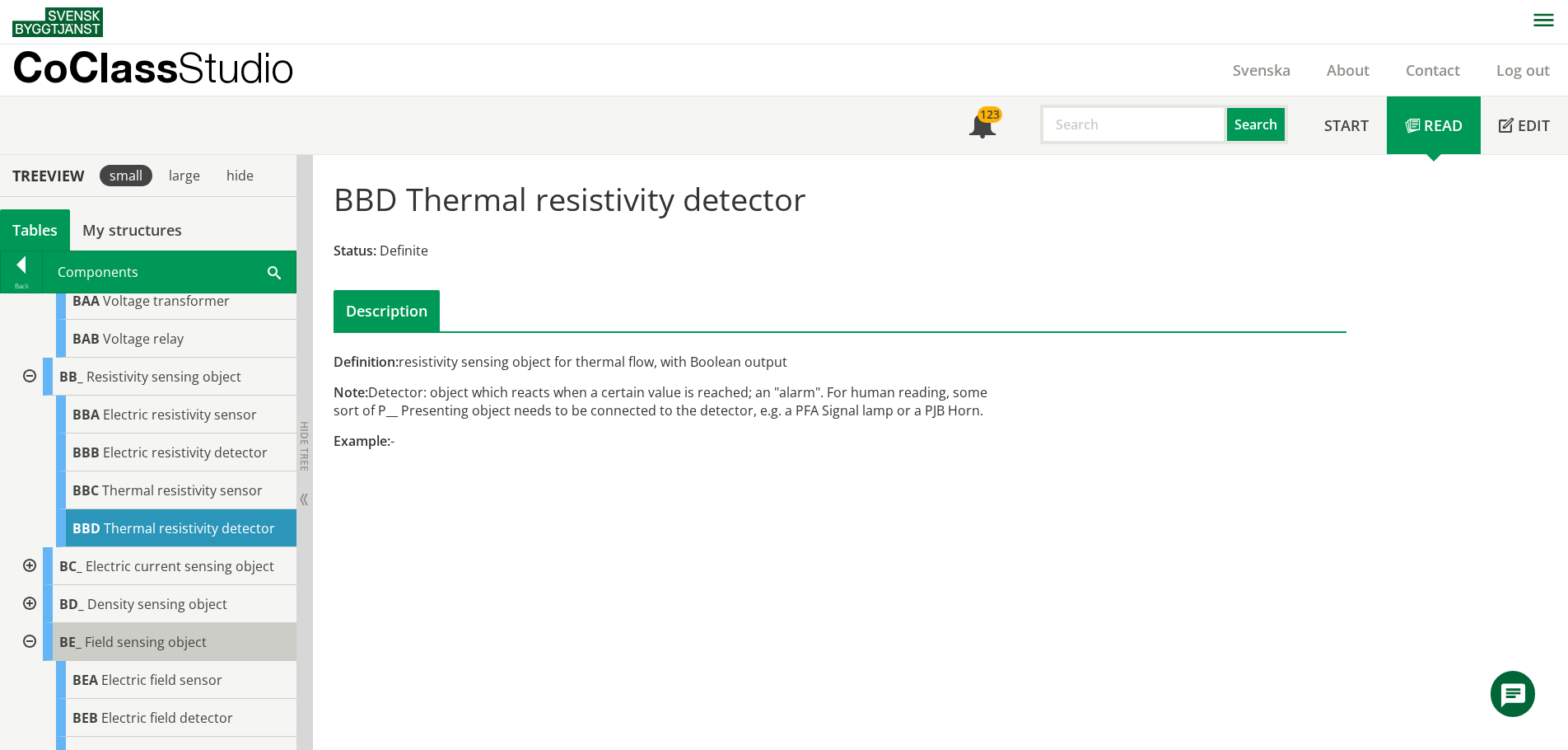
scroll to position [82, 0]
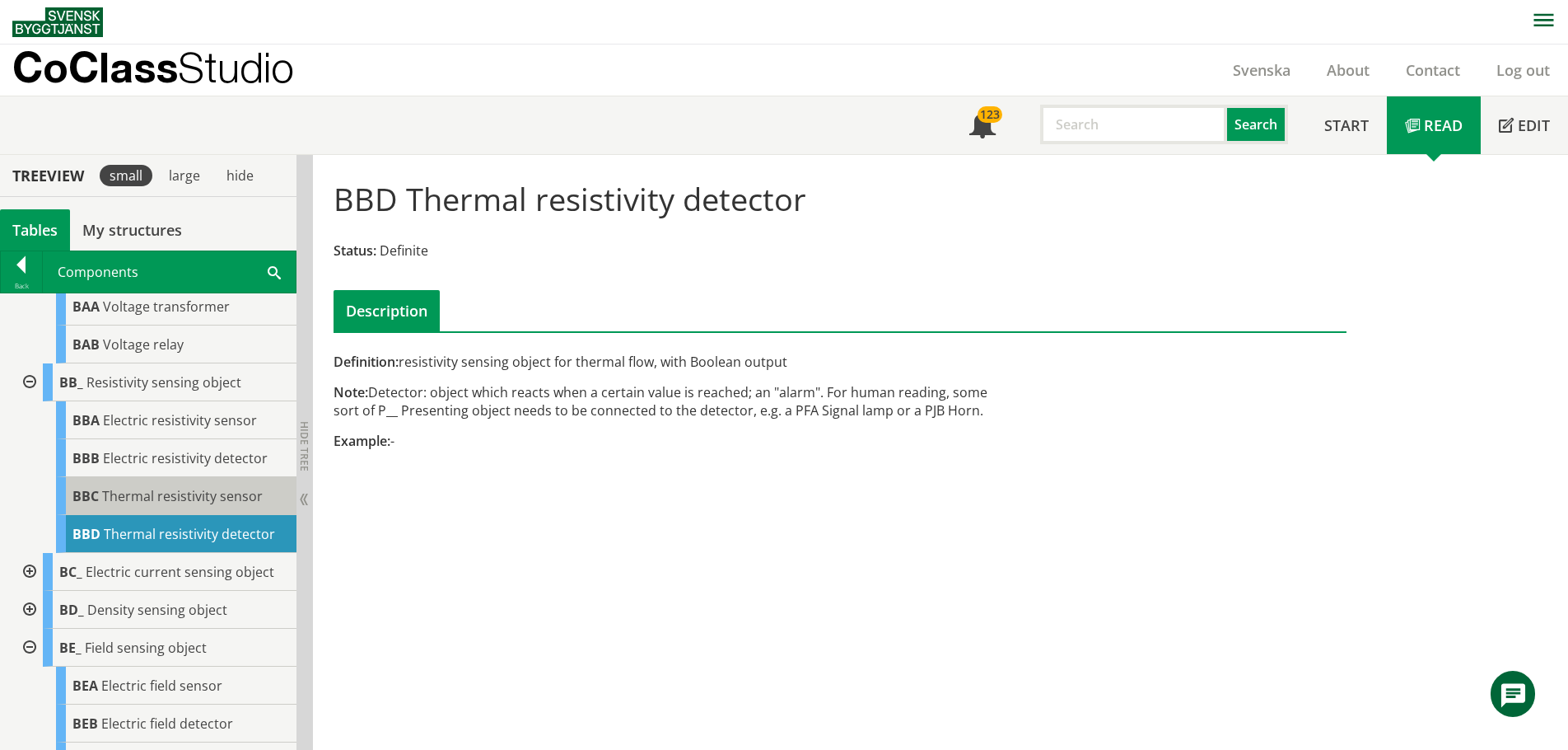
click at [182, 505] on span "Thermal resistivity sensor" at bounding box center [182, 495] width 160 height 18
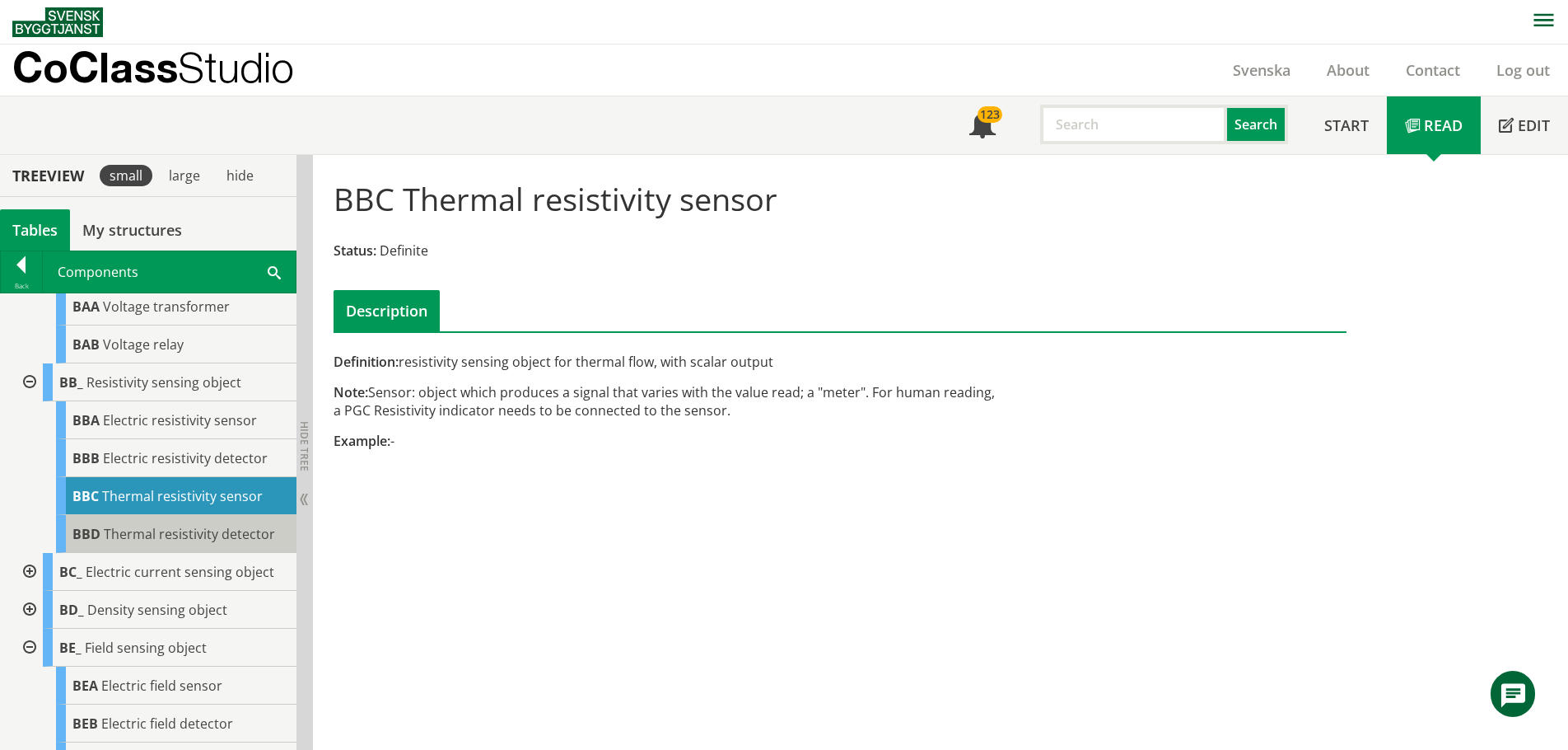
click at [151, 543] on span "Thermal resistivity detector" at bounding box center [190, 533] width 172 height 18
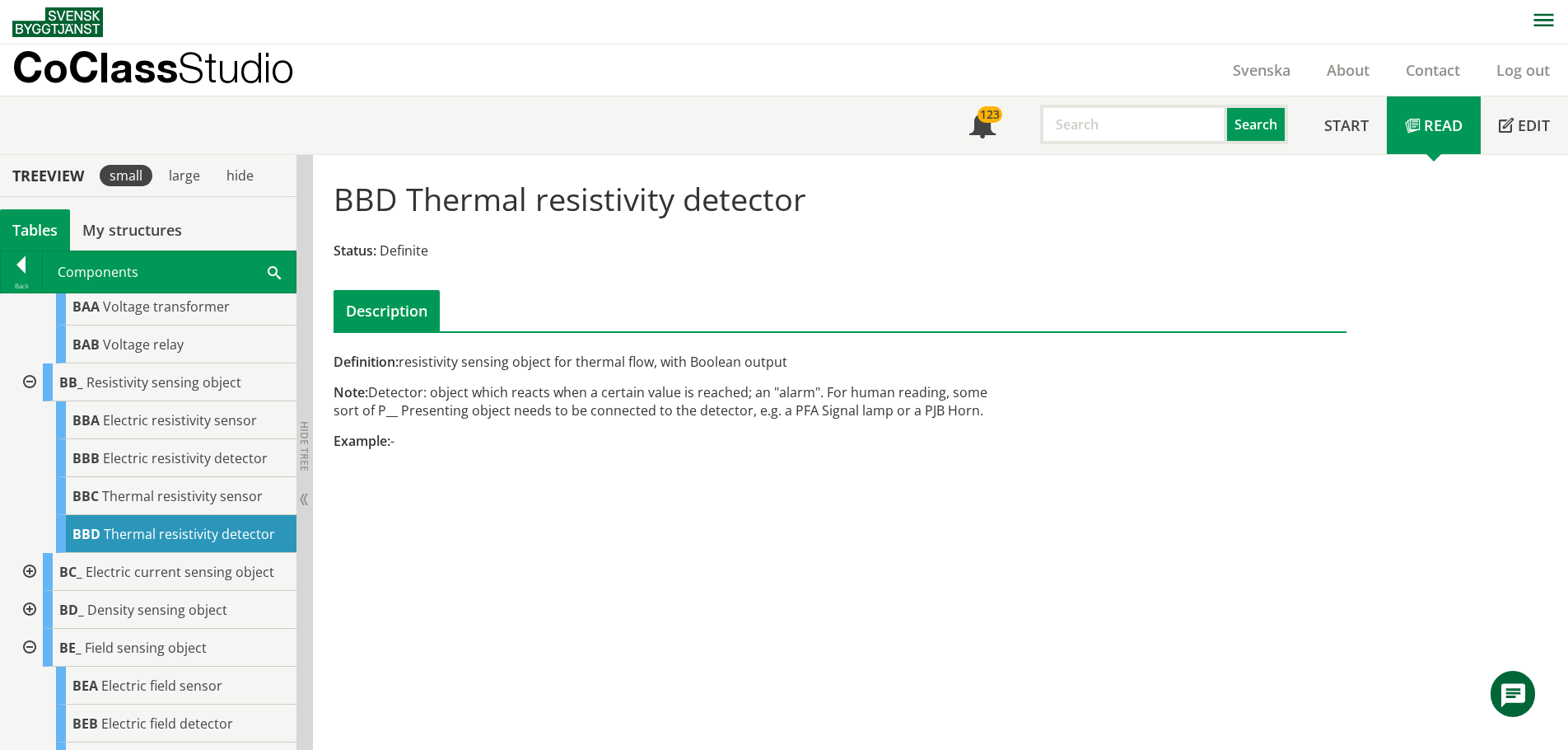
scroll to position [1, 0]
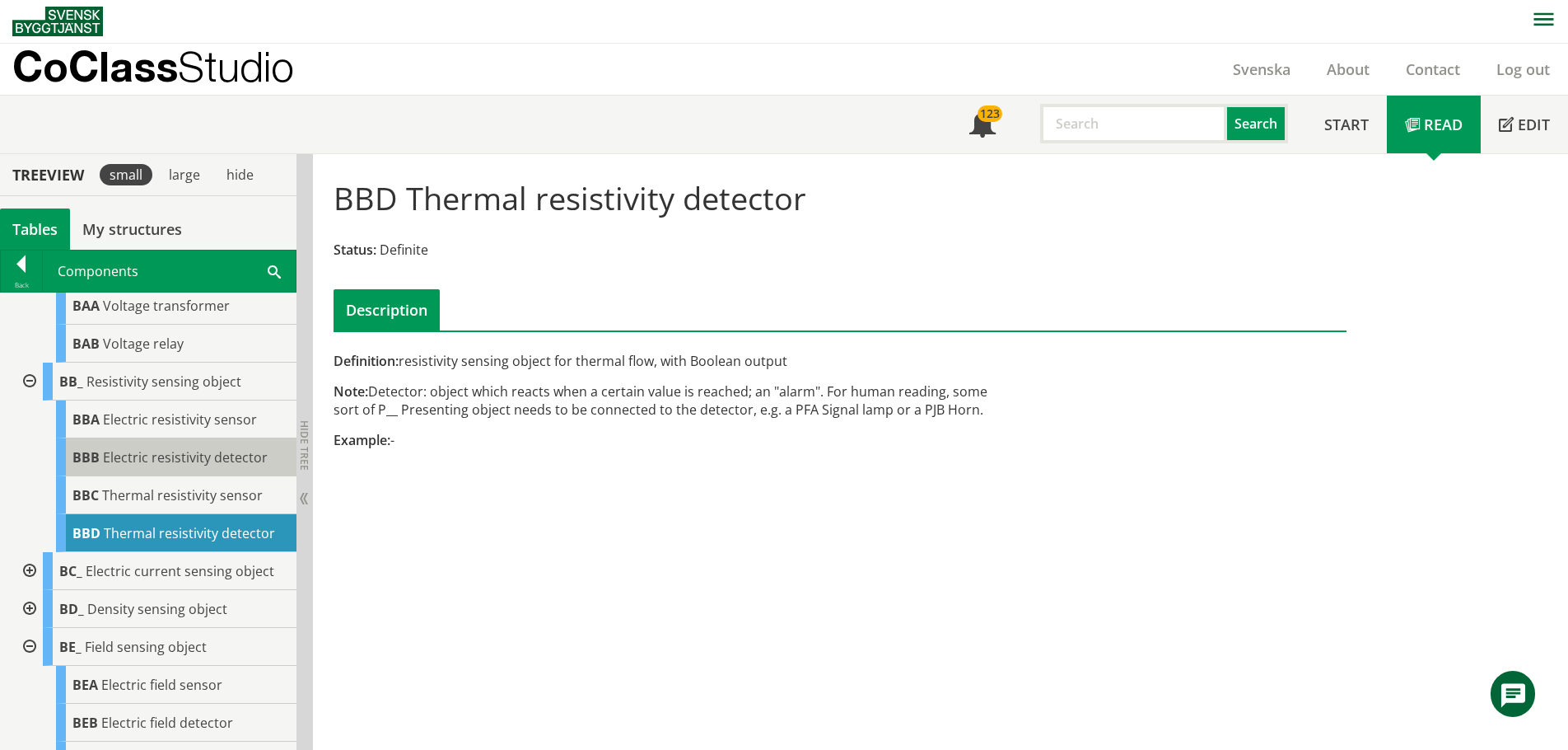
click at [159, 466] on span "Electric resistivity detector" at bounding box center [185, 457] width 165 height 18
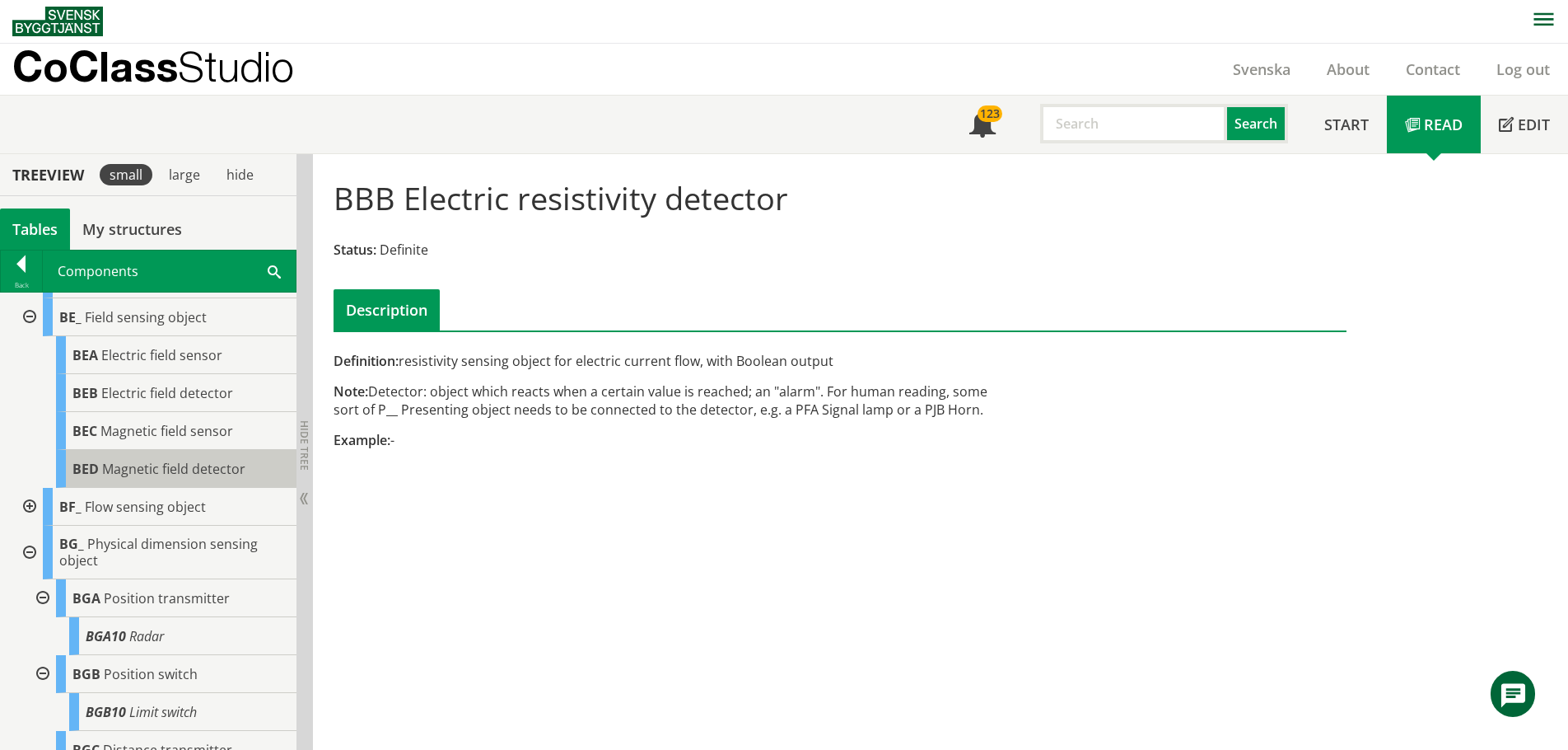
scroll to position [329, 0]
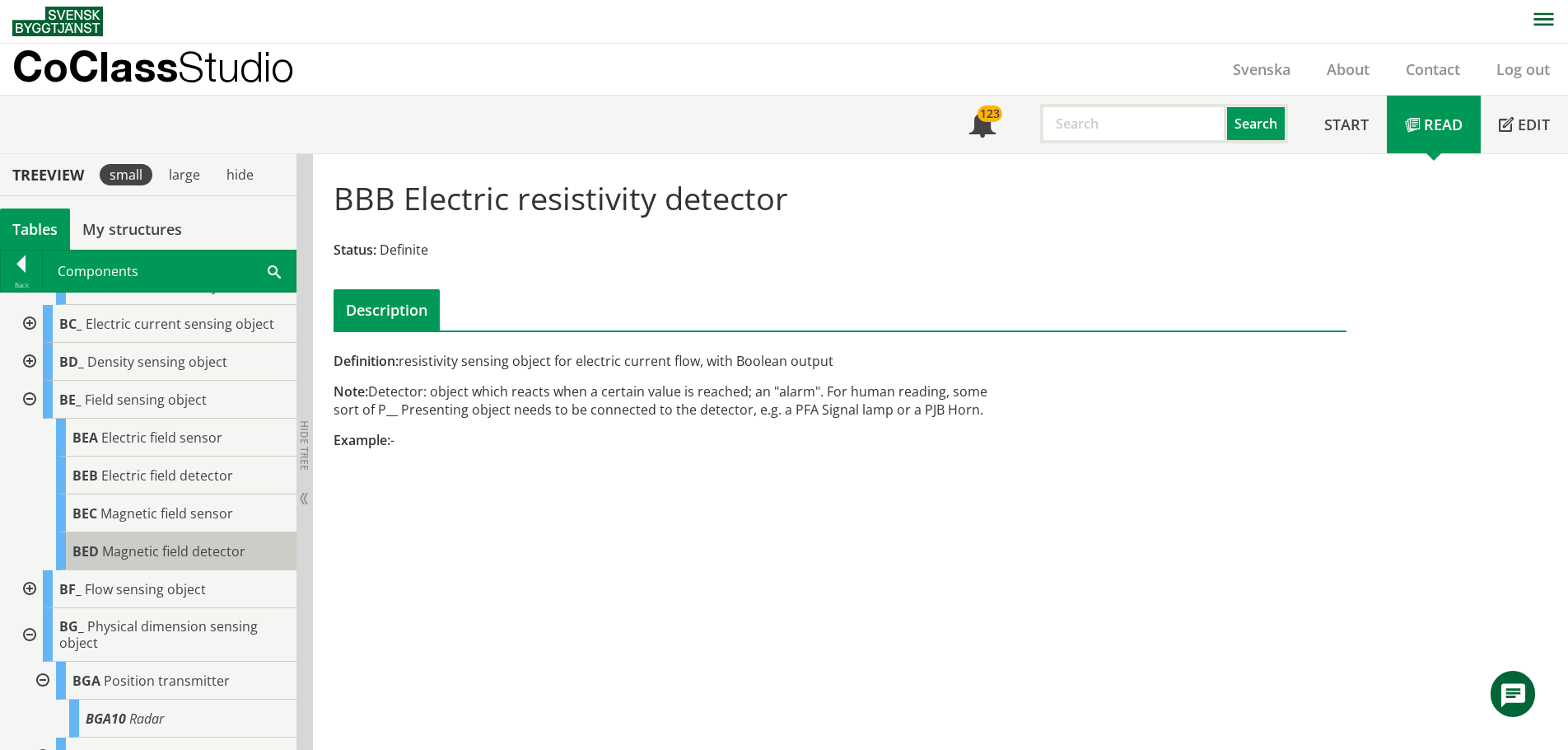
click at [146, 560] on span "Magnetic field detector" at bounding box center [173, 551] width 143 height 18
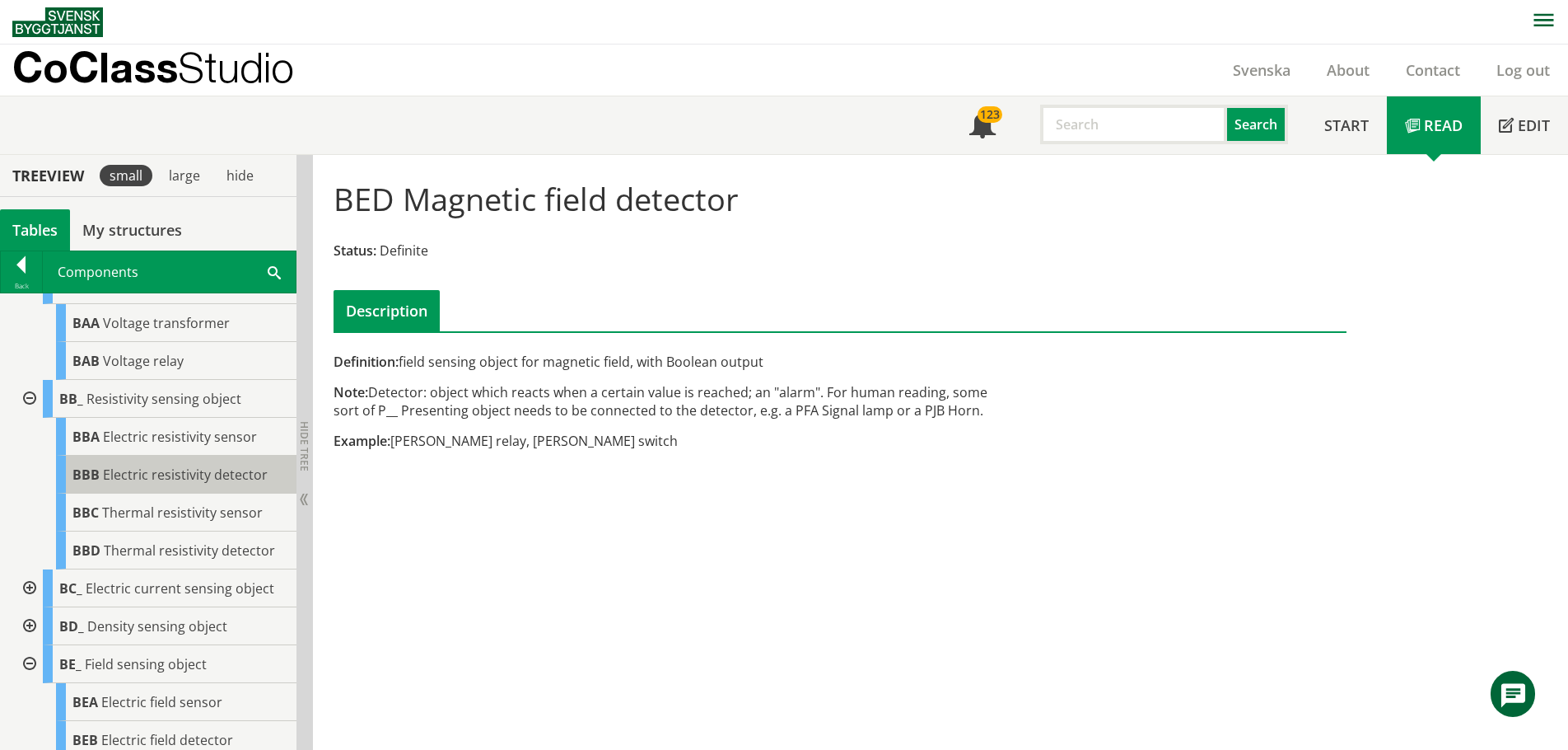
scroll to position [107, 0]
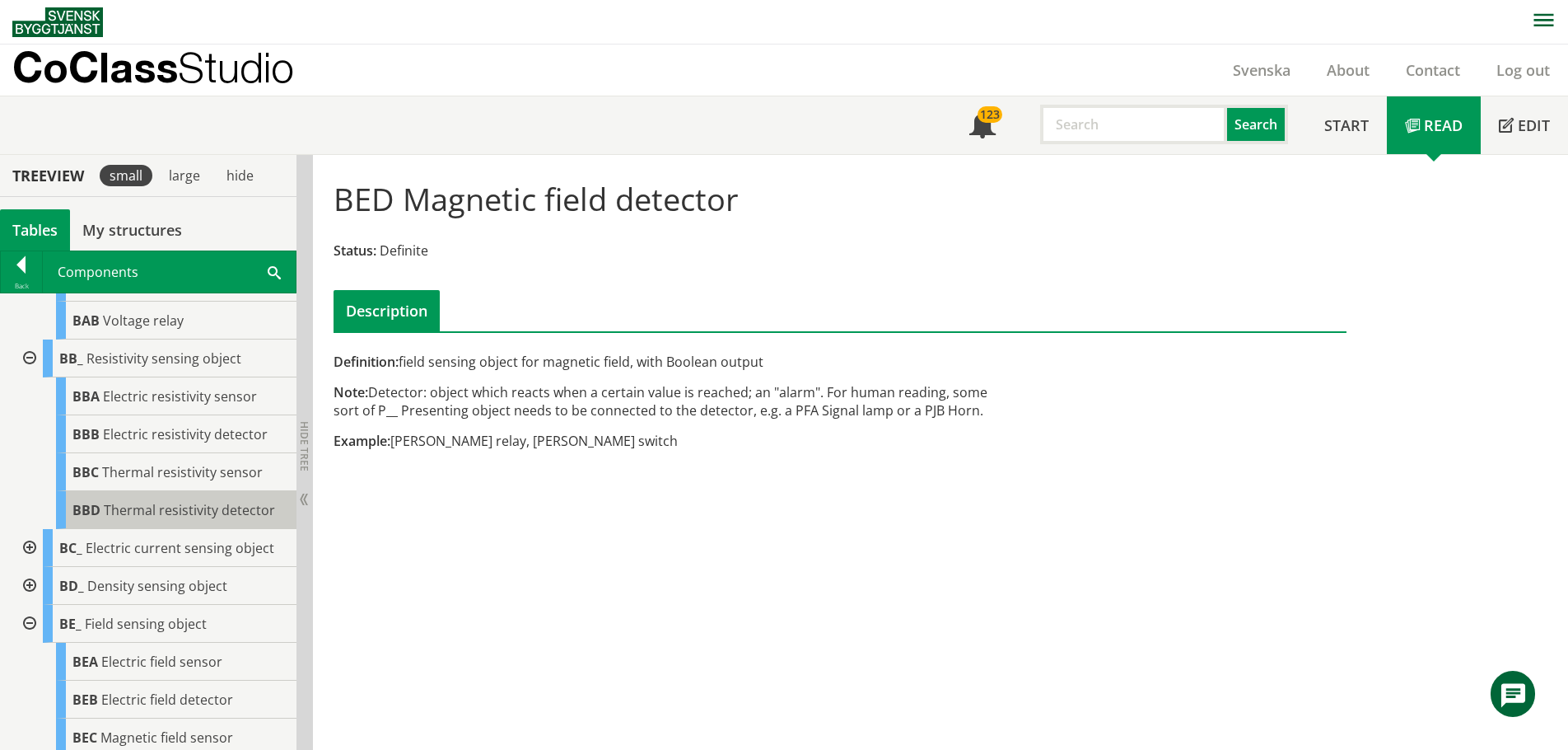
click at [153, 519] on span "Thermal resistivity detector" at bounding box center [190, 510] width 172 height 18
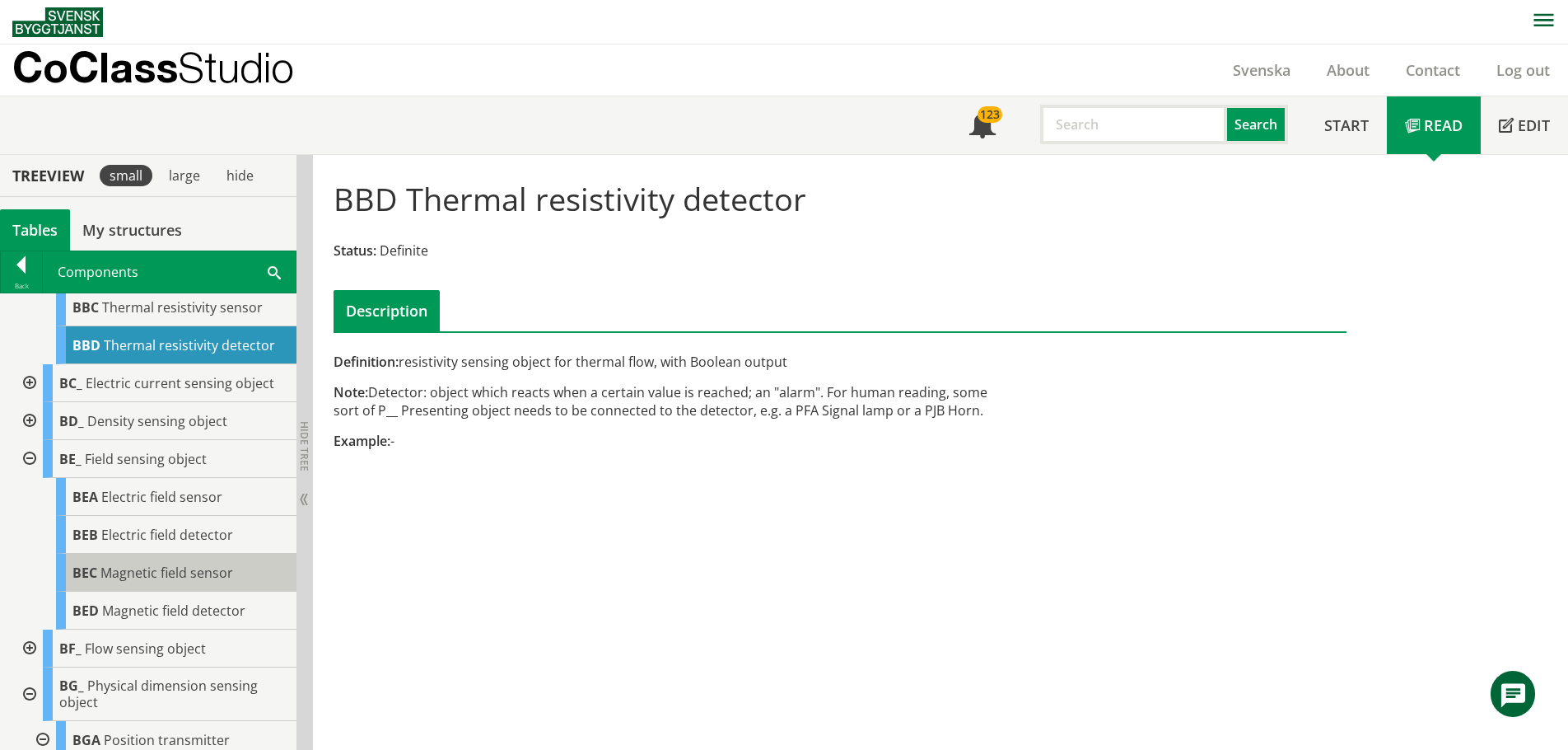
scroll to position [436, 0]
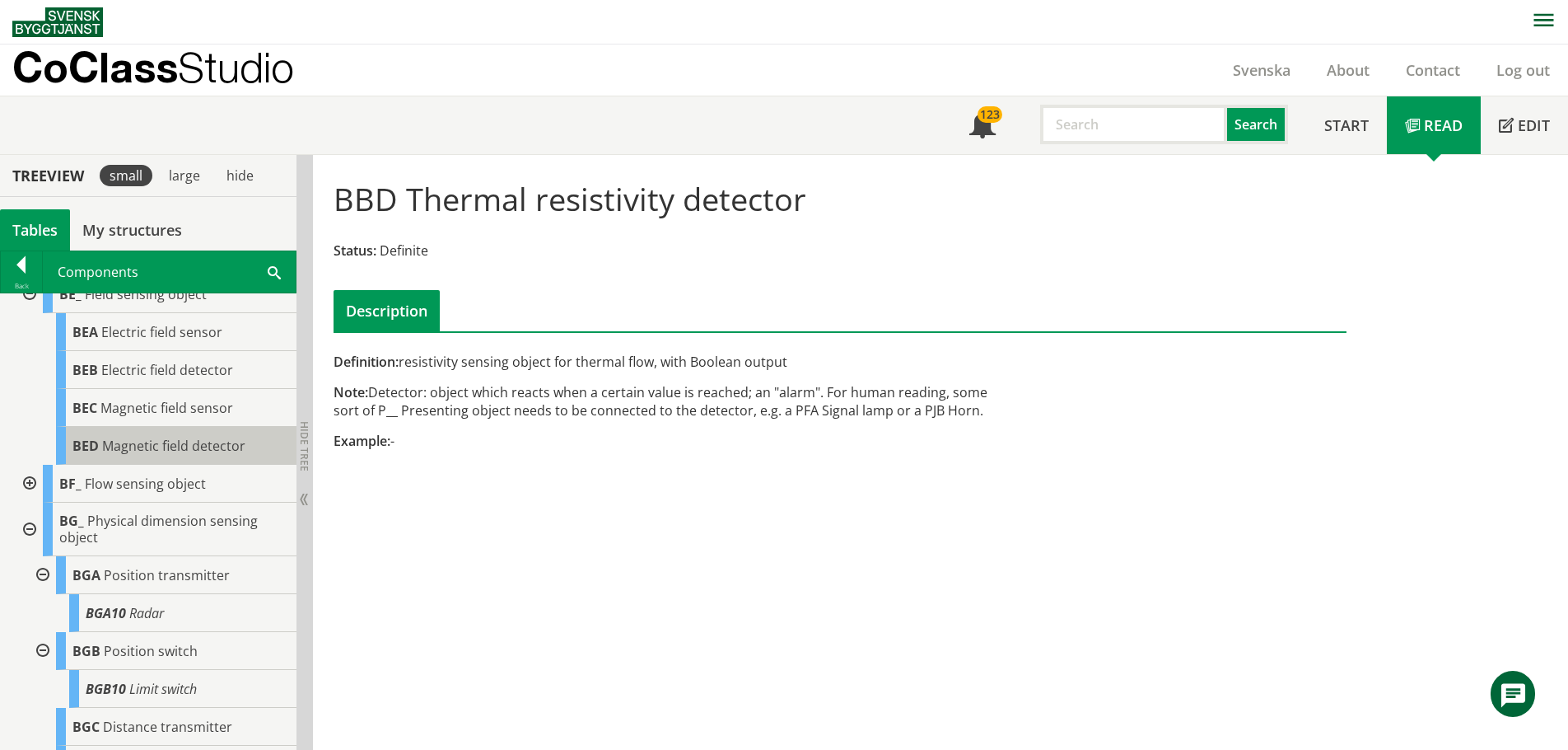
click at [164, 454] on span "Magnetic field detector" at bounding box center [173, 446] width 143 height 18
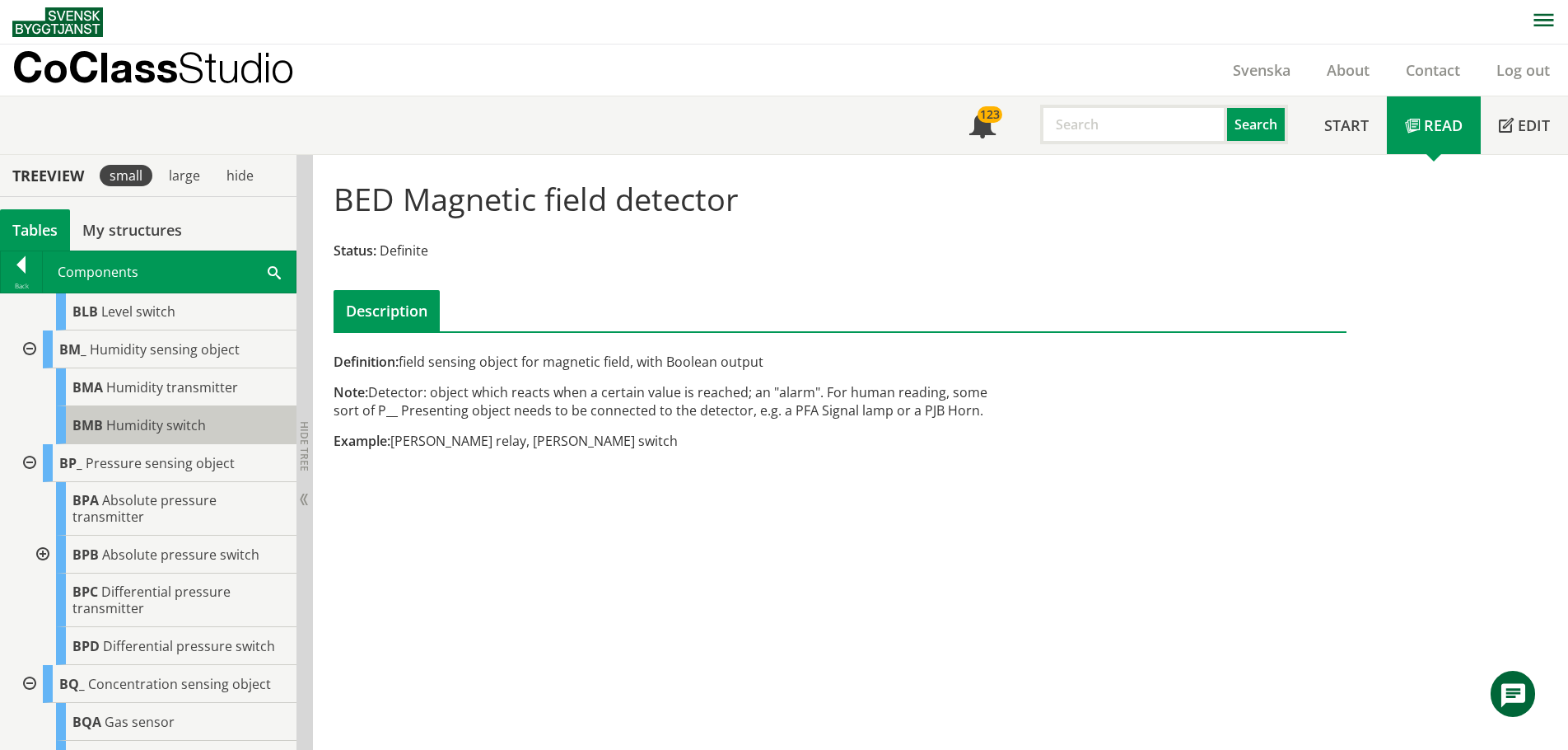
scroll to position [1507, 0]
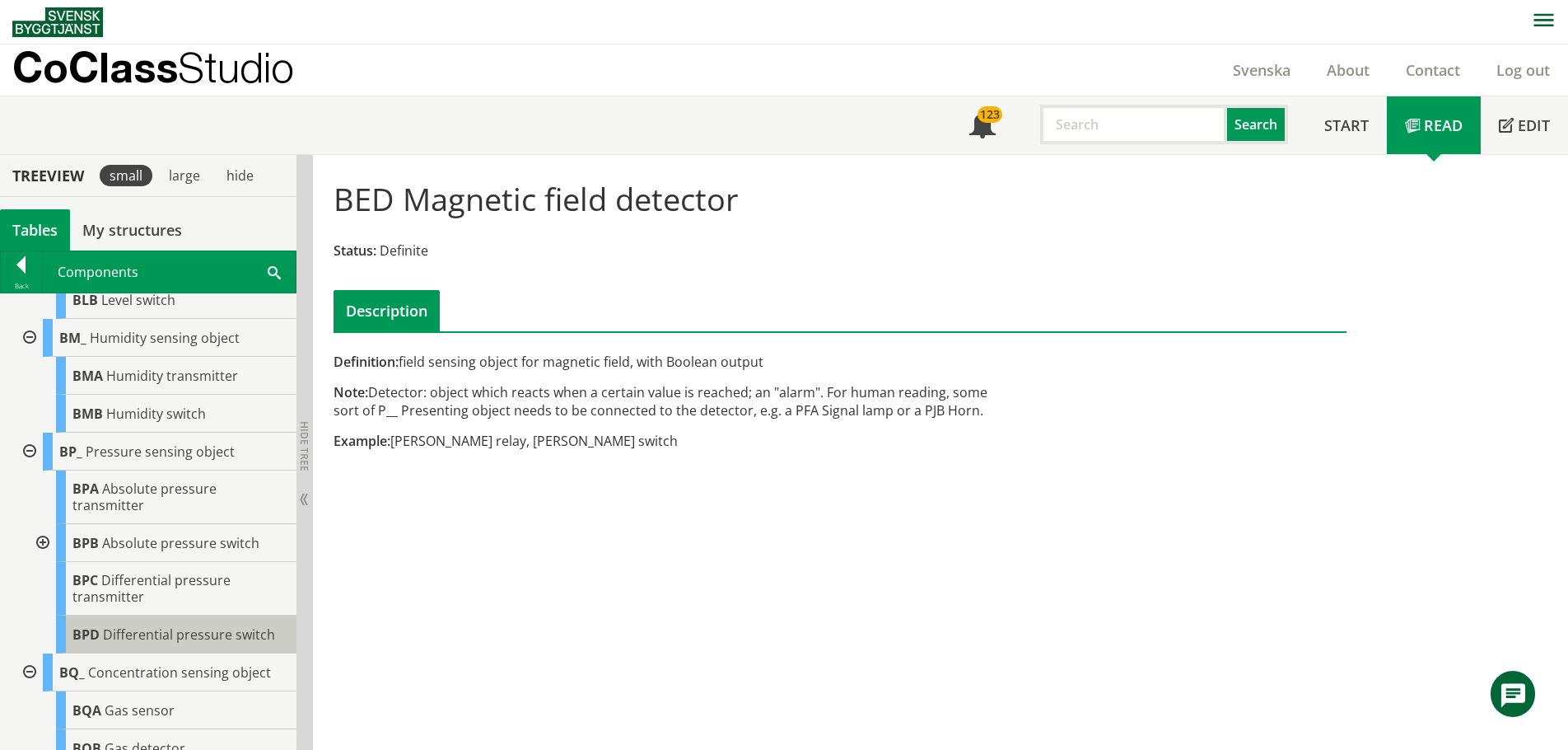
click at [120, 653] on div "BPD Differential pressure switch" at bounding box center [176, 635] width 240 height 38
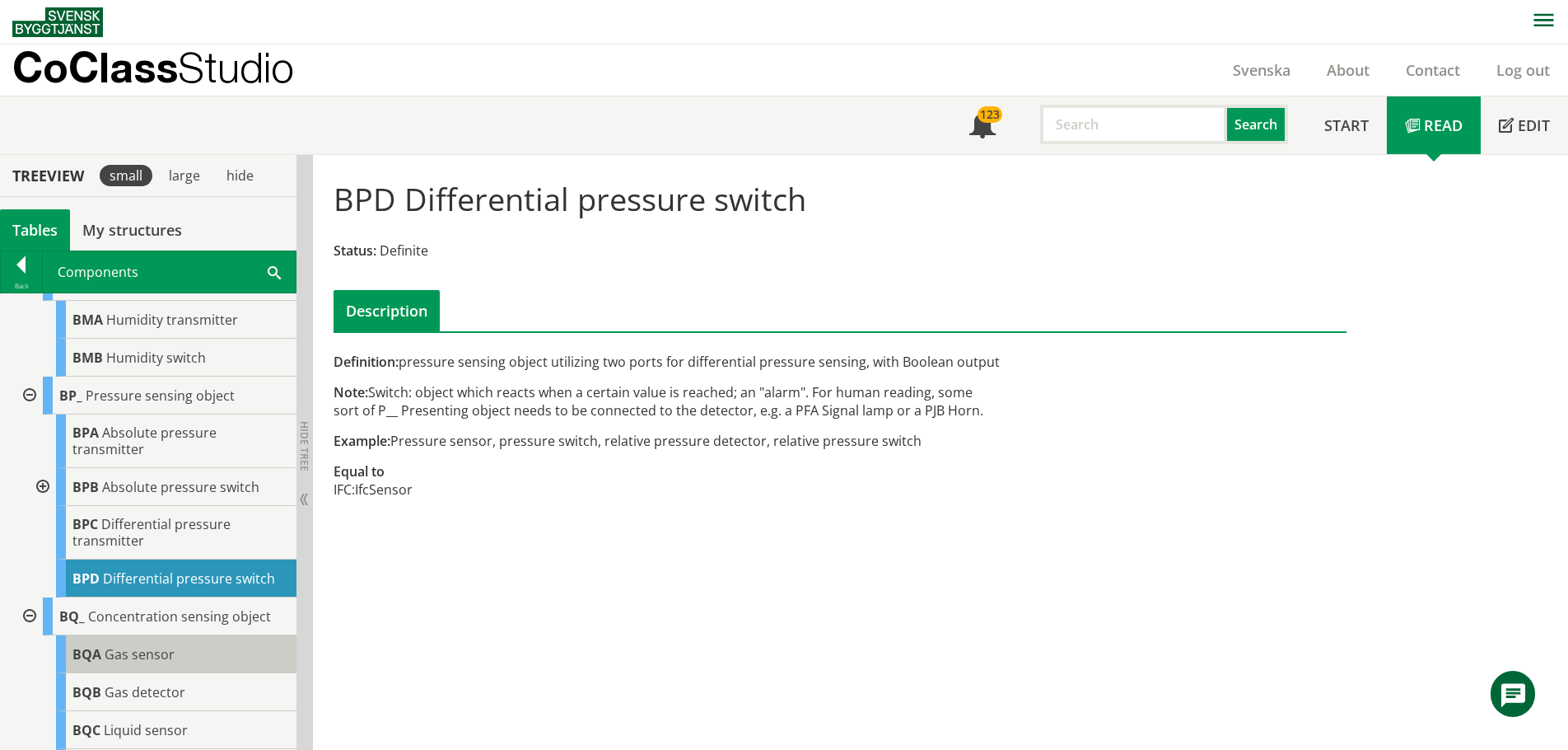
scroll to position [1507, 0]
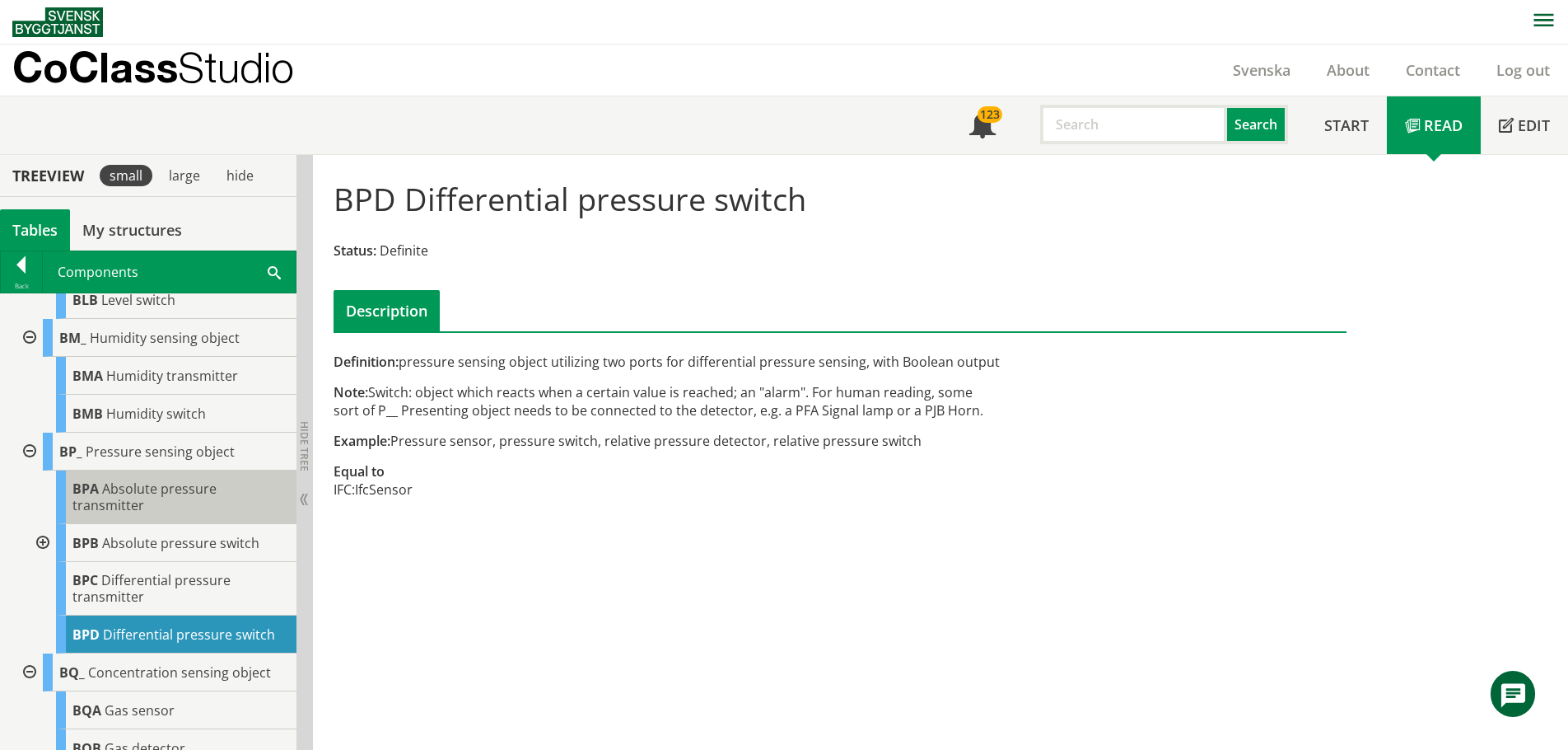
click at [143, 510] on span "Absolute pressure transmitter" at bounding box center [145, 497] width 144 height 35
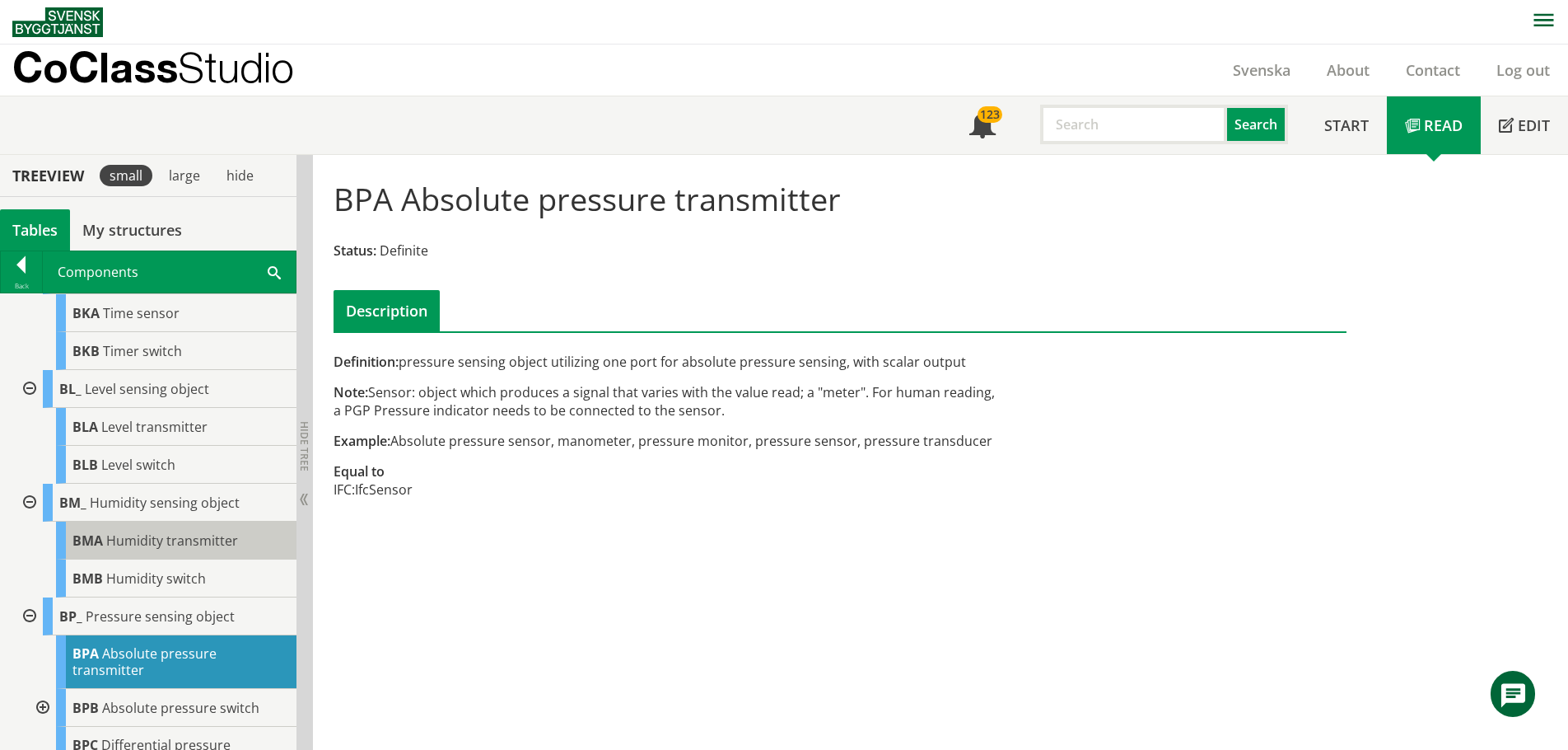
scroll to position [1260, 0]
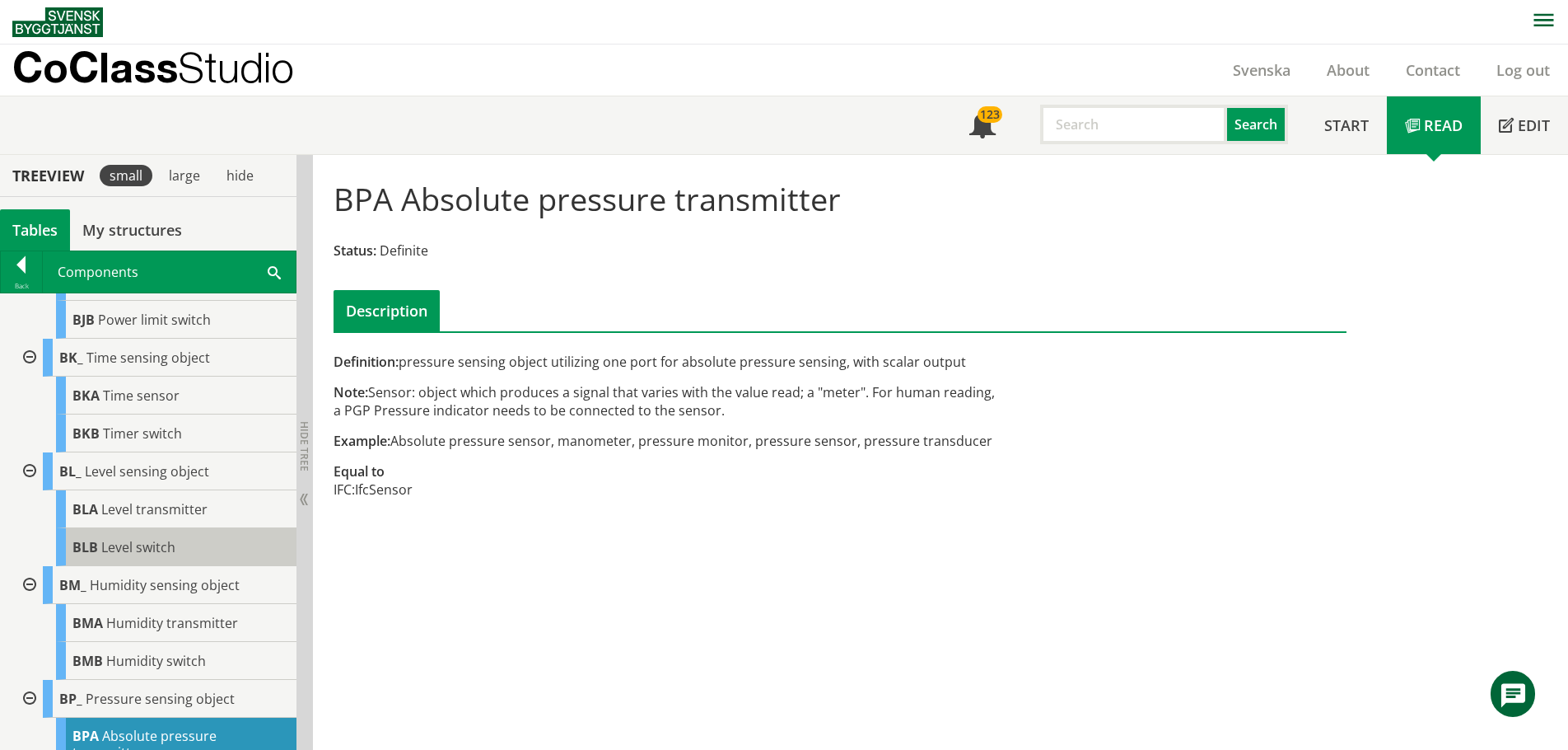
click at [155, 556] on span "Level switch" at bounding box center [139, 546] width 75 height 18
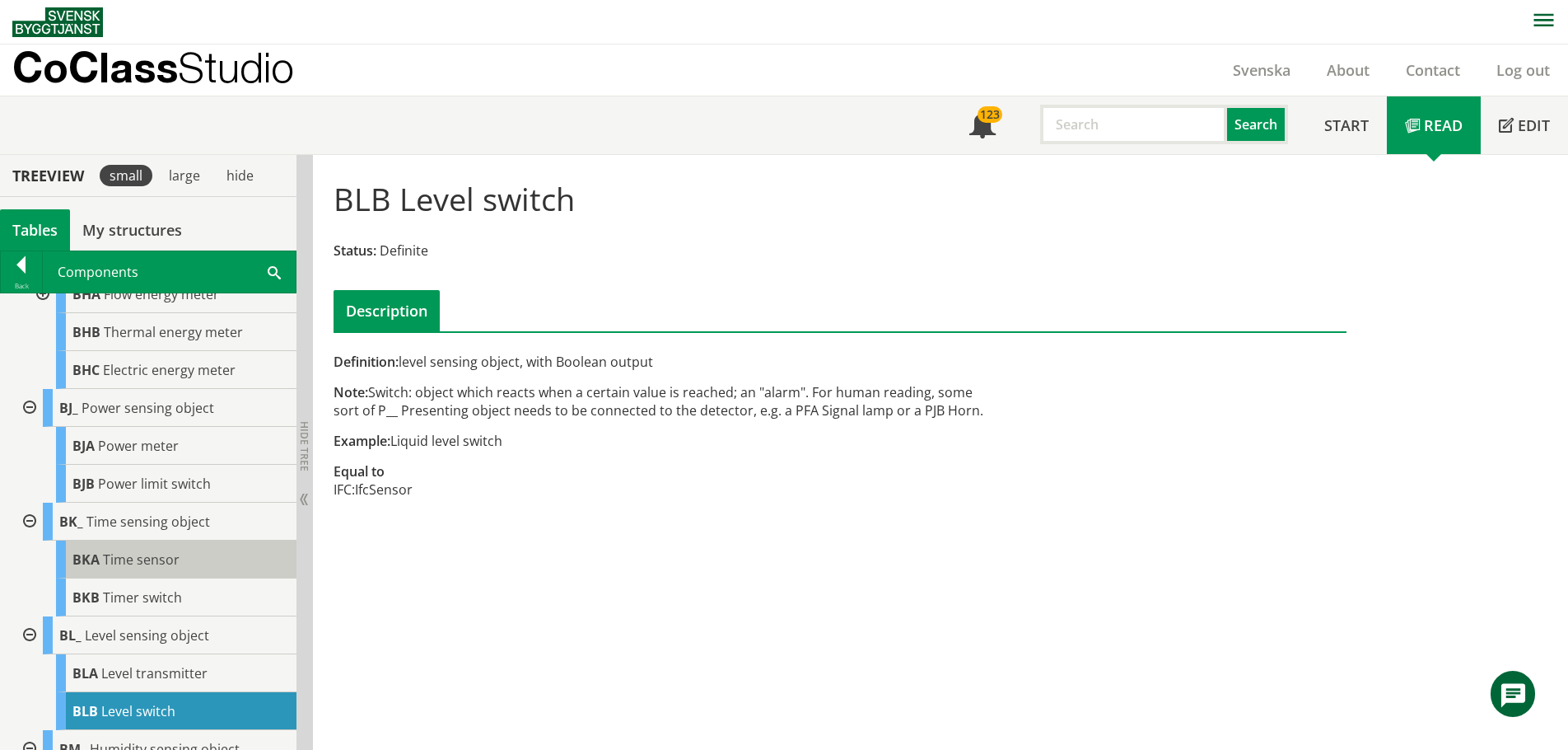
scroll to position [1095, 0]
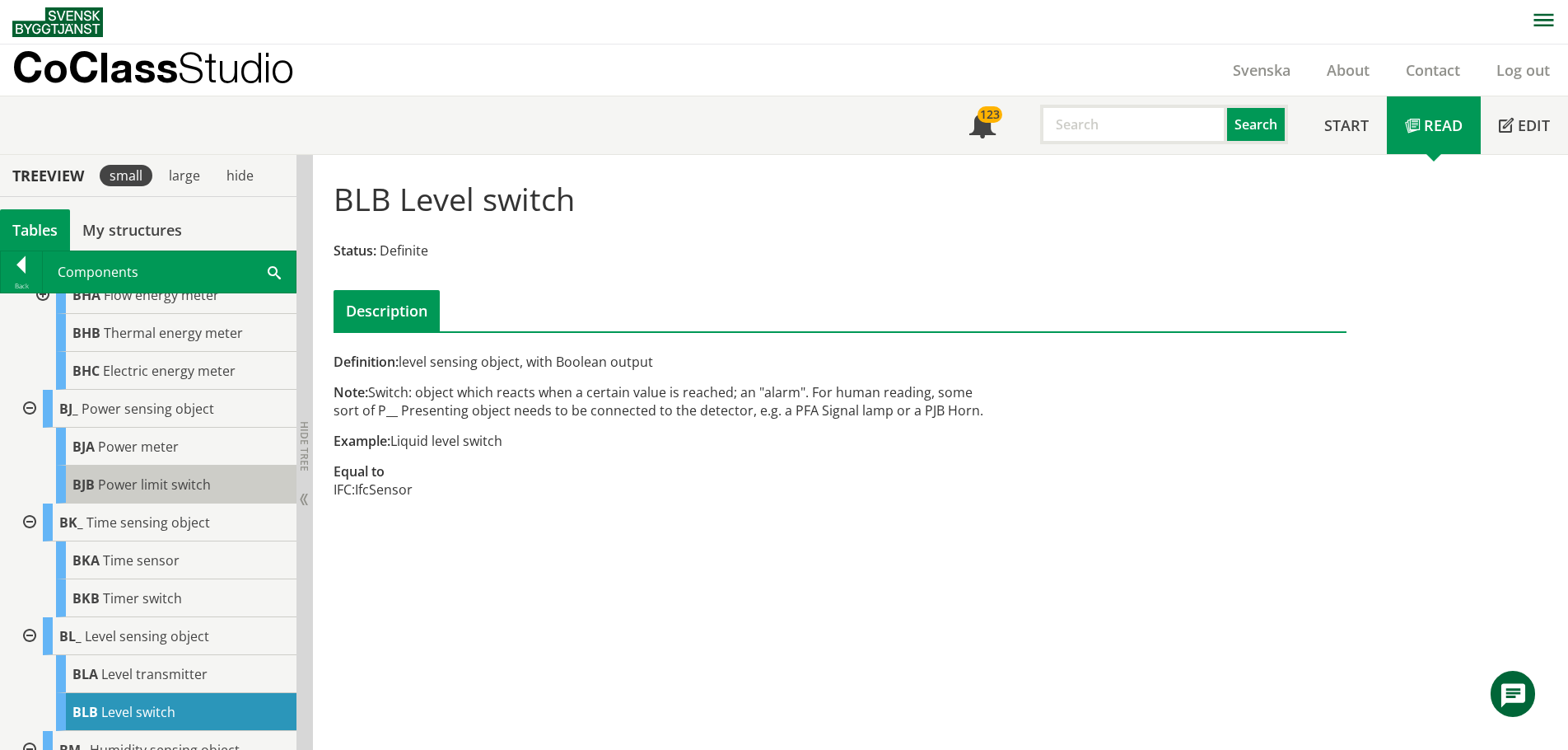
click at [140, 493] on span "Power limit switch" at bounding box center [154, 484] width 113 height 18
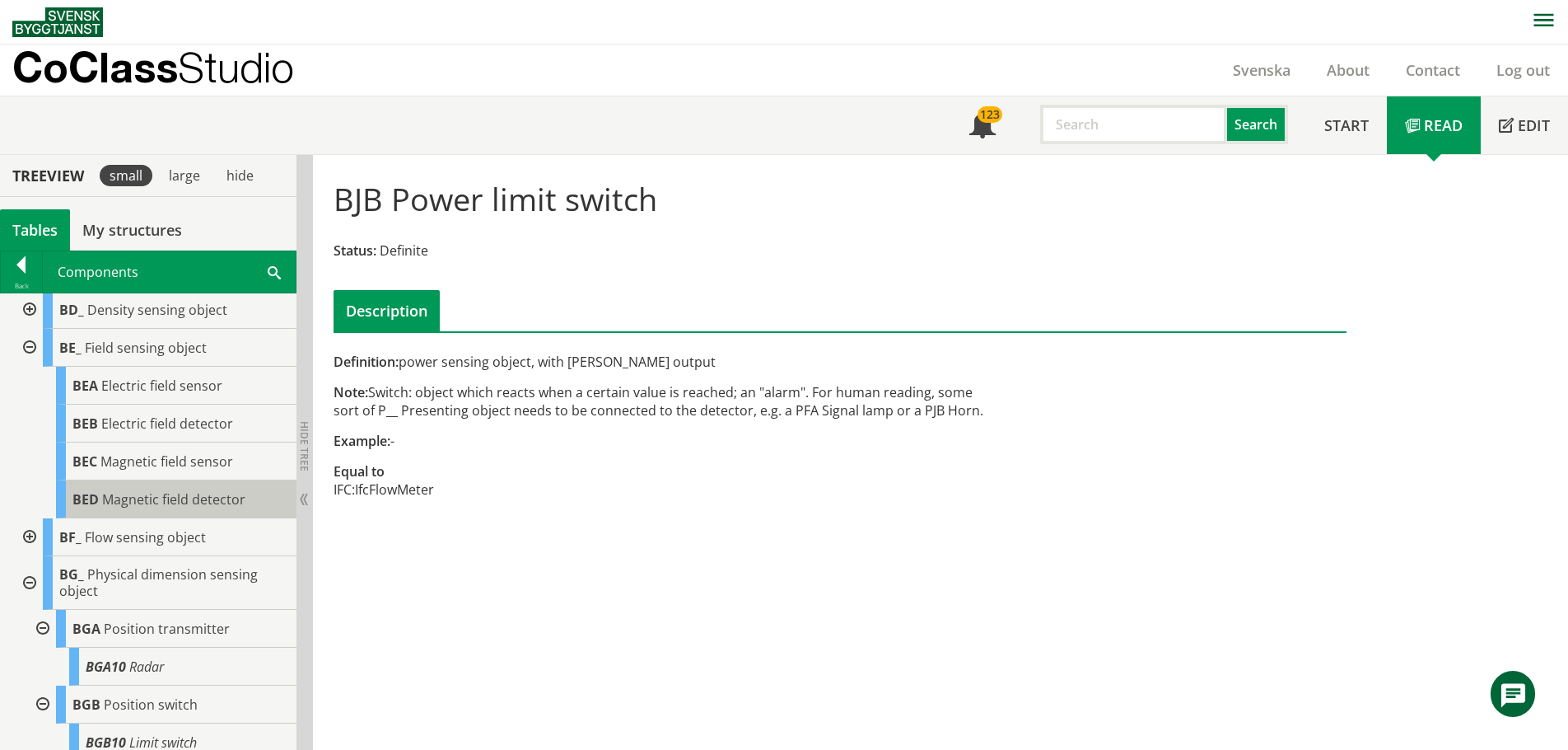
scroll to position [354, 0]
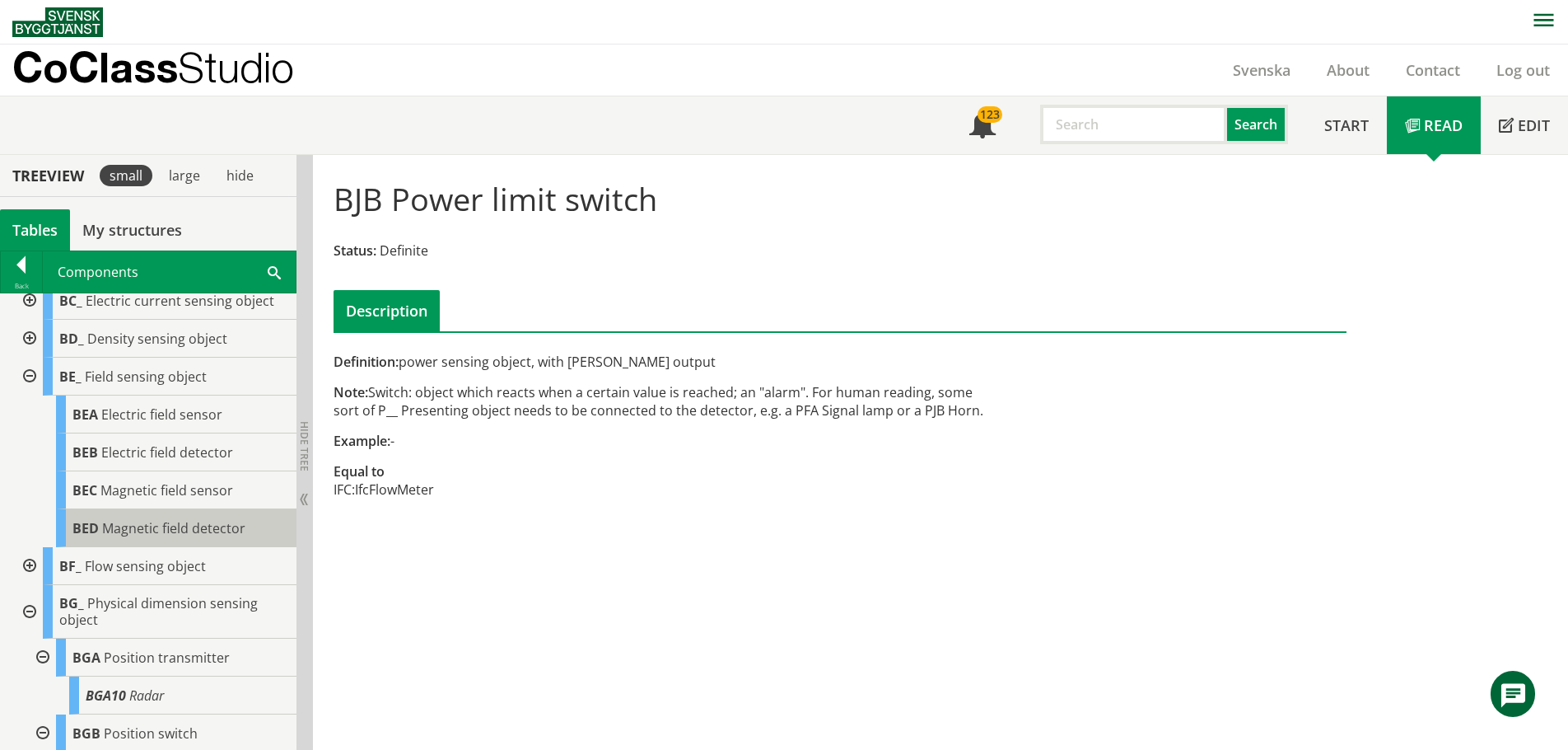
click at [160, 537] on span "Magnetic field detector" at bounding box center [173, 528] width 143 height 18
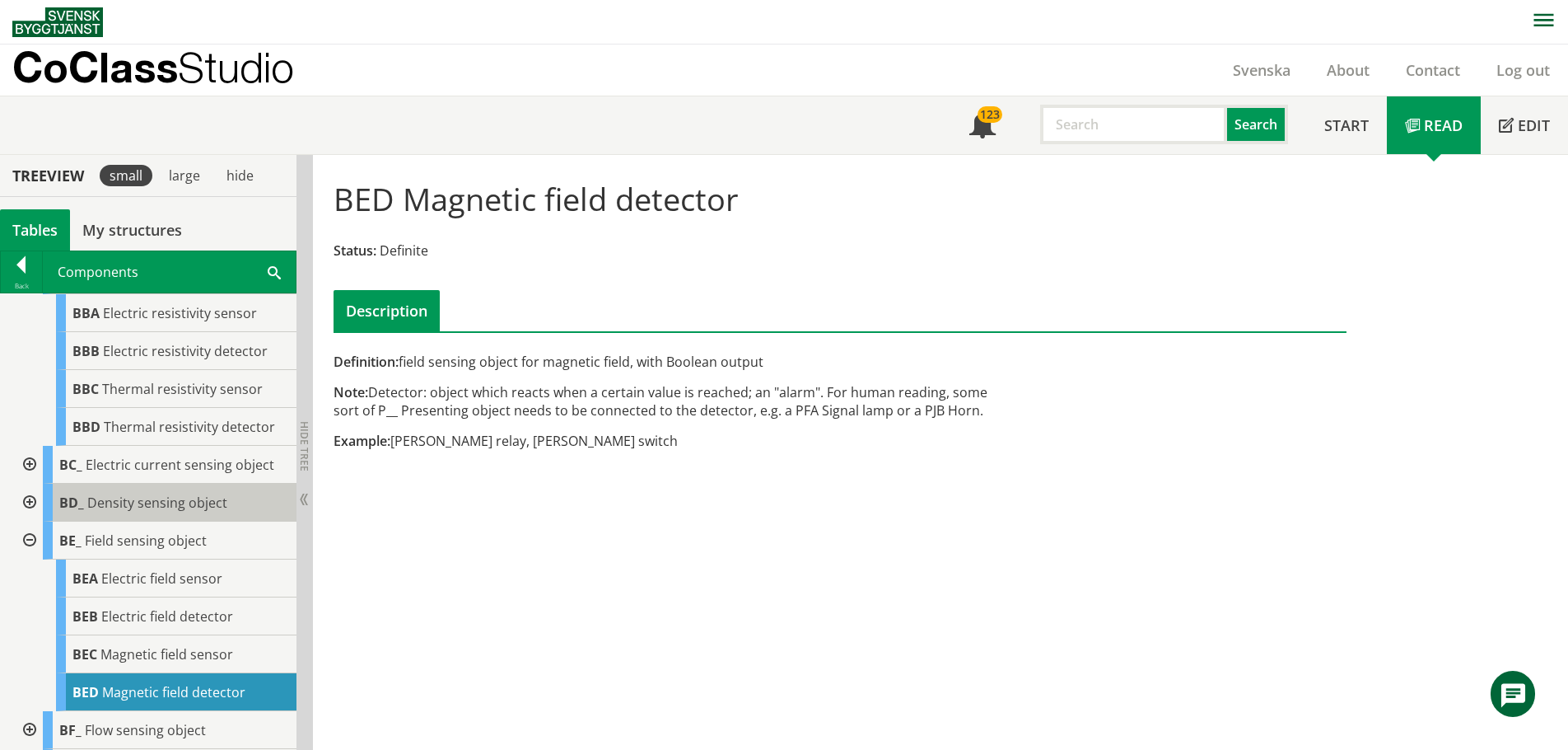
scroll to position [189, 0]
click at [146, 512] on span "Density sensing object" at bounding box center [158, 503] width 140 height 18
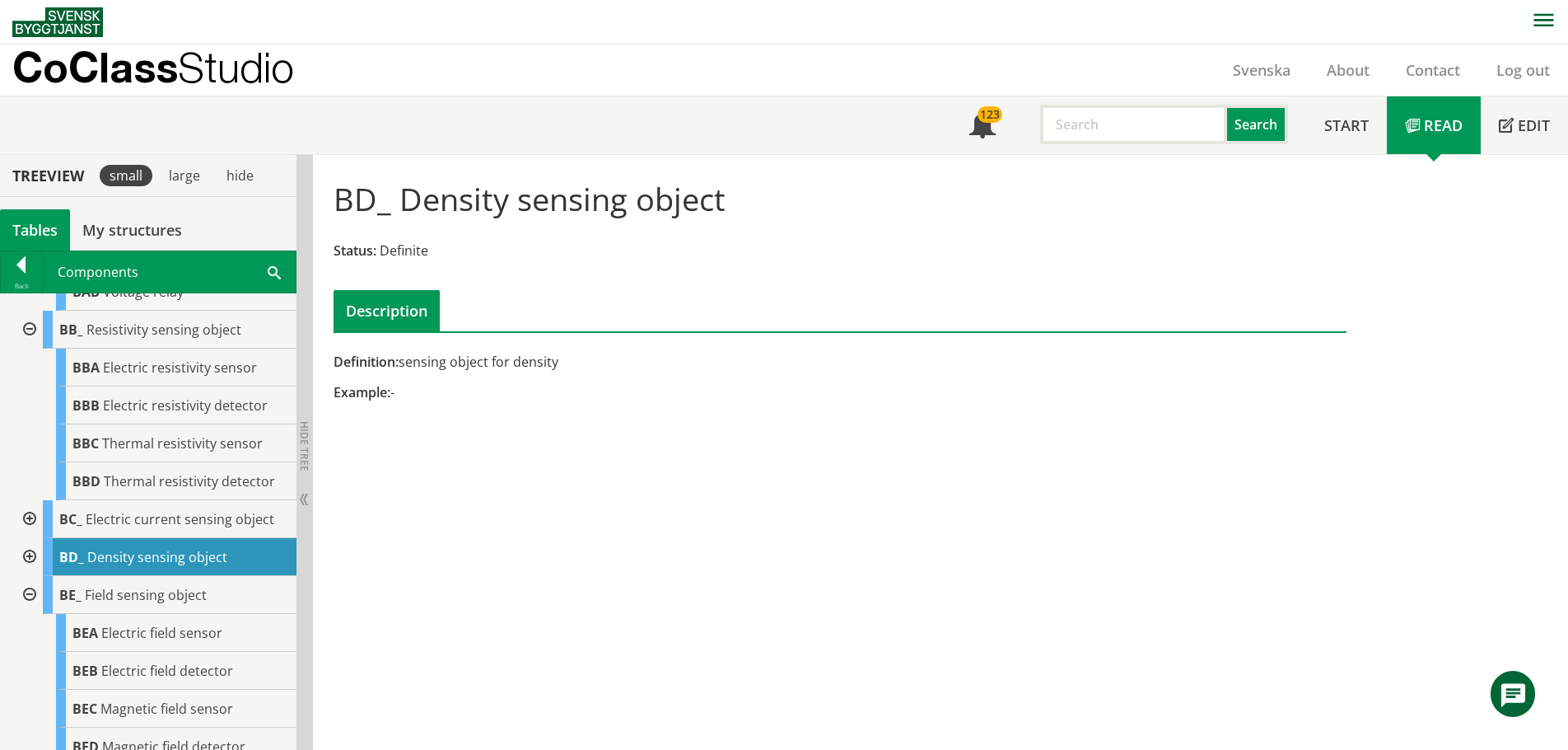
scroll to position [107, 0]
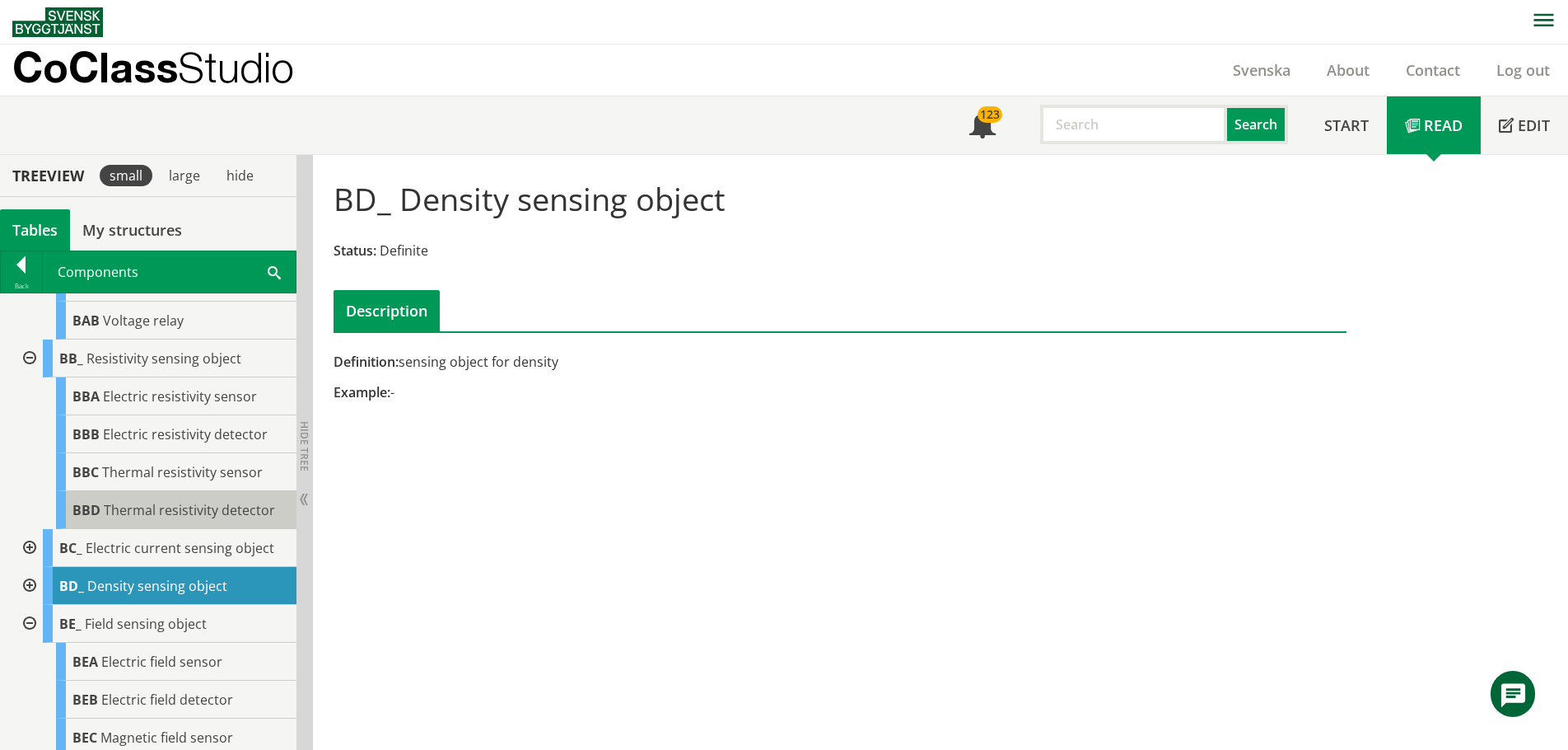
click at [154, 519] on span "Thermal resistivity detector" at bounding box center [190, 510] width 172 height 18
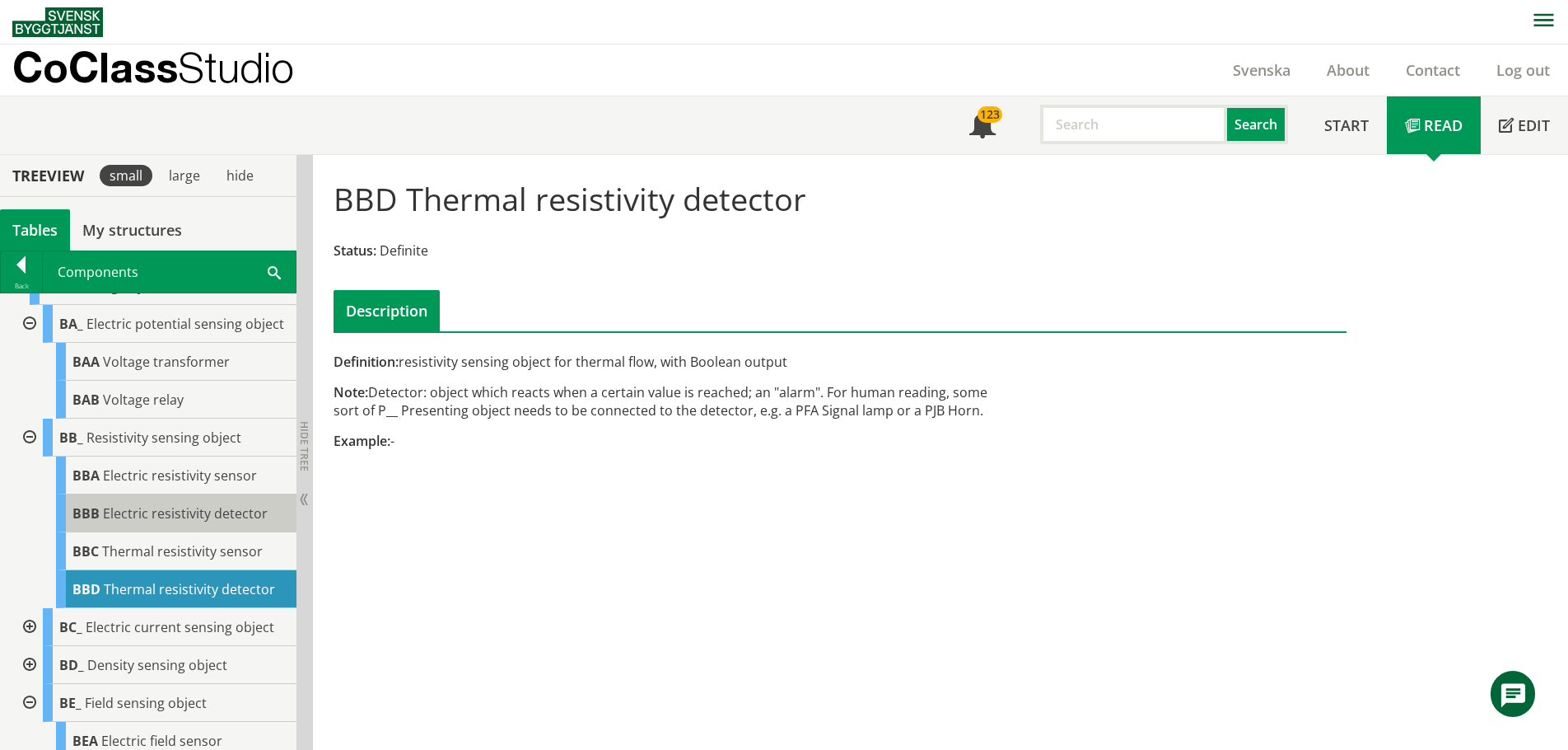
scroll to position [24, 0]
click at [139, 536] on div "BBB Electric resistivity detector" at bounding box center [176, 517] width 240 height 38
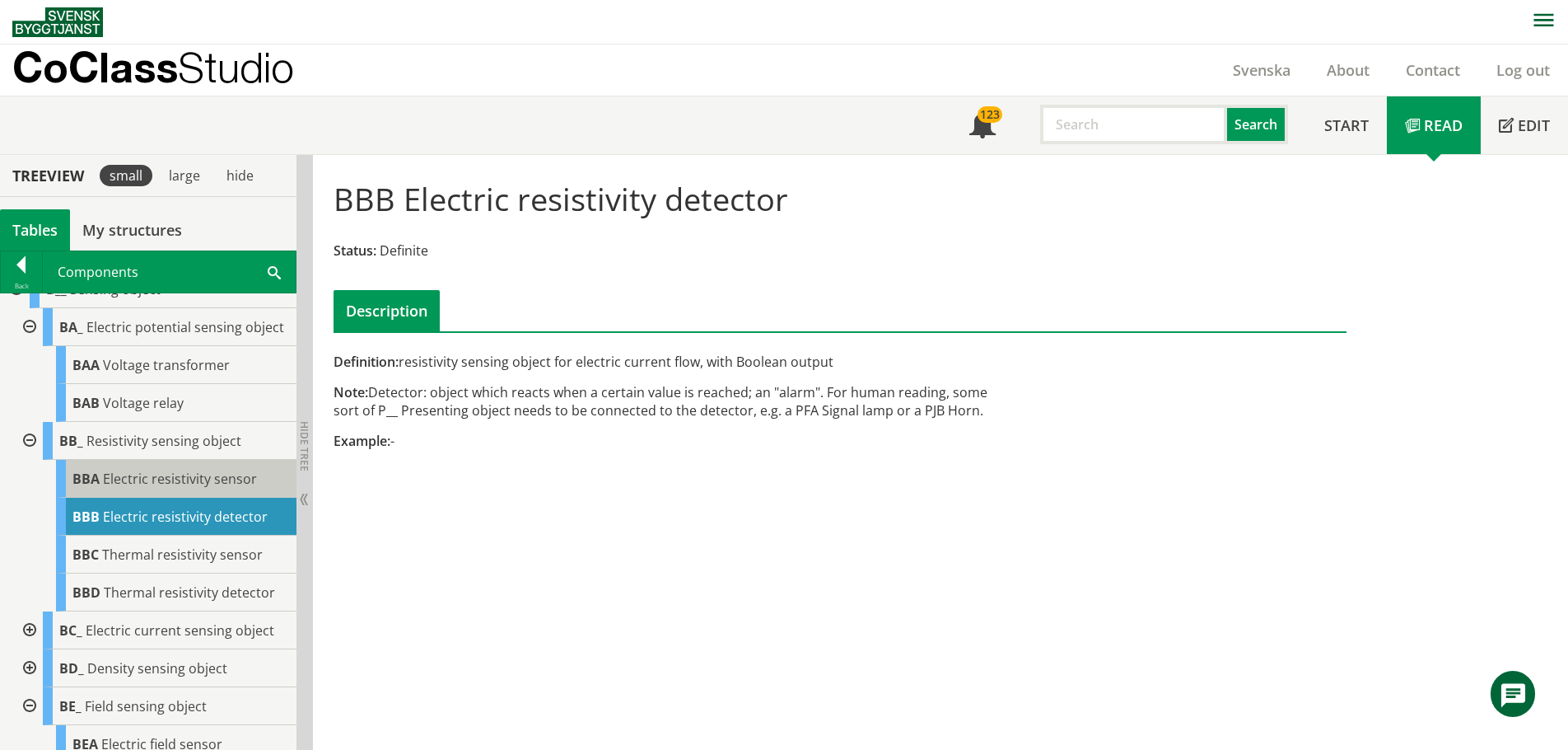
click at [161, 487] on span "Electric resistivity sensor" at bounding box center [180, 479] width 154 height 18
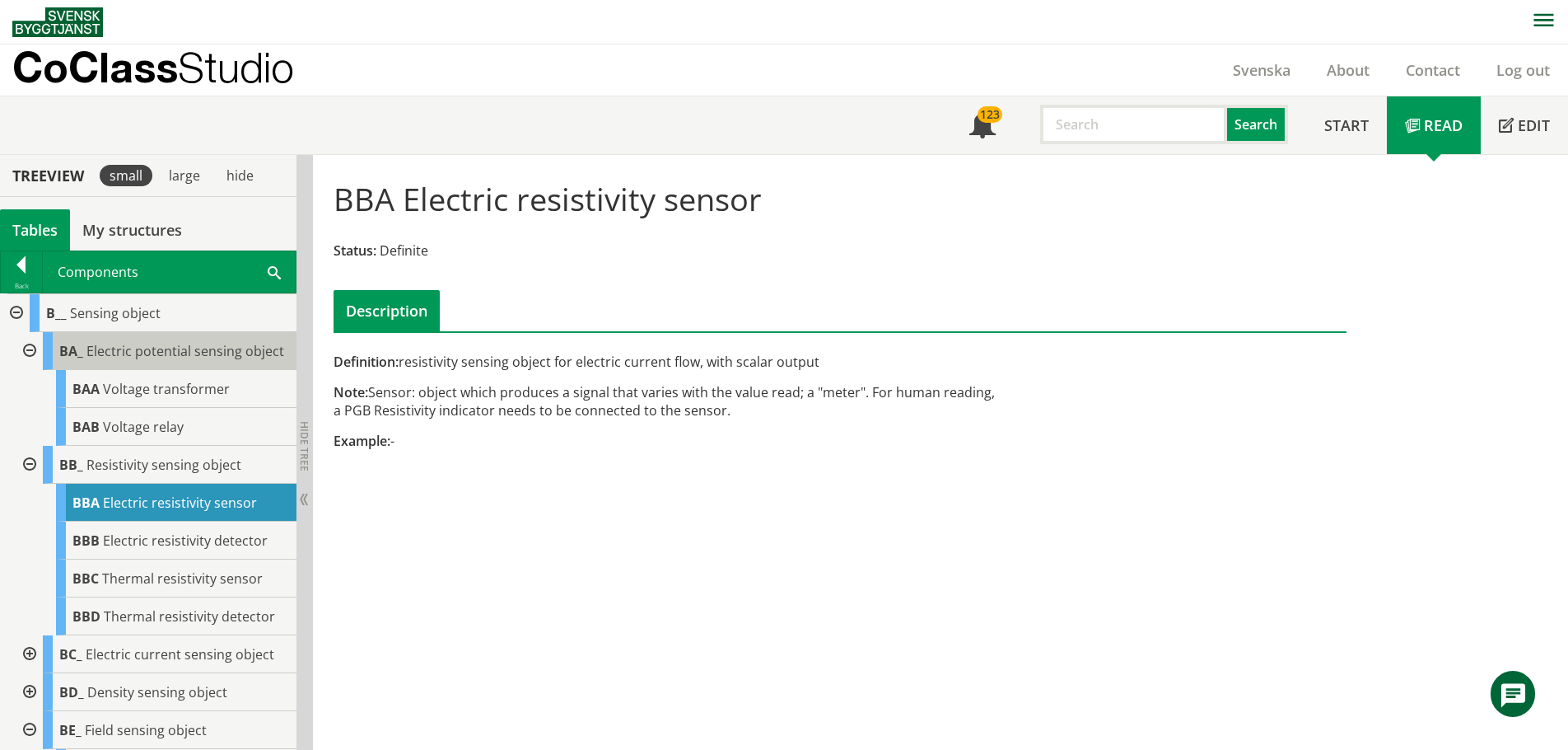
click at [140, 356] on span "Electric potential sensing object" at bounding box center [185, 350] width 198 height 18
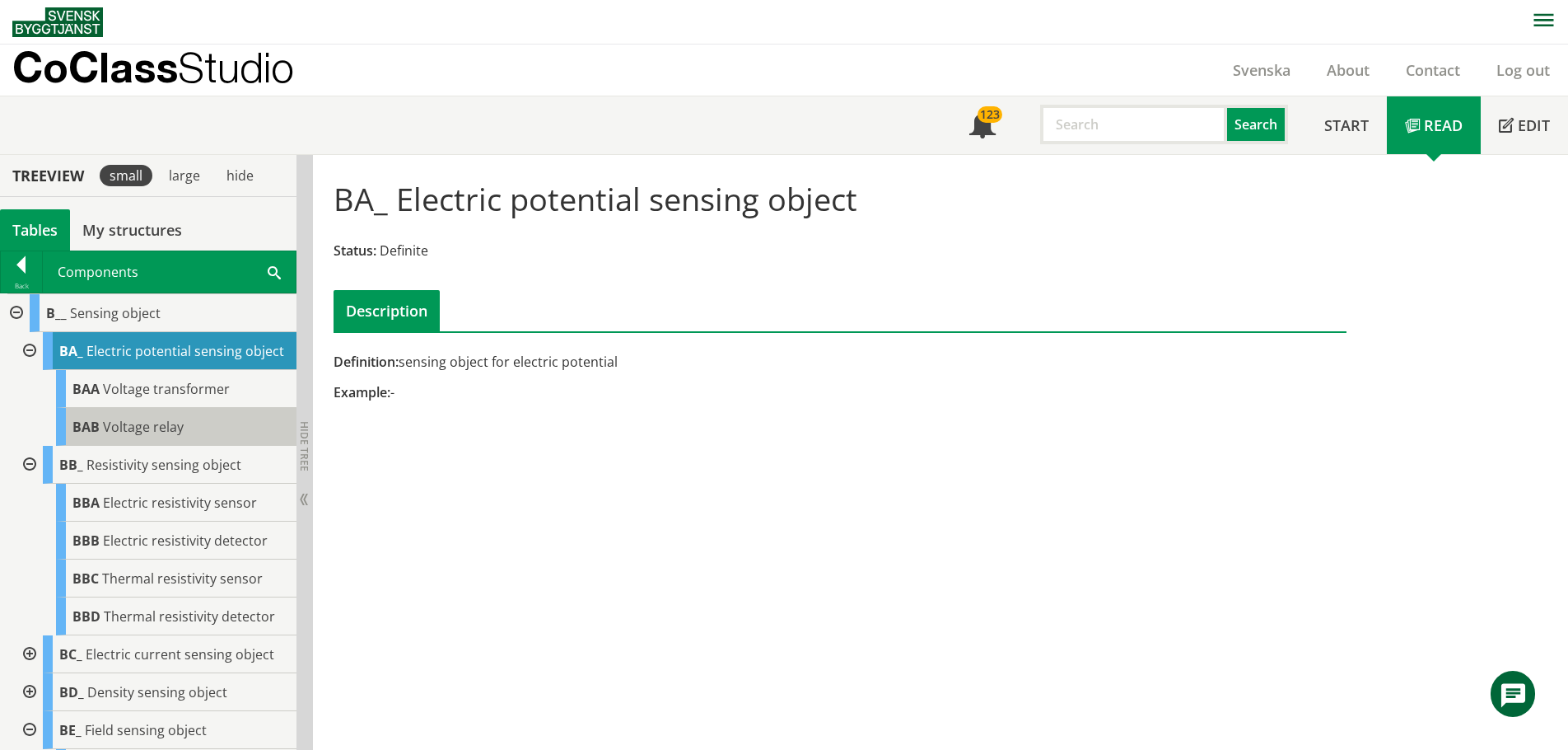
click at [141, 436] on span "Voltage relay" at bounding box center [143, 427] width 81 height 18
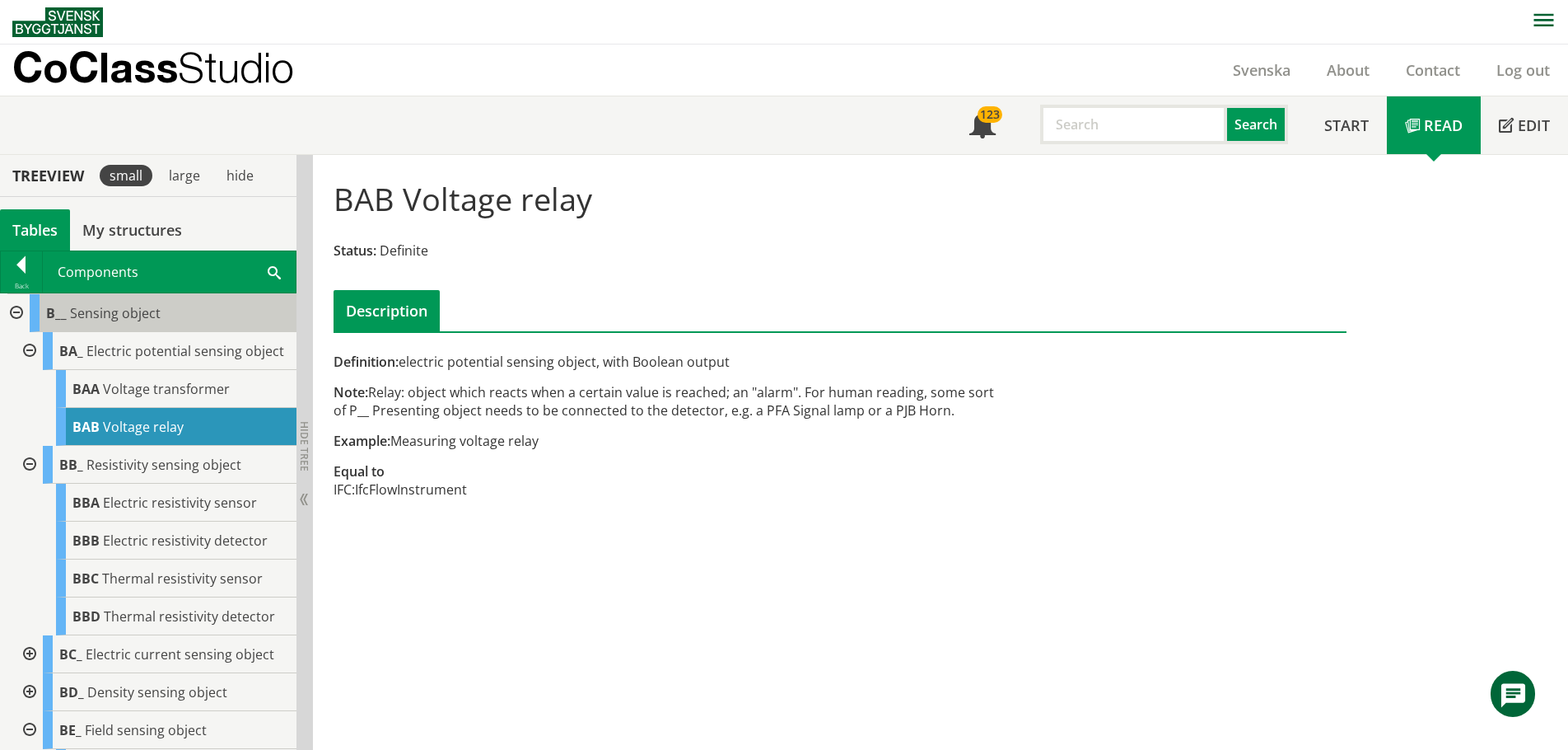
click at [73, 310] on span "Sensing object" at bounding box center [115, 313] width 91 height 18
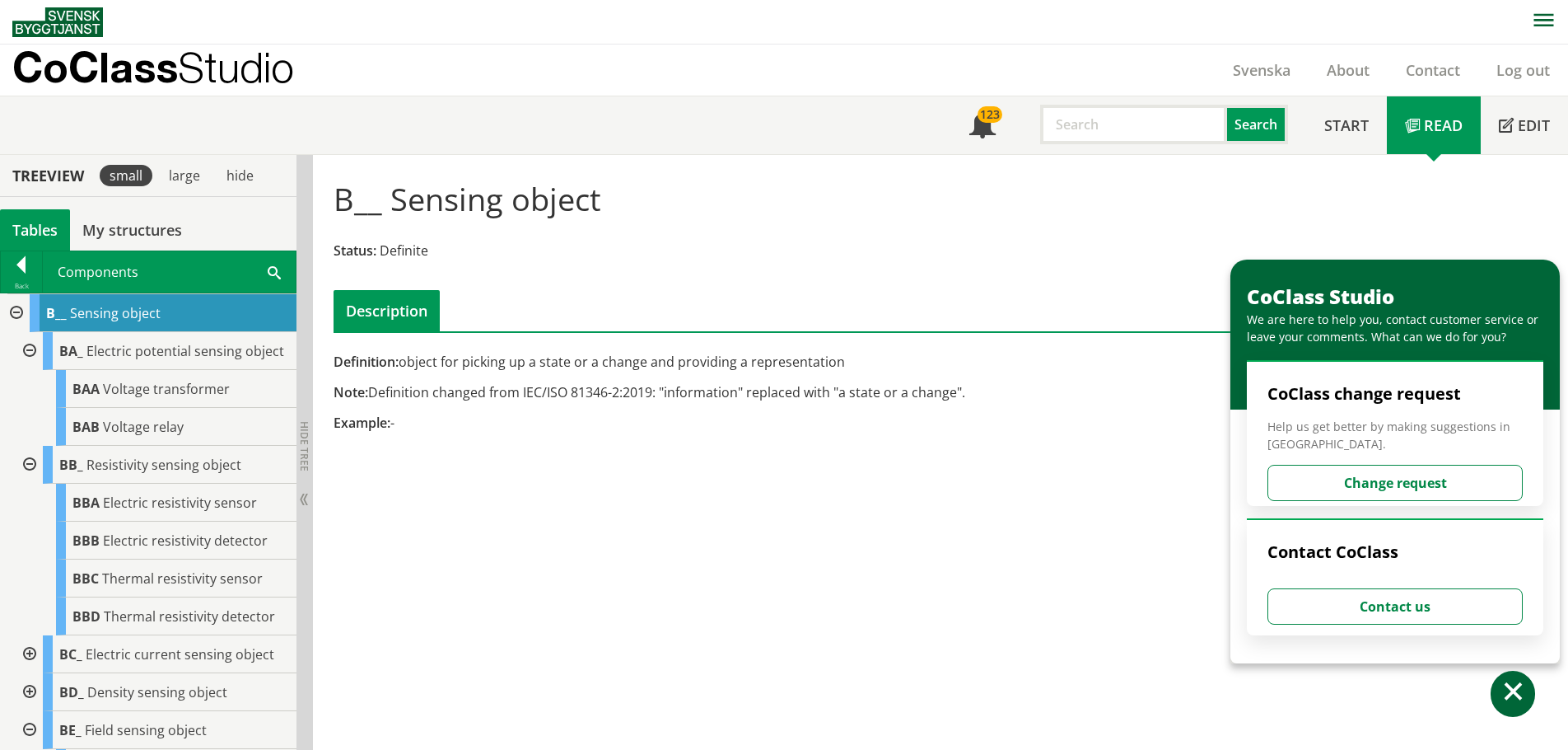
click at [17, 312] on div at bounding box center [15, 313] width 29 height 38
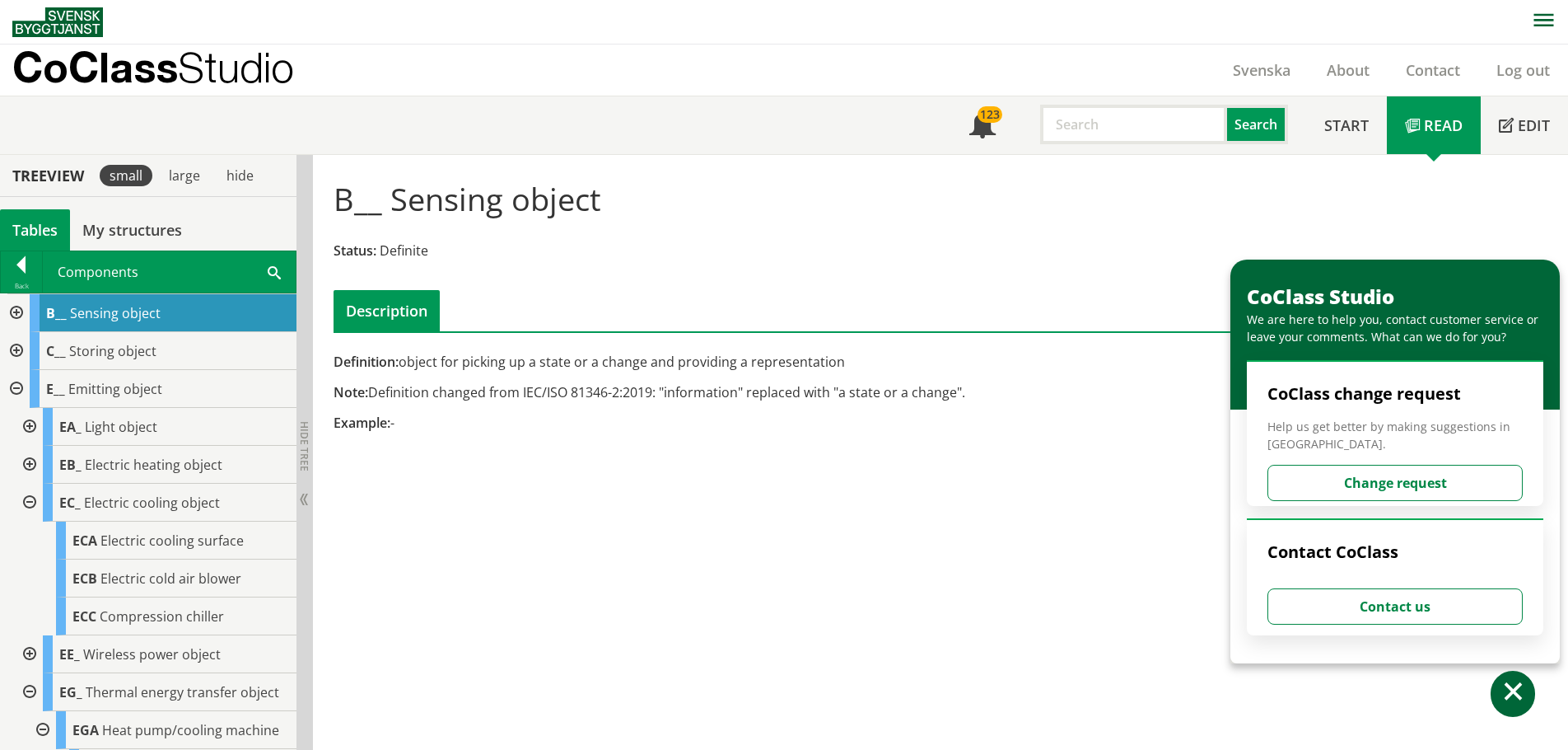
click at [11, 381] on div at bounding box center [15, 389] width 29 height 38
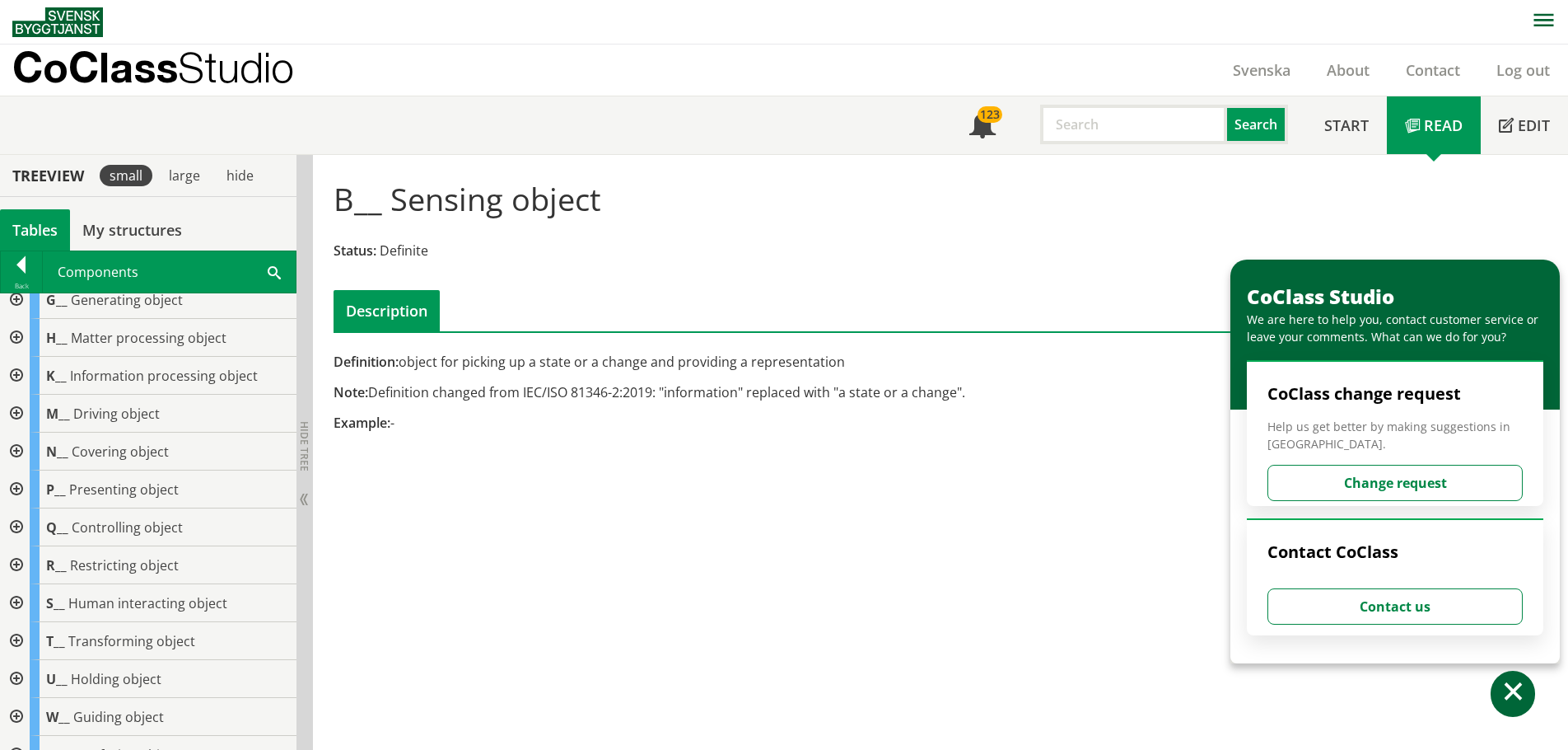
scroll to position [247, 0]
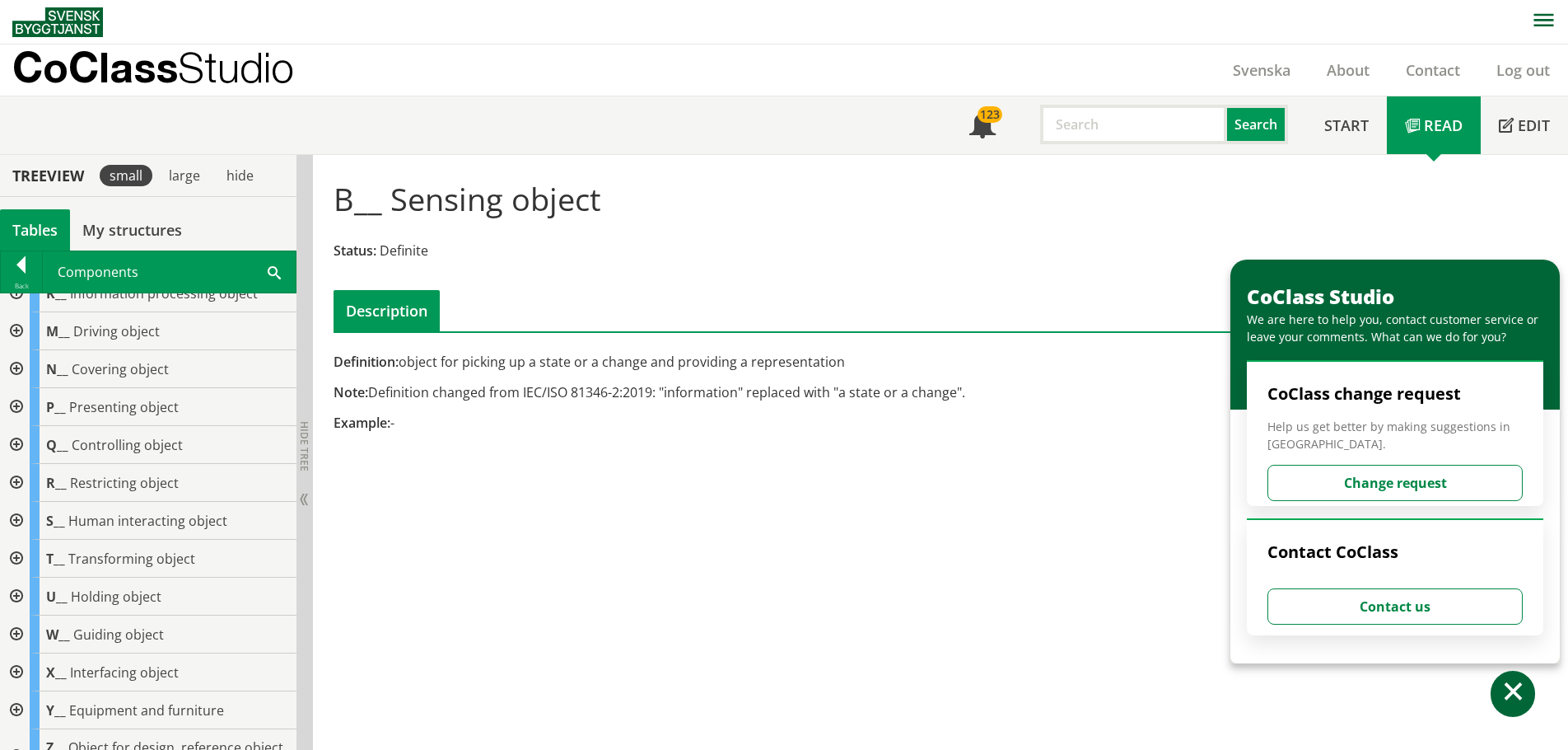
click at [14, 447] on div at bounding box center [15, 445] width 29 height 38
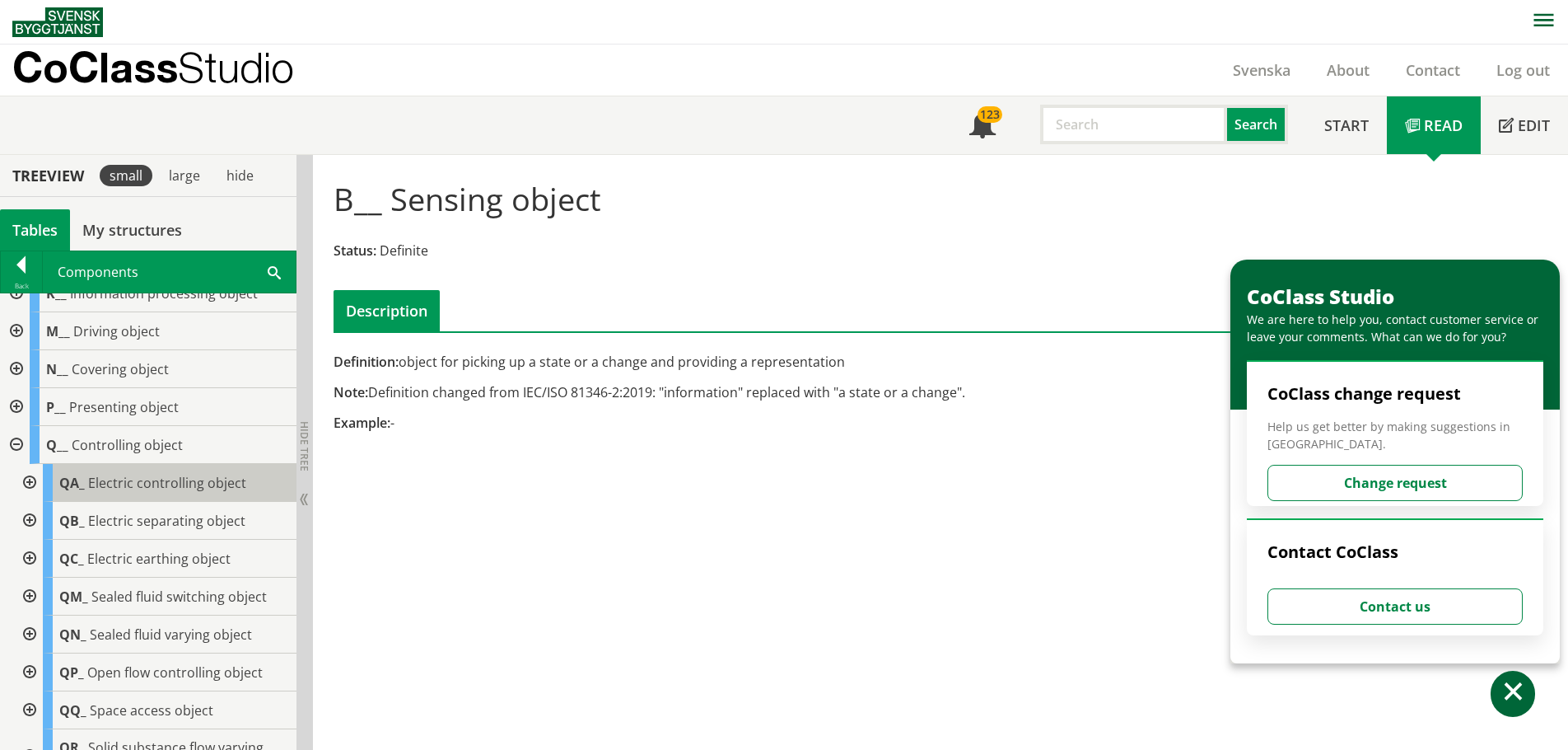
click at [128, 486] on span "Electric controlling object" at bounding box center [167, 482] width 158 height 18
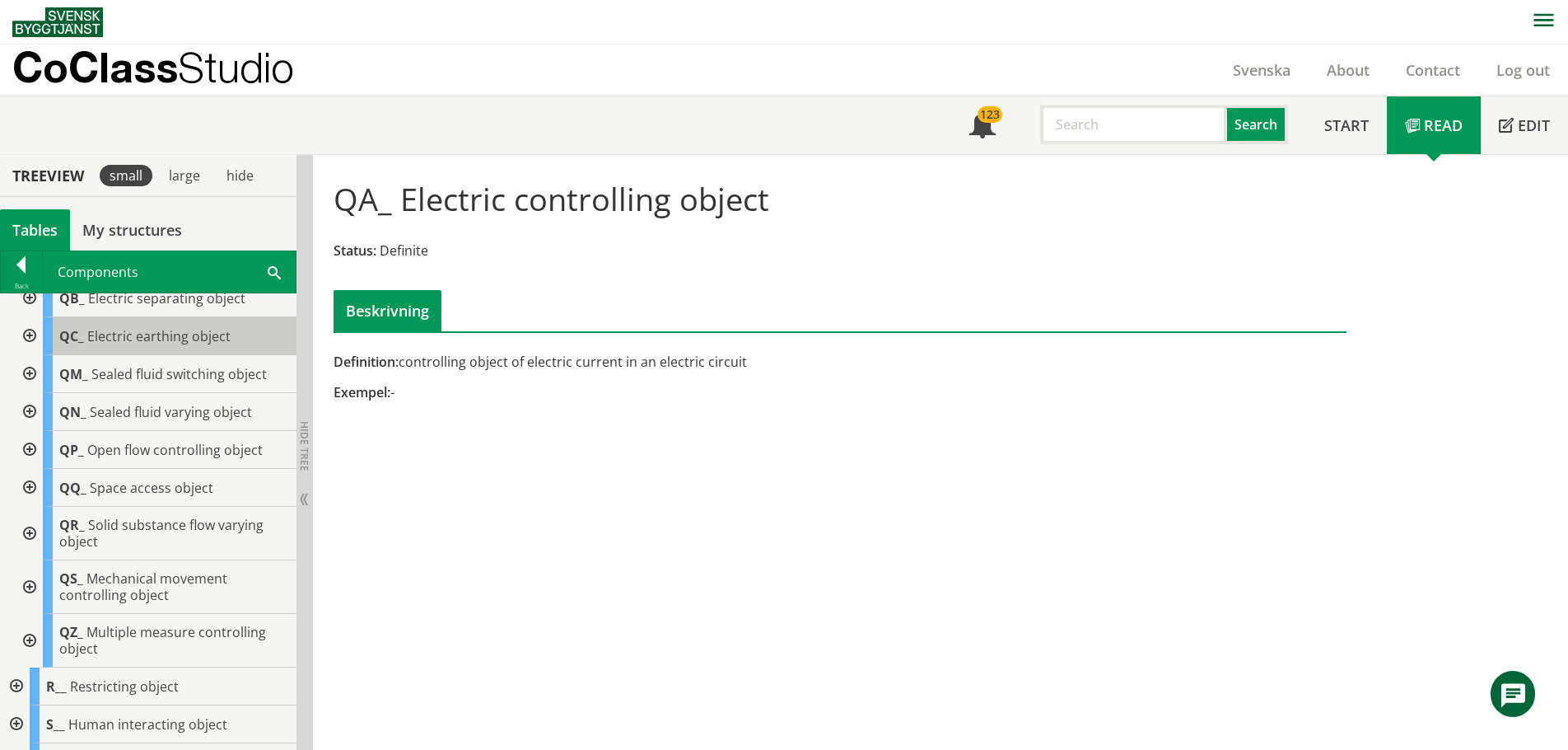
scroll to position [494, 0]
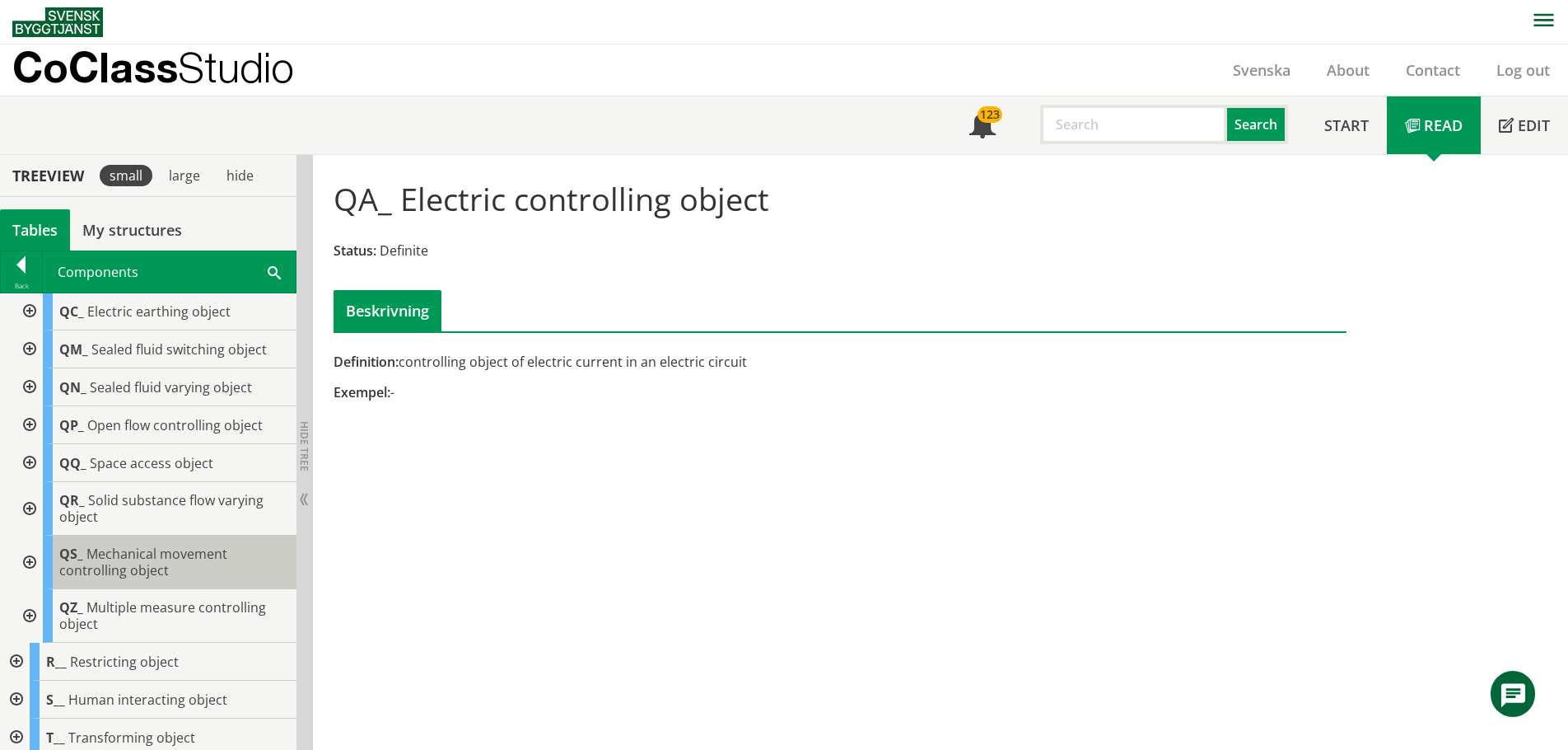
click at [143, 565] on span "Mechanical movement controlling object" at bounding box center [143, 562] width 168 height 35
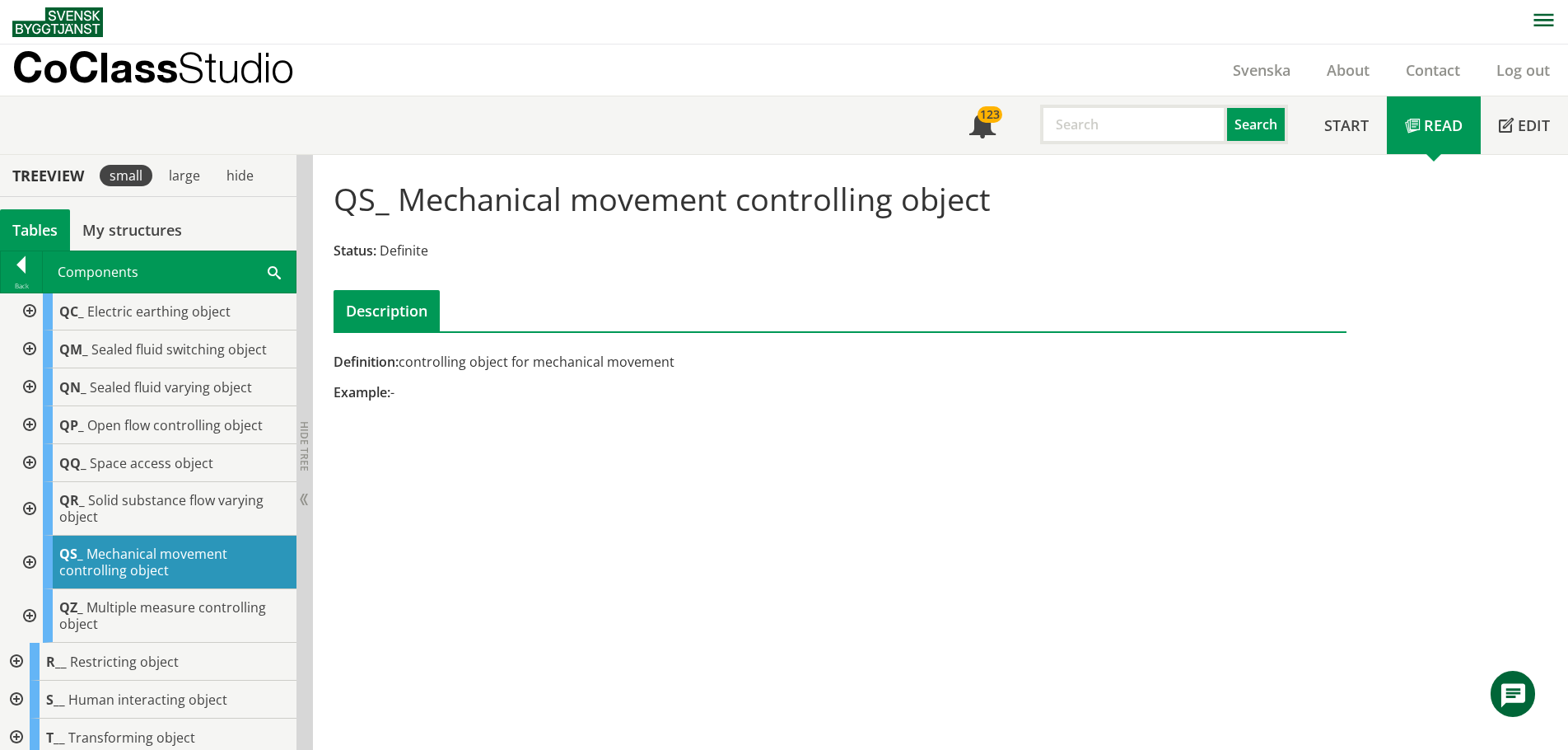
click at [30, 562] on div at bounding box center [28, 563] width 29 height 54
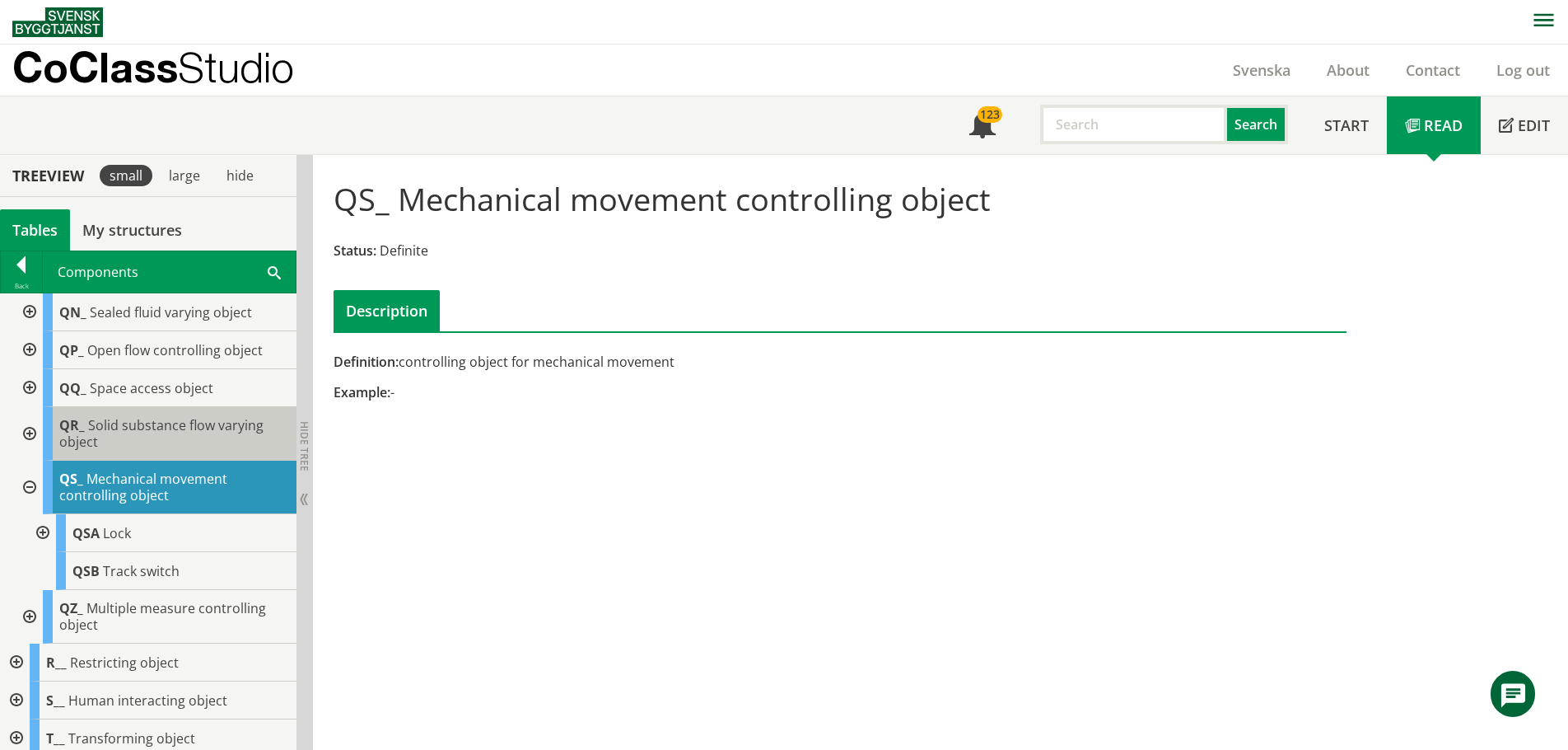
scroll to position [659, 0]
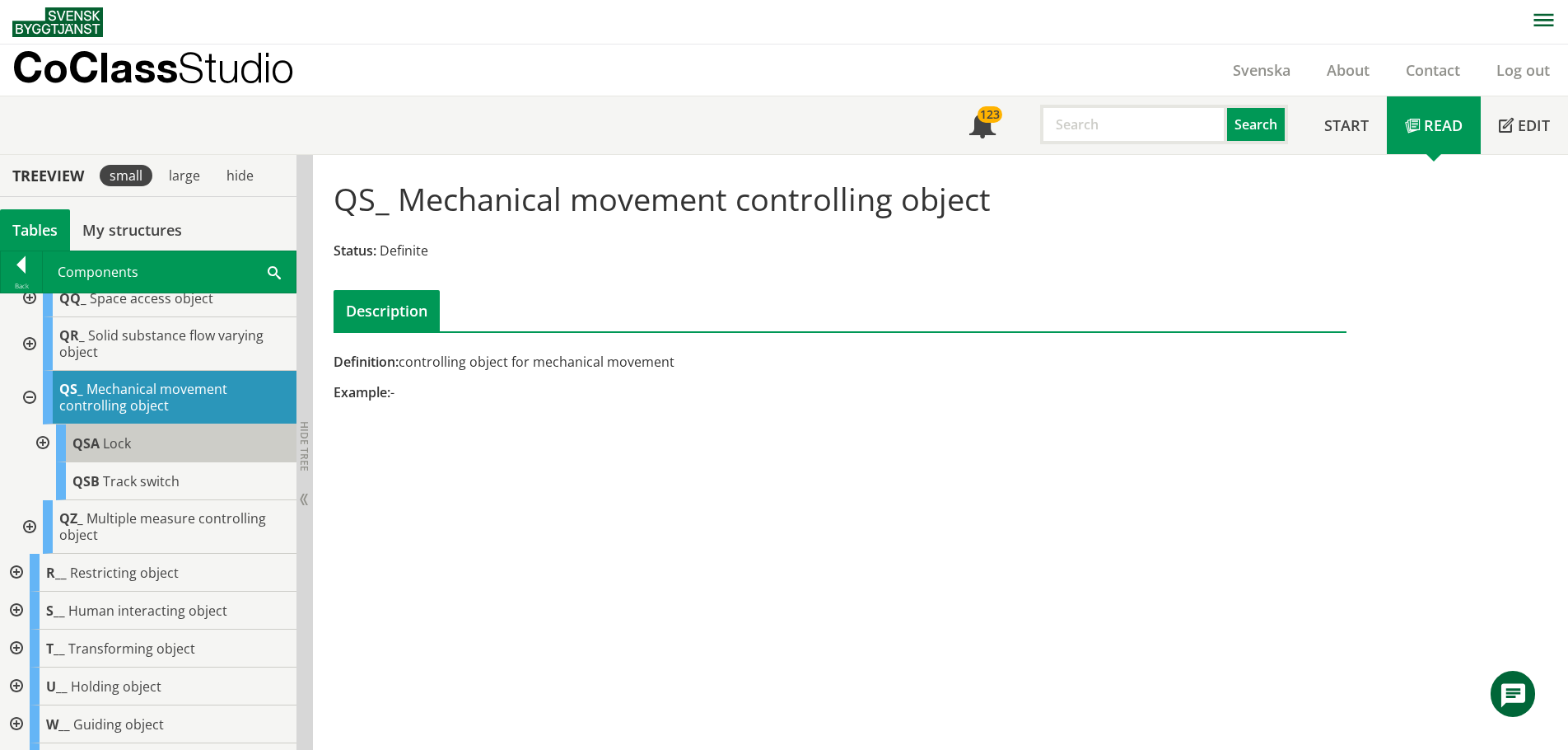
click at [137, 451] on div "QSA Lock" at bounding box center [176, 443] width 240 height 38
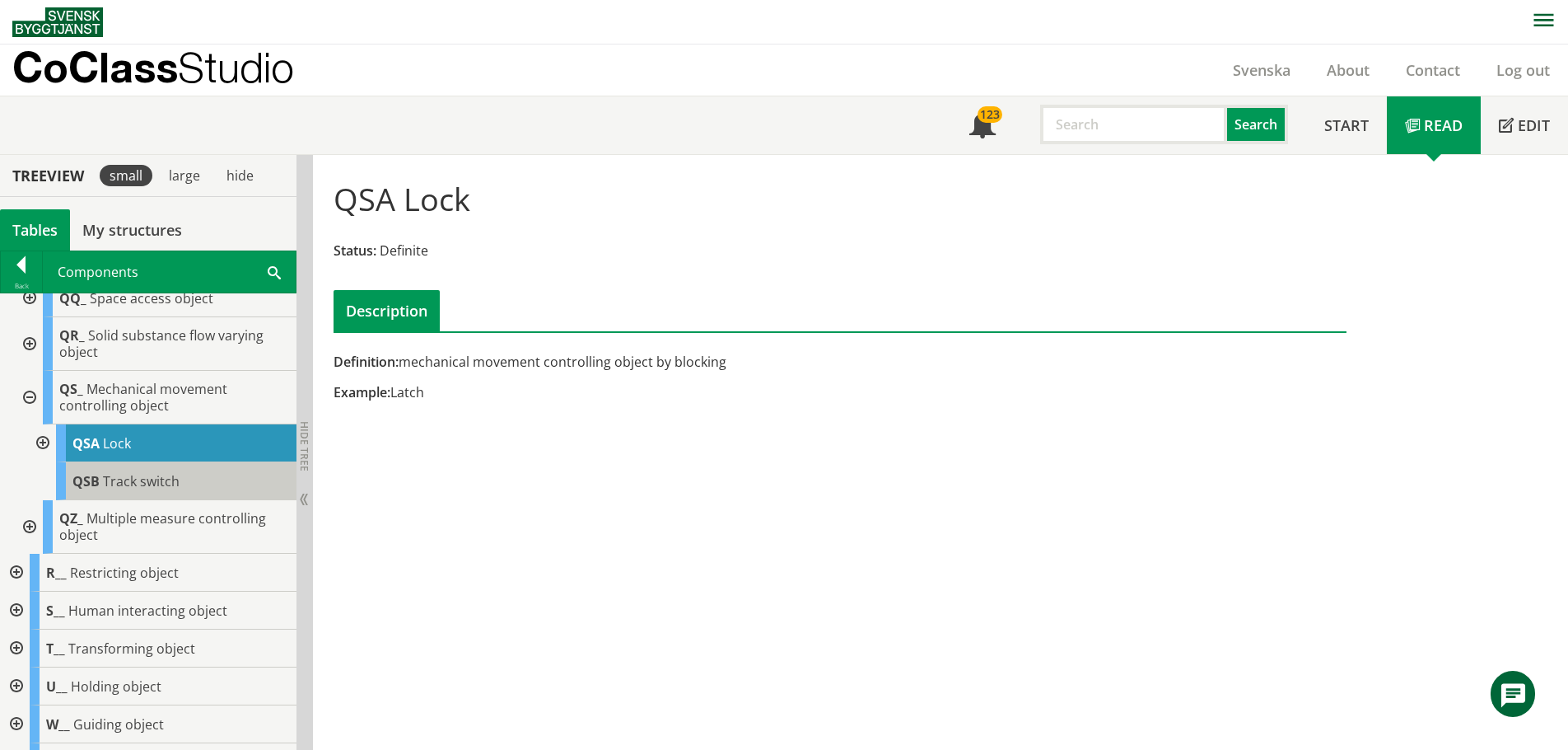
click at [107, 486] on span "Track switch" at bounding box center [141, 480] width 76 height 18
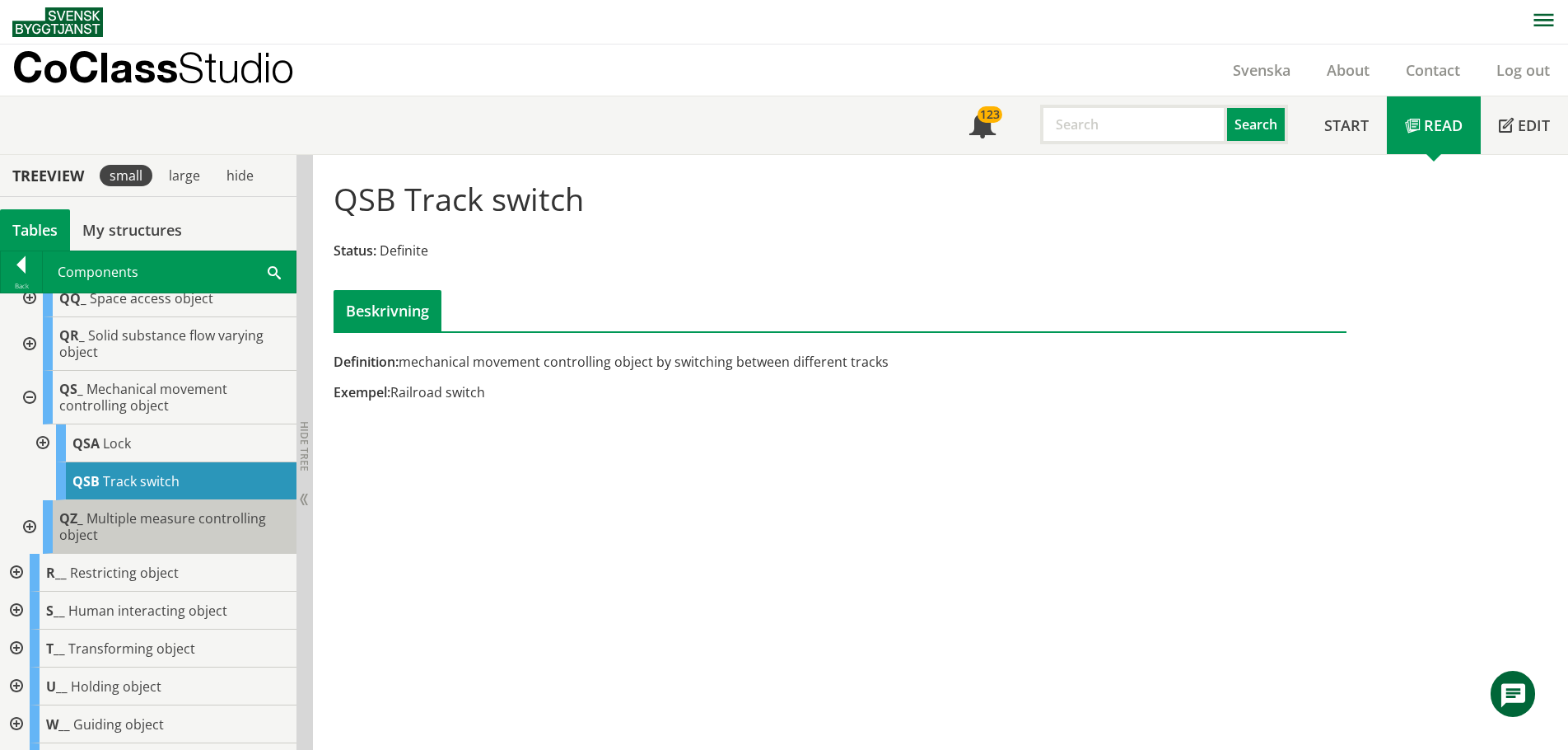
click at [161, 524] on span "Multiple measure controlling object" at bounding box center [162, 526] width 206 height 35
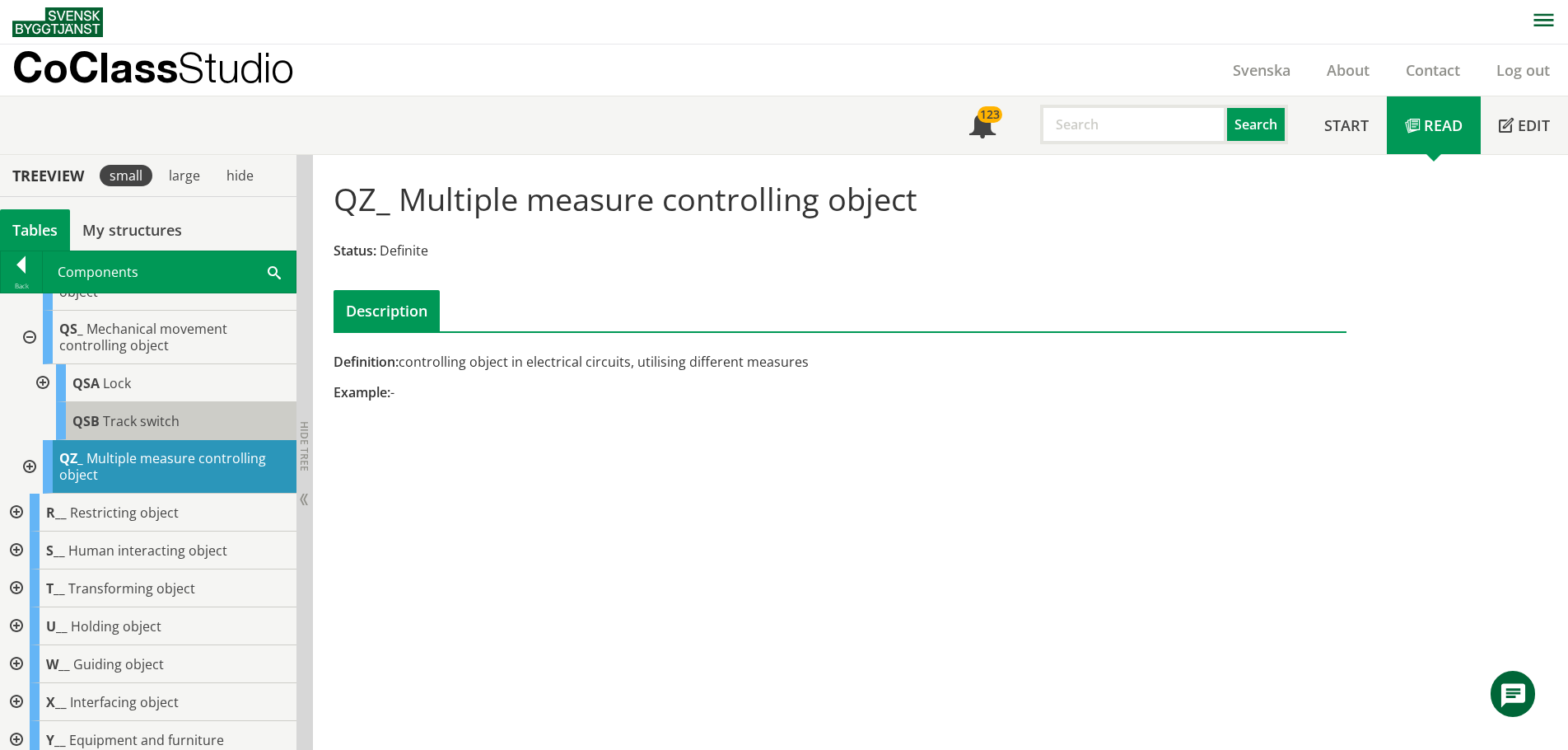
scroll to position [782, 0]
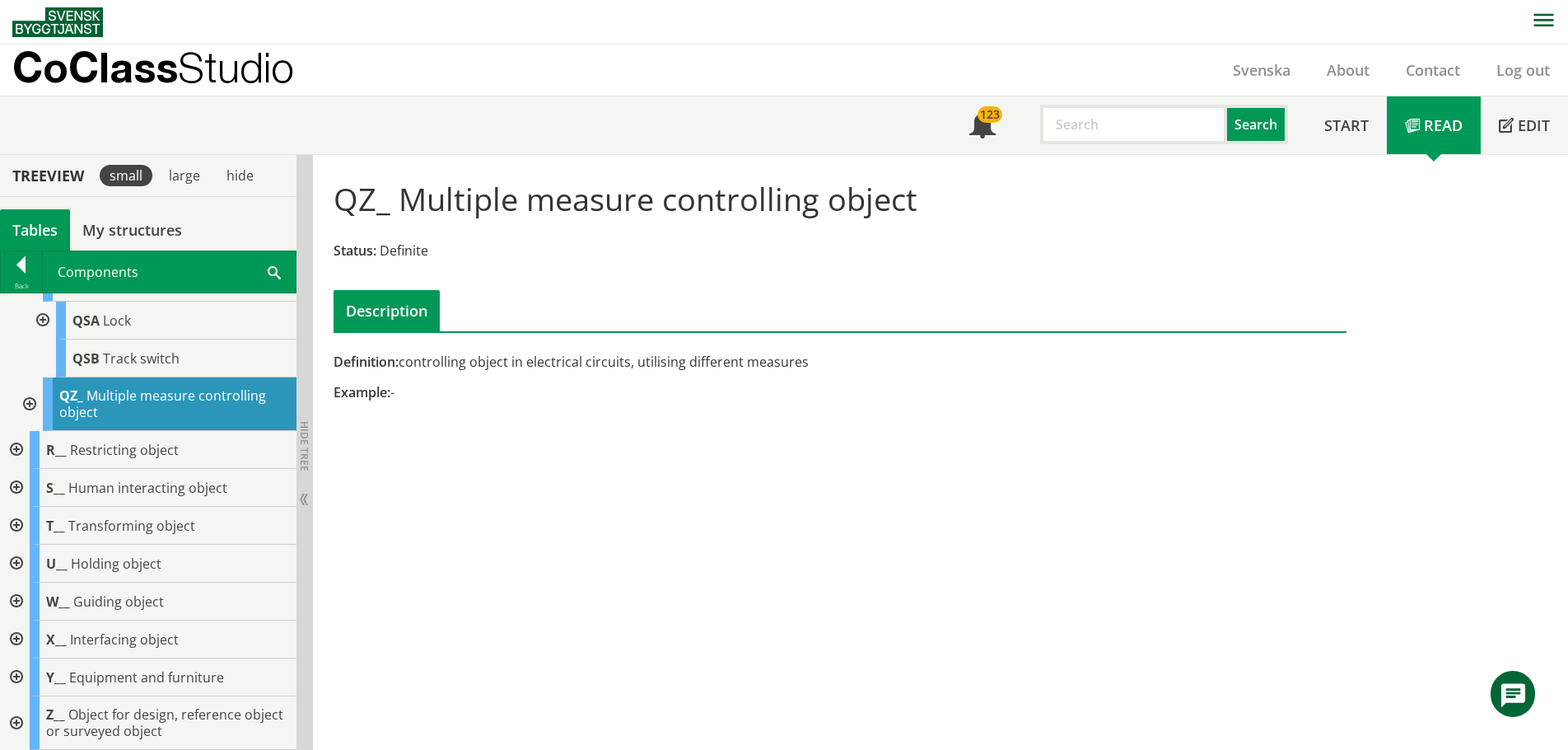
click at [18, 597] on div at bounding box center [15, 602] width 29 height 38
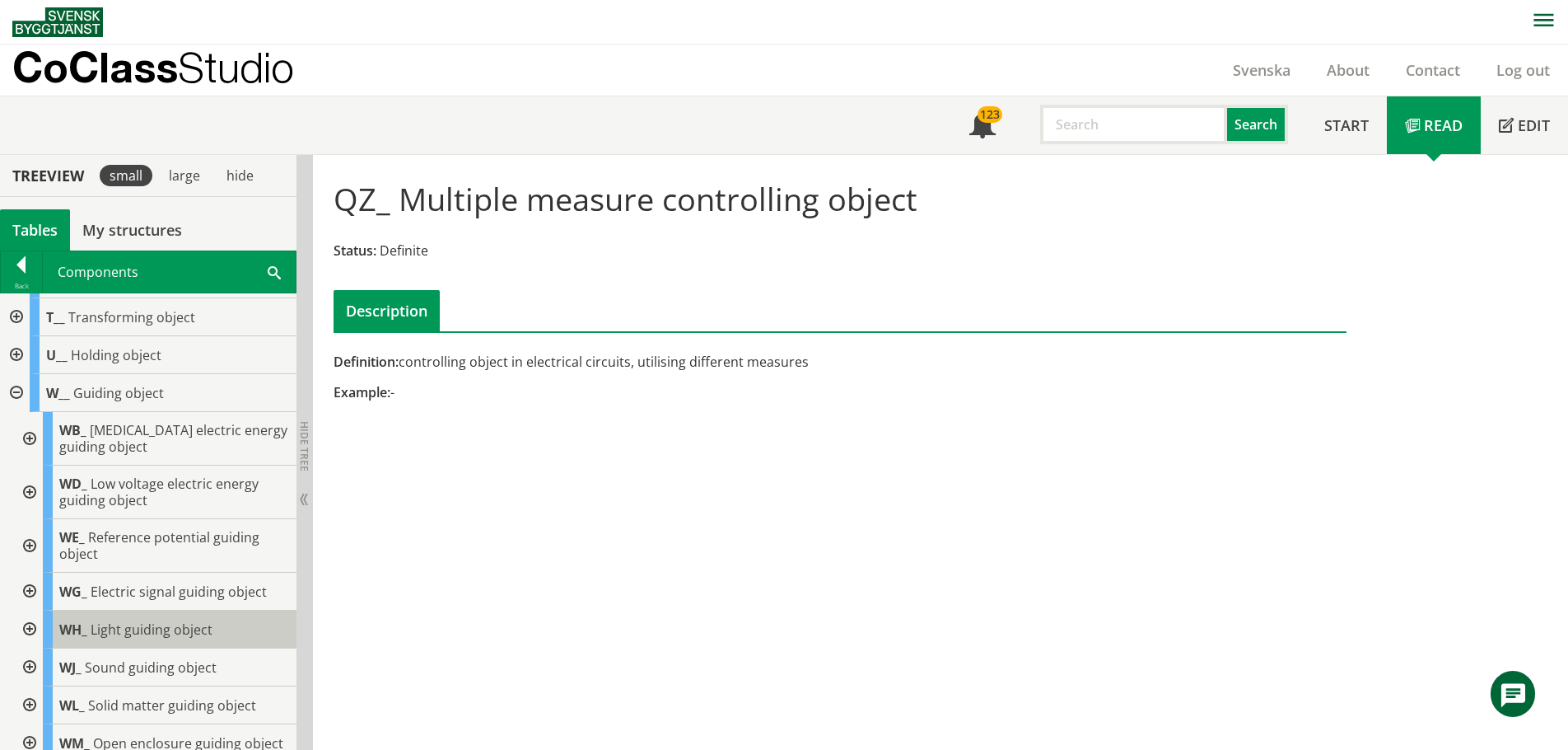
scroll to position [1029, 0]
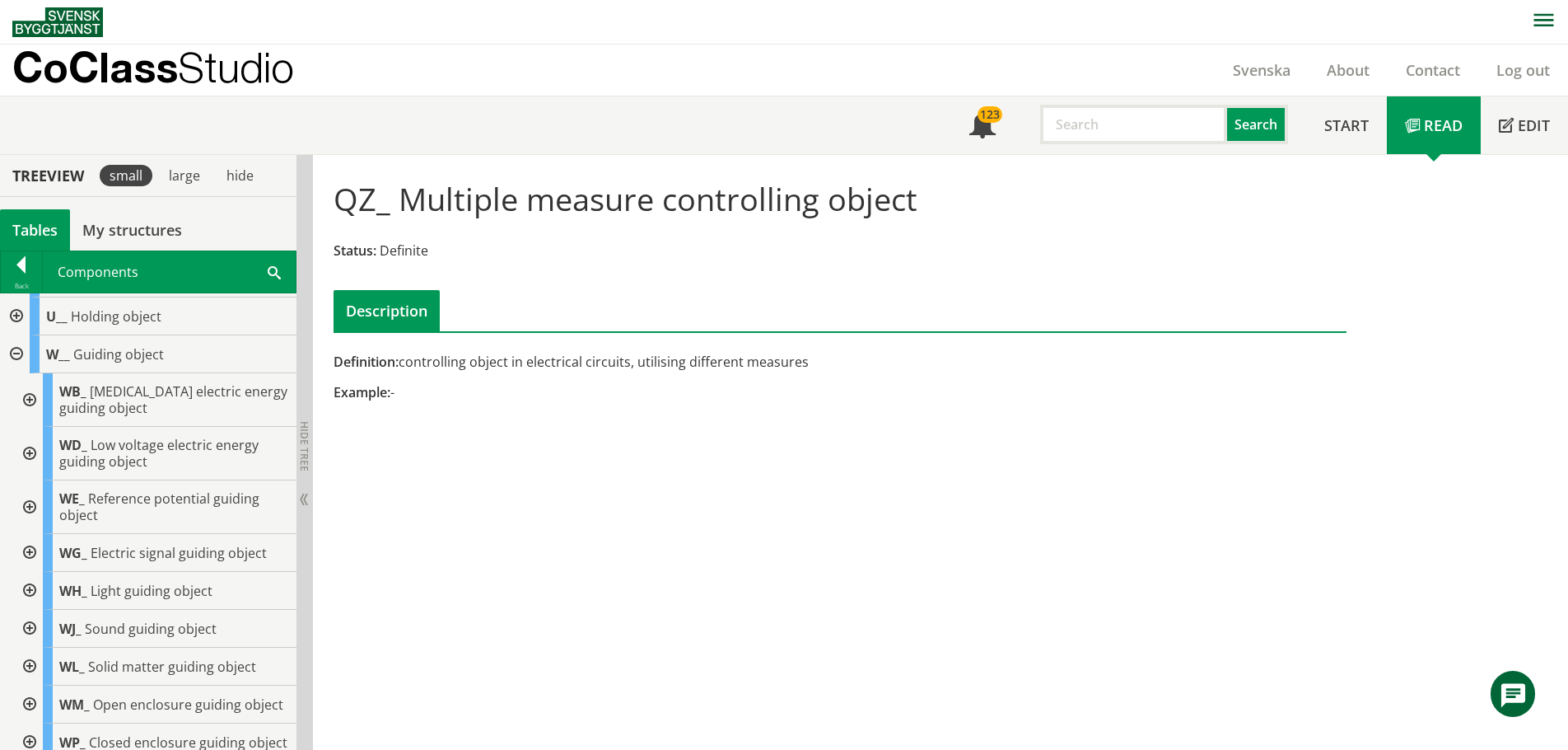
click at [28, 549] on div at bounding box center [28, 553] width 29 height 38
click at [25, 545] on div at bounding box center [28, 553] width 29 height 38
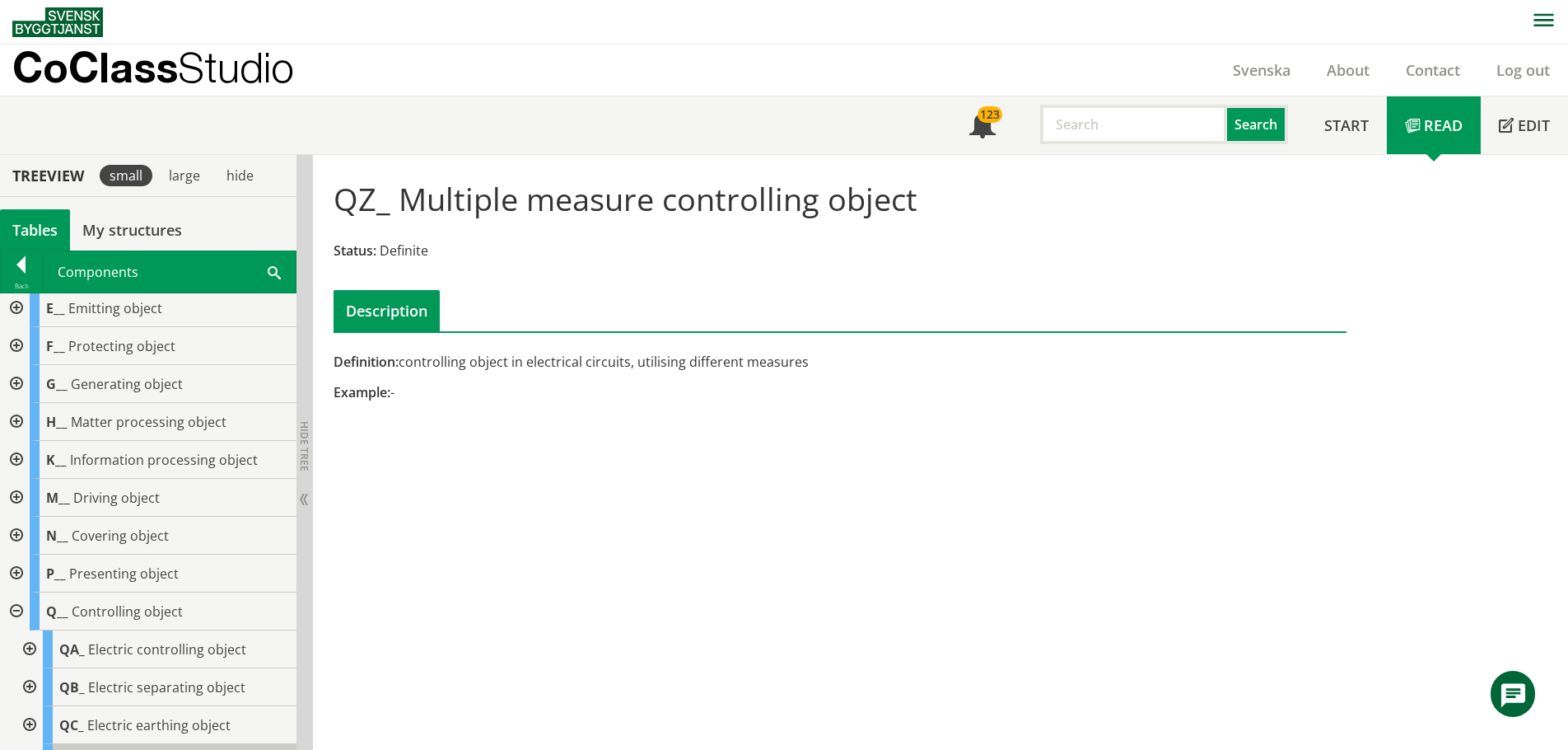
scroll to position [0, 0]
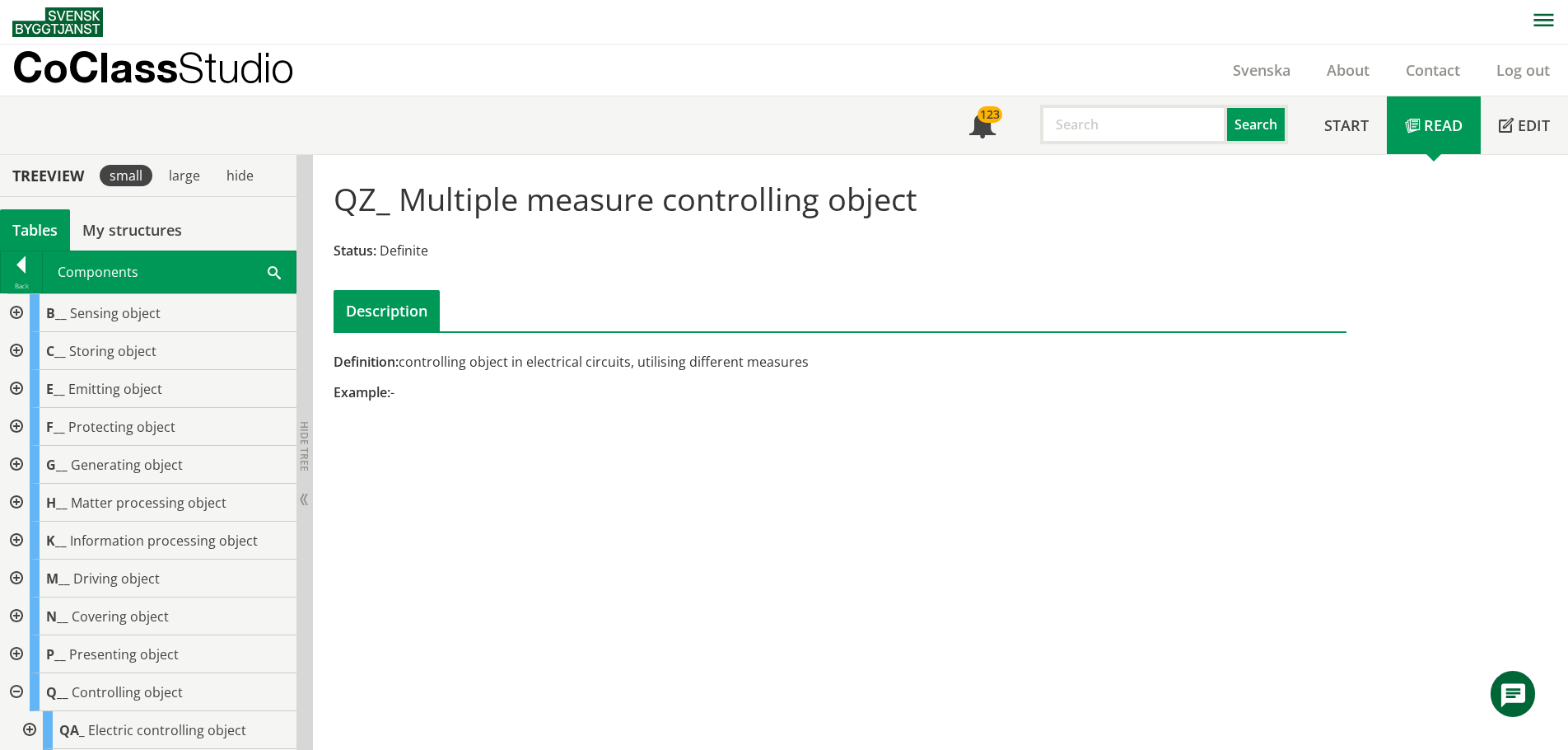
click at [15, 315] on div at bounding box center [15, 313] width 29 height 38
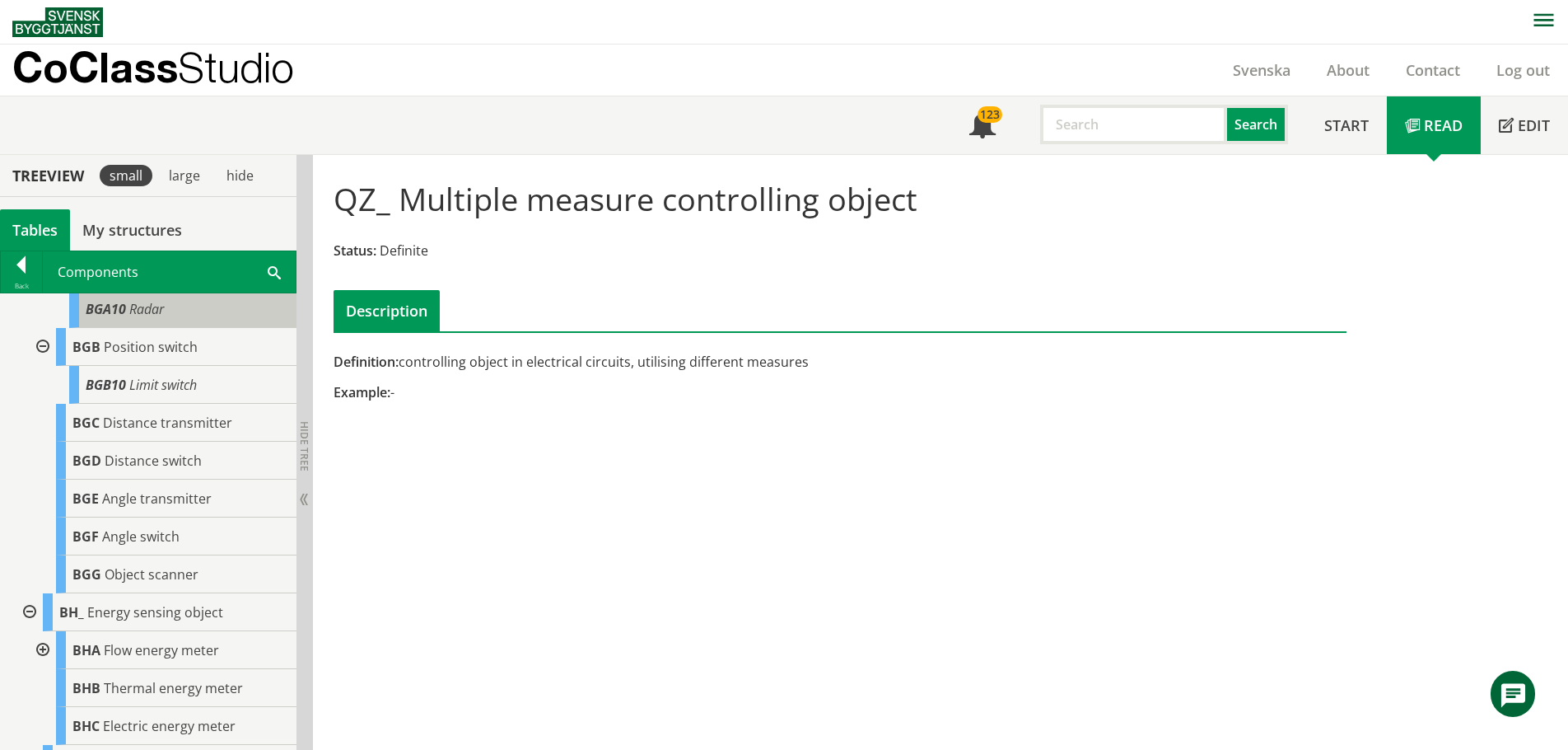
scroll to position [741, 0]
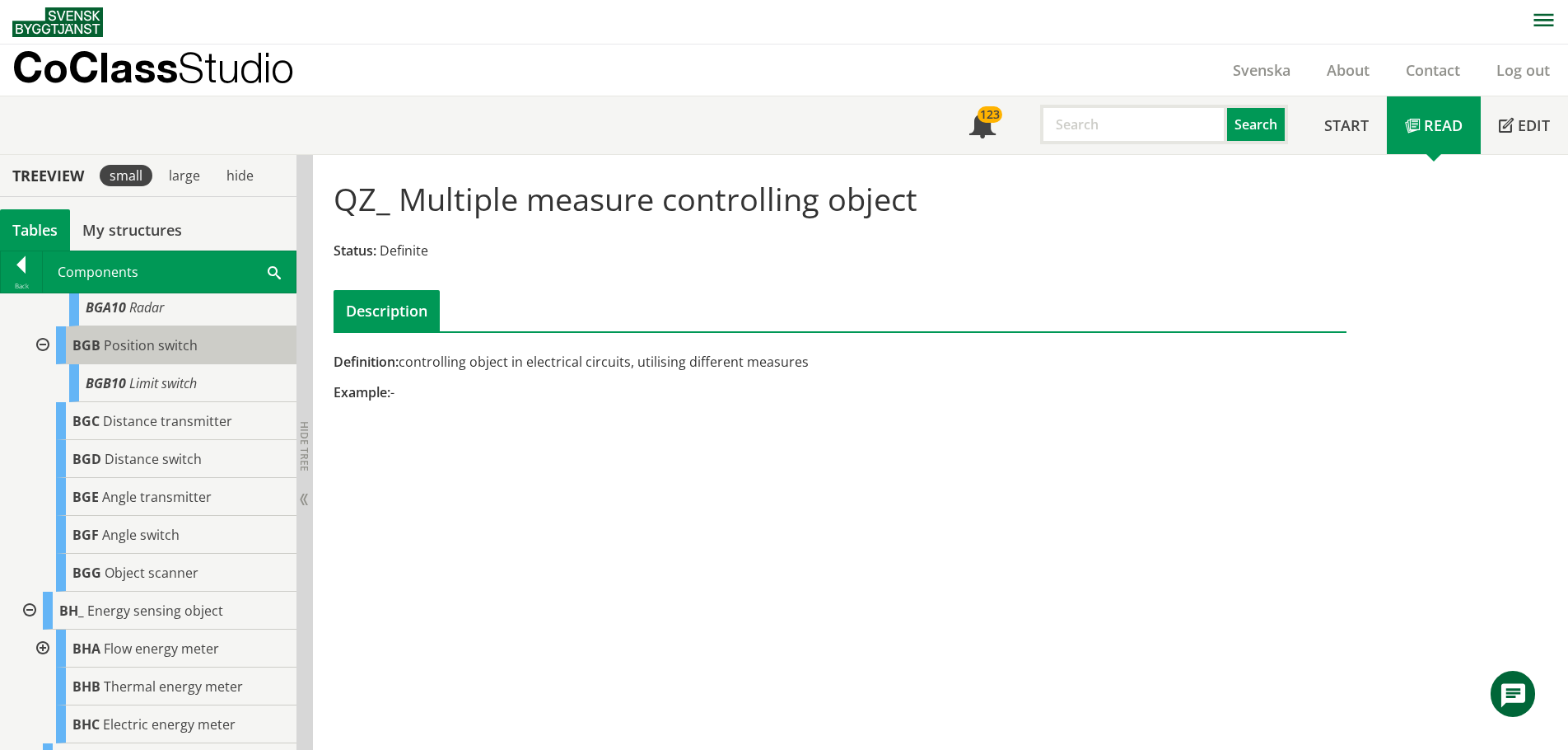
click at [93, 355] on span "BGB" at bounding box center [87, 345] width 28 height 18
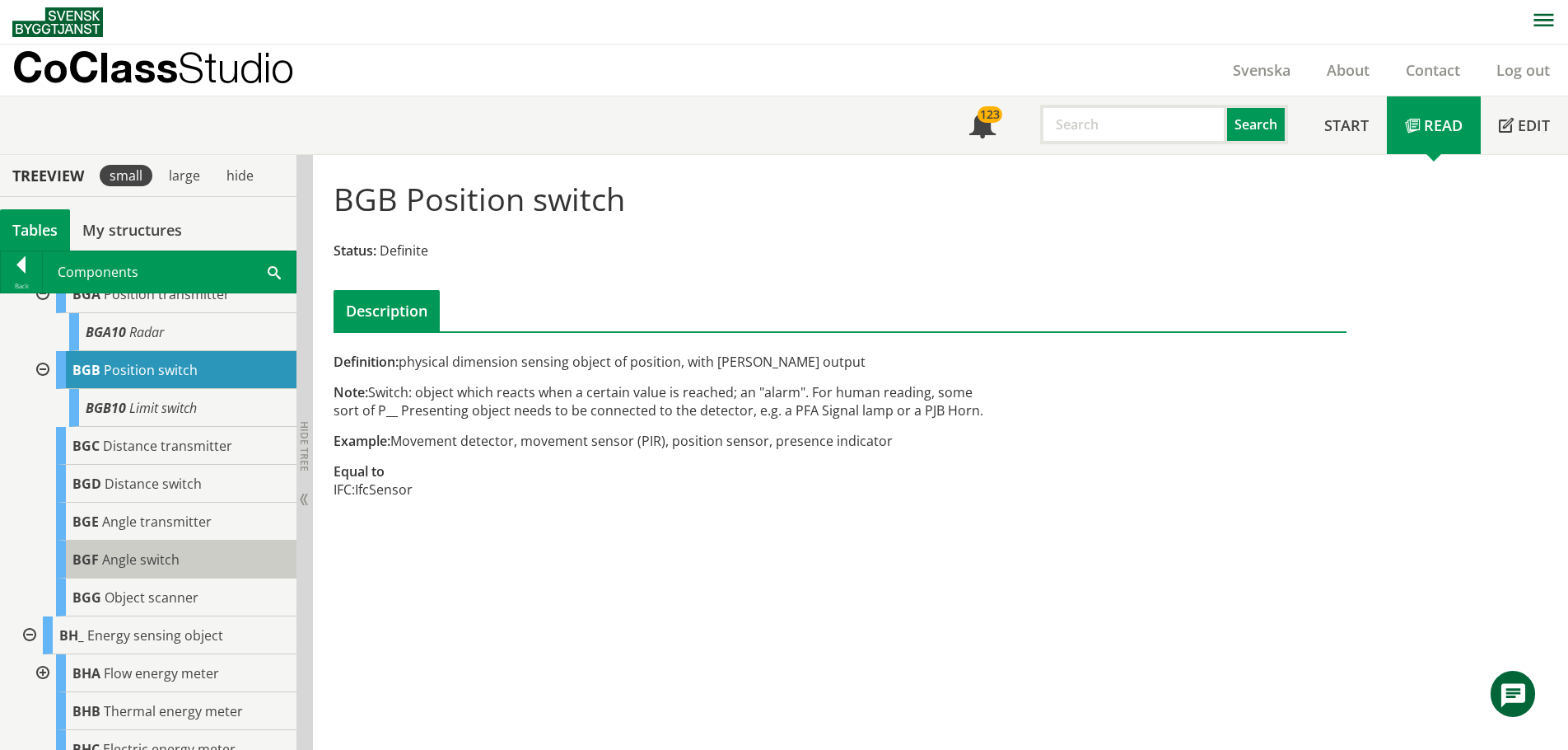
scroll to position [659, 0]
